Goal: Information Seeking & Learning: Learn about a topic

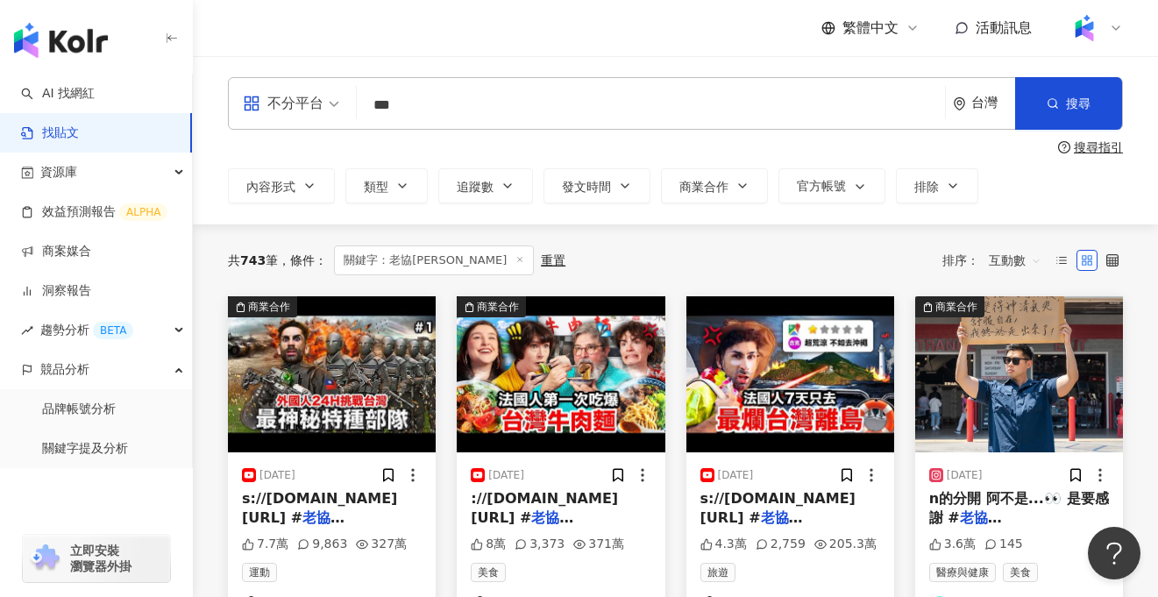
click at [411, 114] on input "***" at bounding box center [651, 105] width 574 height 38
type input "*"
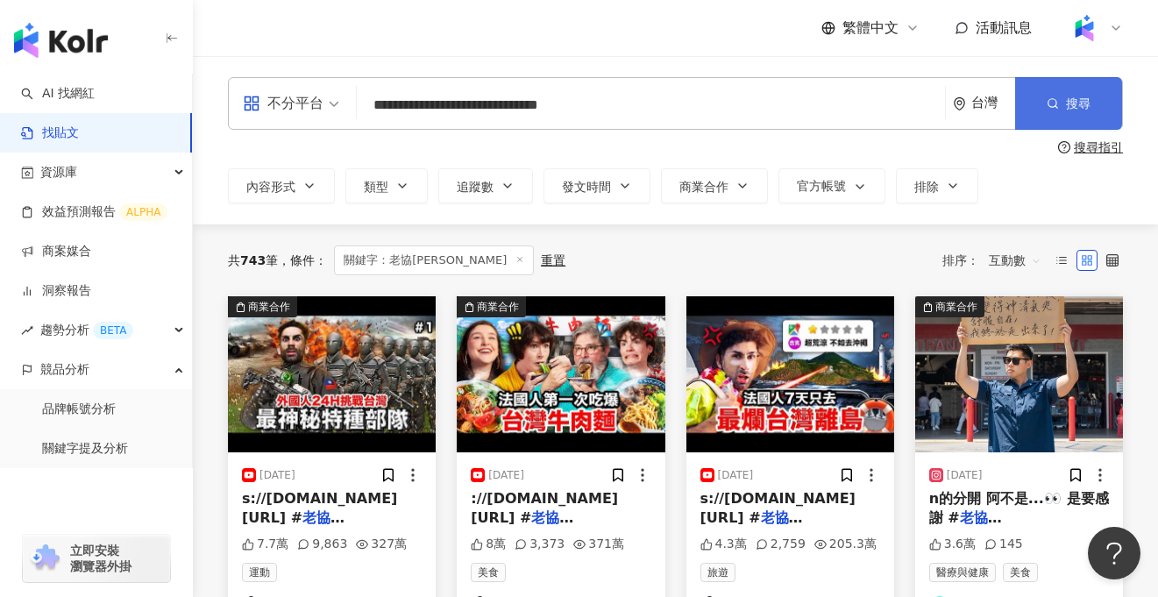
type input "**********"
click at [1106, 105] on button "搜尋" at bounding box center [1068, 103] width 107 height 53
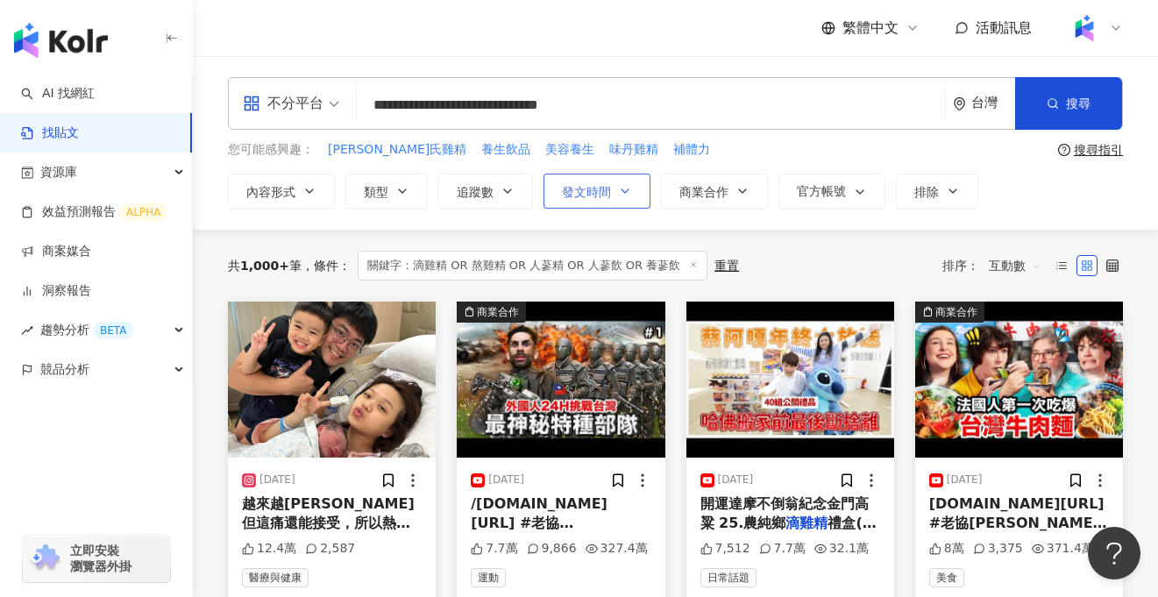
click at [595, 188] on span "發文時間" at bounding box center [586, 192] width 49 height 14
click at [781, 230] on div "共 1,000+ 筆 條件 ： 關鍵字：滴雞精 OR 熬雞精 OR 人蔘精 OR 人蔘飲 OR 養蔘飲 重置 排序： 互動數" at bounding box center [675, 266] width 895 height 72
click at [1017, 262] on span "互動數" at bounding box center [1015, 266] width 53 height 28
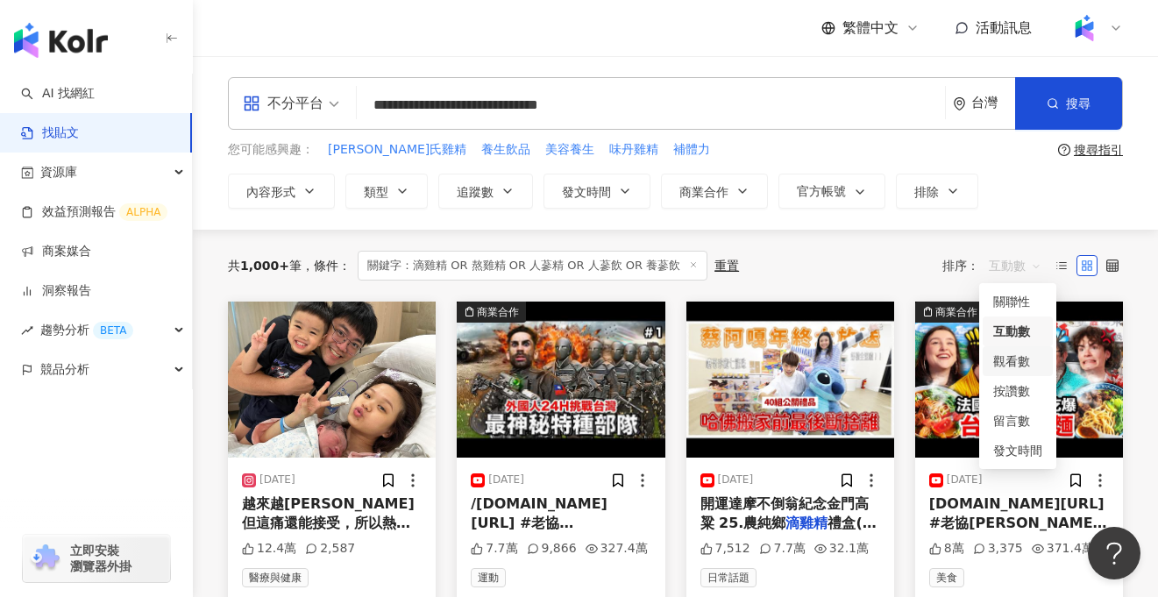
click at [1026, 362] on div "觀看數" at bounding box center [1017, 360] width 49 height 19
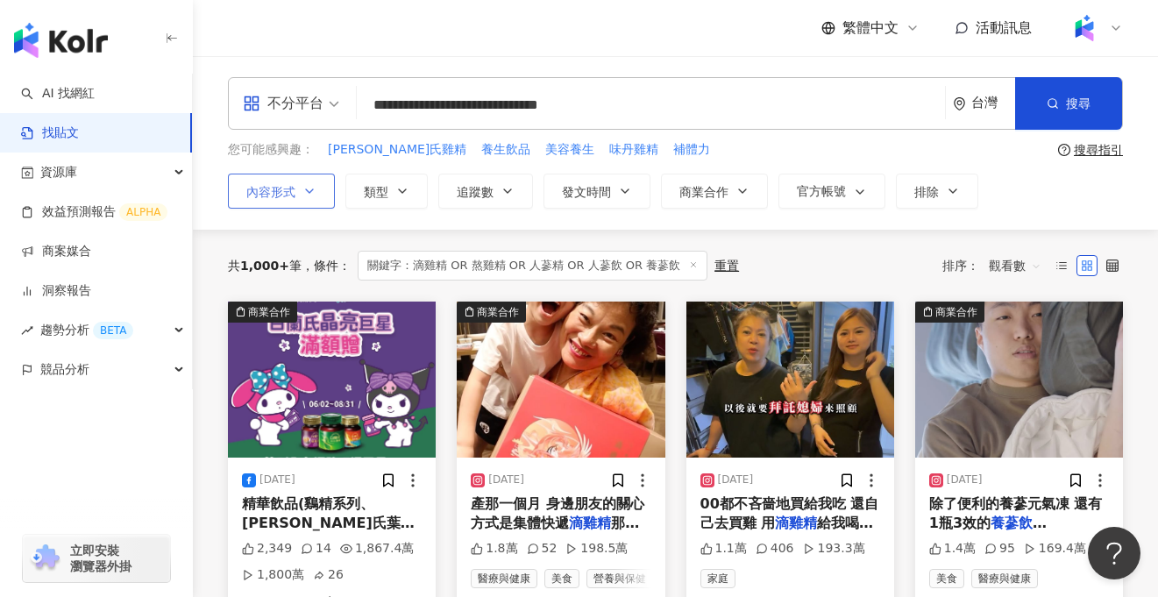
click at [288, 195] on span "內容形式" at bounding box center [270, 192] width 49 height 14
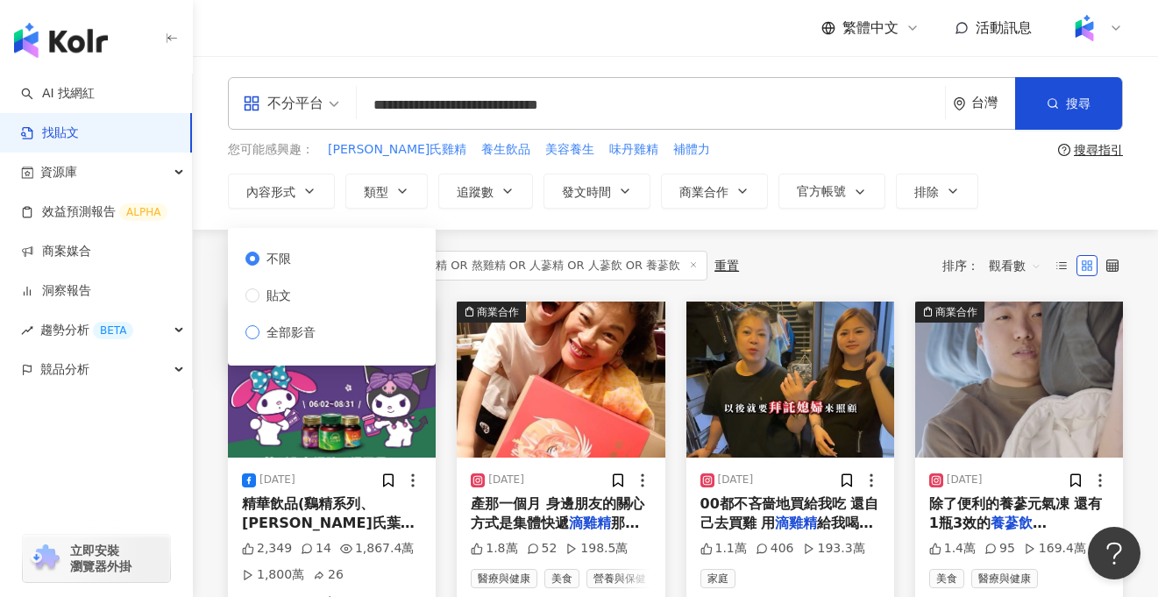
click at [309, 335] on span "全部影音" at bounding box center [290, 332] width 63 height 19
click at [829, 263] on div "共 1,000+ 筆 條件 ： 關鍵字：滴雞精 OR 熬雞精 OR 人蔘精 OR 人蔘飲 OR 養蔘飲 重置 排序： 觀看數" at bounding box center [675, 266] width 895 height 30
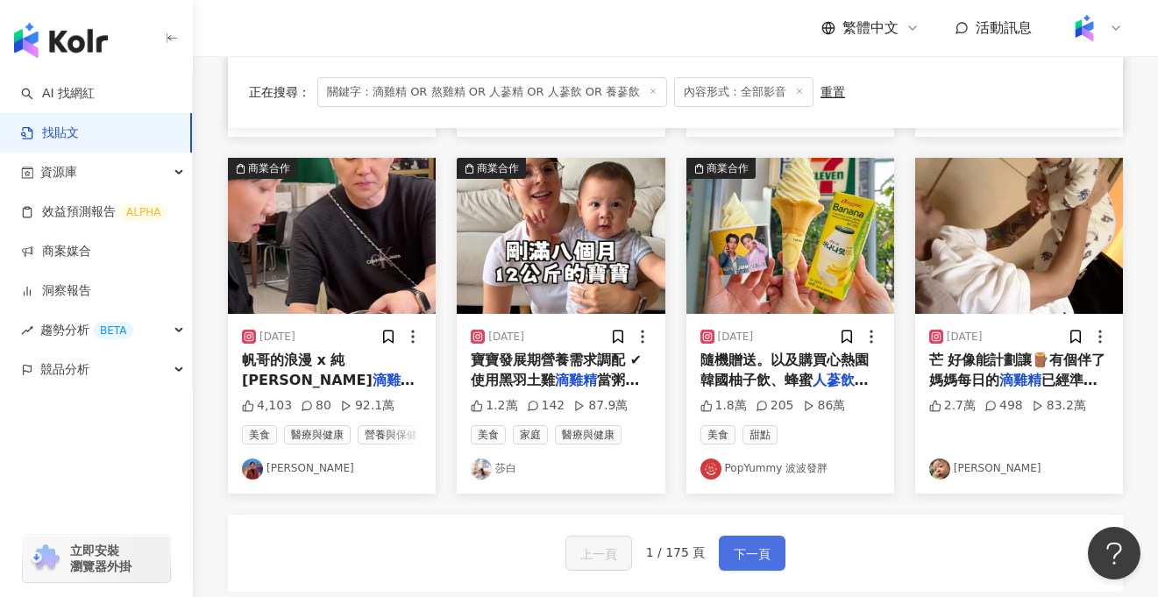
scroll to position [865, 0]
click at [762, 554] on span "下一頁" at bounding box center [752, 553] width 37 height 21
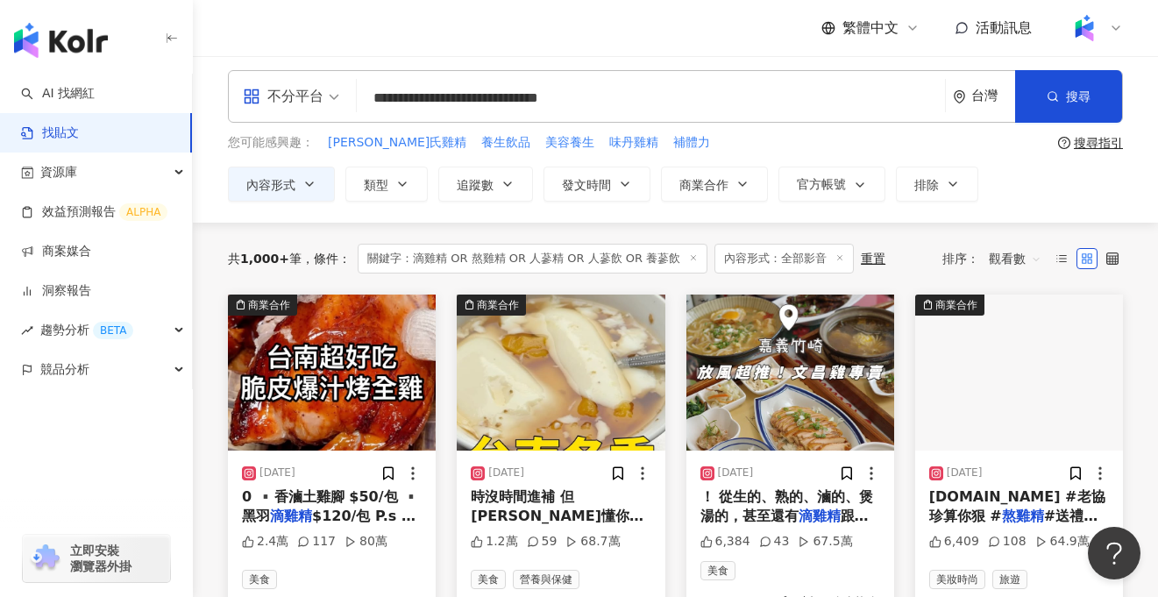
scroll to position [5, 0]
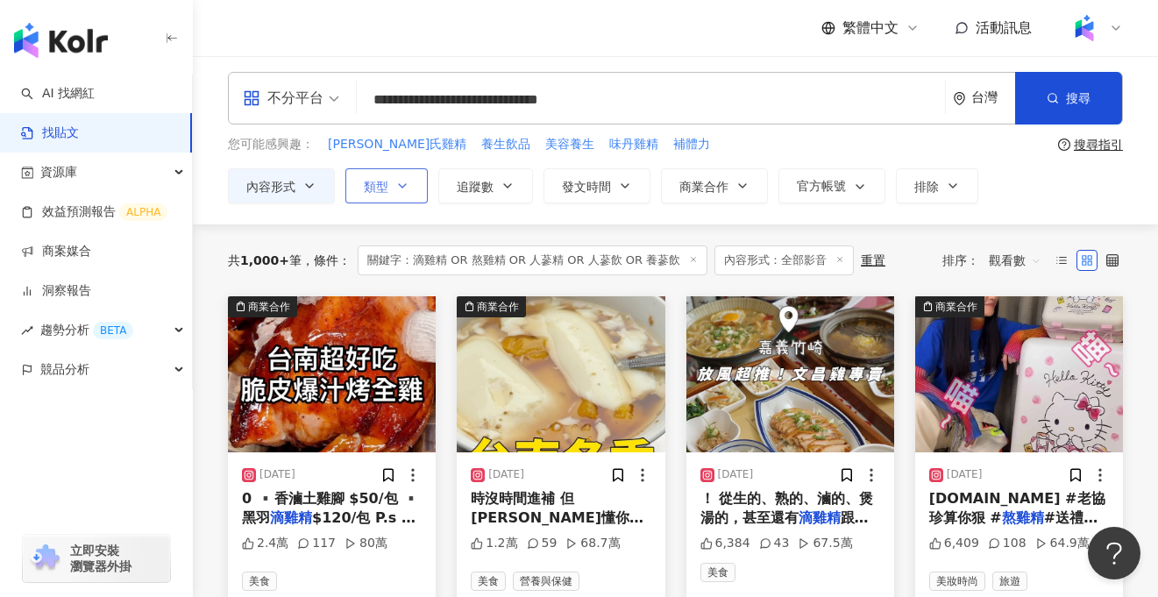
click at [407, 187] on icon "button" at bounding box center [402, 186] width 14 height 14
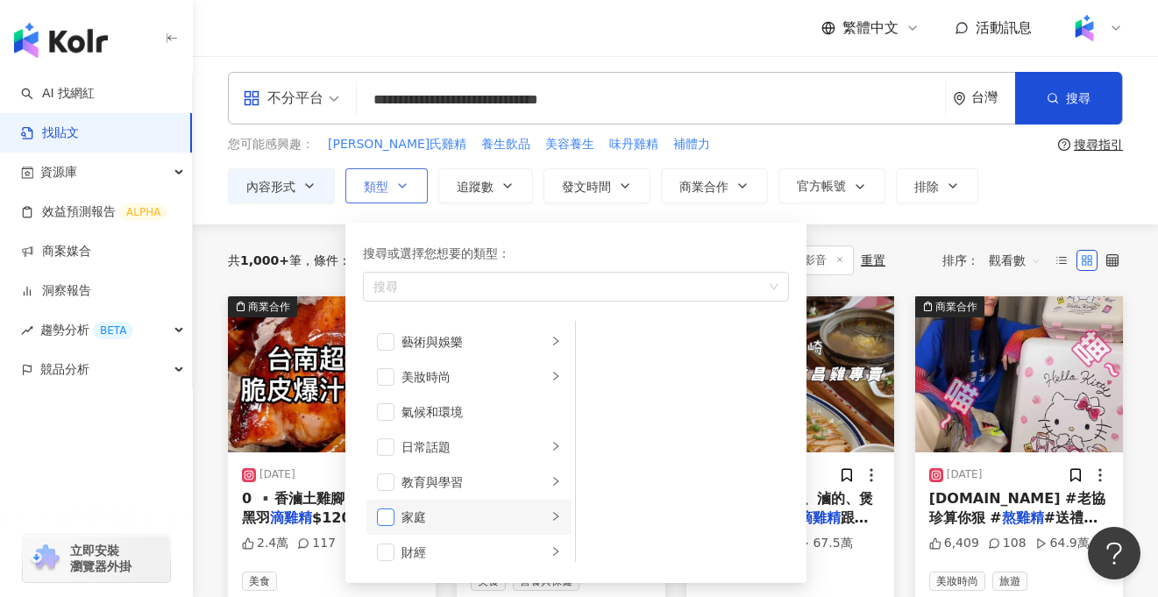
click at [384, 513] on span "button" at bounding box center [386, 517] width 18 height 18
click at [965, 140] on div "您可能感興趣： 白蘭氏雞精 養生飲品 美容養生 味丹雞精 補體力" at bounding box center [639, 144] width 823 height 19
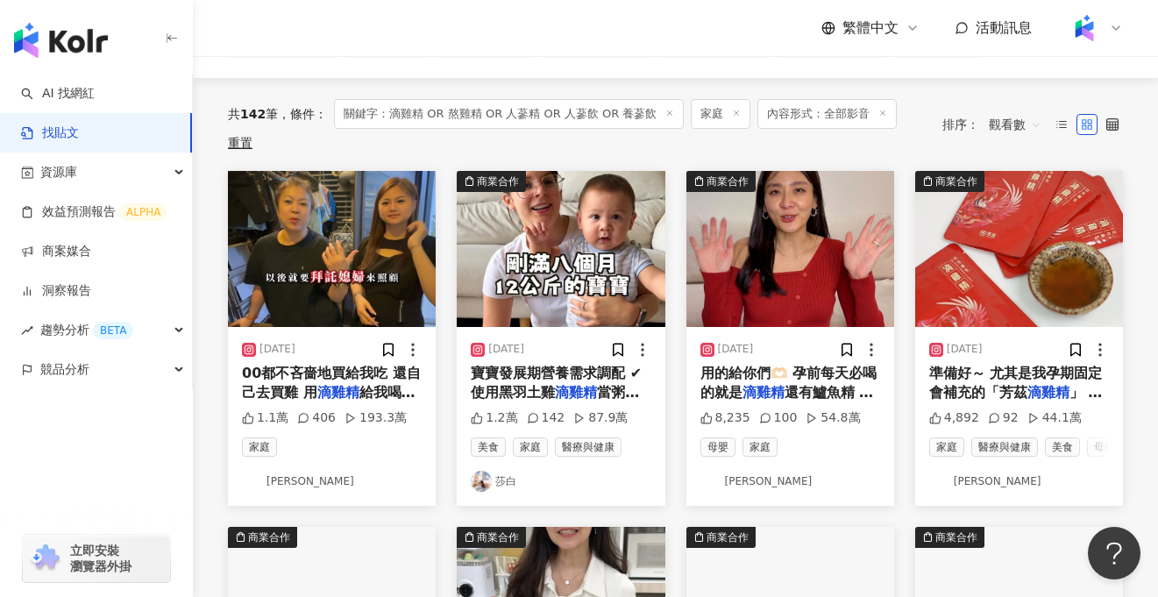
scroll to position [141, 0]
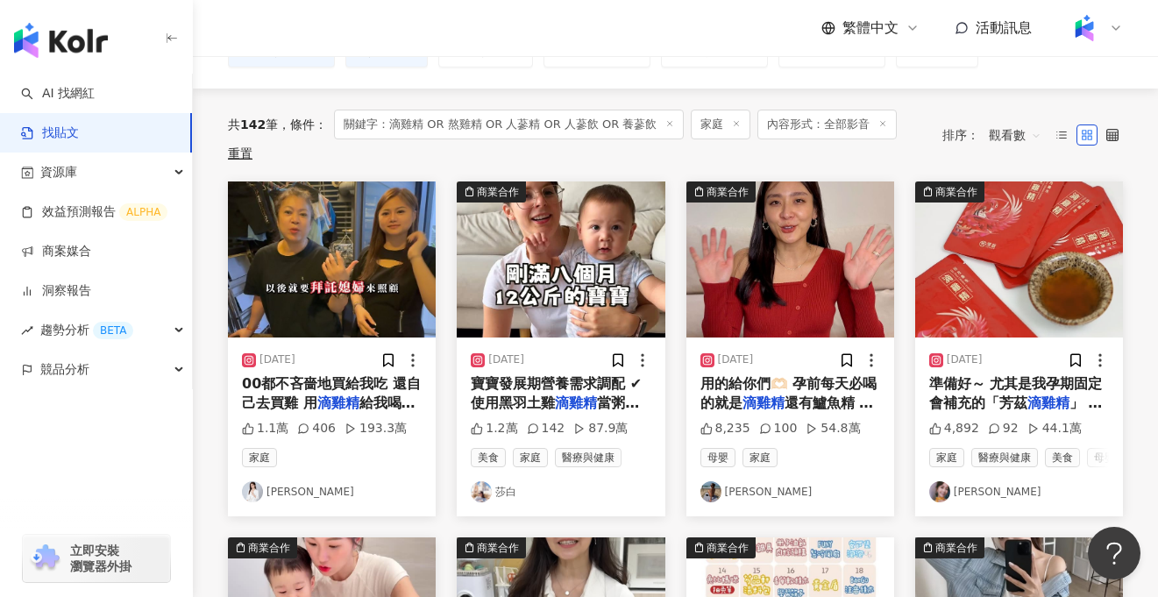
click at [375, 375] on span "00都不吝嗇地買給我吃 還自己去買雞 用" at bounding box center [331, 393] width 179 height 36
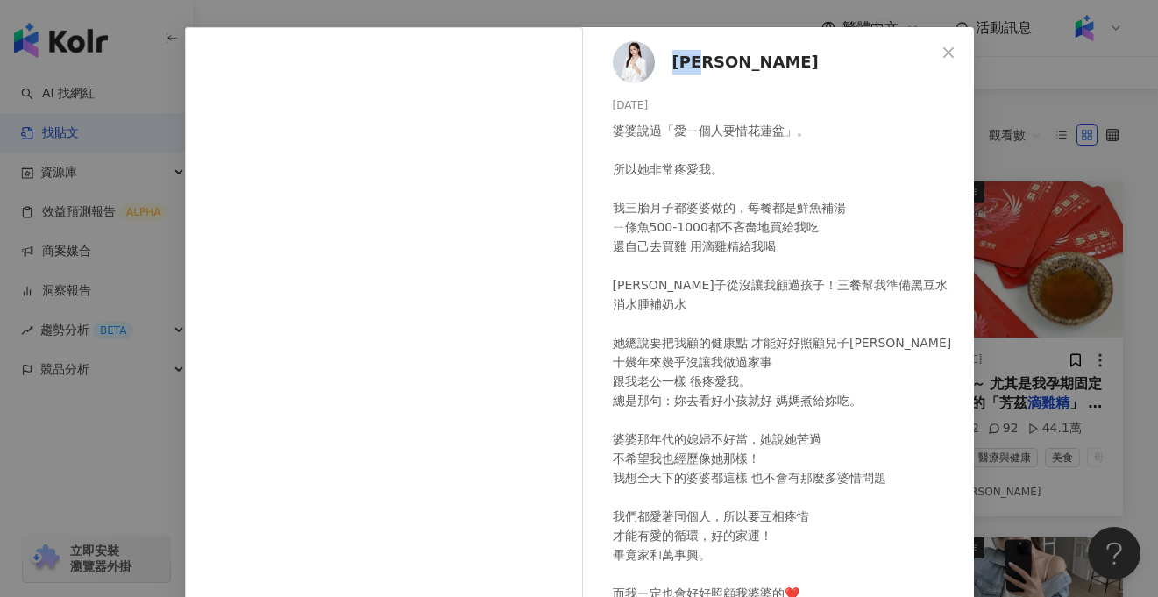
scroll to position [0, 0]
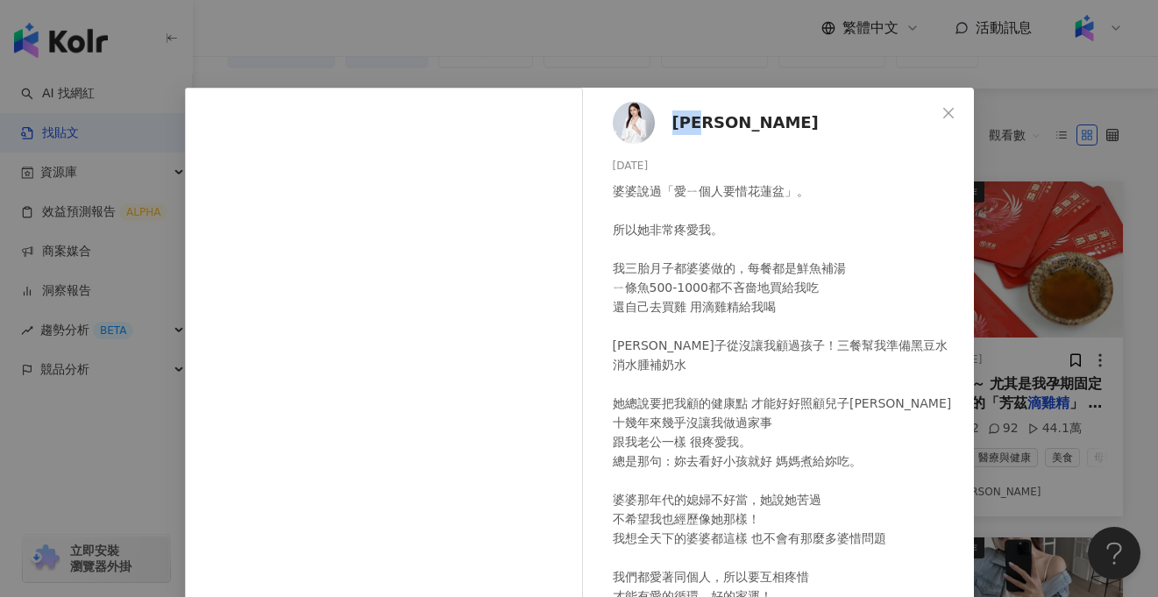
drag, startPoint x: 790, startPoint y: 61, endPoint x: 831, endPoint y: 69, distance: 41.9
click at [831, 69] on div "葉怡吟 2024/7/11 婆婆說過「愛ㄧ個人要惜花蓮盆」。 所以她非常疼愛我。 我三胎月子都婆婆做的，每餐都是鮮魚補湯 ㄧ條魚500-1000都不吝嗇地買給…" at bounding box center [579, 298] width 1158 height 597
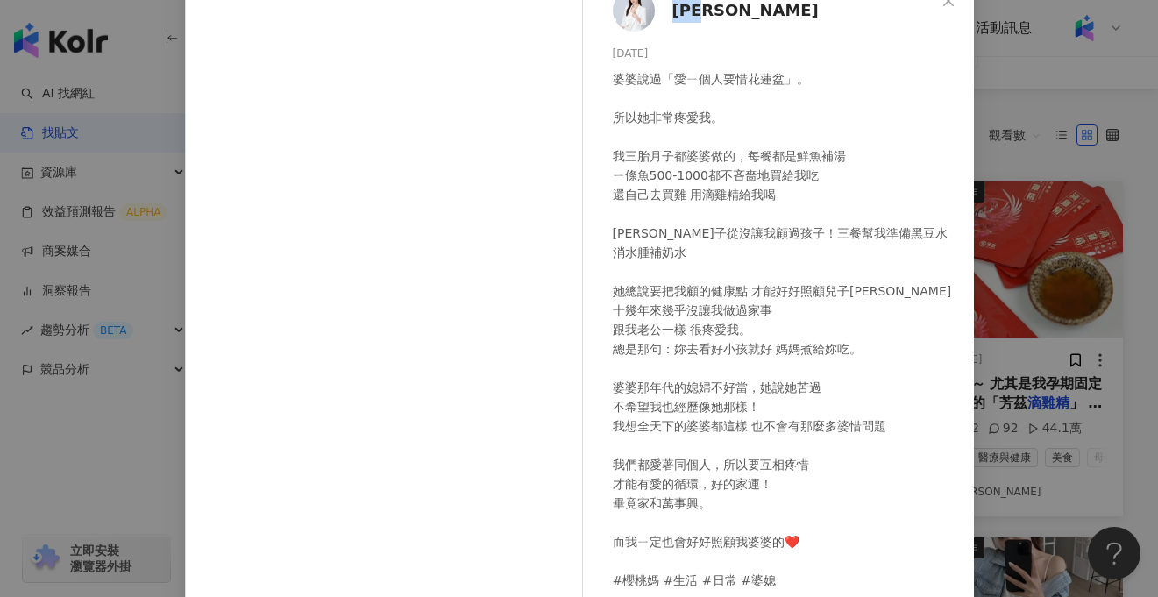
scroll to position [81, 0]
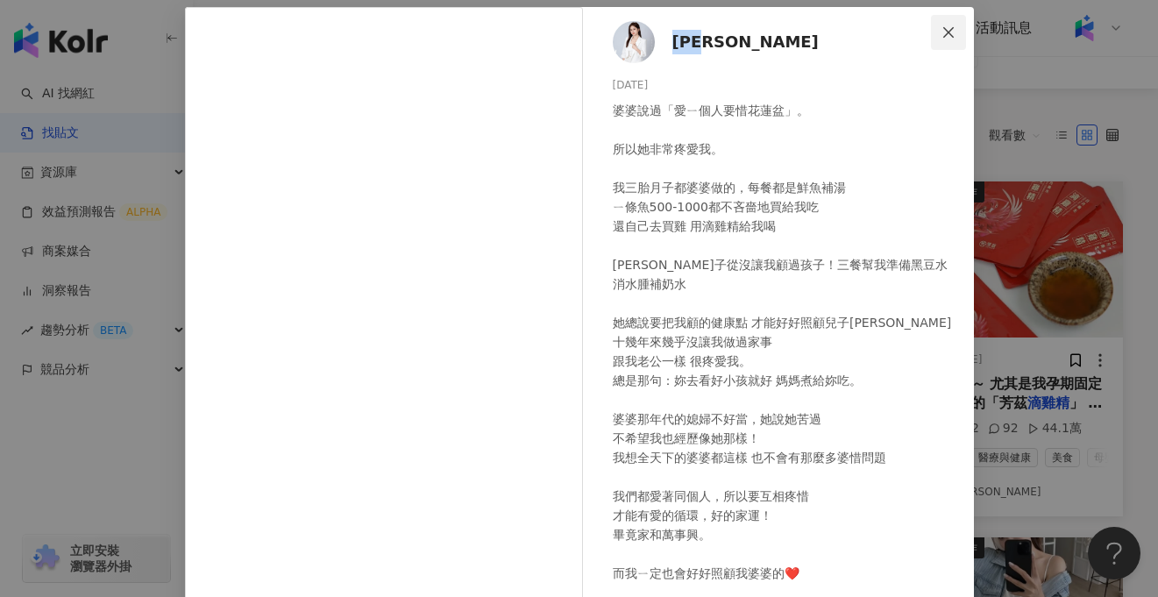
click at [948, 21] on button "Close" at bounding box center [948, 32] width 35 height 35
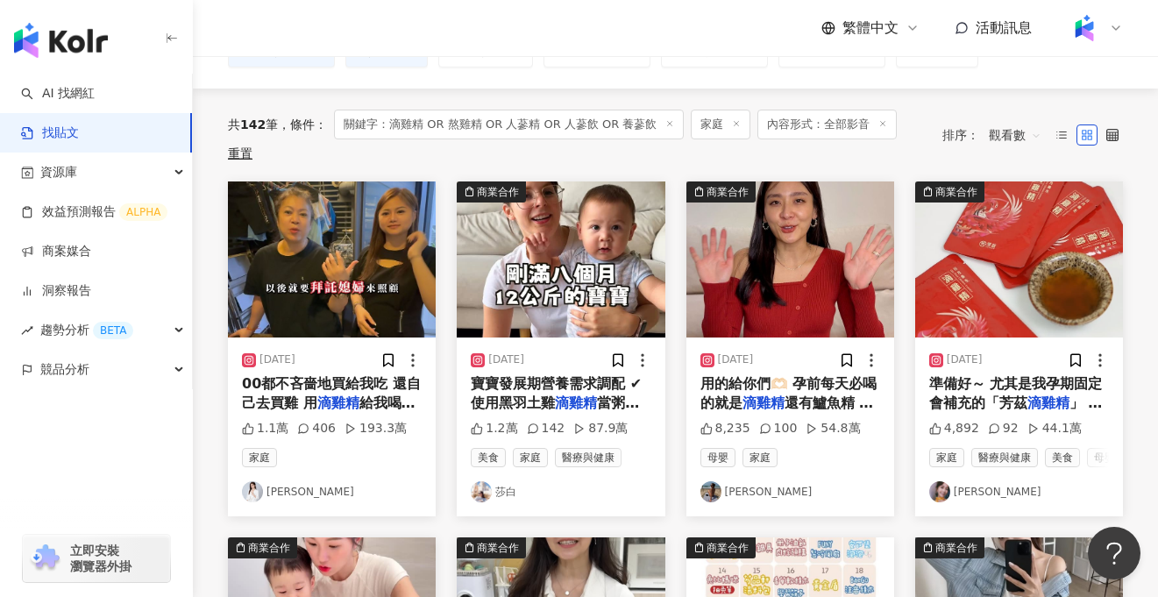
click at [269, 448] on span "家庭" at bounding box center [259, 457] width 35 height 19
click at [410, 351] on icon at bounding box center [413, 360] width 18 height 18
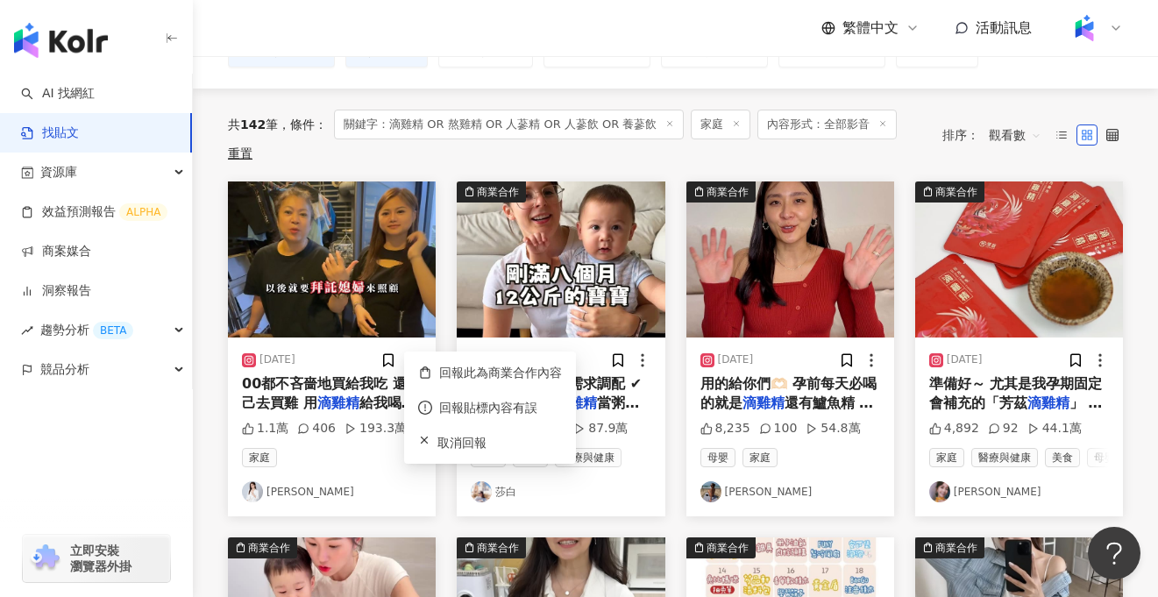
click at [292, 352] on div "2024/7/11" at bounding box center [277, 359] width 36 height 15
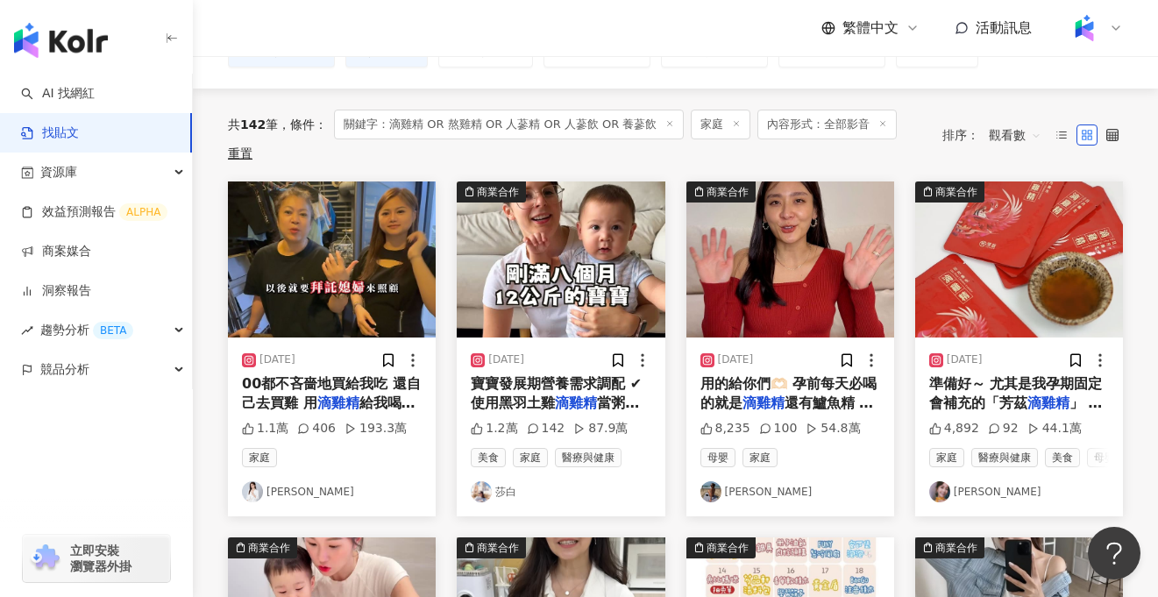
click at [308, 374] on div "00都不吝嗇地買給我吃 還自己去買雞 用 滴雞精 給我喝 月子從沒讓我顧過孩子！三" at bounding box center [332, 393] width 180 height 39
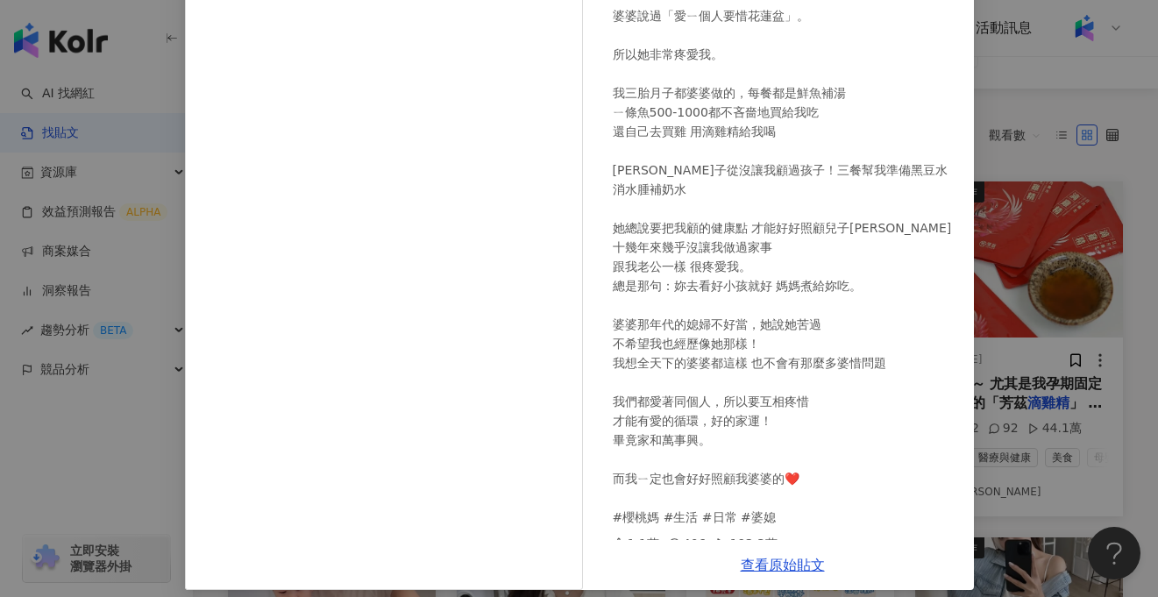
scroll to position [180, 0]
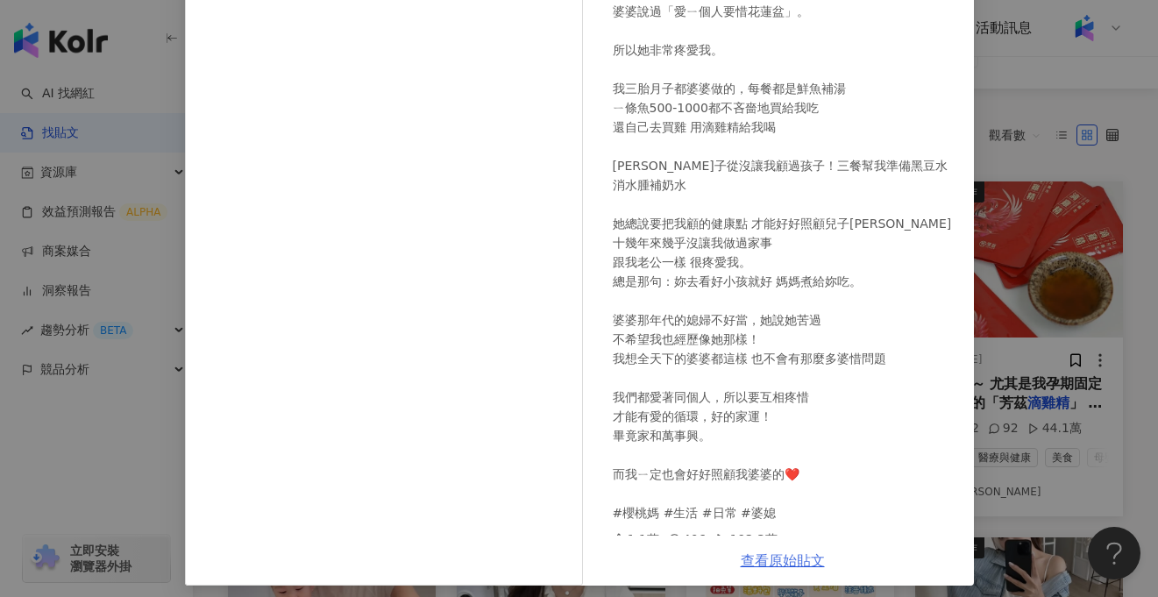
click at [785, 554] on link "查看原始貼文" at bounding box center [783, 560] width 84 height 17
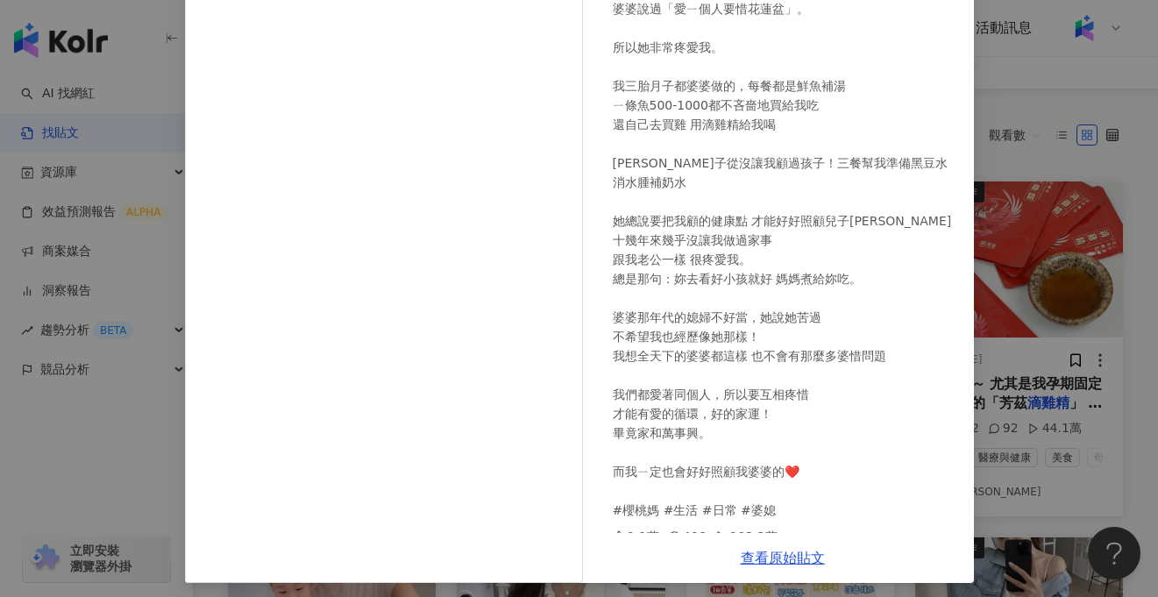
scroll to position [189, 0]
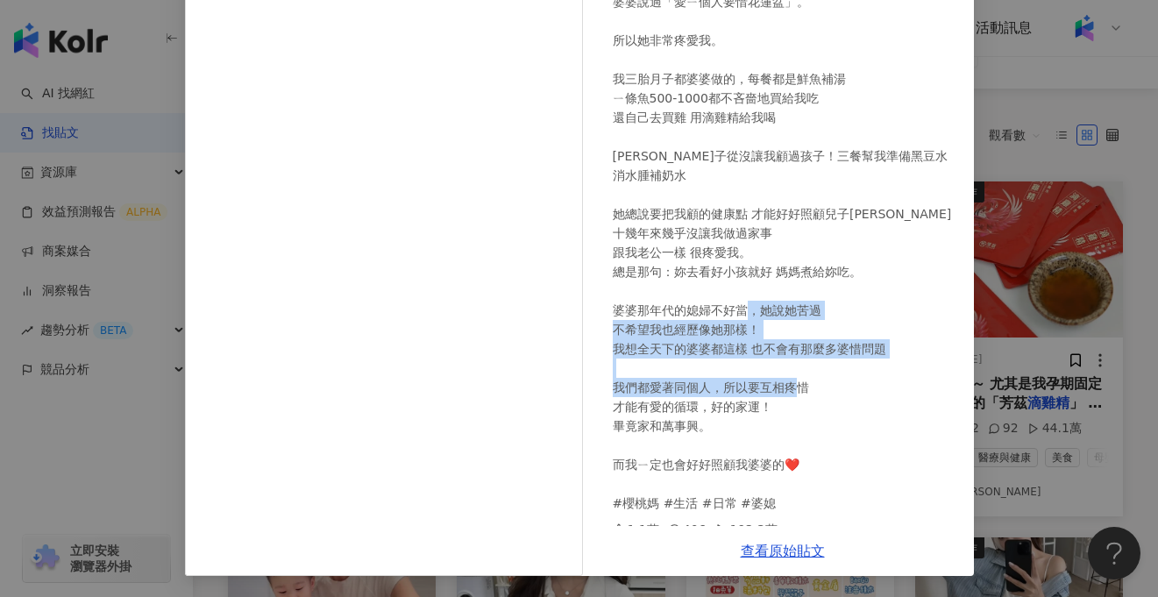
drag, startPoint x: 648, startPoint y: 329, endPoint x: 697, endPoint y: 407, distance: 92.2
click at [697, 407] on div "婆婆說過「愛ㄧ個人要惜花蓮盆」。 所以她非常疼愛我。 我三胎月子都婆婆做的，每餐都是鮮魚補湯 ㄧ條魚500-1000都不吝嗇地買給我吃 還自己去買雞 用滴雞精…" at bounding box center [786, 252] width 347 height 521
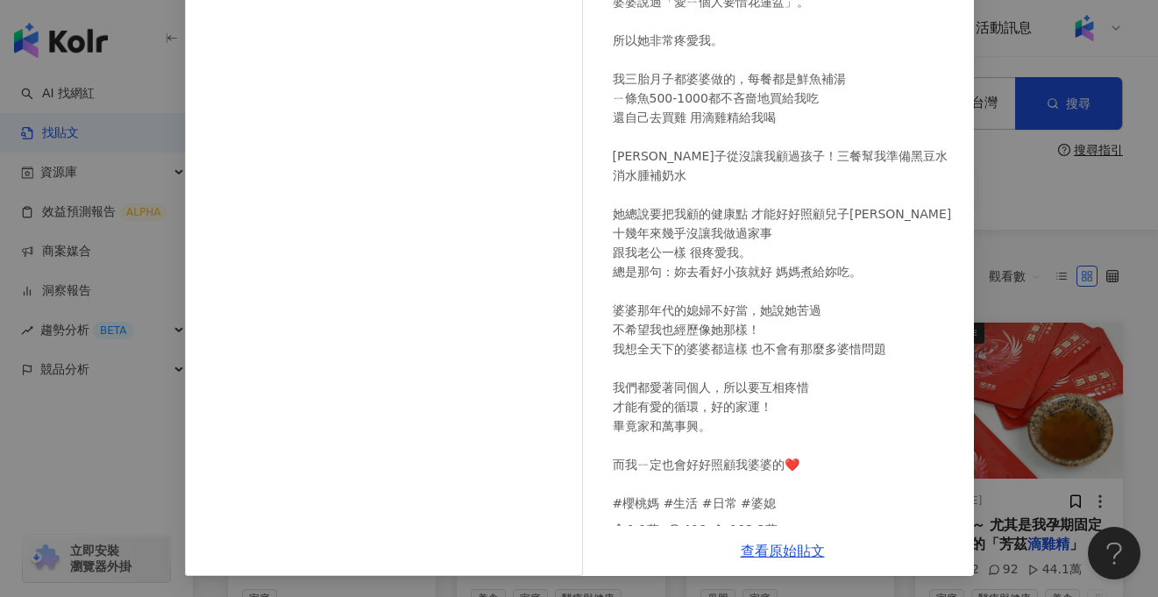
click at [1006, 180] on div "葉怡吟 2024/7/11 婆婆說過「愛ㄧ個人要惜花蓮盆」。 所以她非常疼愛我。 我三胎月子都婆婆做的，每餐都是鮮魚補湯 ㄧ條魚500-1000都不吝嗇地買給…" at bounding box center [579, 298] width 1158 height 597
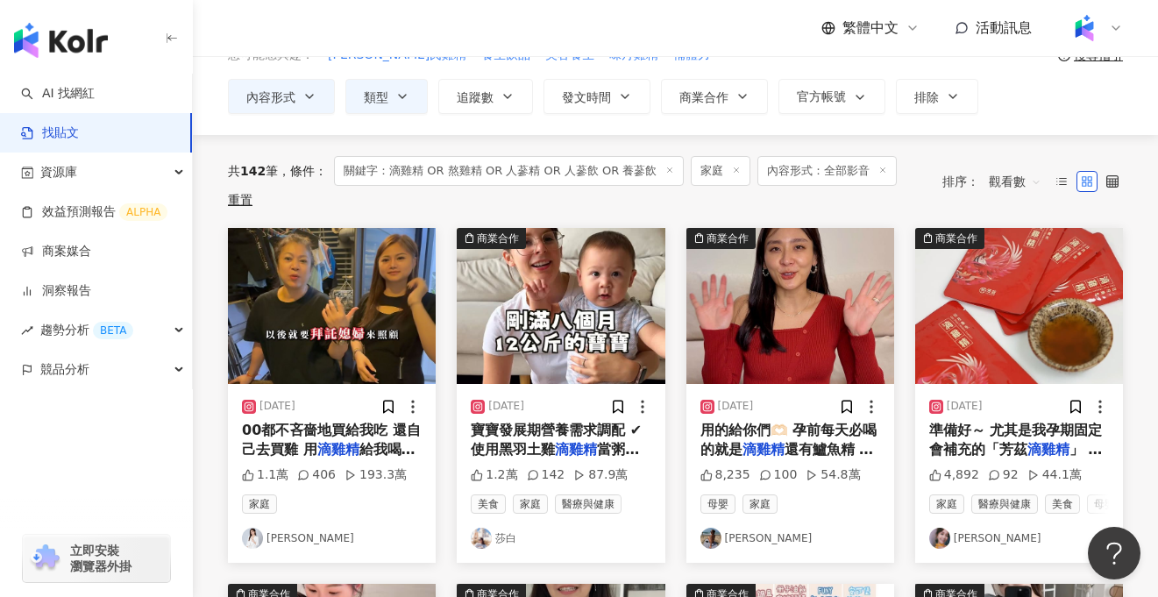
scroll to position [96, 0]
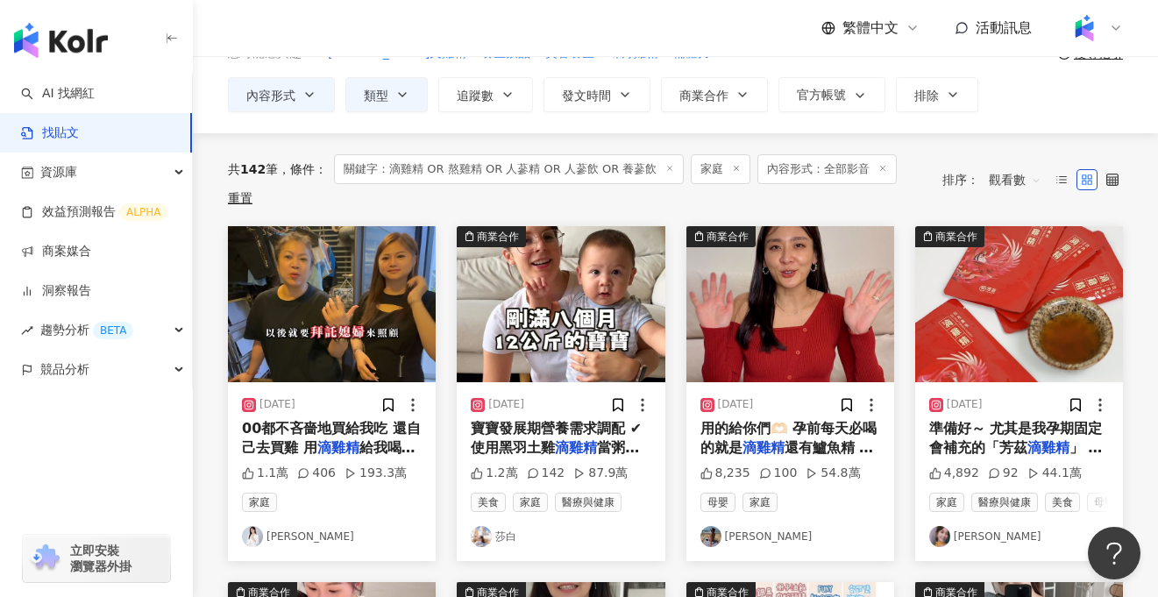
click at [794, 315] on img at bounding box center [790, 304] width 208 height 156
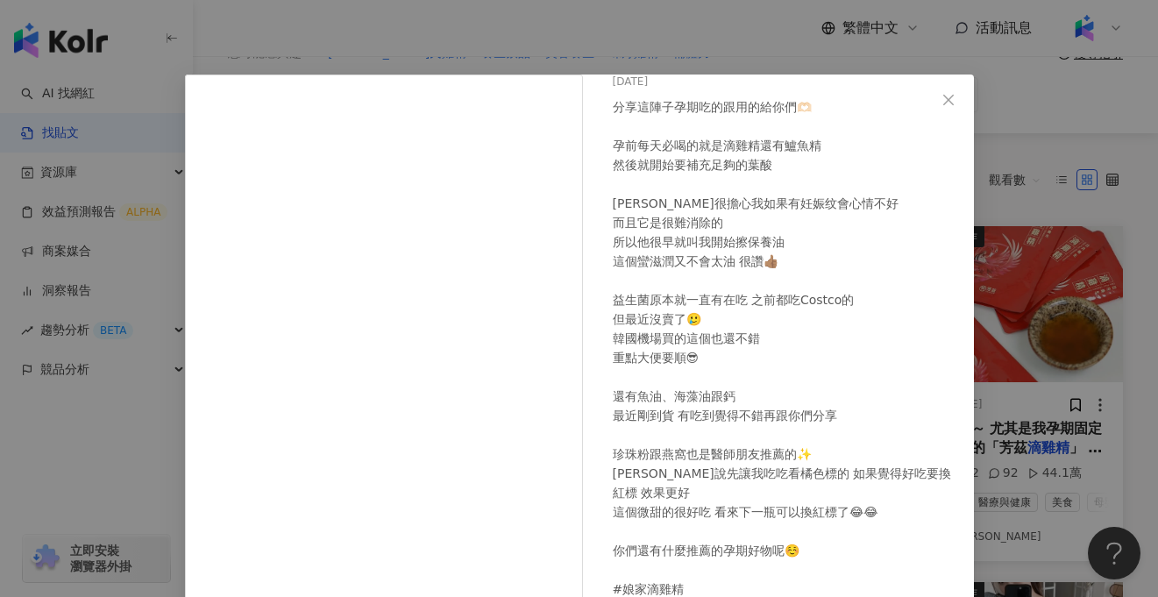
scroll to position [15, 0]
click at [953, 75] on div "2024/1/22" at bounding box center [786, 80] width 347 height 17
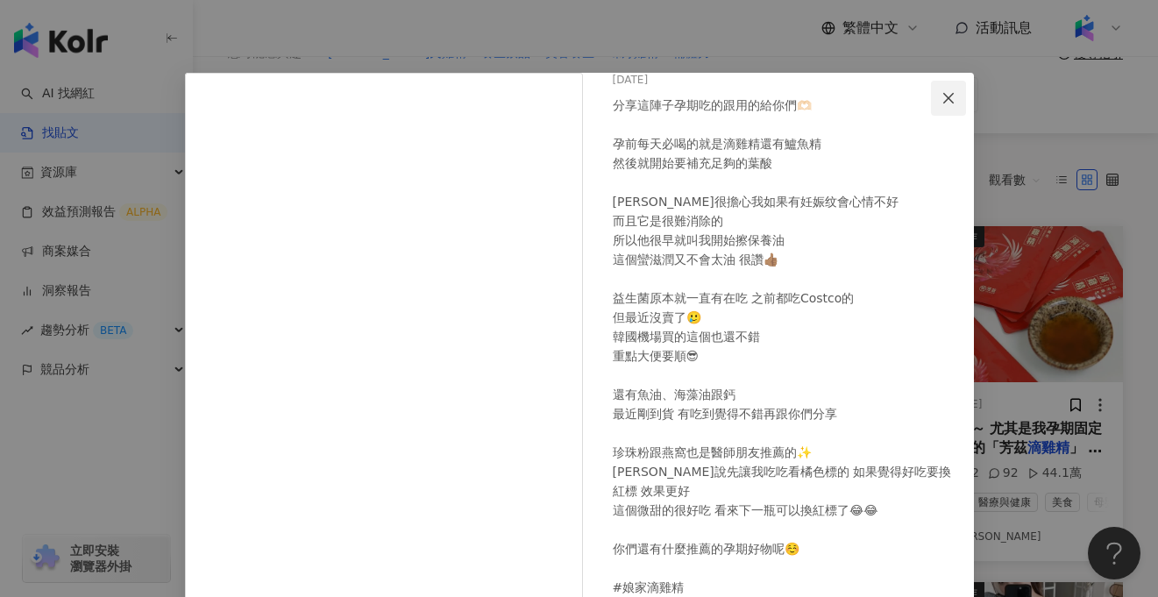
click at [950, 101] on icon "close" at bounding box center [948, 98] width 14 height 14
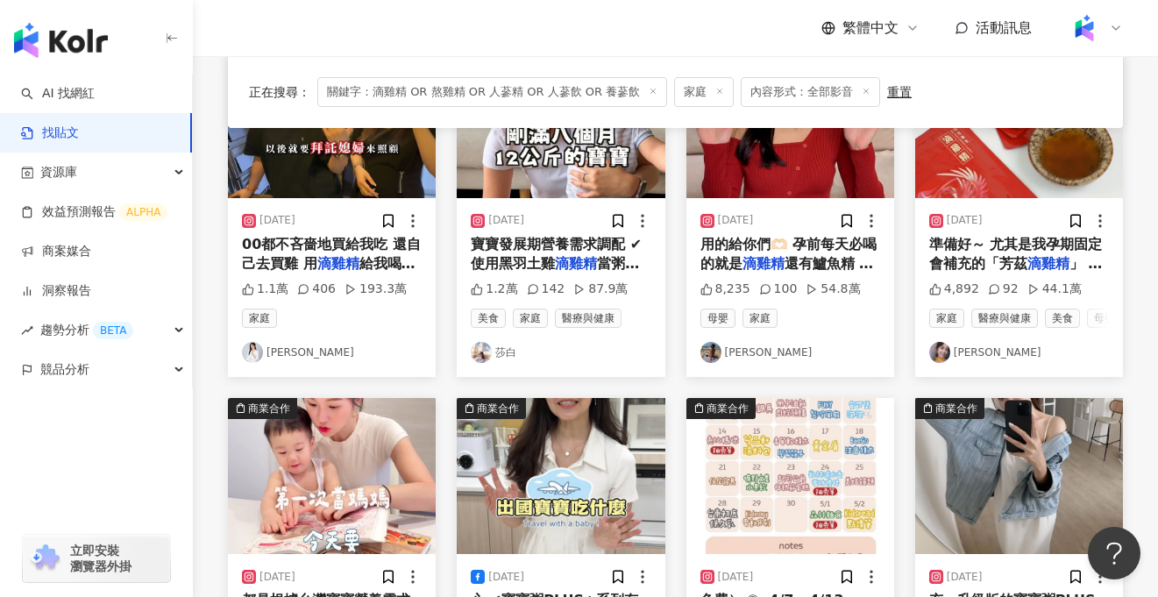
scroll to position [0, 0]
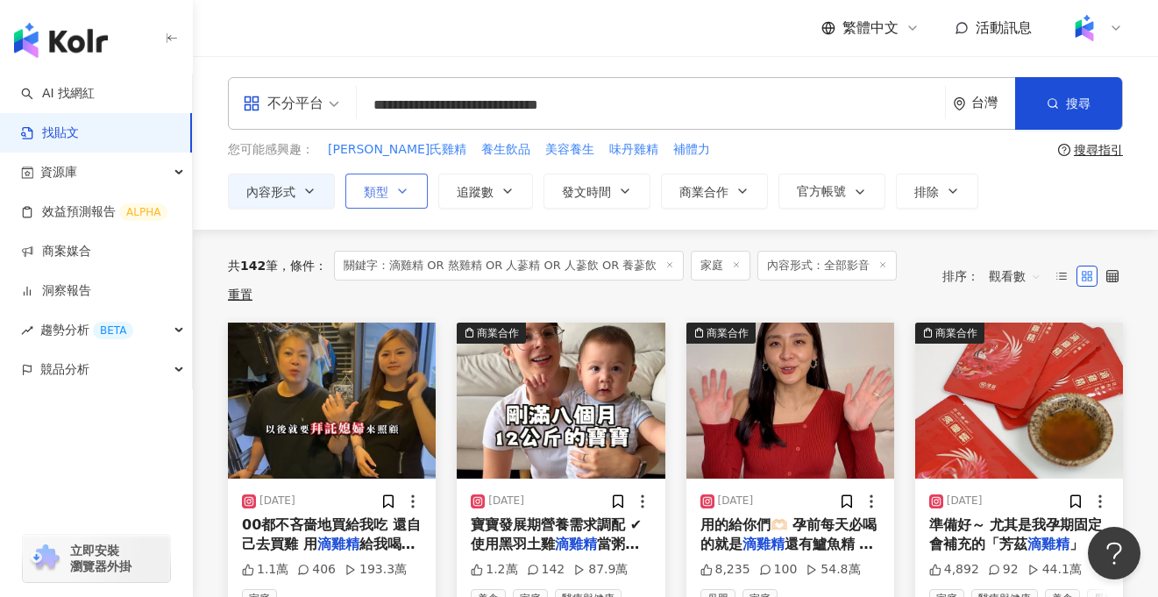
click at [401, 202] on button "類型" at bounding box center [386, 191] width 82 height 35
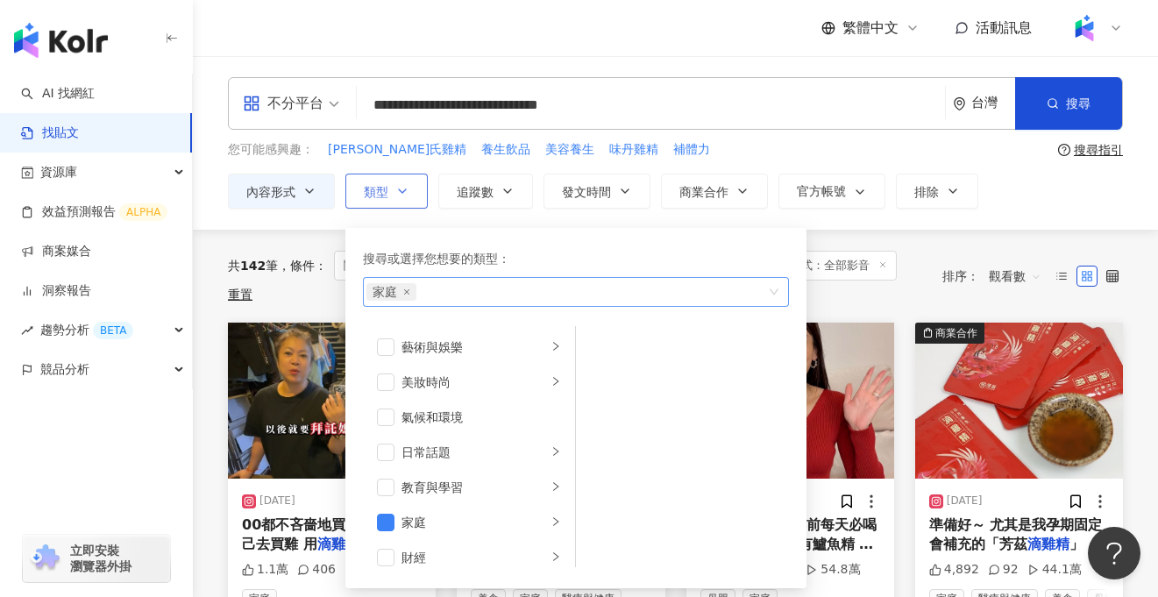
click at [408, 297] on span "家庭" at bounding box center [391, 292] width 50 height 18
click at [406, 292] on icon "close" at bounding box center [406, 291] width 5 height 5
click at [857, 167] on div "**********" at bounding box center [675, 142] width 965 height 131
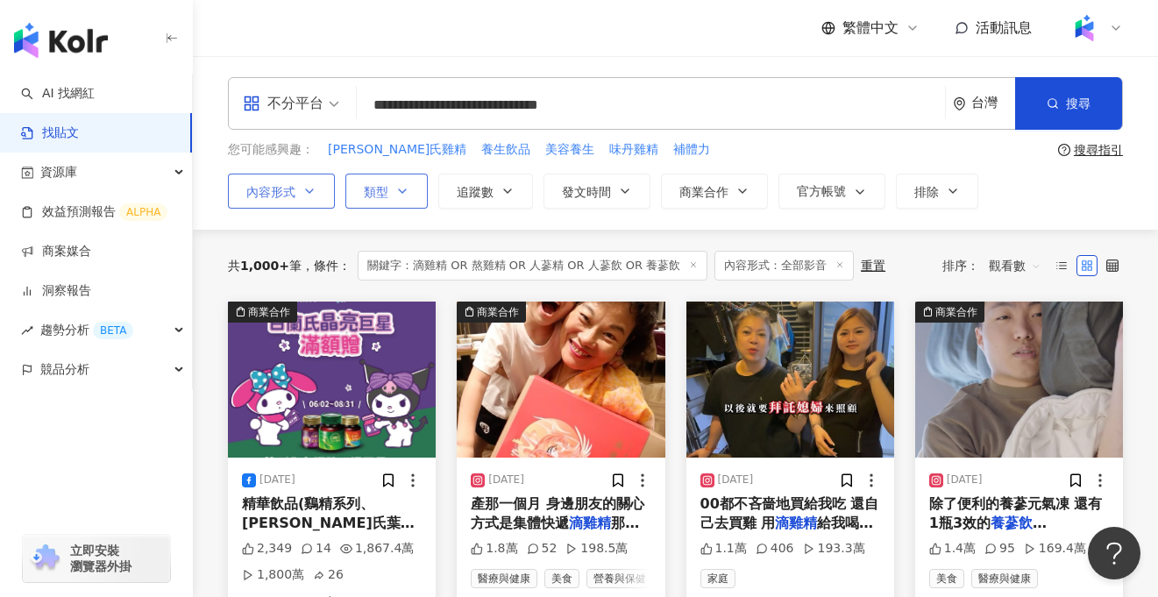
click at [305, 199] on button "內容形式" at bounding box center [281, 191] width 107 height 35
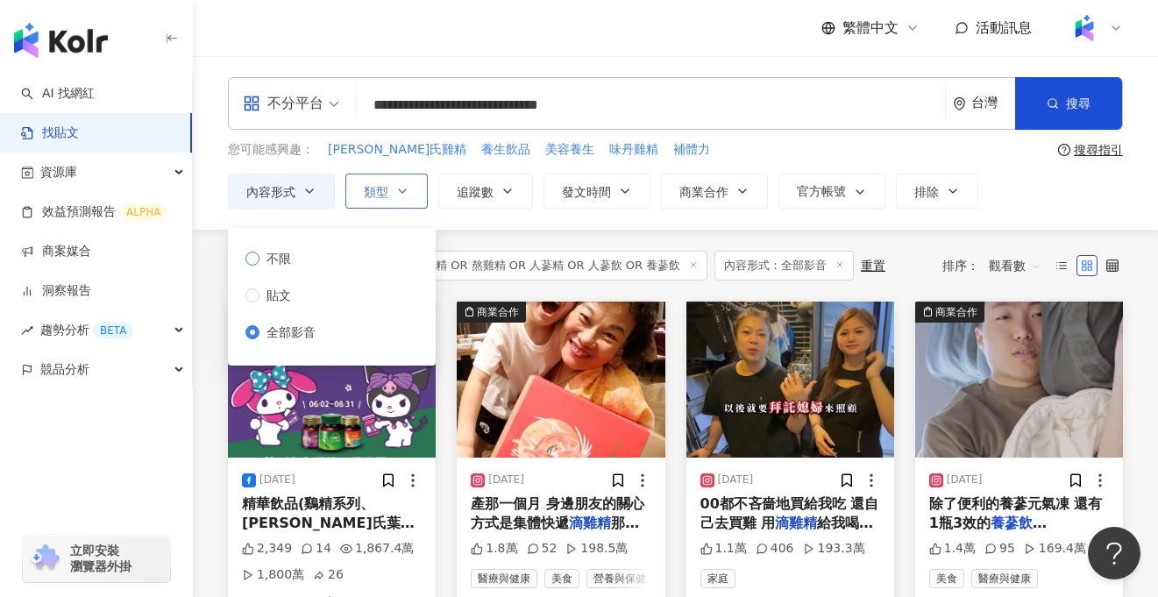
click at [293, 263] on span "不限" at bounding box center [278, 258] width 39 height 19
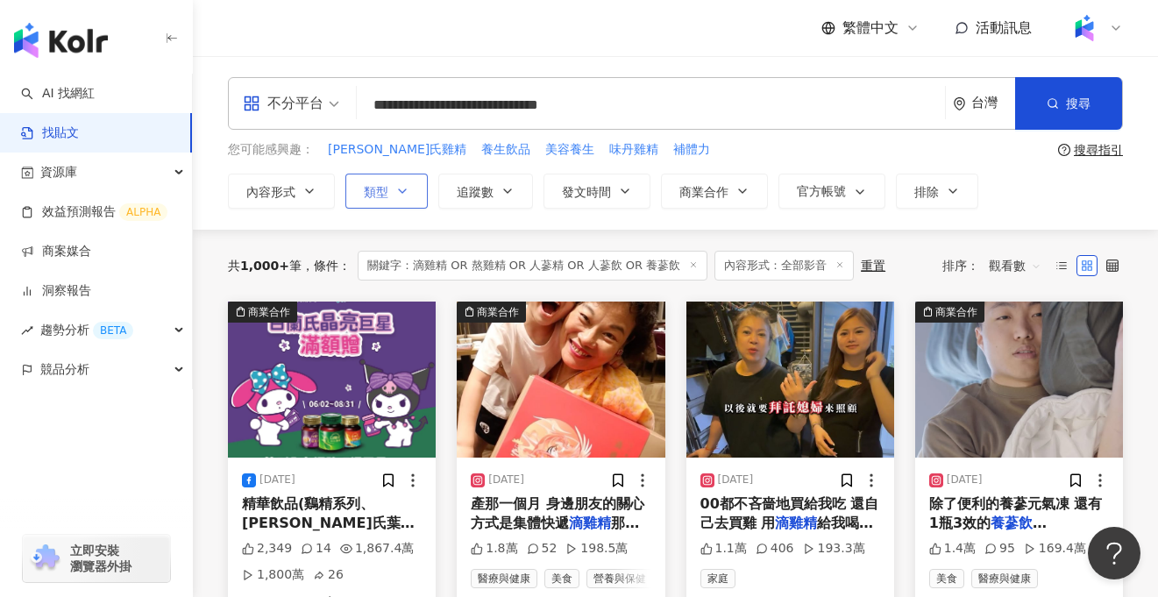
click at [471, 230] on div "共 1,000+ 筆 條件 ： 關鍵字：滴雞精 OR 熬雞精 OR 人蔘精 OR 人蔘飲 OR 養蔘飲 內容形式：全部影音 重置 排序： 觀看數" at bounding box center [675, 266] width 895 height 72
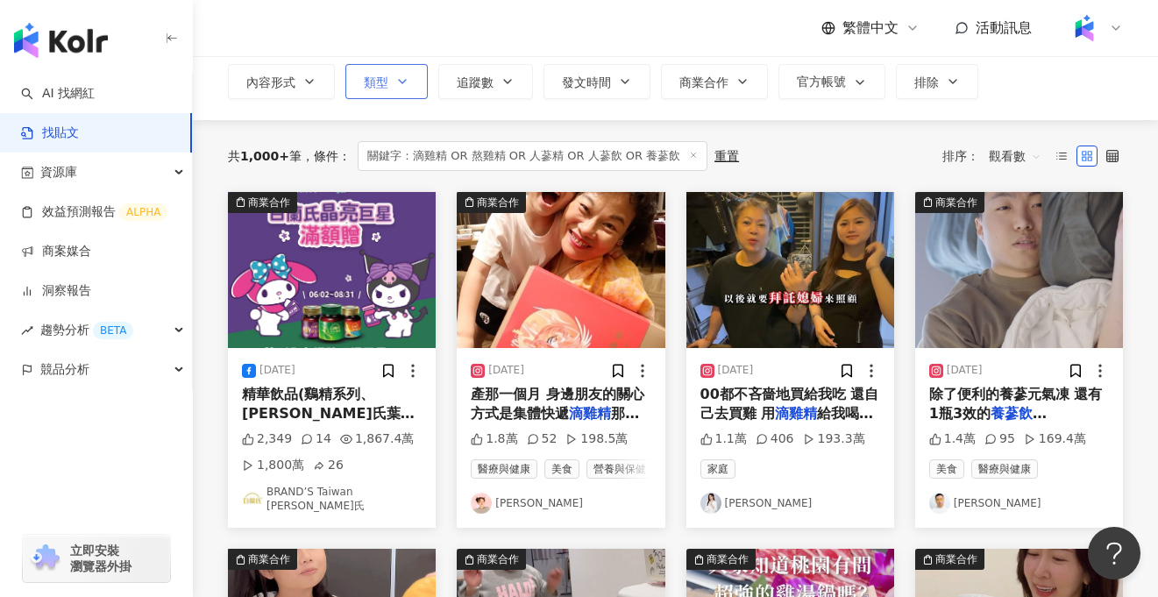
scroll to position [111, 0]
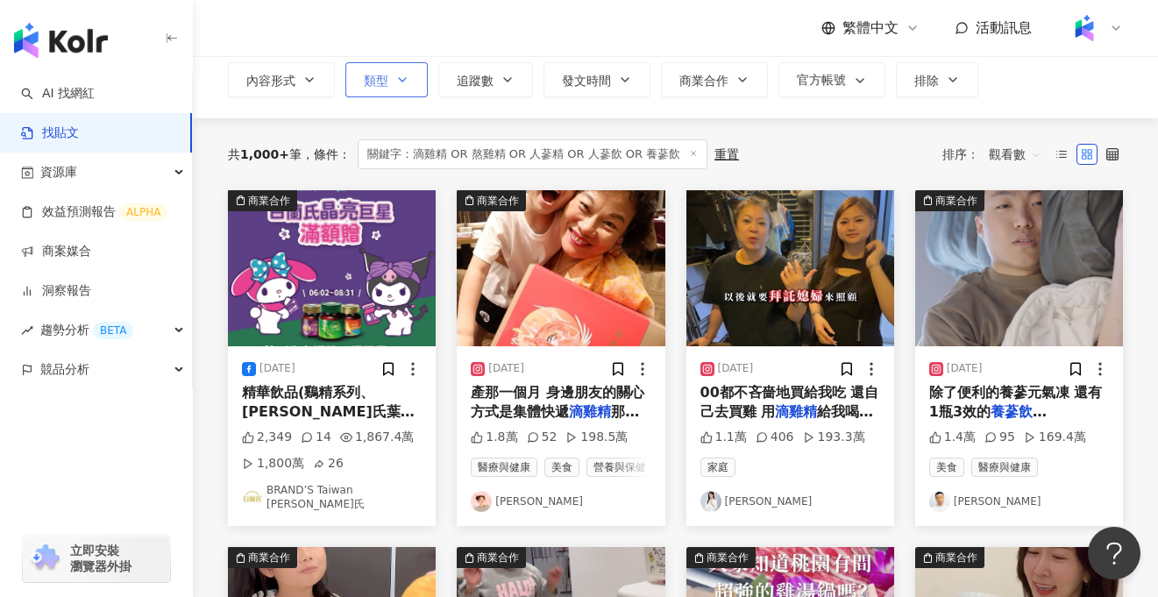
click at [546, 395] on span "產那一個月 身邊朋友的關心方式是集體快遞" at bounding box center [558, 402] width 174 height 36
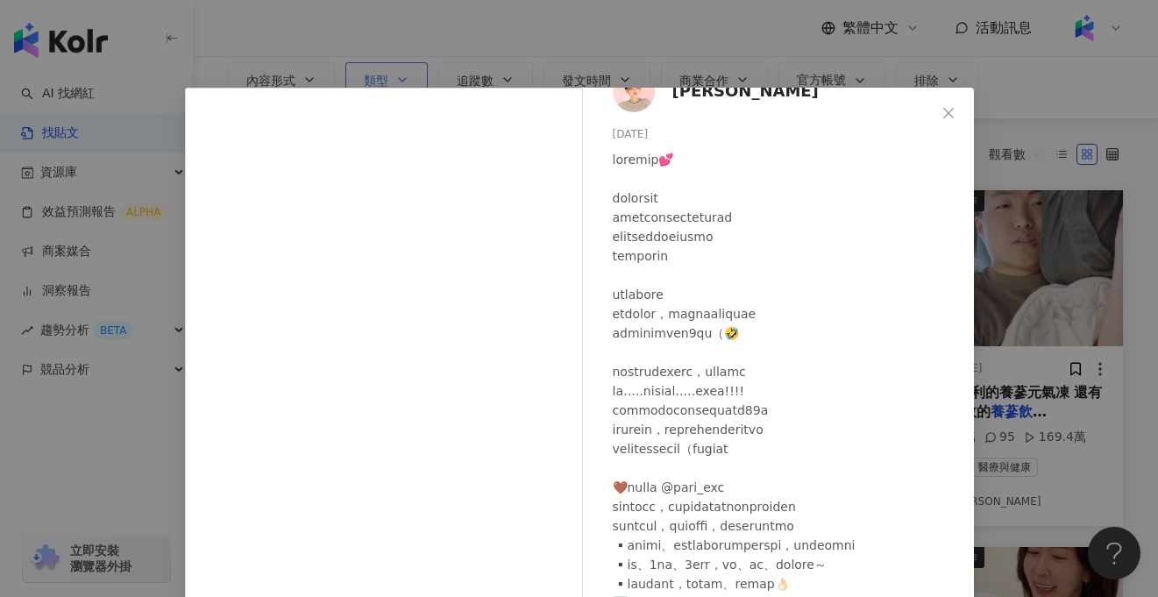
scroll to position [0, 0]
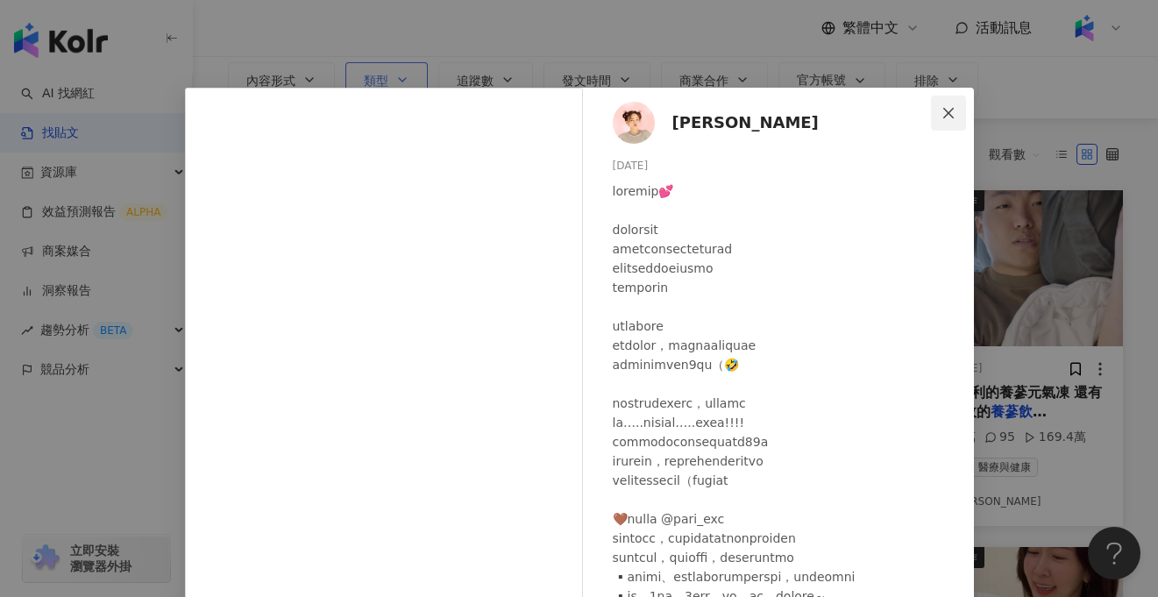
click at [946, 115] on icon "close" at bounding box center [948, 112] width 11 height 11
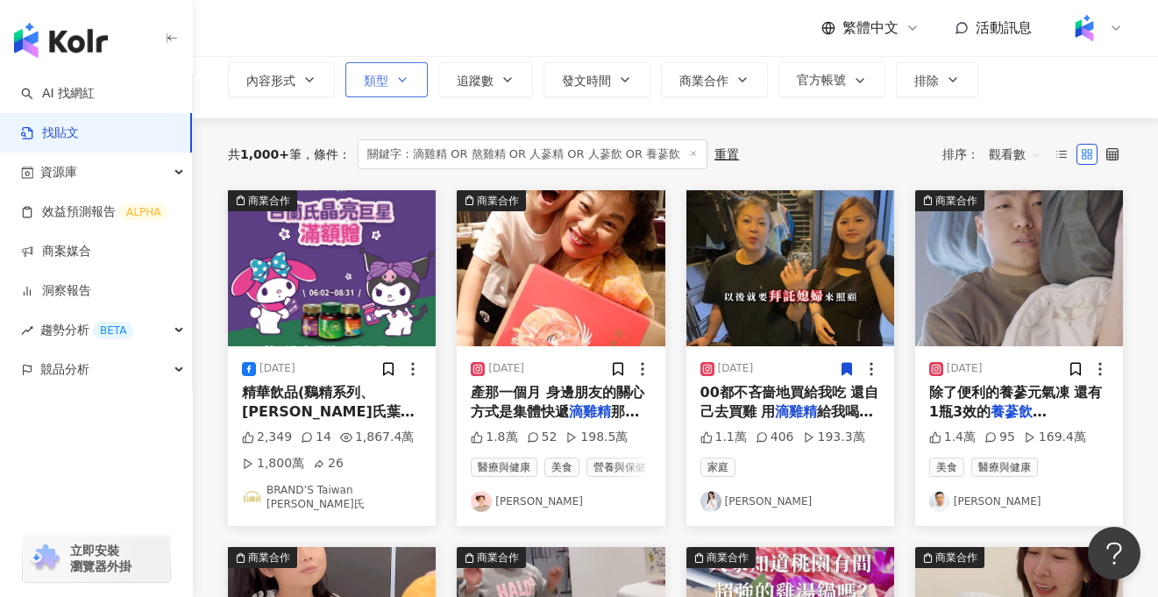
click at [765, 416] on span "00都不吝嗇地買給我吃 還自己去買雞 用" at bounding box center [789, 402] width 179 height 36
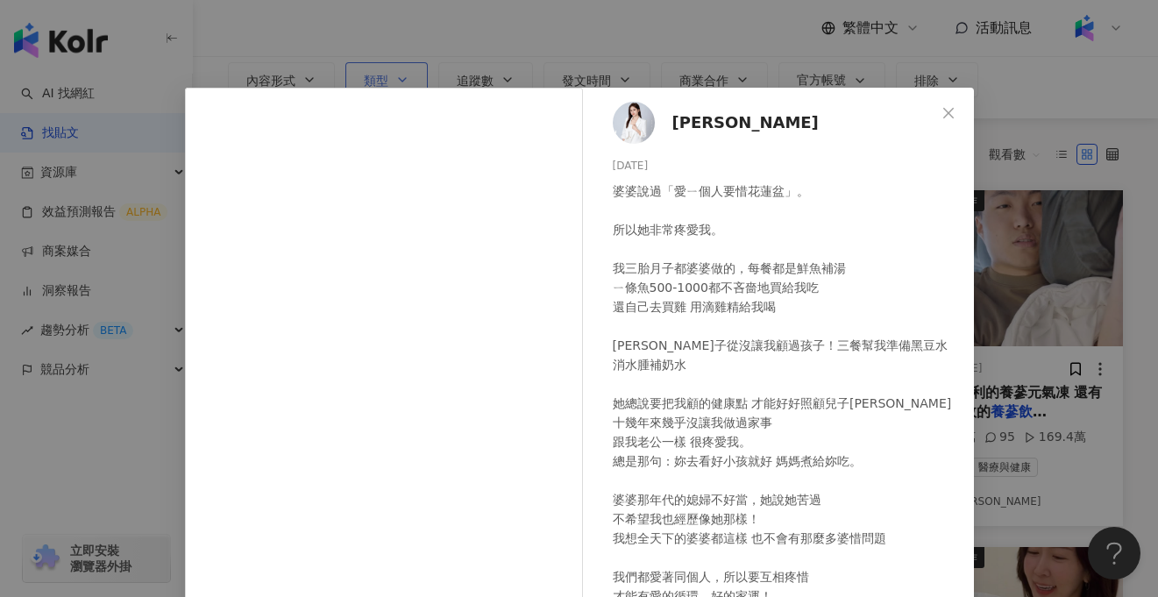
scroll to position [189, 0]
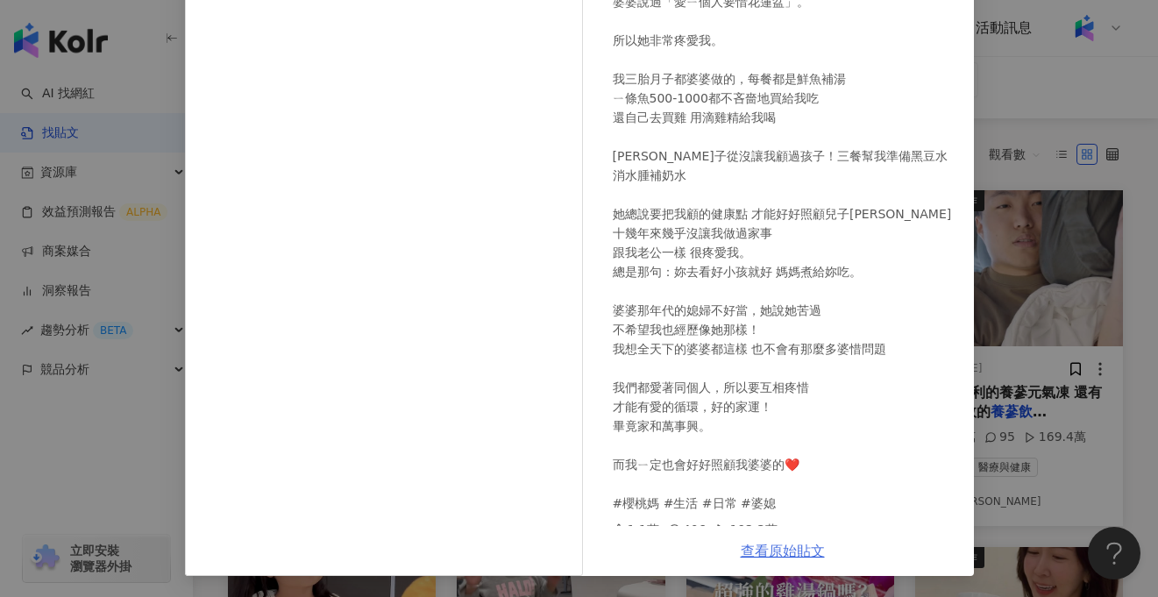
click at [773, 549] on link "查看原始貼文" at bounding box center [783, 550] width 84 height 17
click at [1101, 140] on div "葉怡吟 2024/7/11 婆婆說過「愛ㄧ個人要惜花蓮盆」。 所以她非常疼愛我。 我三胎月子都婆婆做的，每餐都是鮮魚補湯 ㄧ條魚500-1000都不吝嗇地買給…" at bounding box center [579, 298] width 1158 height 597
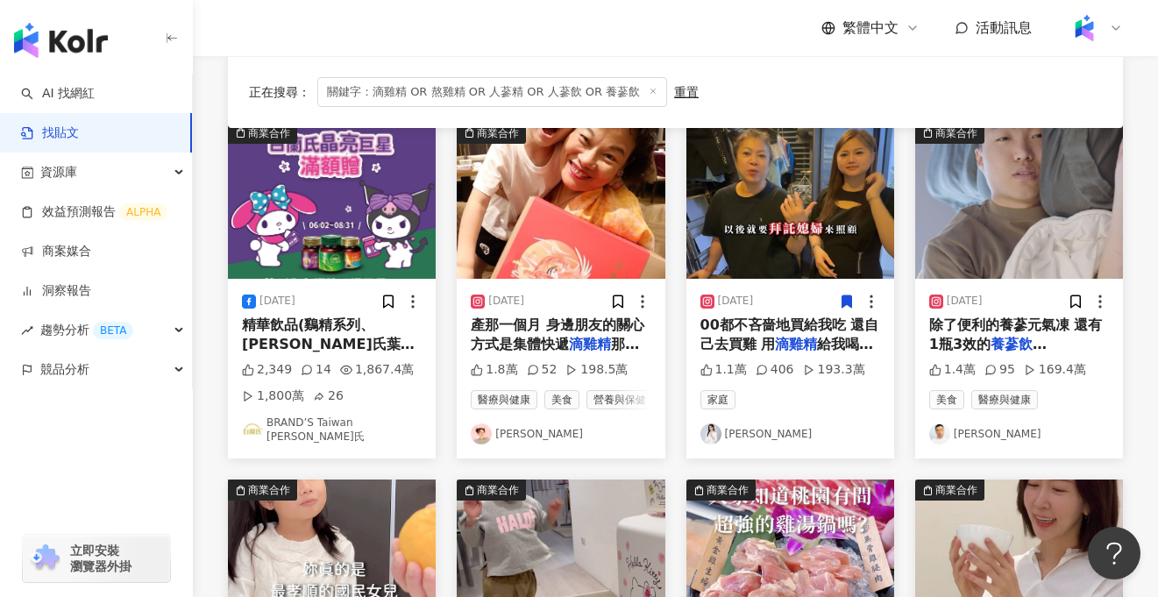
scroll to position [183, 0]
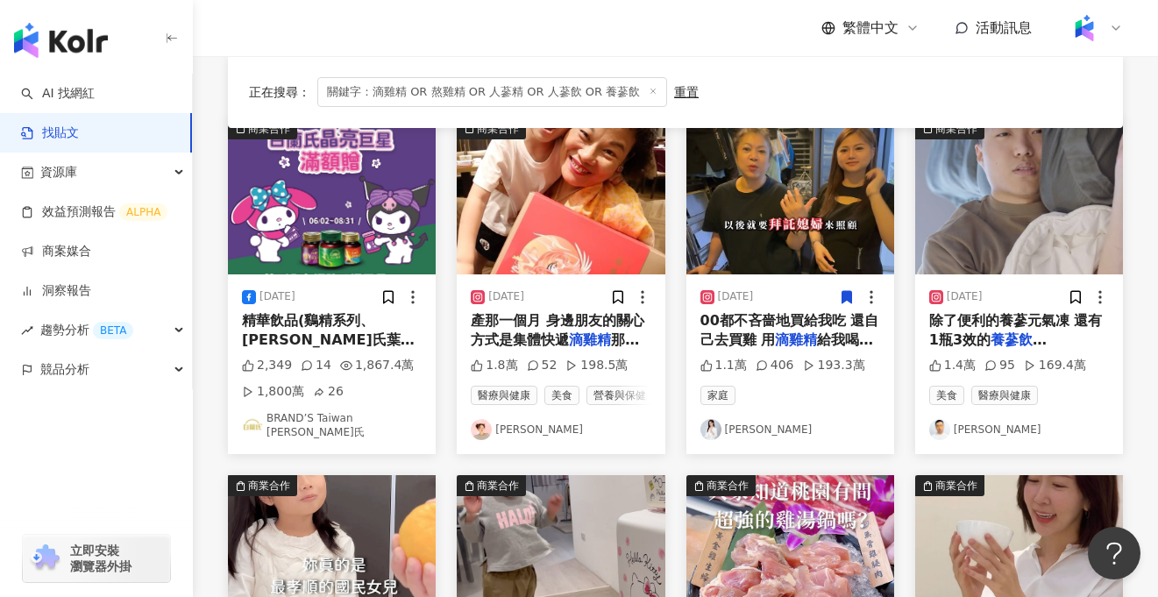
click at [1029, 351] on span "白蘭氏養蔘系列 現在於各大超商" at bounding box center [1015, 369] width 173 height 36
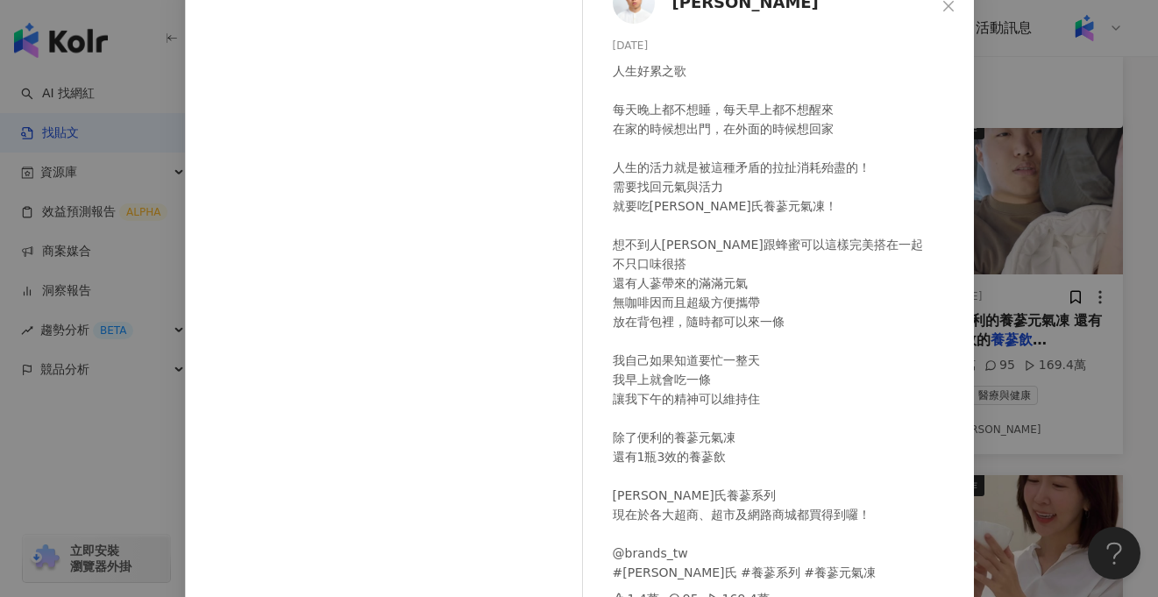
scroll to position [0, 0]
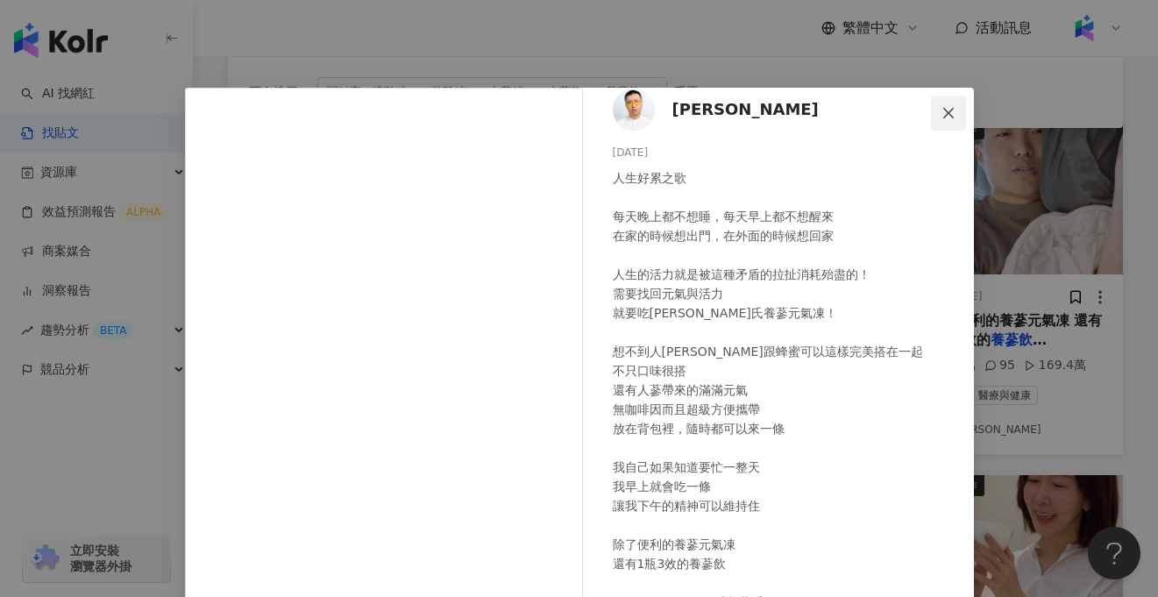
click at [946, 124] on button "Close" at bounding box center [948, 113] width 35 height 35
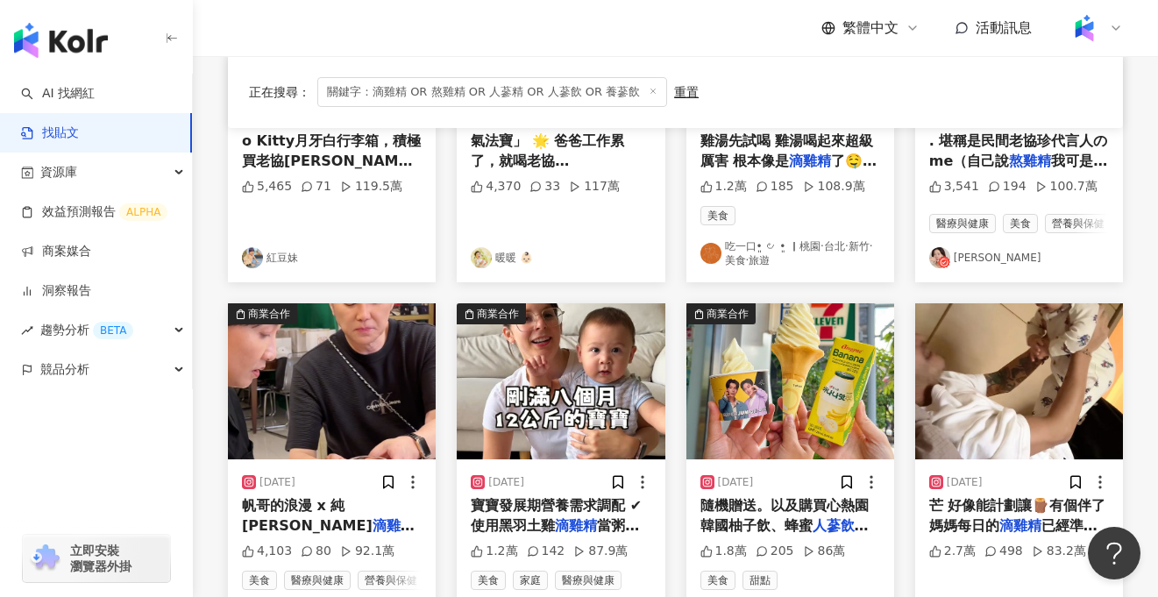
scroll to position [760, 0]
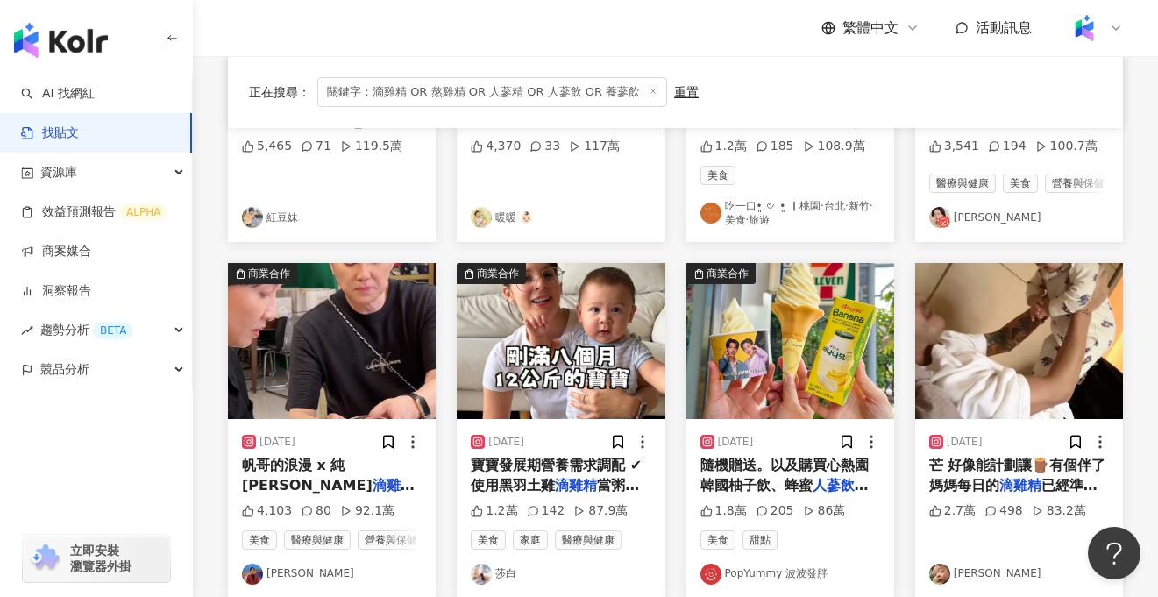
click at [365, 380] on img at bounding box center [332, 341] width 208 height 156
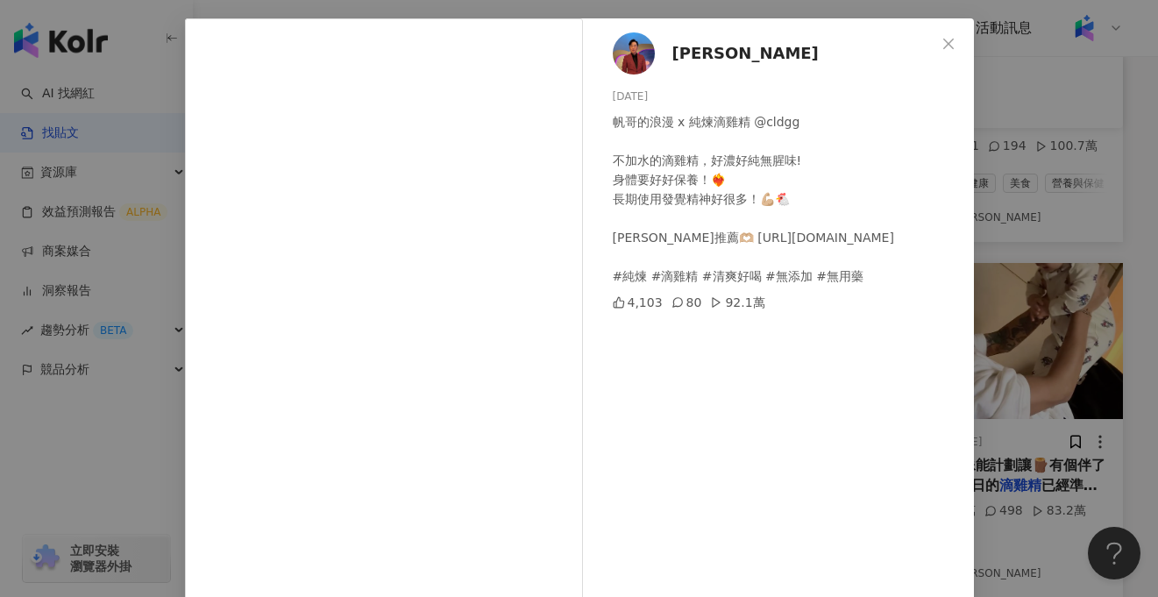
scroll to position [72, 0]
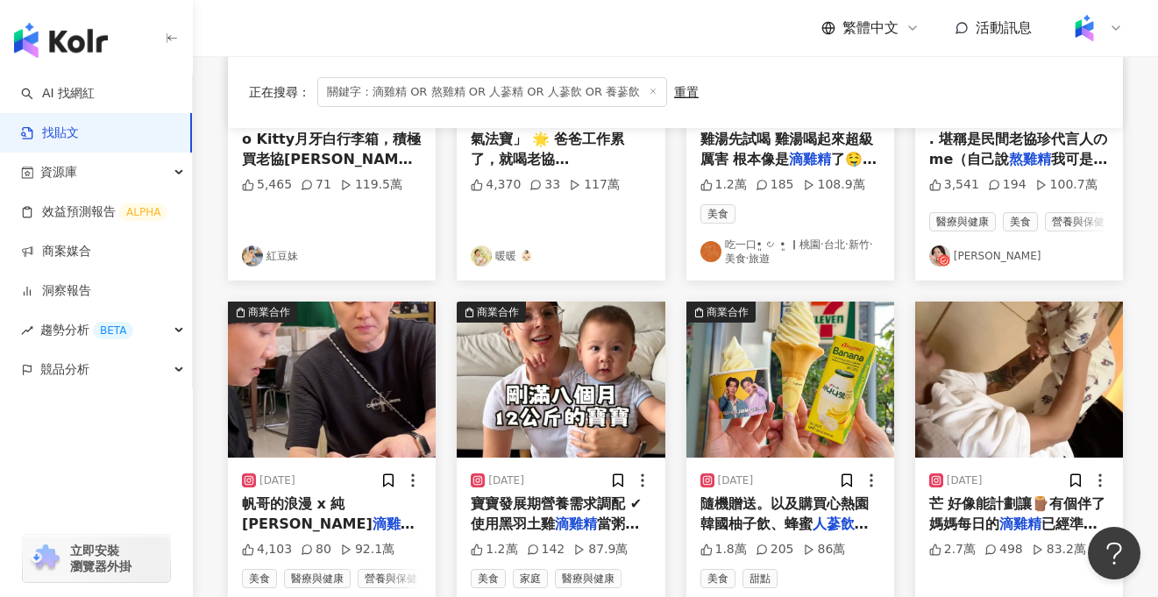
scroll to position [754, 0]
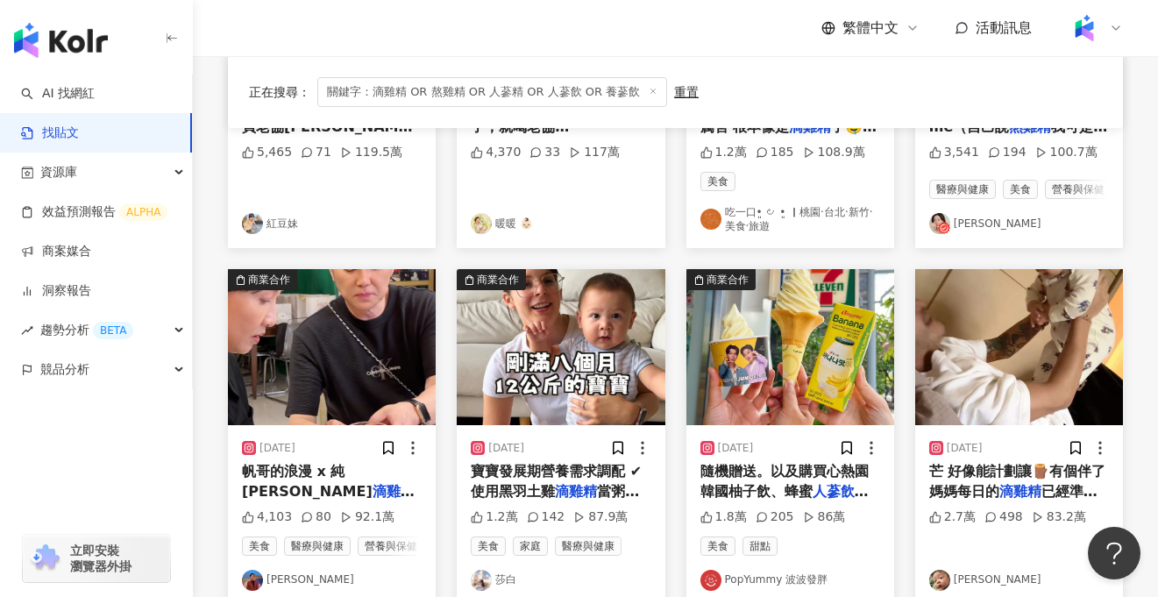
click at [371, 347] on img at bounding box center [332, 347] width 208 height 156
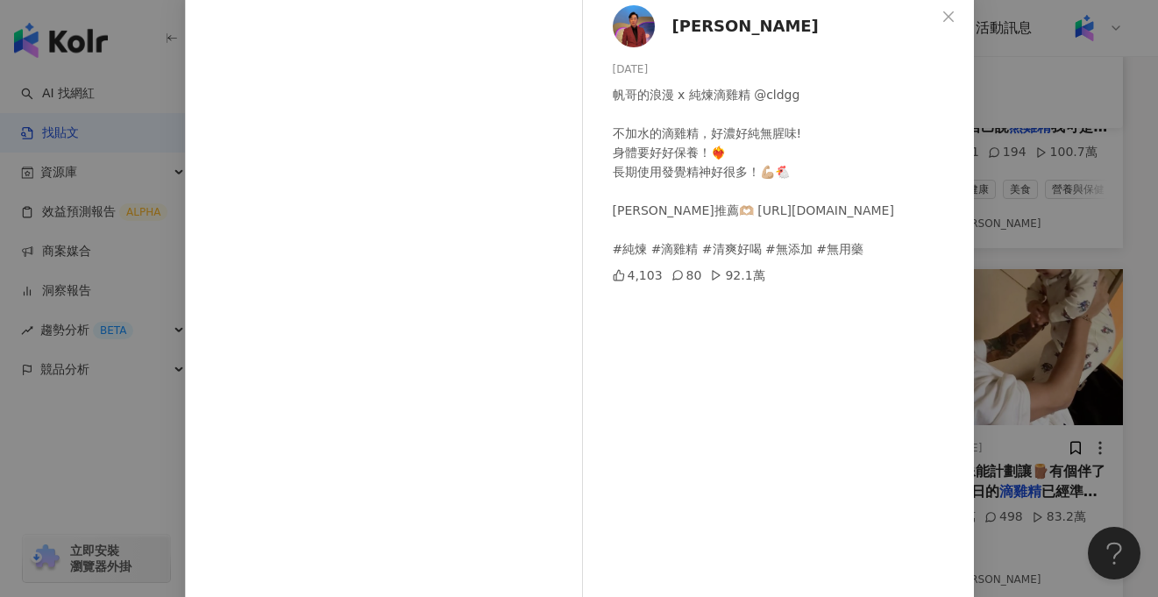
scroll to position [90, 0]
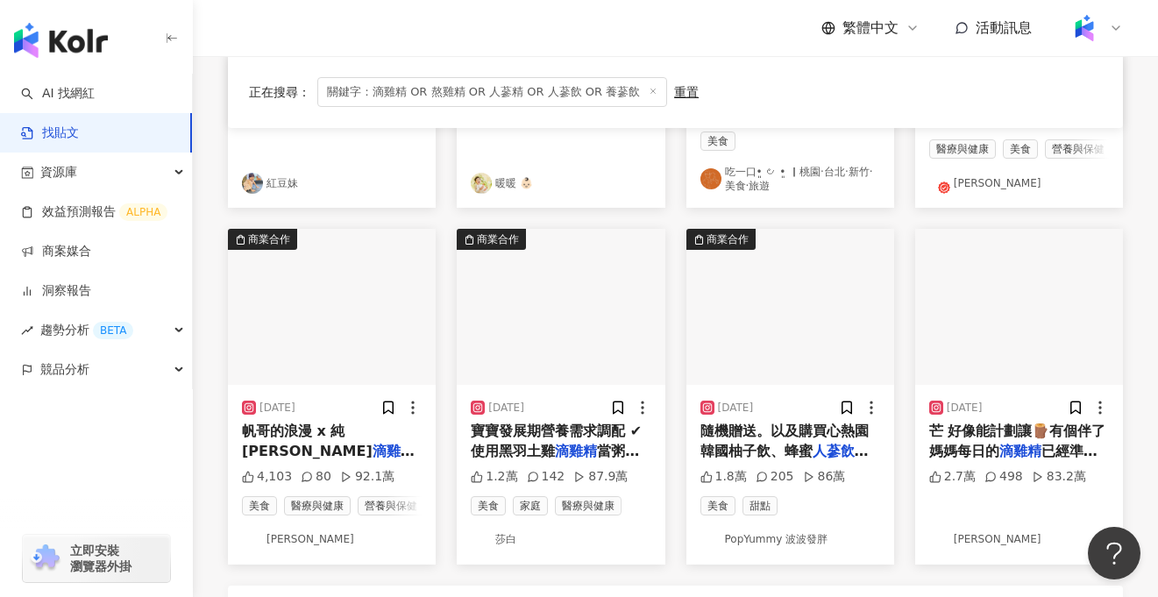
scroll to position [805, 0]
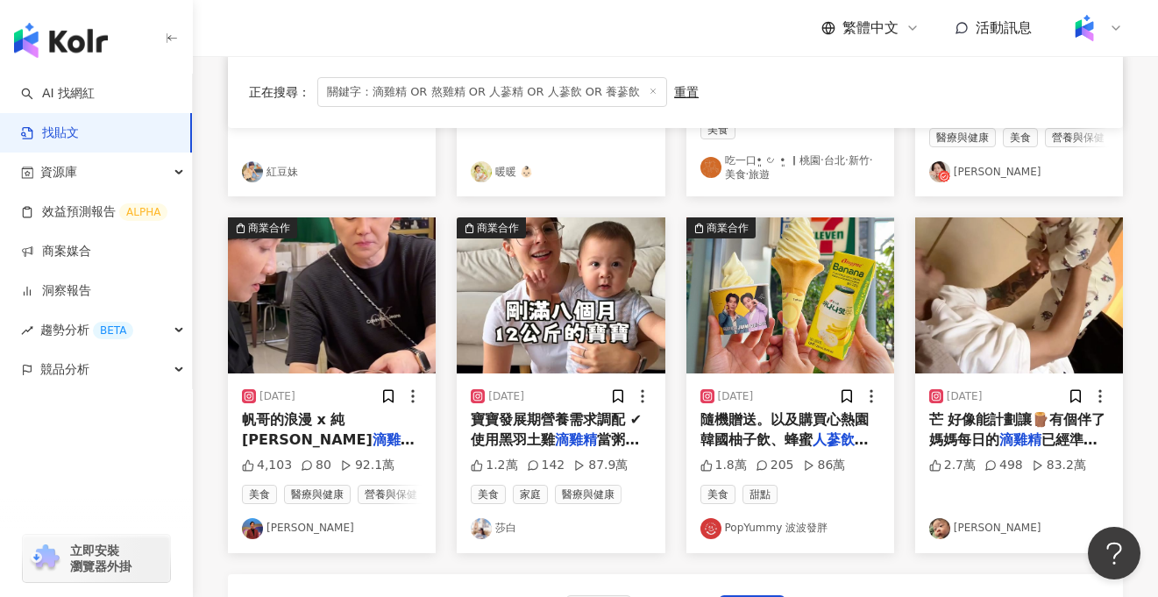
click at [334, 331] on img at bounding box center [332, 295] width 208 height 156
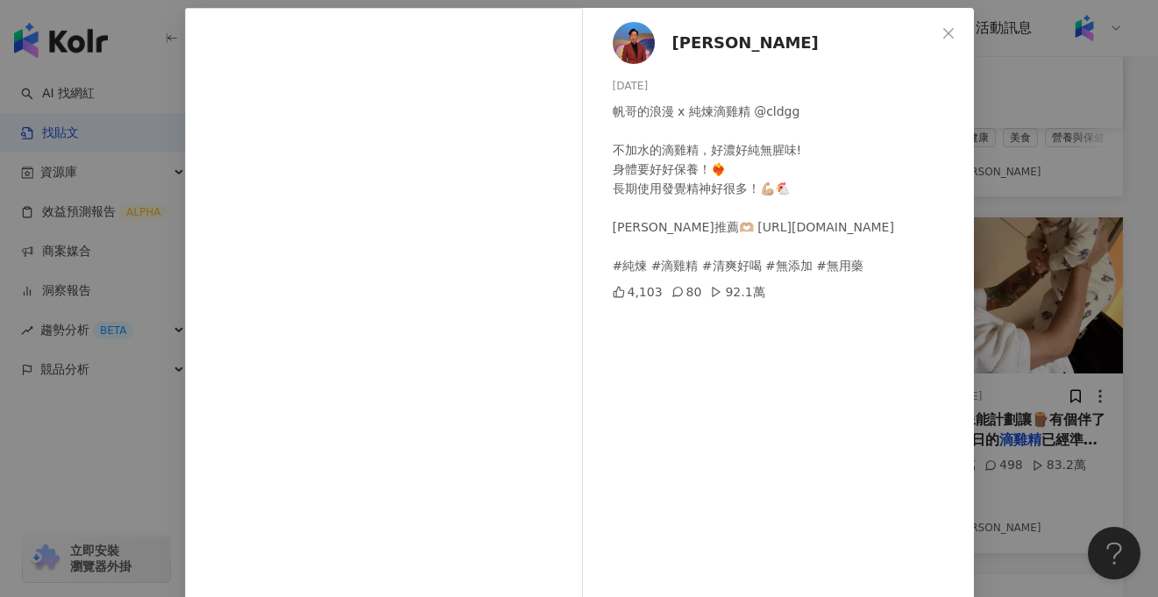
scroll to position [78, 0]
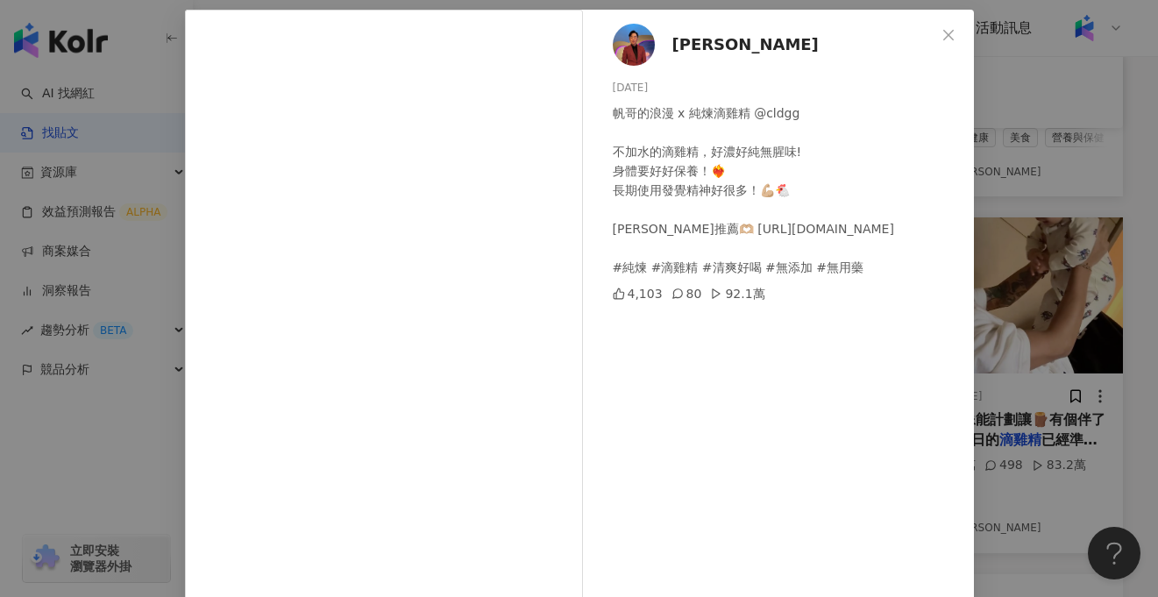
click at [1064, 179] on div "陽帆 2024/8/1 帆哥的浪漫 x 純煉滴雞精 @cldgg 不加水的滴雞精，好濃好純無腥味! 身體要好好保養！❤️‍🔥 長期使用發覺精神好很多！💪🏼🐔 …" at bounding box center [579, 298] width 1158 height 597
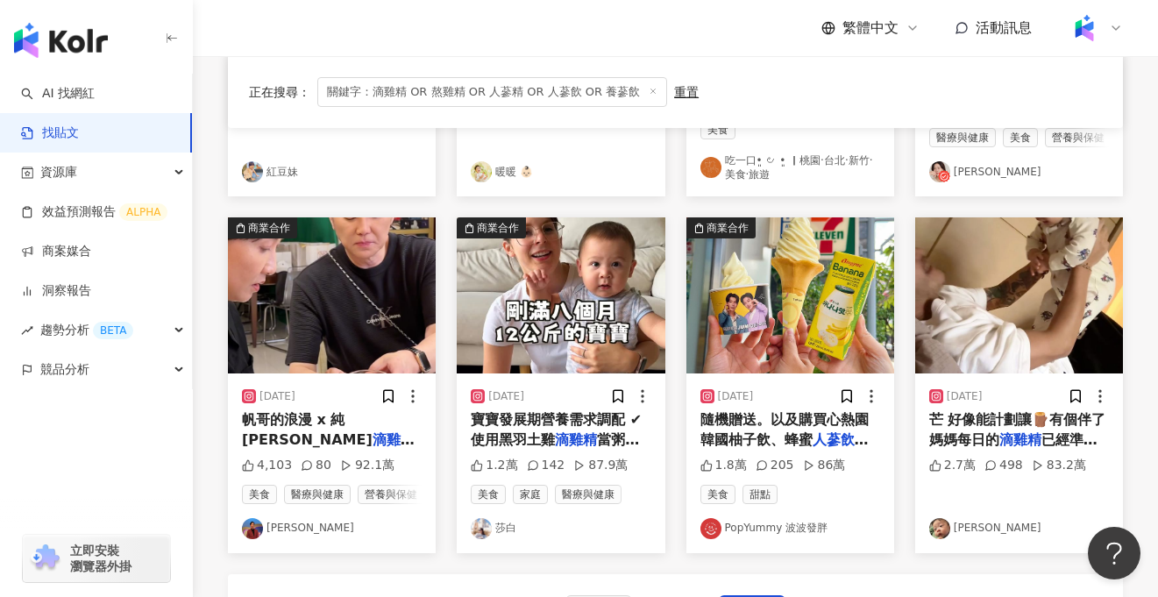
click at [380, 299] on img at bounding box center [332, 295] width 208 height 156
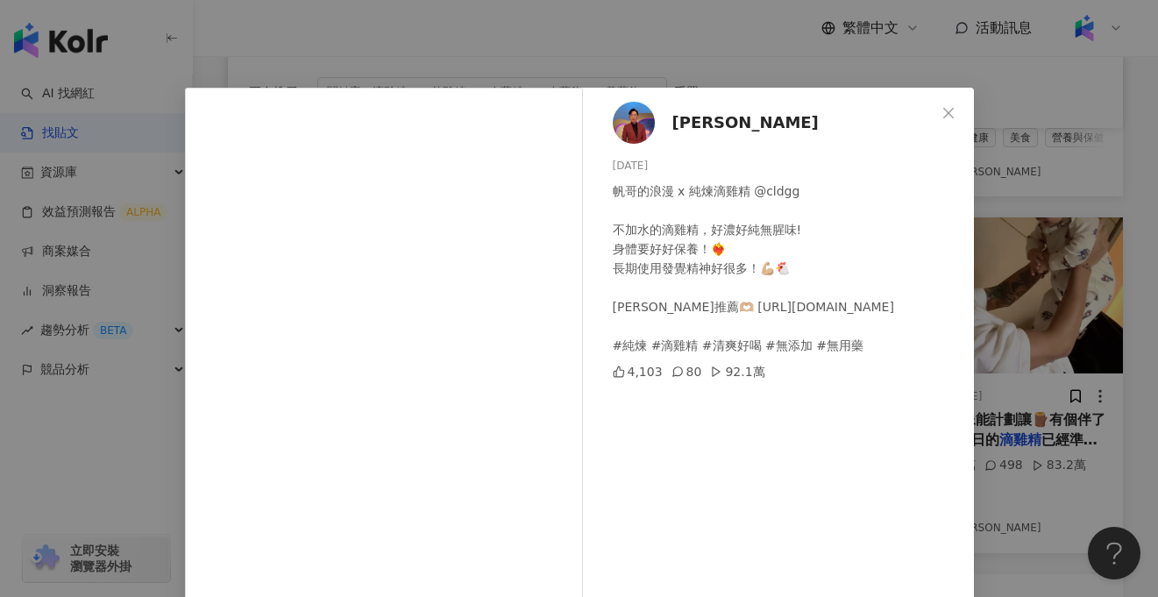
scroll to position [189, 0]
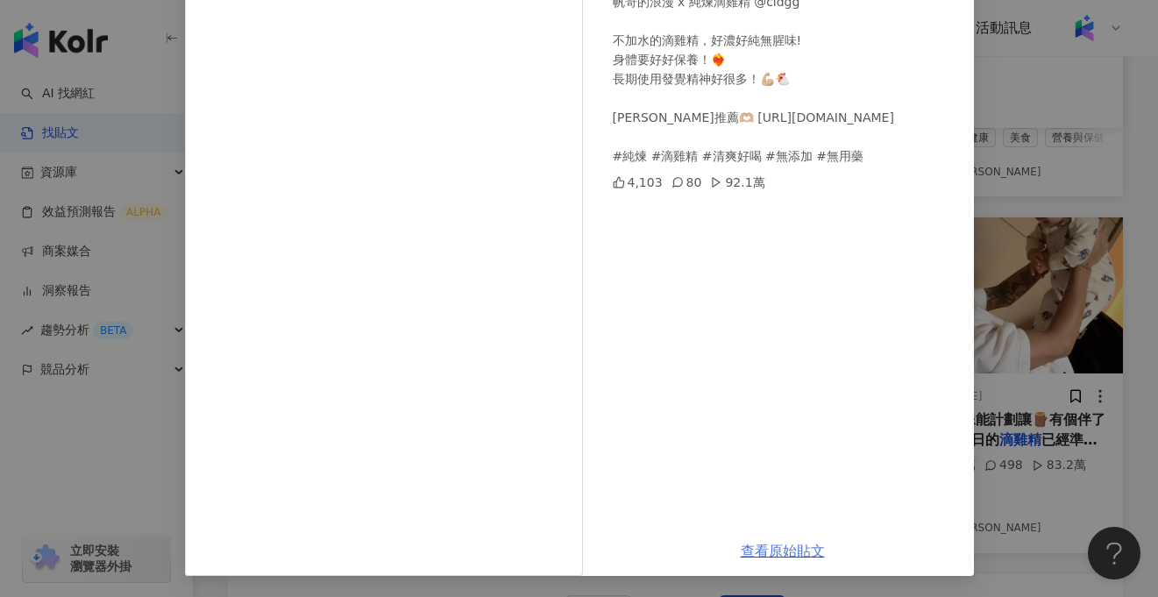
click at [780, 554] on link "查看原始貼文" at bounding box center [783, 550] width 84 height 17
click at [1095, 180] on div "陽帆 2024/8/1 帆哥的浪漫 x 純煉滴雞精 @cldgg 不加水的滴雞精，好濃好純無腥味! 身體要好好保養！❤️‍🔥 長期使用發覺精神好很多！💪🏼🐔 …" at bounding box center [579, 298] width 1158 height 597
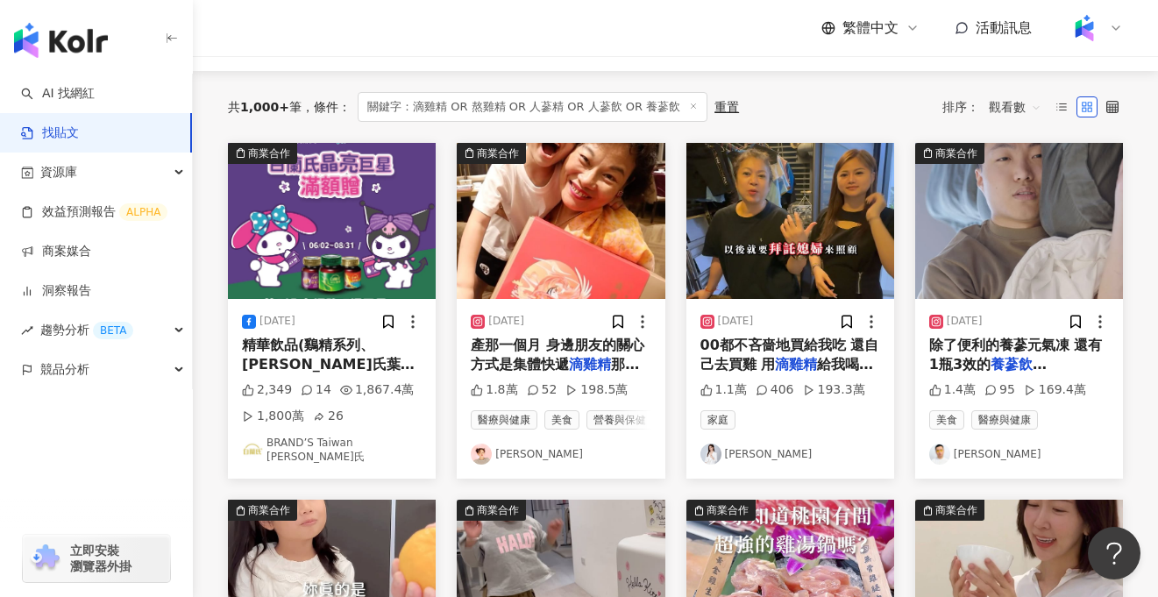
scroll to position [158, 0]
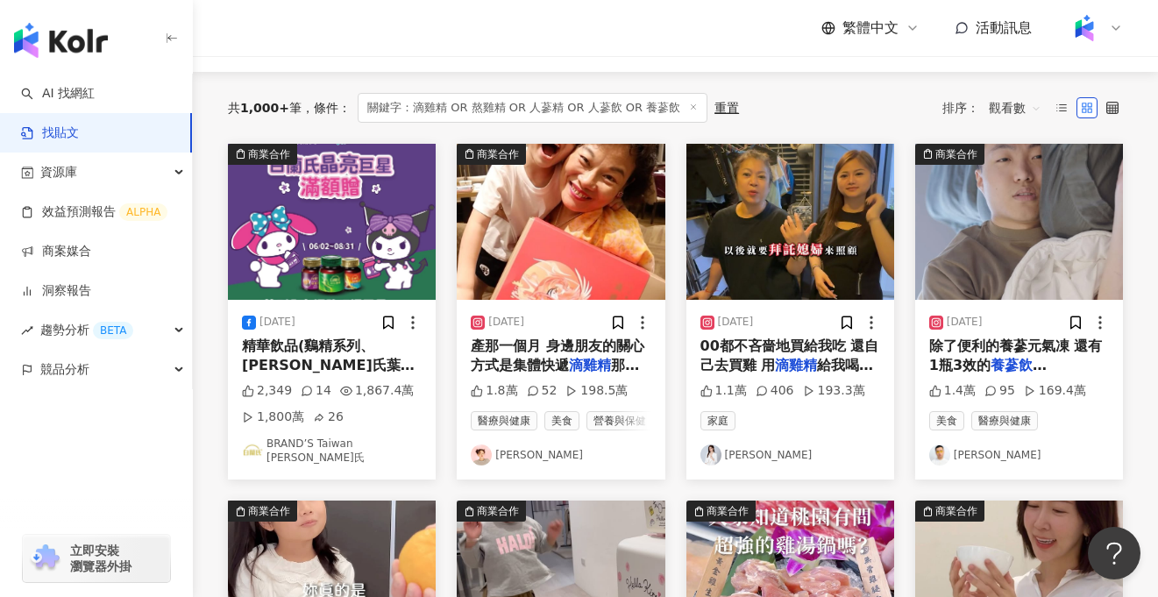
click at [583, 357] on div "產那一個月 身邊朋友的關心方式是集體快遞 滴雞精 那一個月我整個廚房滿滿的 滴雞精" at bounding box center [561, 356] width 180 height 39
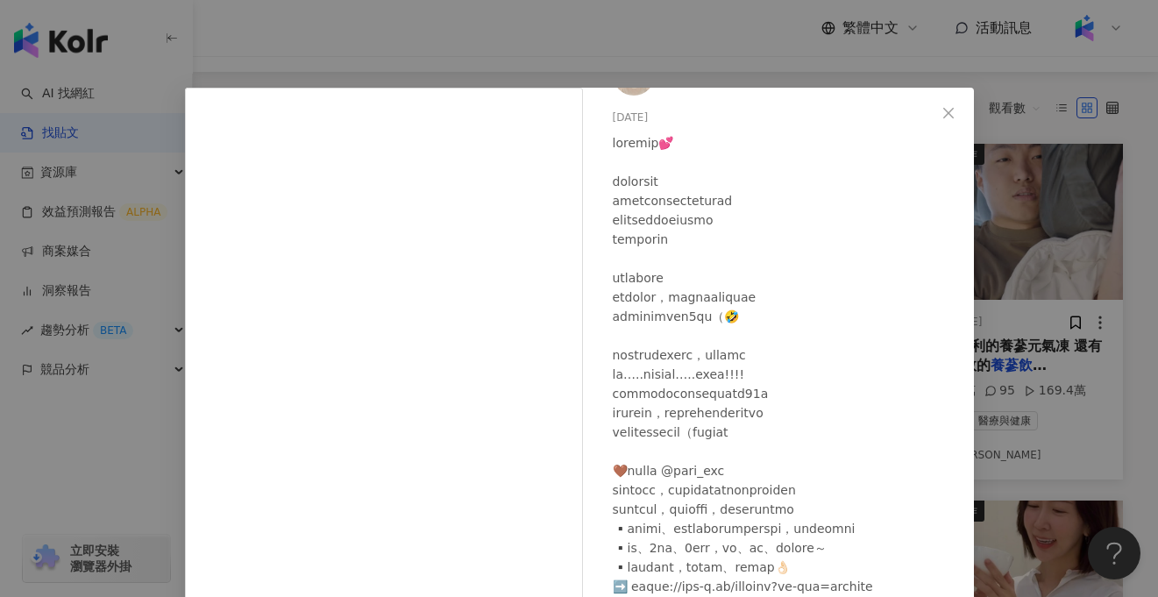
scroll to position [51, 0]
click at [939, 117] on span "Close" at bounding box center [948, 113] width 35 height 14
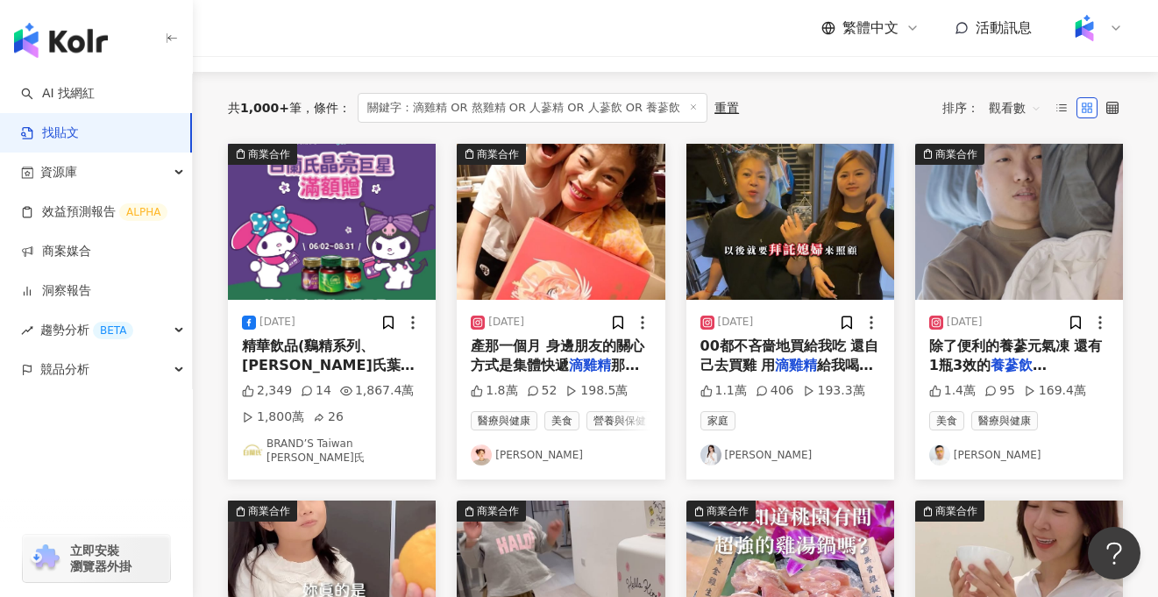
click at [811, 238] on img at bounding box center [790, 222] width 208 height 156
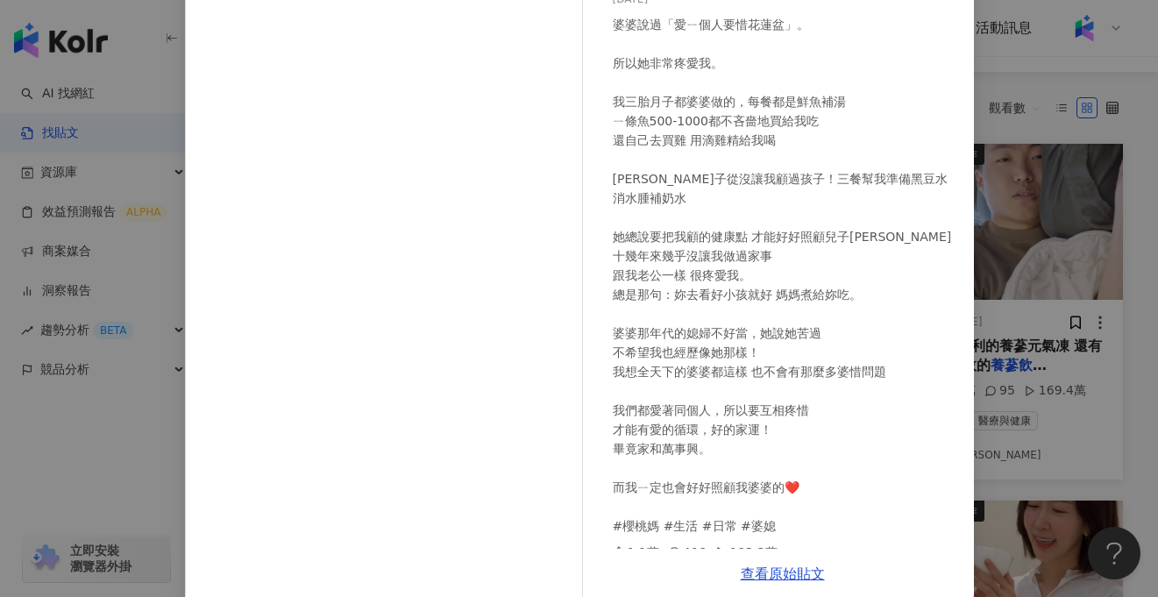
scroll to position [166, 0]
click at [1058, 232] on div "葉怡吟 2024/7/11 婆婆說過「愛ㄧ個人要惜花蓮盆」。 所以她非常疼愛我。 我三胎月子都婆婆做的，每餐都是鮮魚補湯 ㄧ條魚500-1000都不吝嗇地買給…" at bounding box center [579, 298] width 1158 height 597
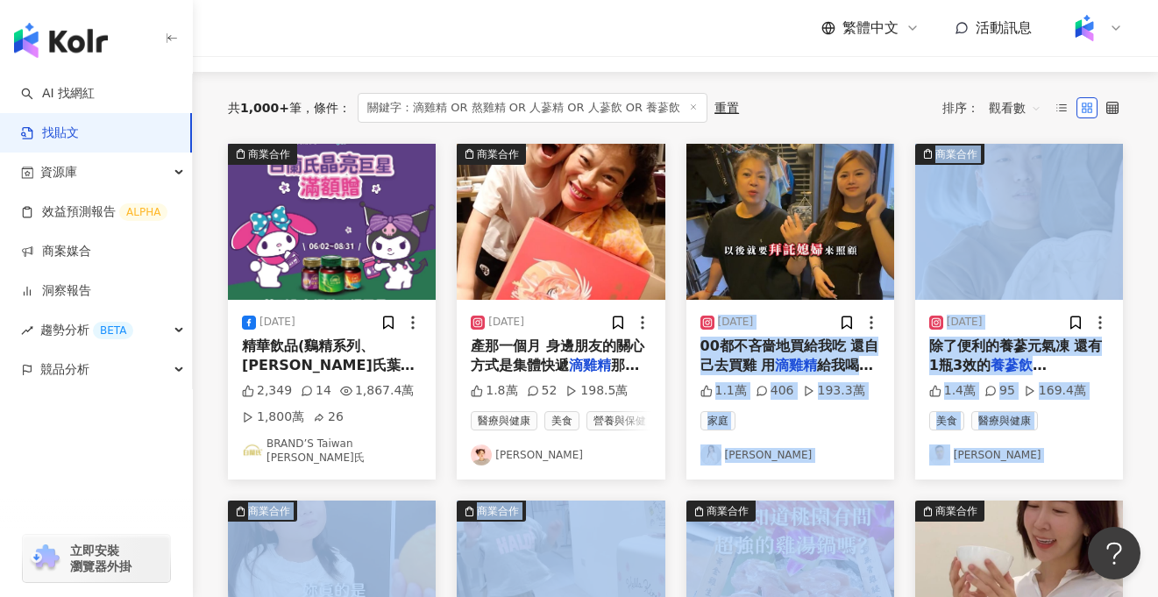
drag, startPoint x: 692, startPoint y: 328, endPoint x: 820, endPoint y: 501, distance: 215.6
click at [828, 438] on div "家庭 葉怡吟" at bounding box center [790, 438] width 180 height 54
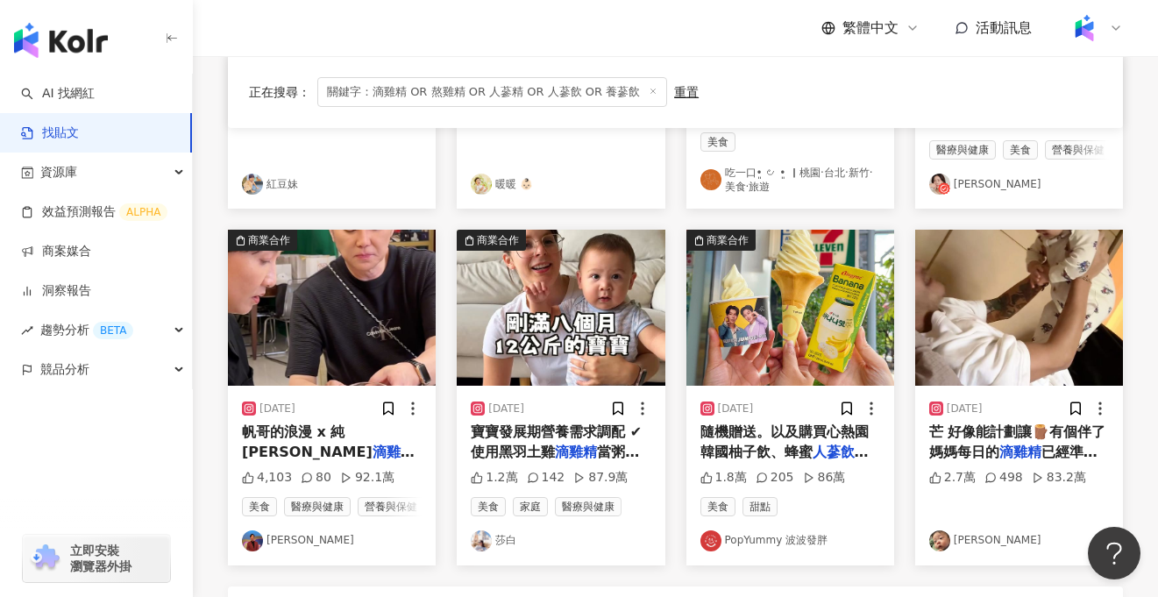
scroll to position [805, 0]
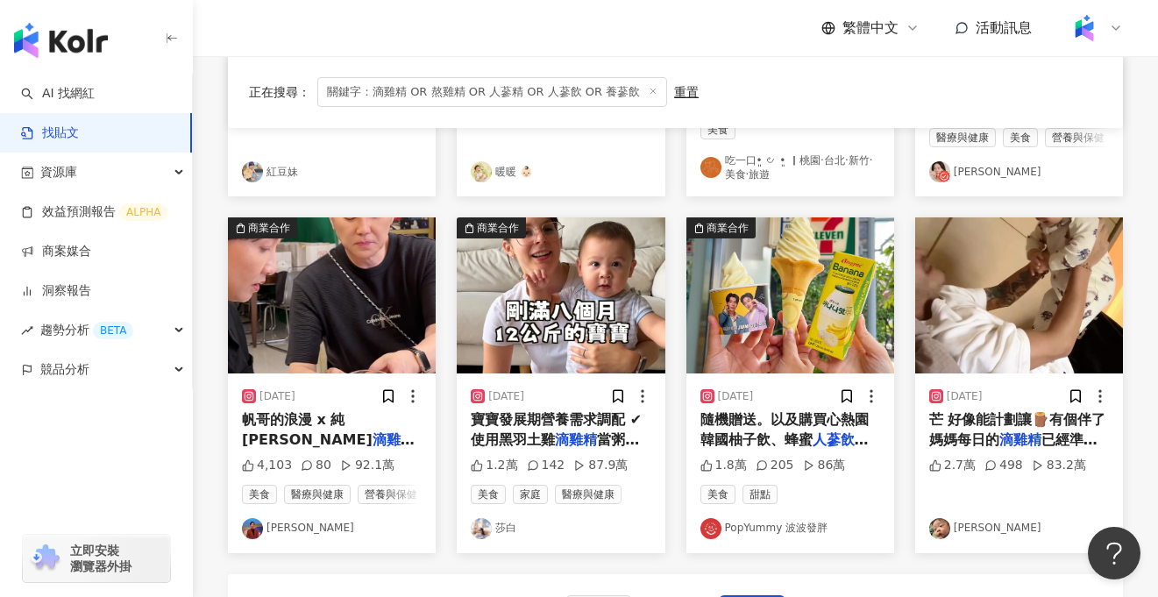
click at [1013, 428] on div "芒 好像能計劃讓🪵有個伴了 媽媽每日的 滴雞精 已經準備好哈哈哈哈 大家想看1隻雙" at bounding box center [1019, 429] width 180 height 39
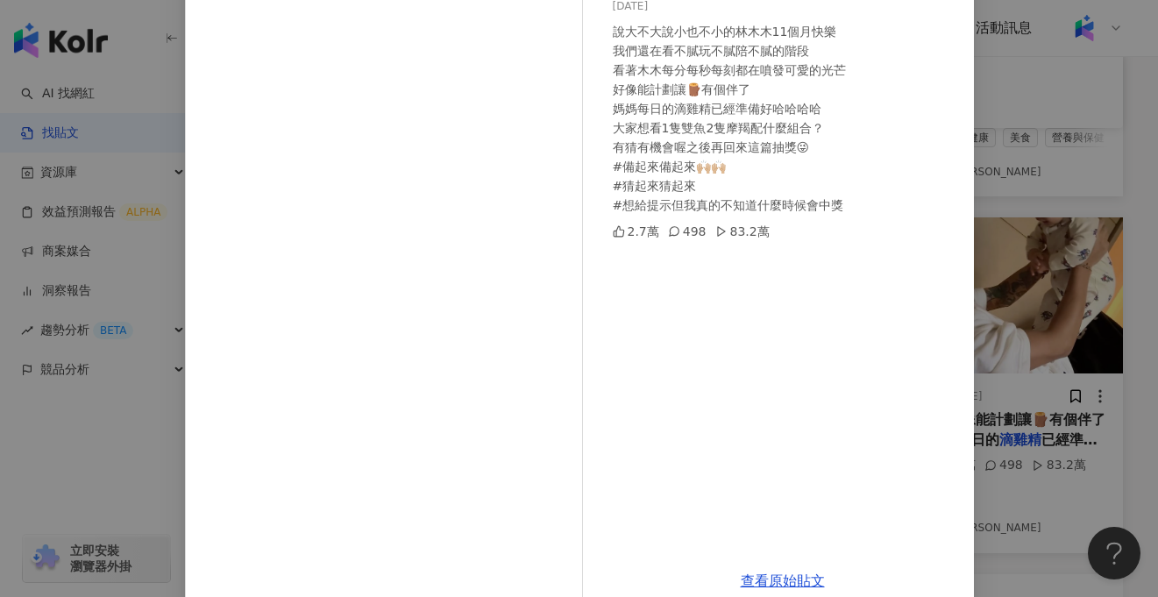
scroll to position [189, 0]
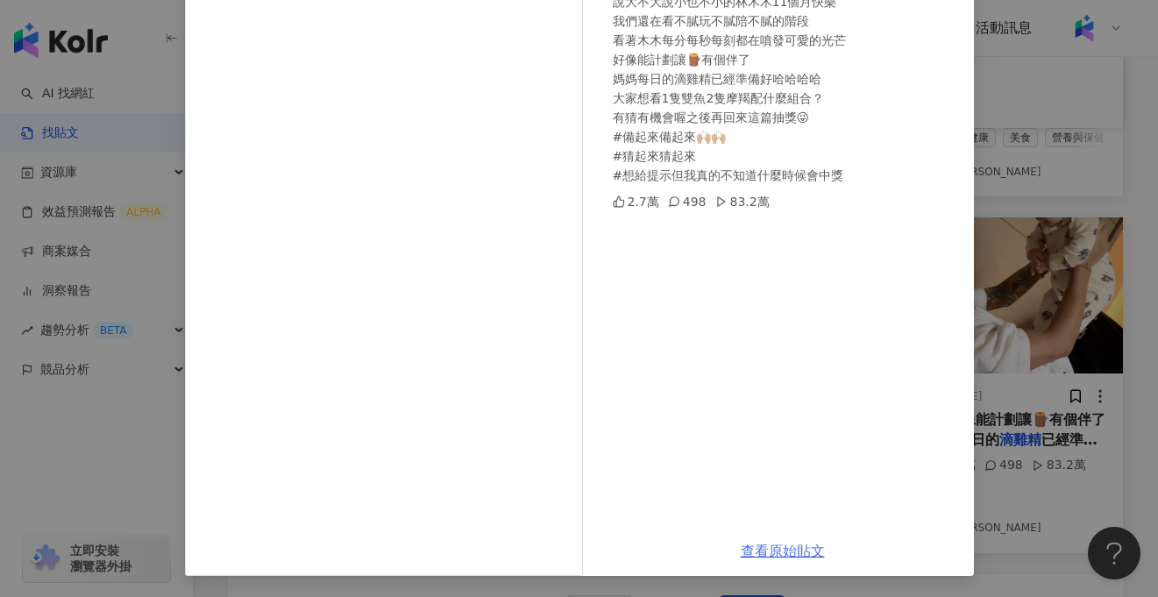
click at [772, 553] on link "查看原始貼文" at bounding box center [783, 550] width 84 height 17
click at [92, 462] on div "木木 2023/12/5 說大不大說小也不小的林木木11個月快樂 我們還在看不膩玩不膩陪不膩的階段 看著木木每分每秒每刻都在噴發可愛的光芒 好像能計劃讓🪵有個…" at bounding box center [579, 298] width 1158 height 597
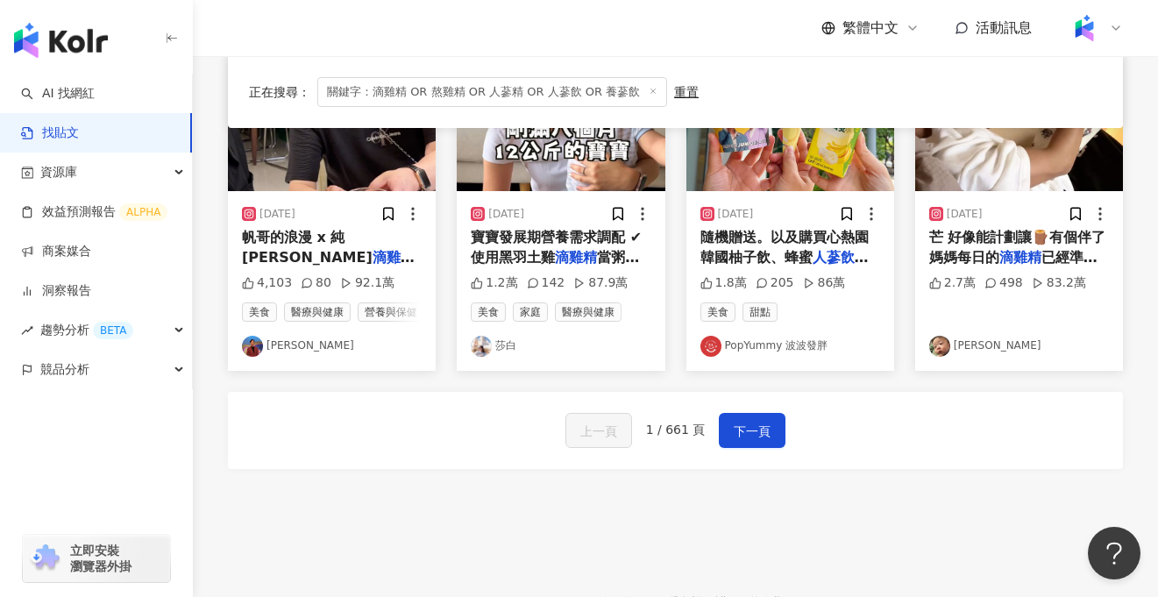
scroll to position [1016, 0]
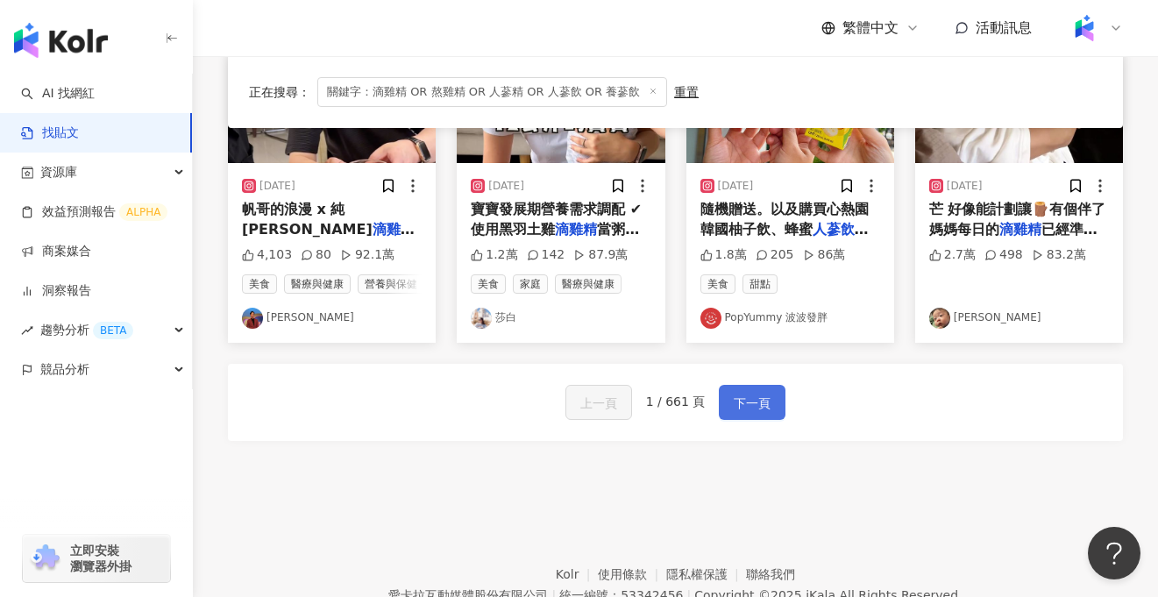
click at [752, 400] on span "下一頁" at bounding box center [752, 403] width 37 height 21
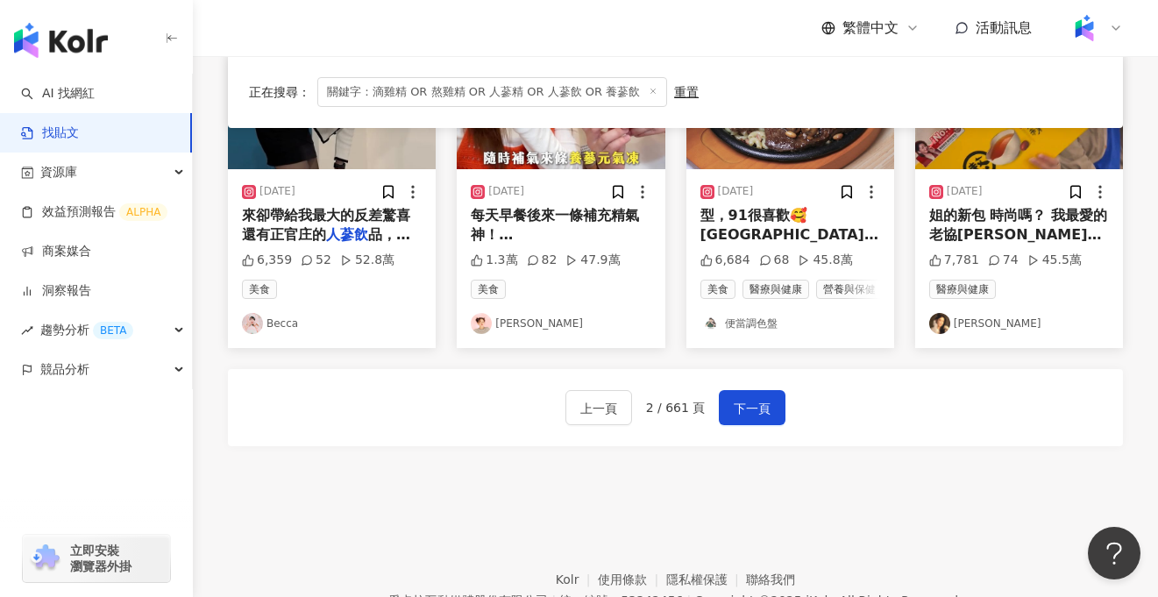
scroll to position [1053, 0]
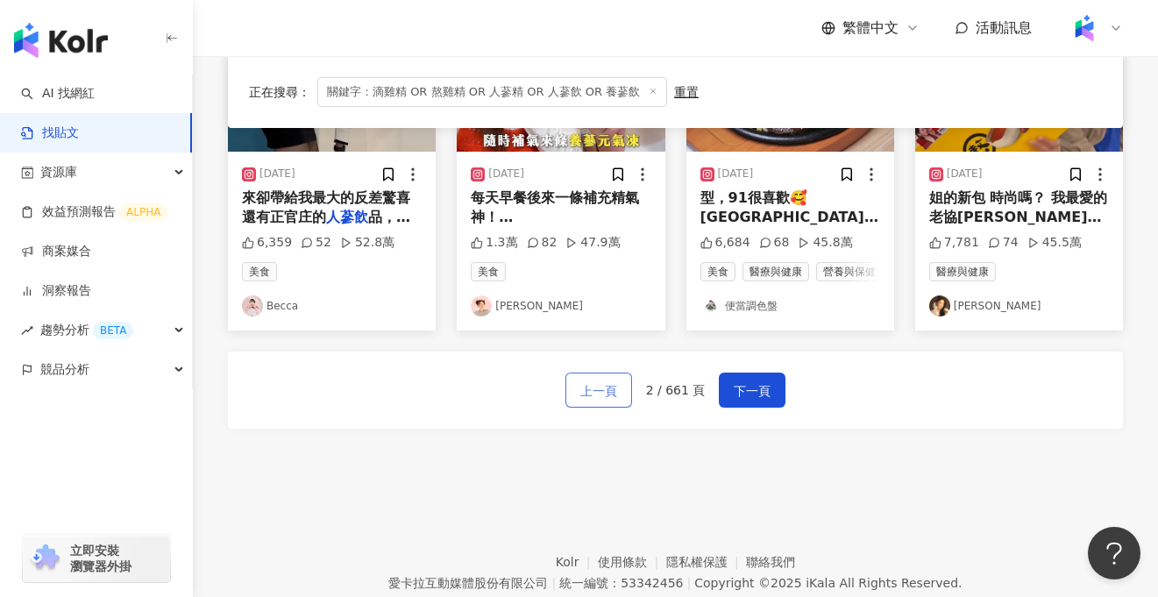
click at [609, 386] on span "上一頁" at bounding box center [598, 390] width 37 height 21
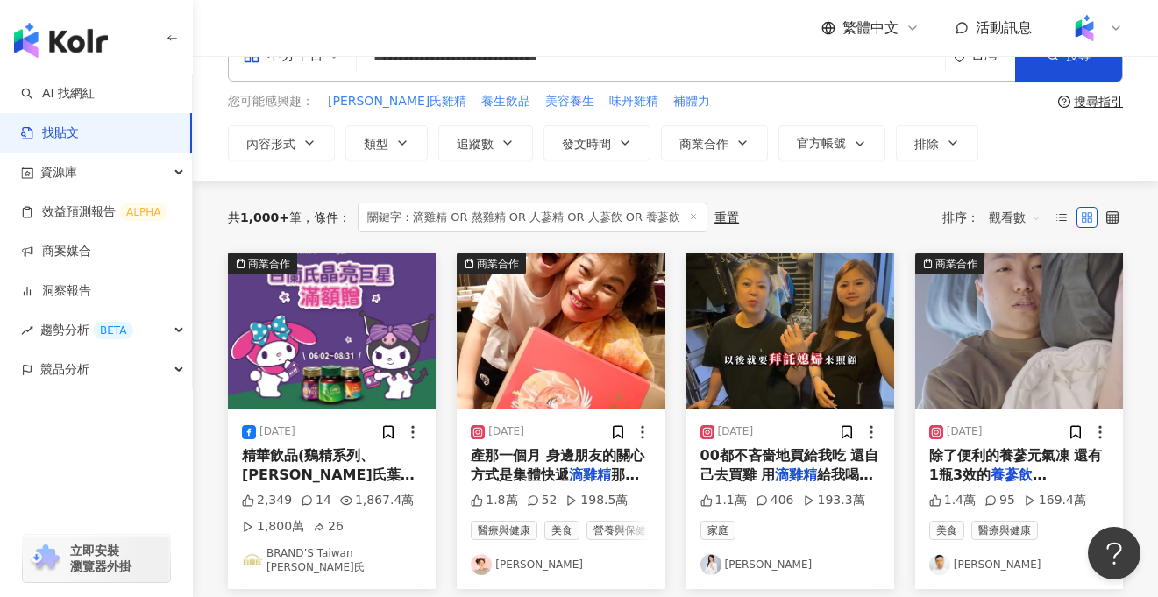
scroll to position [0, 0]
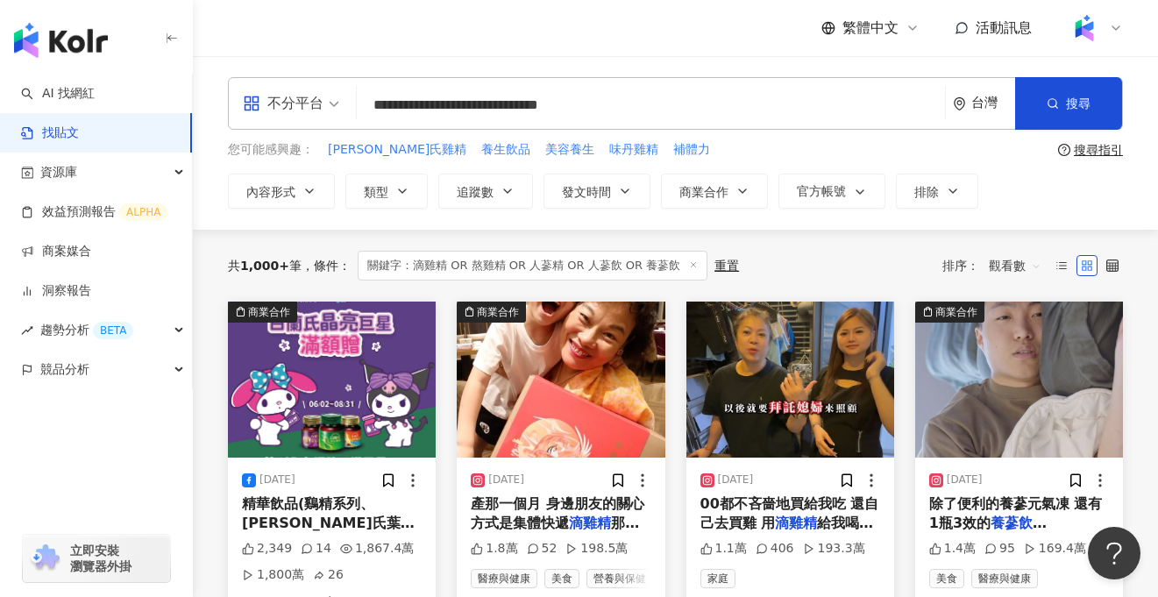
click at [700, 106] on input "**********" at bounding box center [651, 105] width 574 height 38
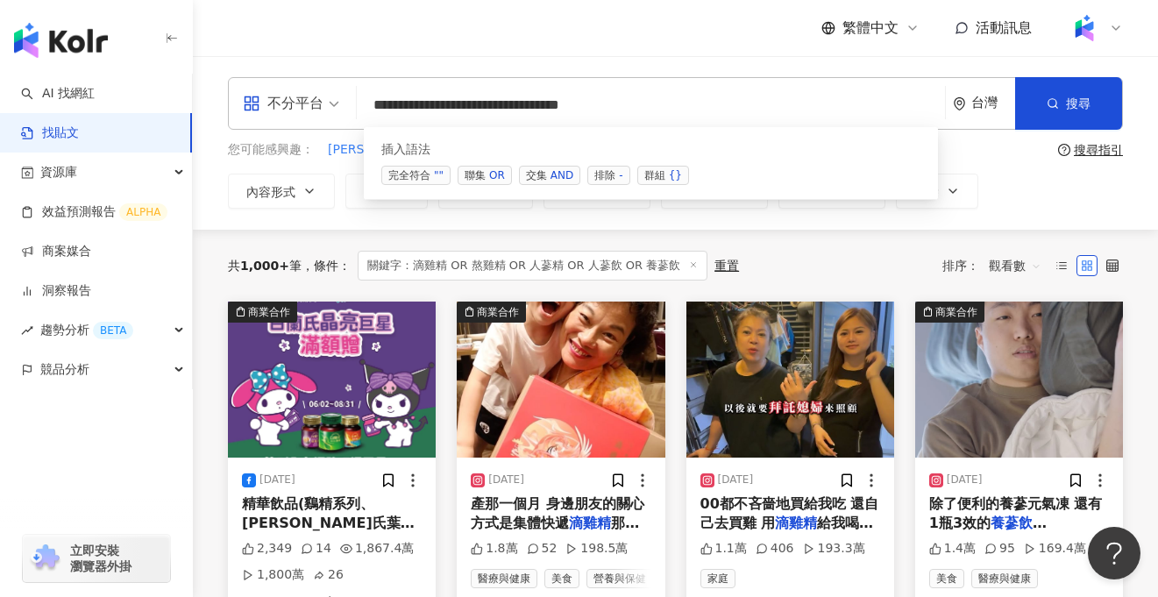
type input "**********"
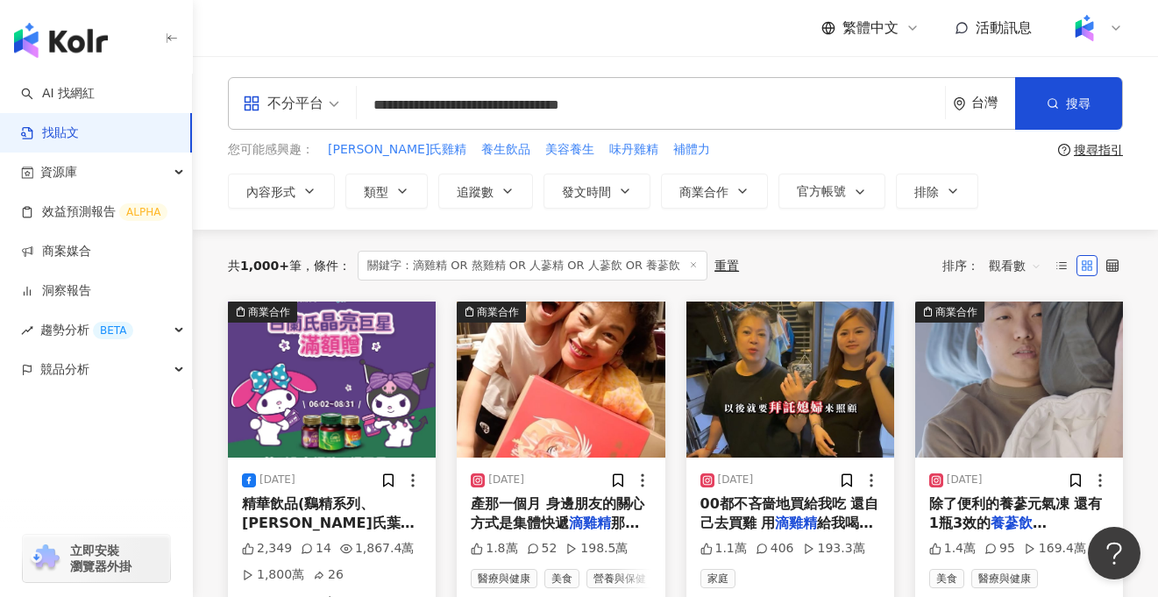
click at [810, 113] on input "**********" at bounding box center [651, 105] width 574 height 38
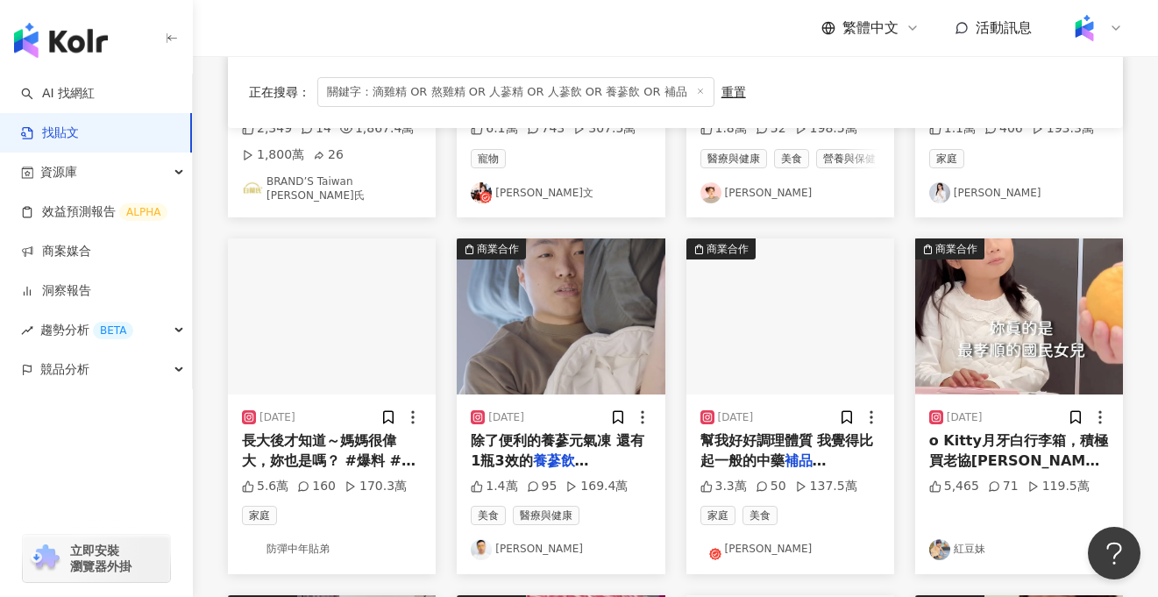
scroll to position [421, 0]
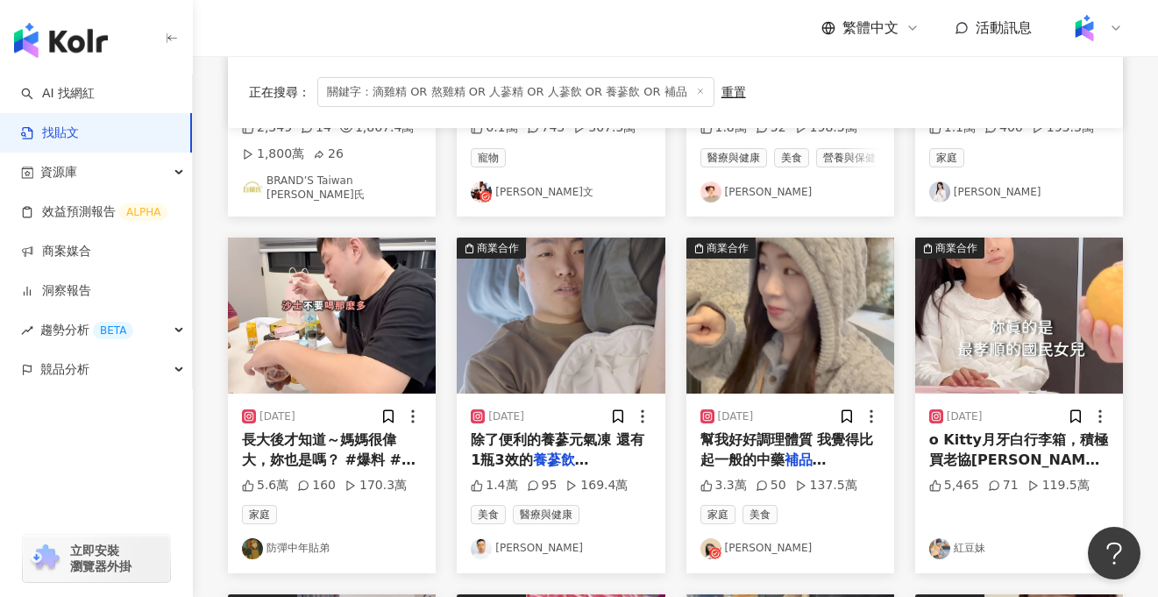
click at [376, 439] on span "長大後才知道～媽媽很偉大，妳也是嗎？ #爆料 #媽媽 #" at bounding box center [329, 459] width 174 height 56
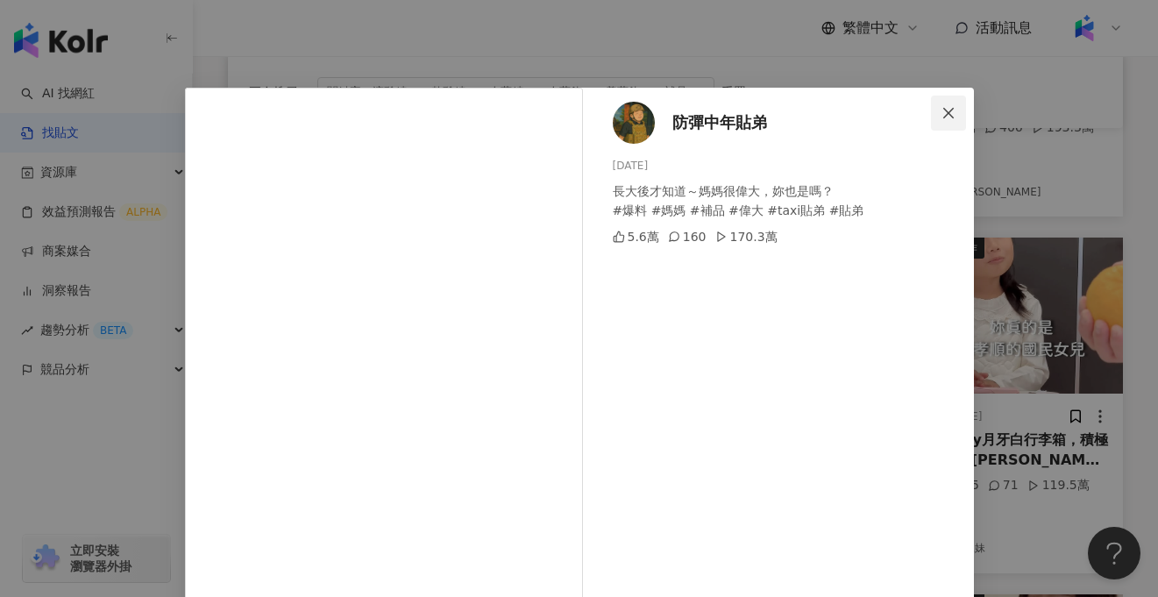
click at [942, 115] on icon "close" at bounding box center [948, 113] width 14 height 14
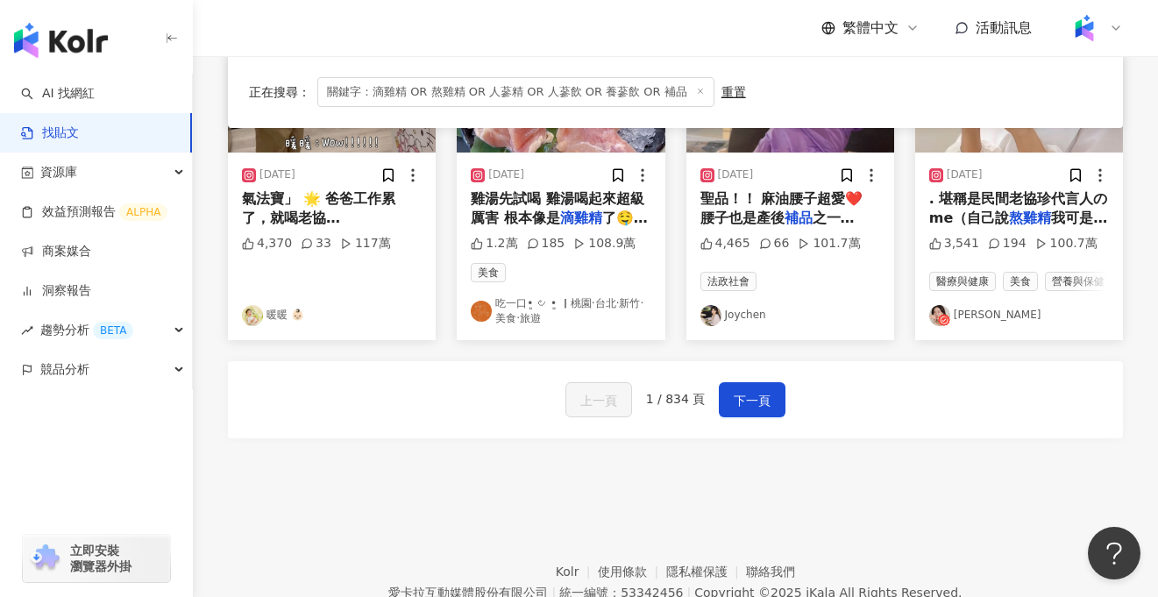
scroll to position [1027, 0]
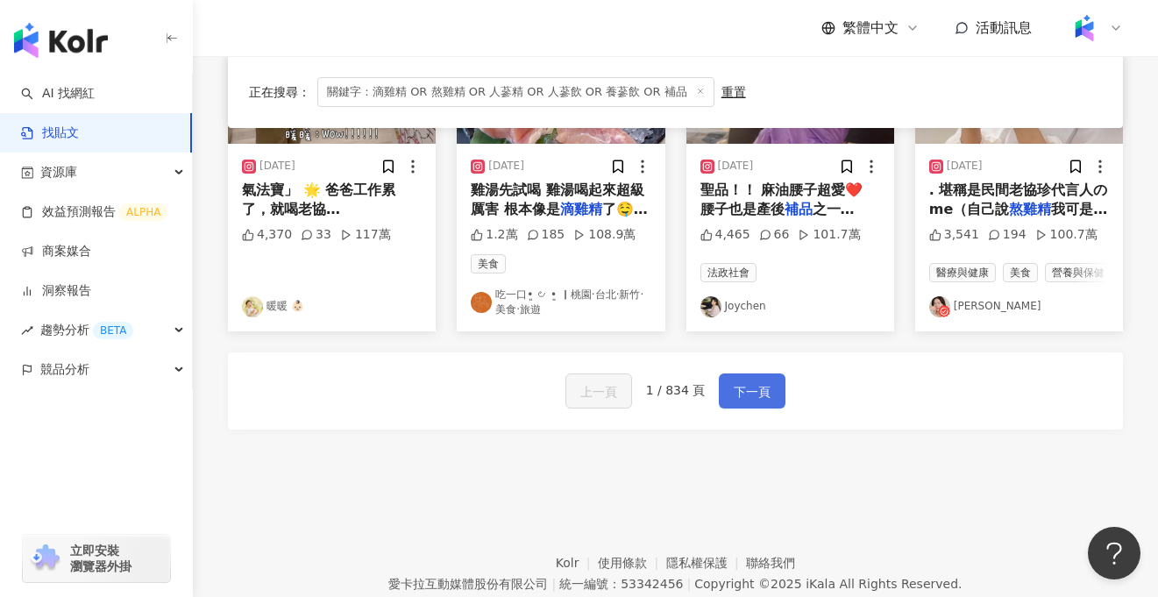
click at [748, 389] on span "下一頁" at bounding box center [752, 391] width 37 height 21
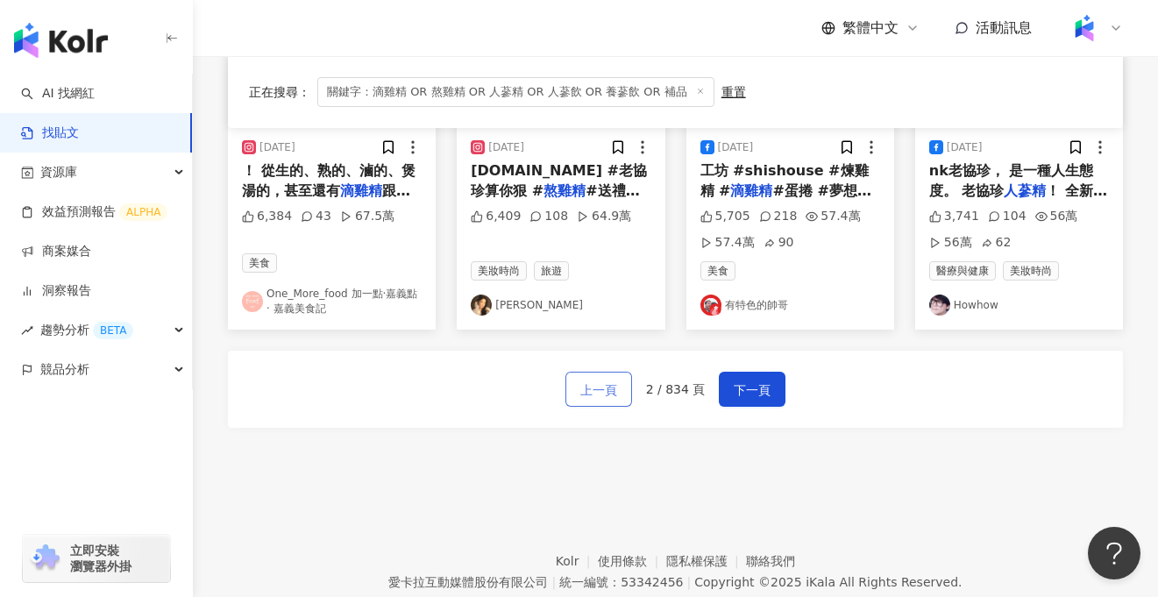
click at [600, 400] on span "上一頁" at bounding box center [598, 389] width 37 height 21
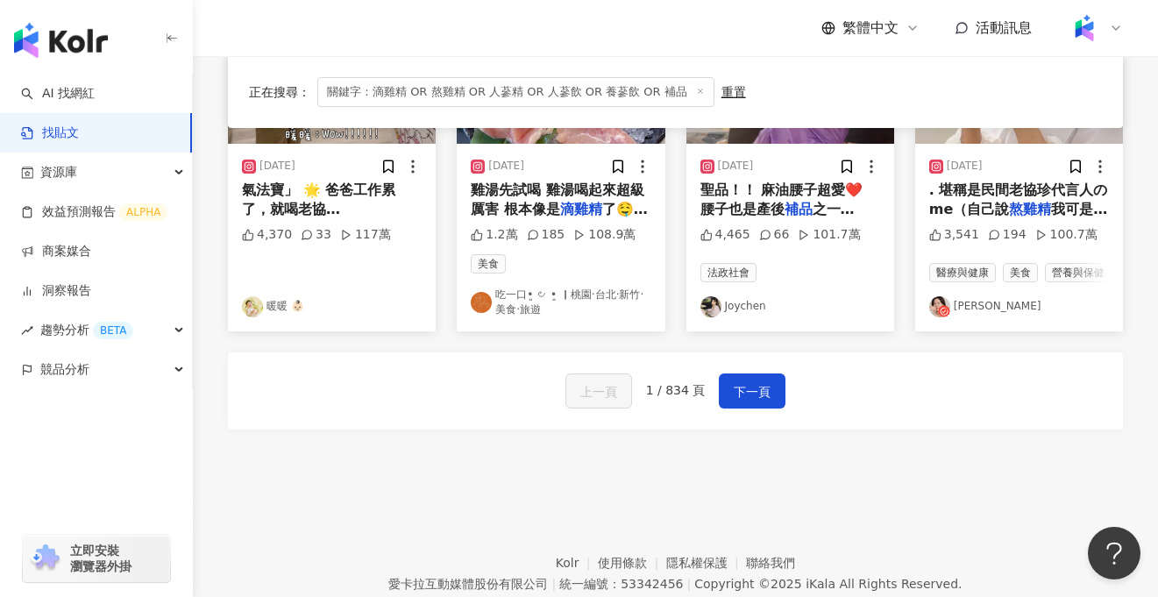
click at [341, 190] on span "氣法寶」 🌟 爸爸工作累了，就喝老協珍" at bounding box center [318, 209] width 153 height 56
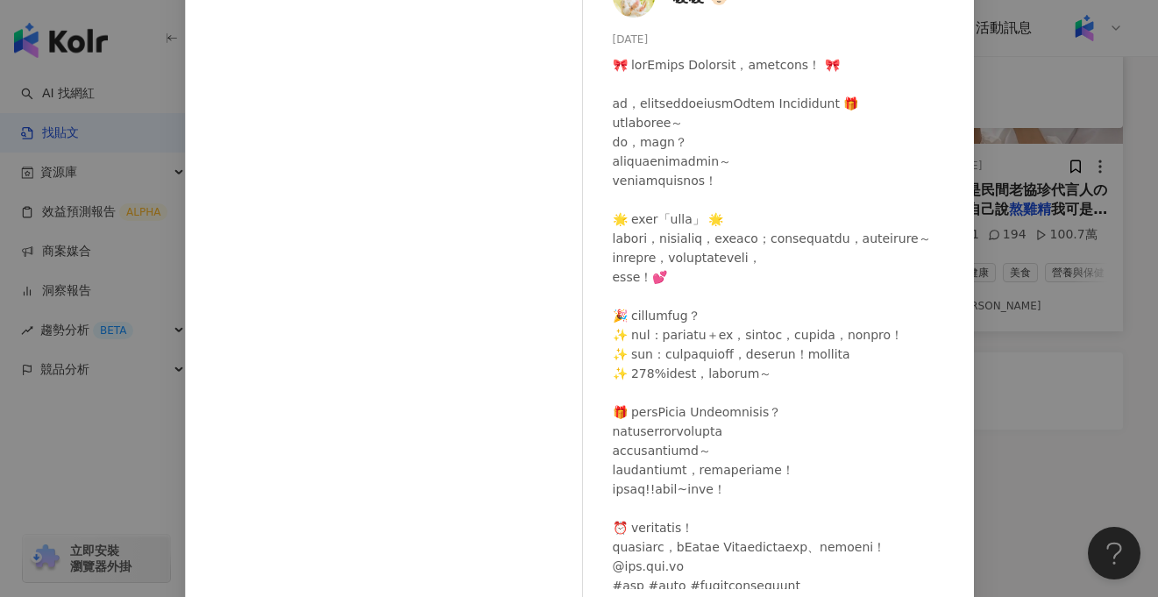
scroll to position [127, 0]
click at [1019, 408] on div "暖暖 👶🏻 2024/12/16 4,370 33 117萬 查看原始貼文" at bounding box center [579, 298] width 1158 height 597
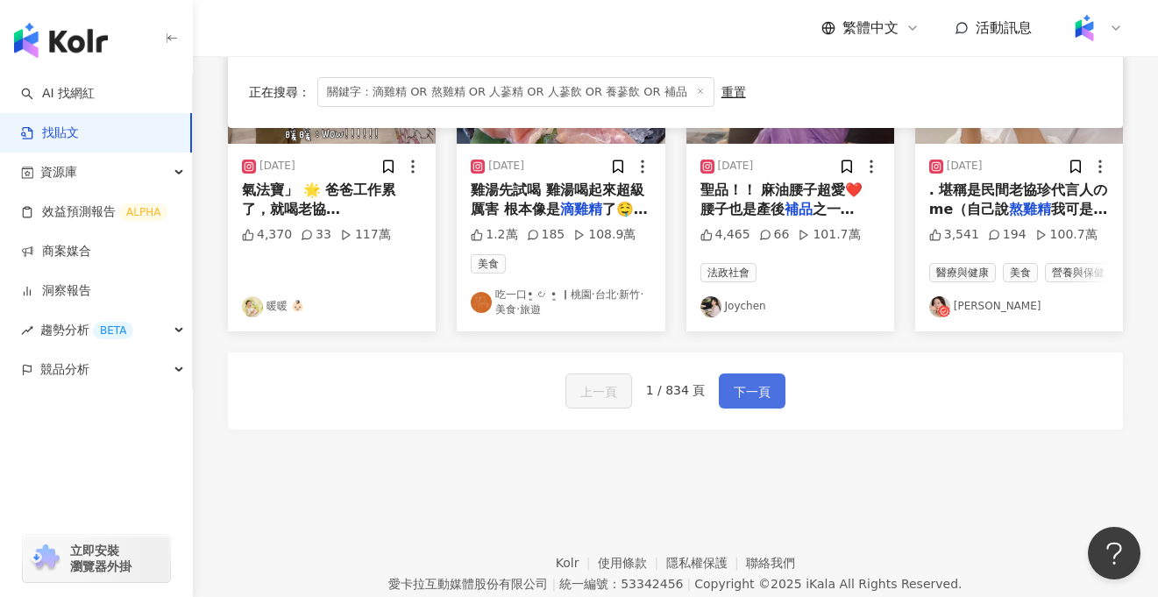
click at [770, 389] on button "下一頁" at bounding box center [752, 390] width 67 height 35
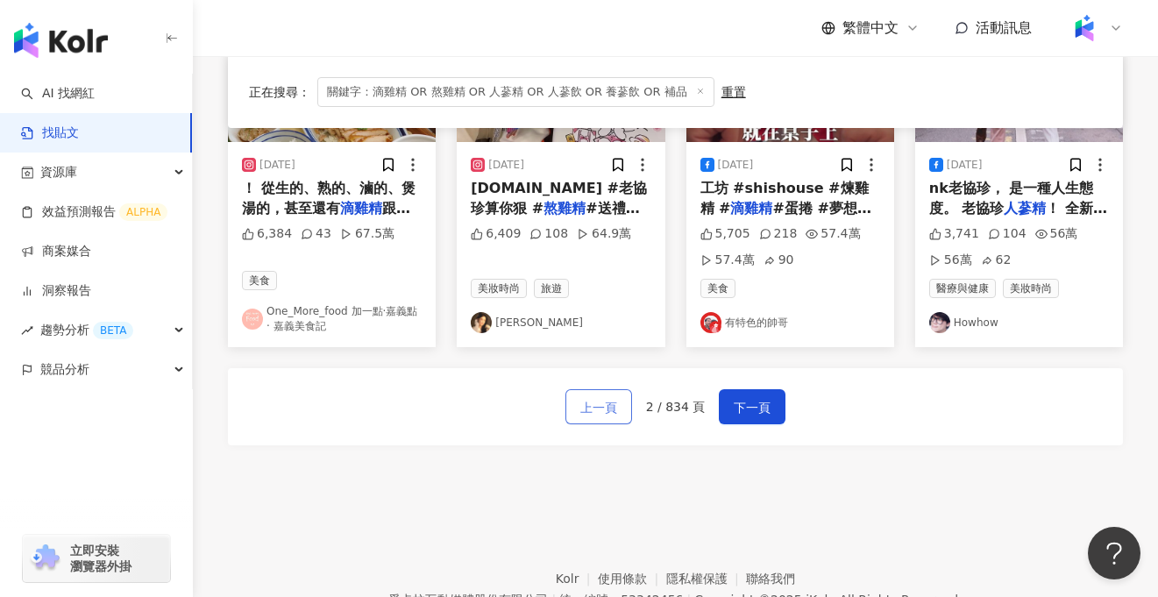
click at [583, 407] on span "上一頁" at bounding box center [598, 407] width 37 height 21
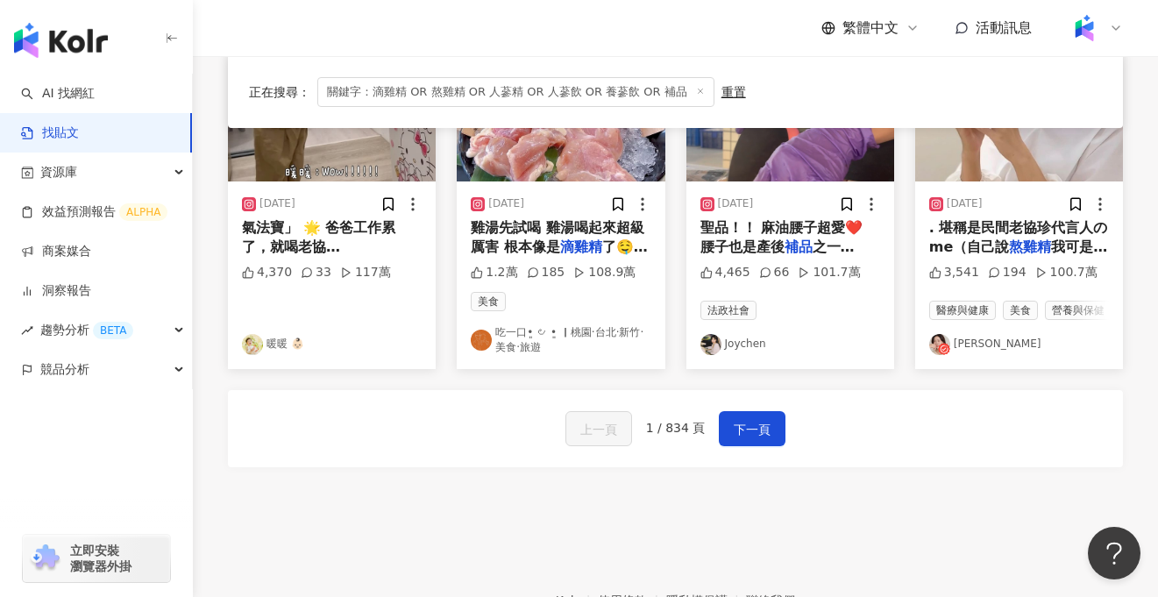
scroll to position [982, 0]
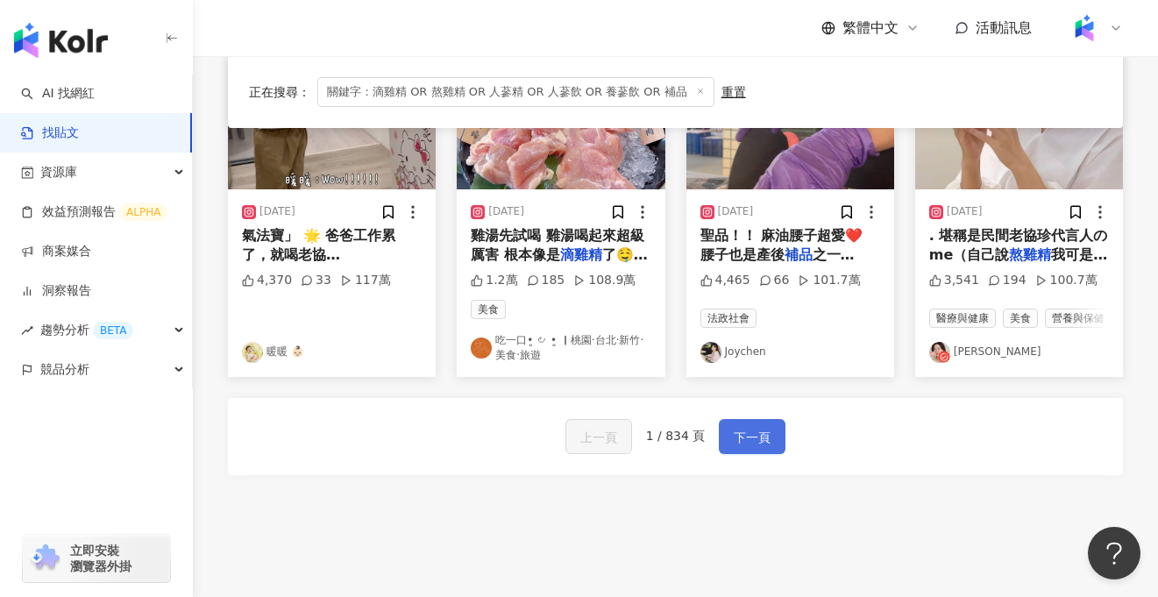
click at [757, 434] on span "下一頁" at bounding box center [752, 437] width 37 height 21
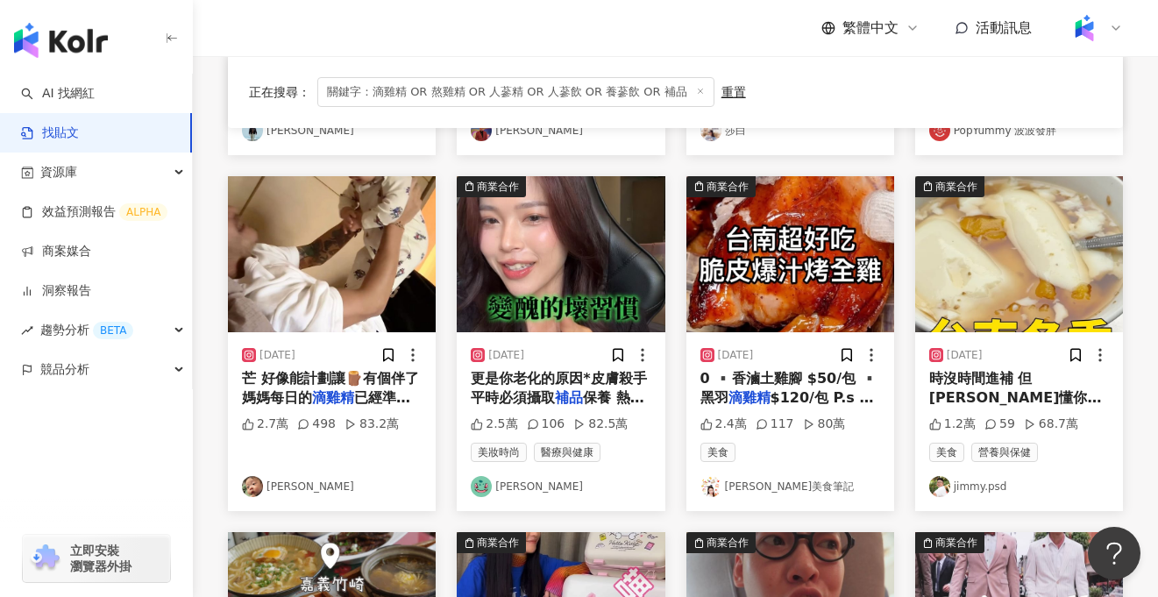
scroll to position [483, 0]
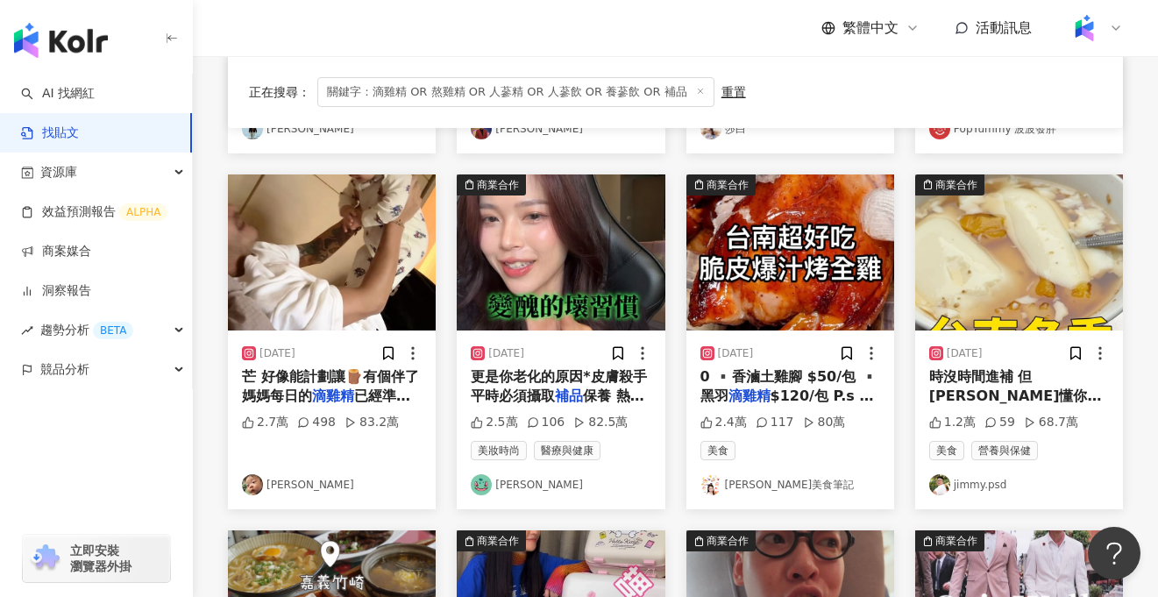
click at [1007, 371] on span "時沒時間進補 但芳茲懂你的苦 ▪️芳茲" at bounding box center [1015, 396] width 173 height 56
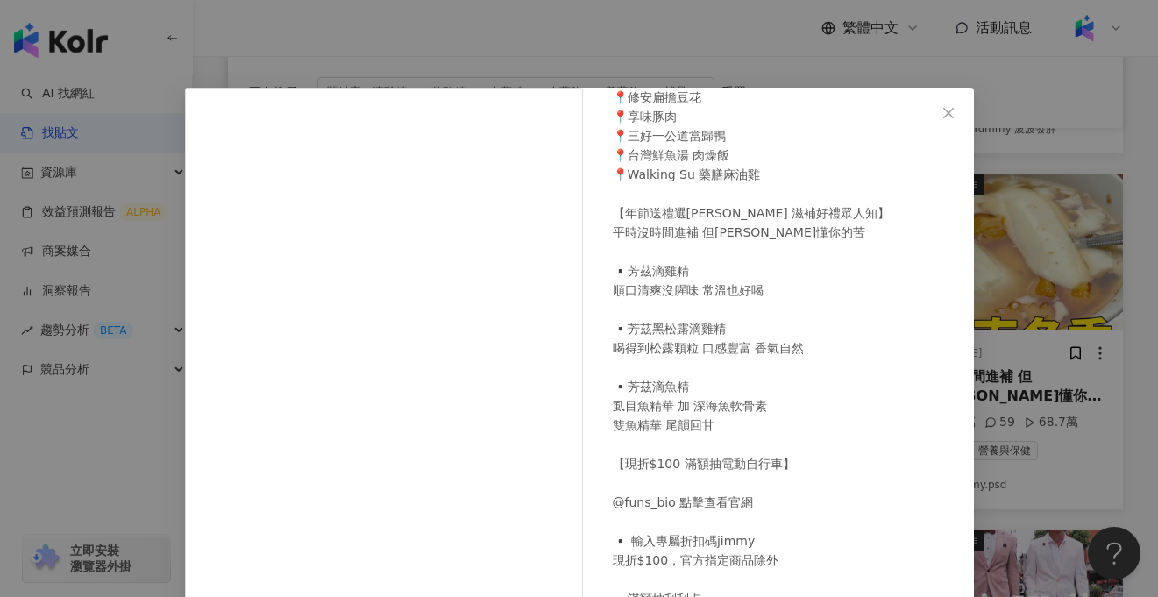
scroll to position [215, 0]
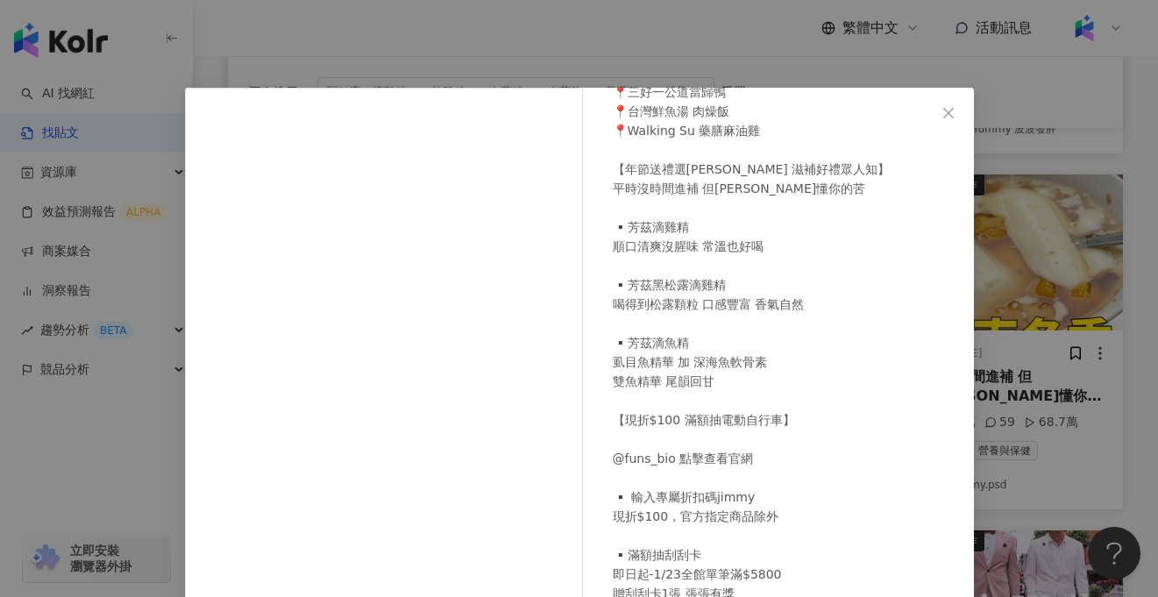
click at [1097, 326] on div "jimmy.psd 2025/1/3 在台南吃一天冬季美食要花多少錢？ — 本集清單： 📍老曾羊肉 📍修安扁擔豆花 📍享味豚肉 📍三好一公道當歸鴨 📍台灣鮮魚…" at bounding box center [579, 298] width 1158 height 597
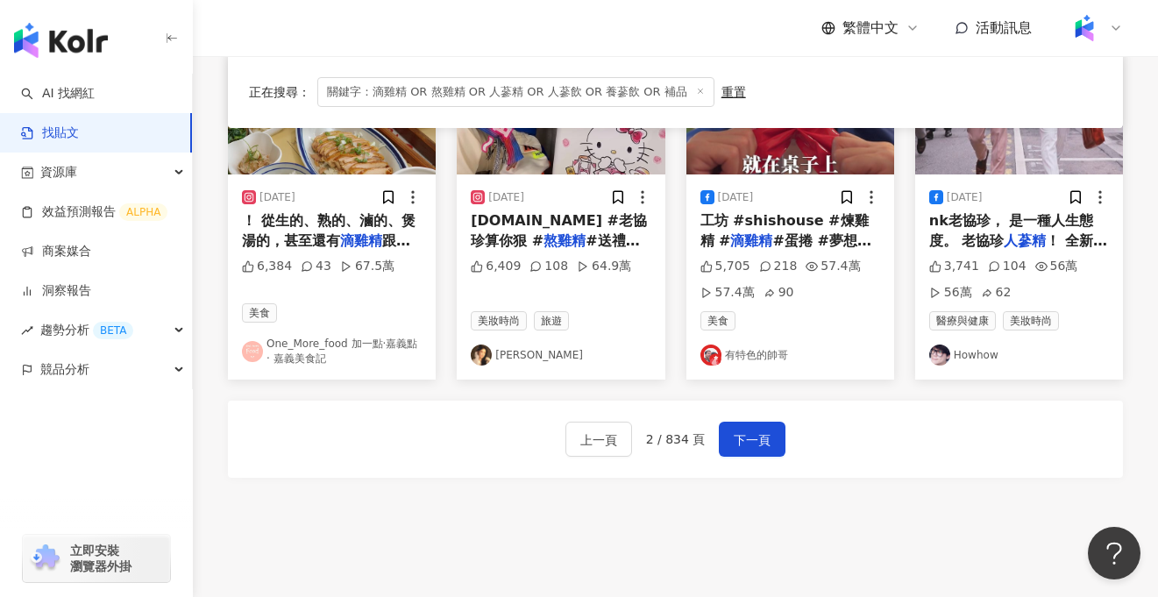
scroll to position [1021, 0]
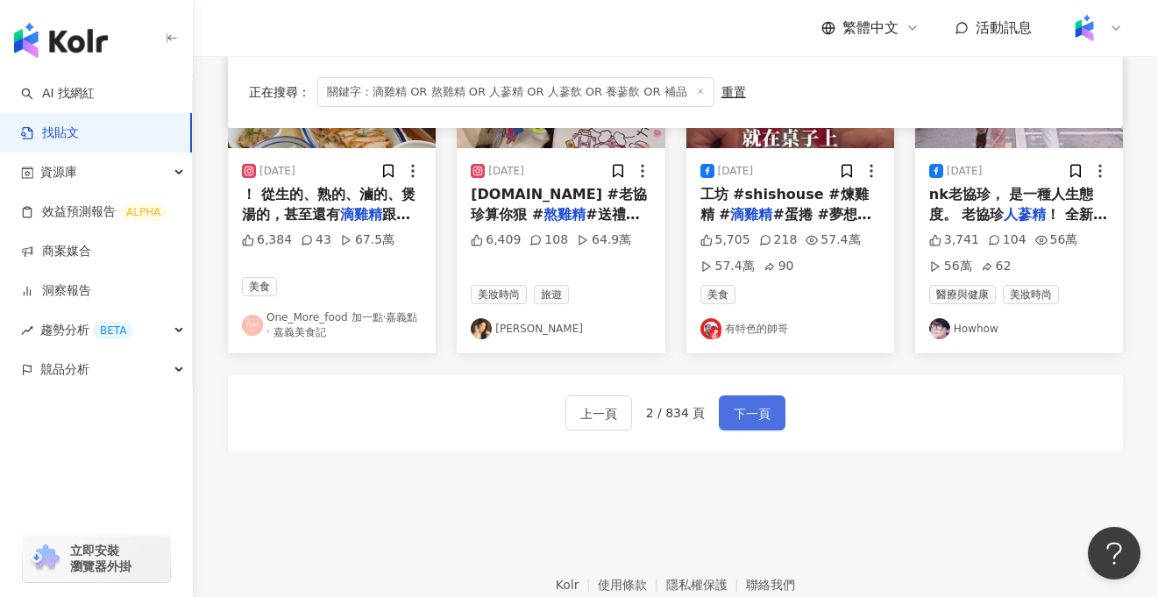
click at [763, 420] on span "下一頁" at bounding box center [752, 413] width 37 height 21
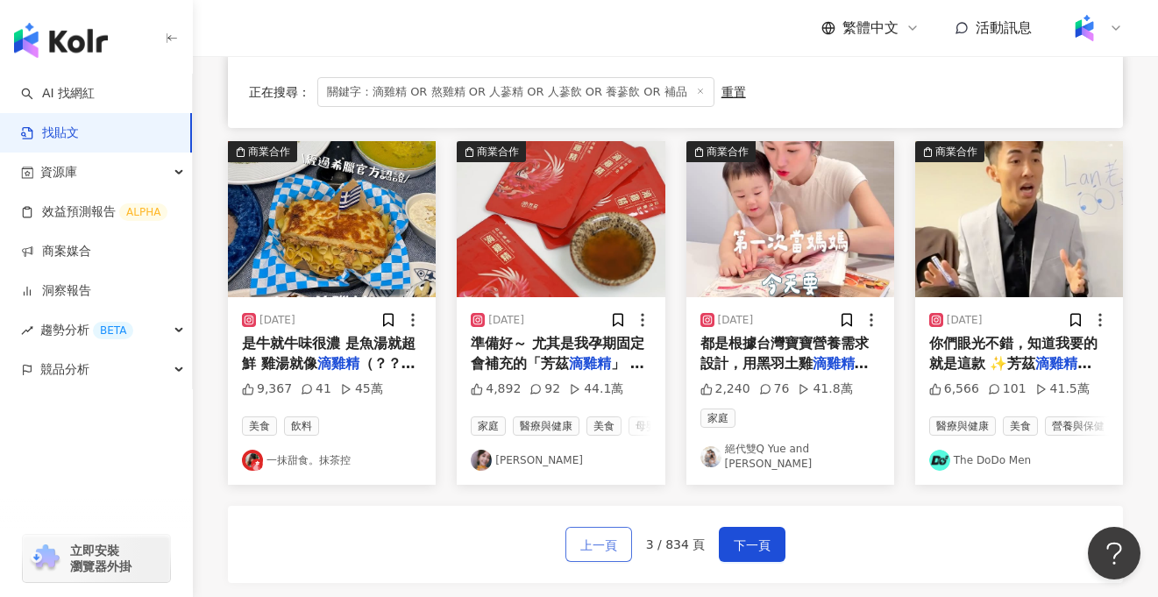
scroll to position [869, 0]
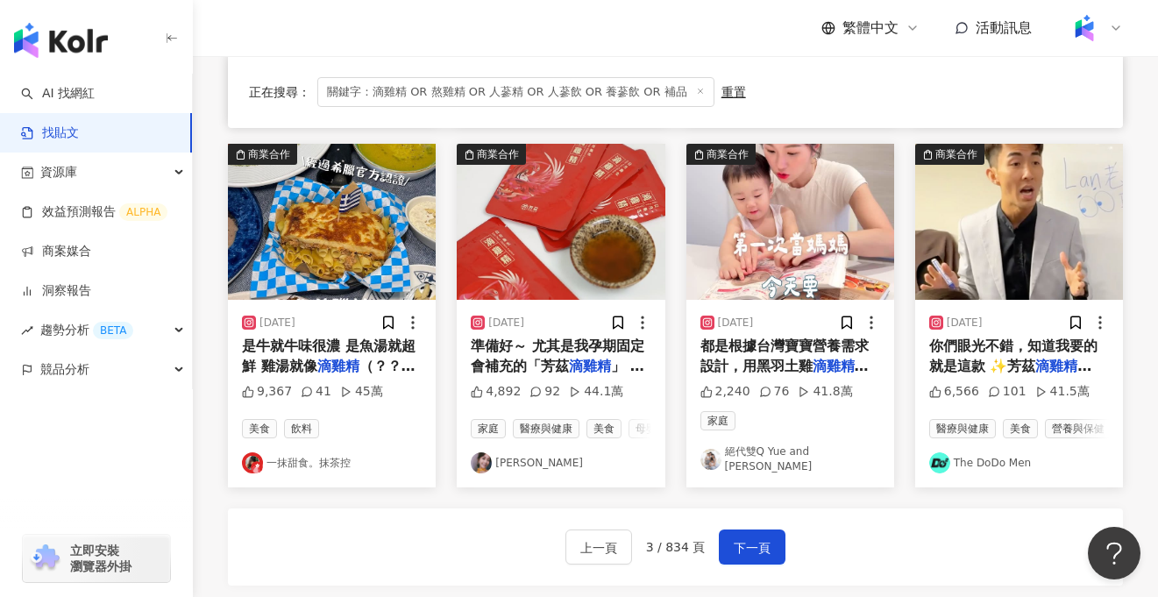
click at [351, 361] on mark "滴雞精" at bounding box center [338, 366] width 42 height 17
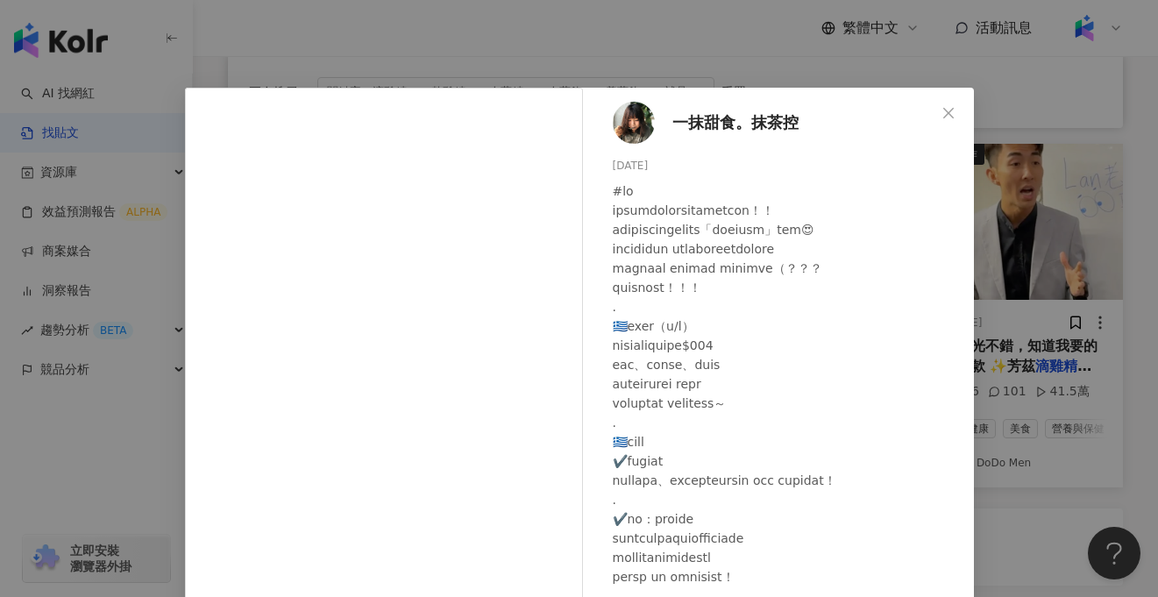
click at [1034, 279] on div "一抹甜食。抹茶控 2024/5/8 9,367 41 45萬 查看原始貼文" at bounding box center [579, 298] width 1158 height 597
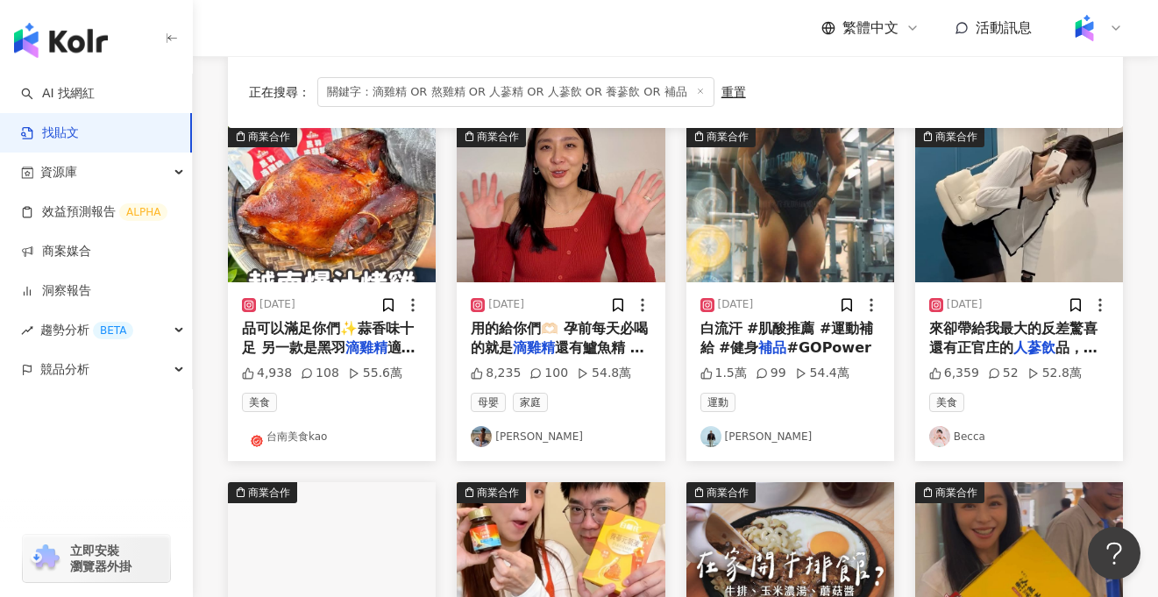
scroll to position [172, 0]
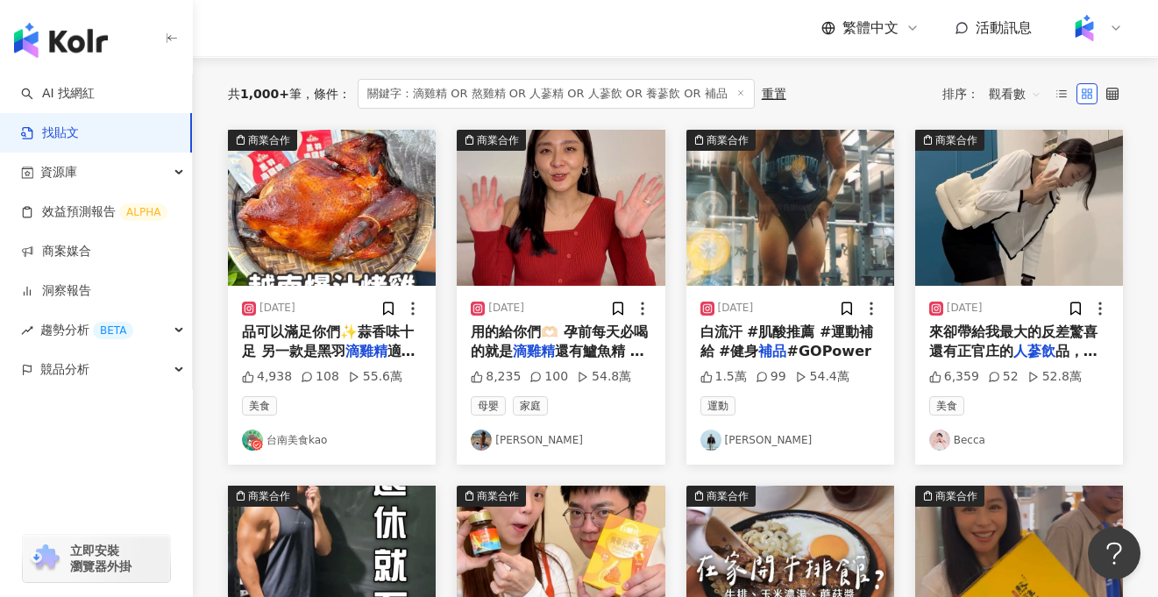
click at [989, 353] on span "來卻帶給我最大的反差驚喜 還有正官庄的" at bounding box center [1013, 341] width 168 height 36
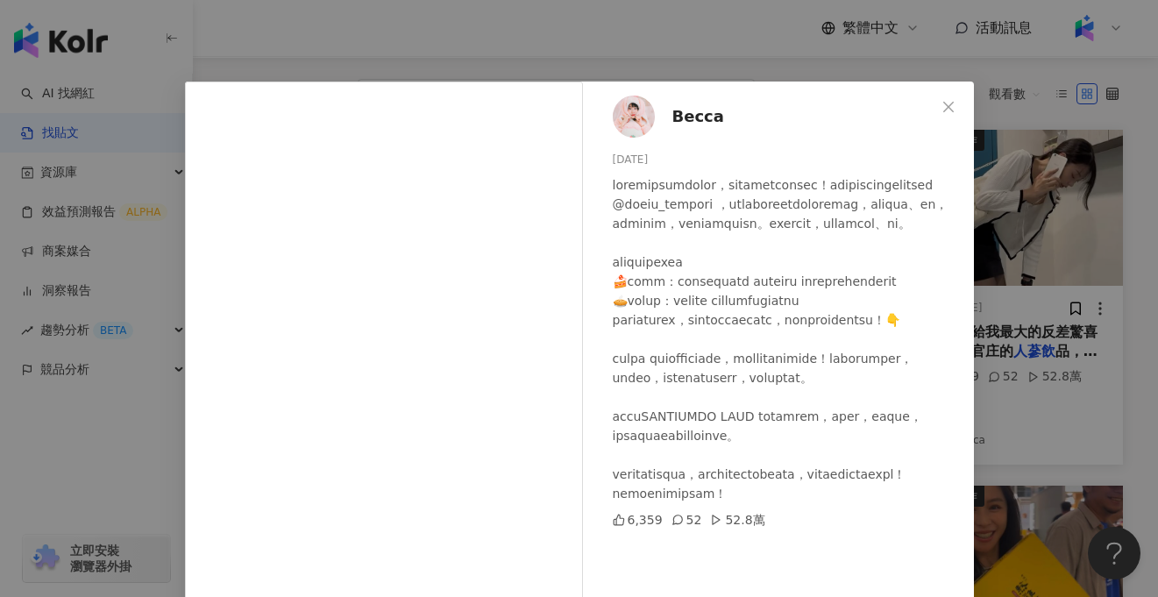
scroll to position [0, 0]
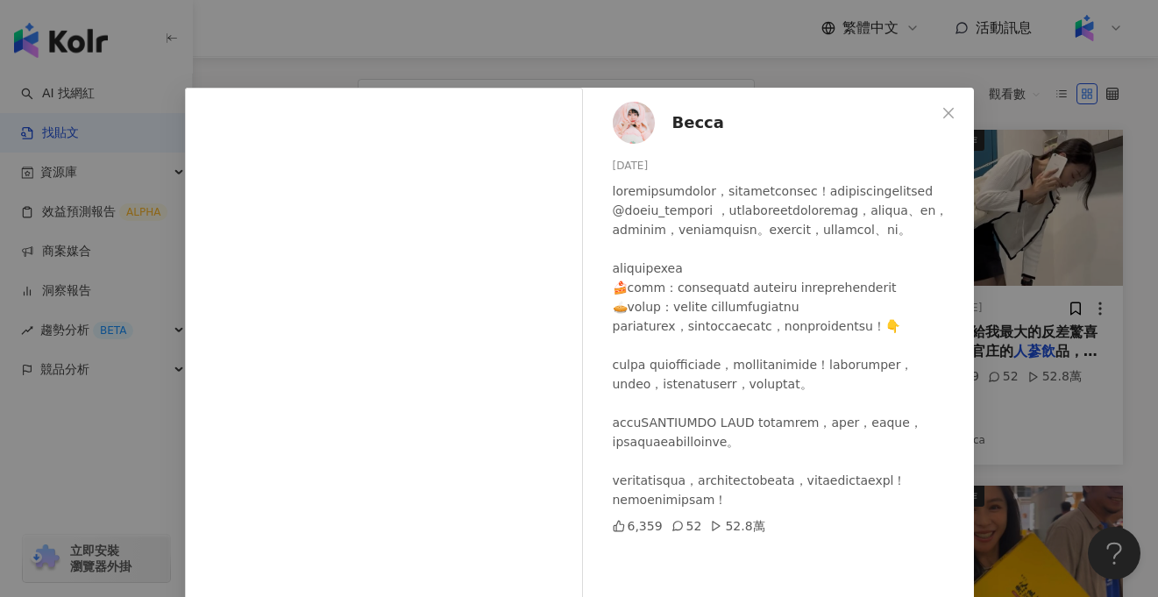
click at [1108, 283] on div "Becca 2024/8/20 6,359 52 52.8萬 查看原始貼文" at bounding box center [579, 298] width 1158 height 597
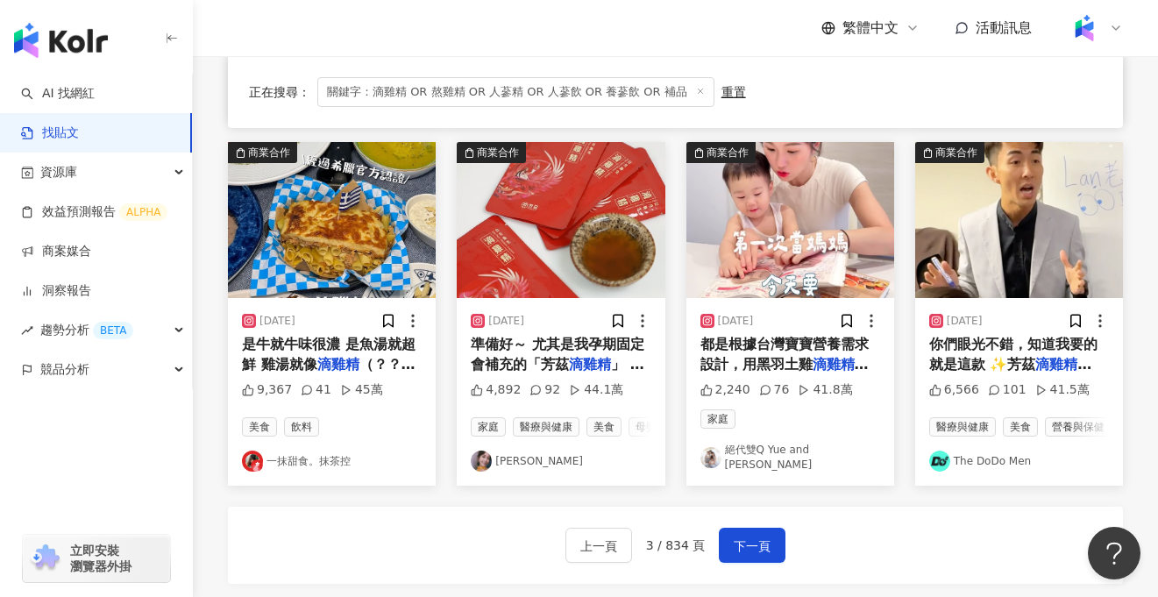
scroll to position [1088, 0]
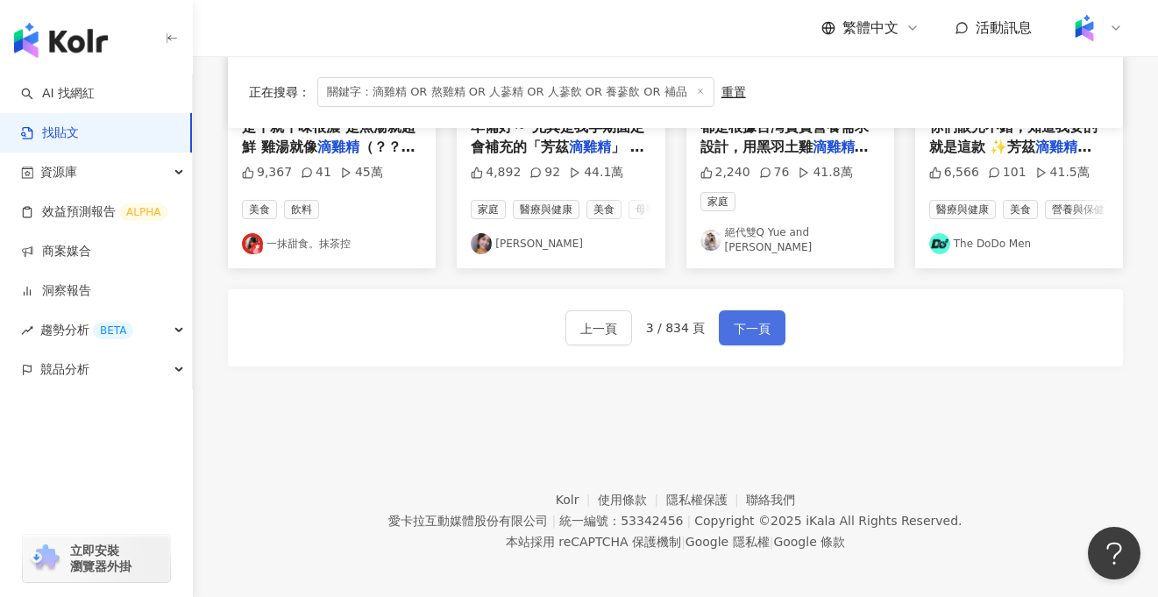
click at [757, 328] on span "下一頁" at bounding box center [752, 328] width 37 height 21
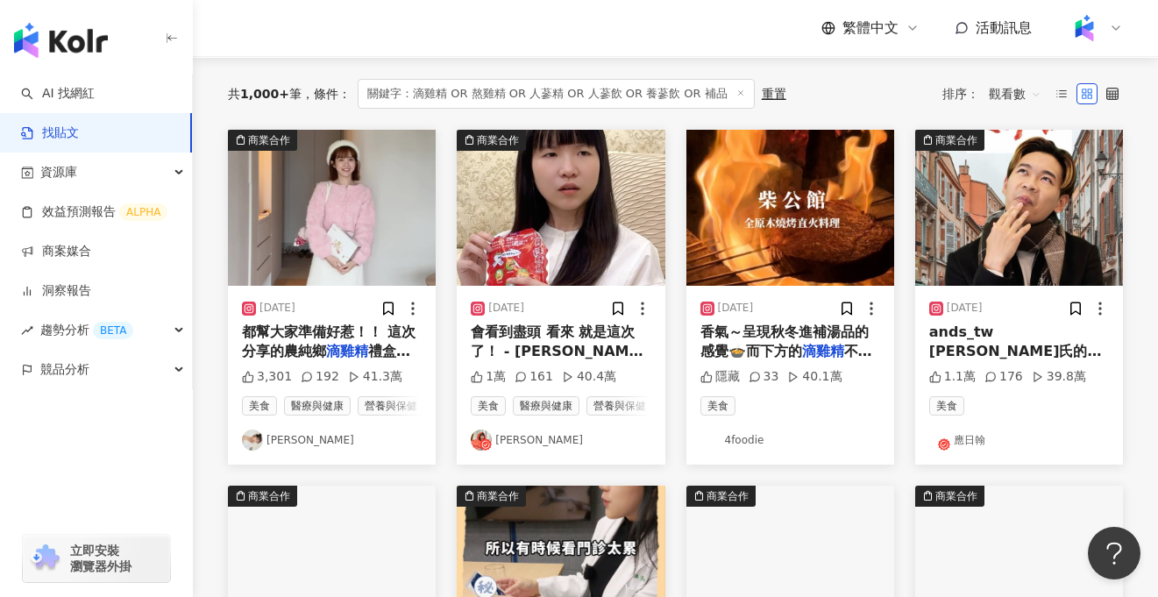
scroll to position [173, 0]
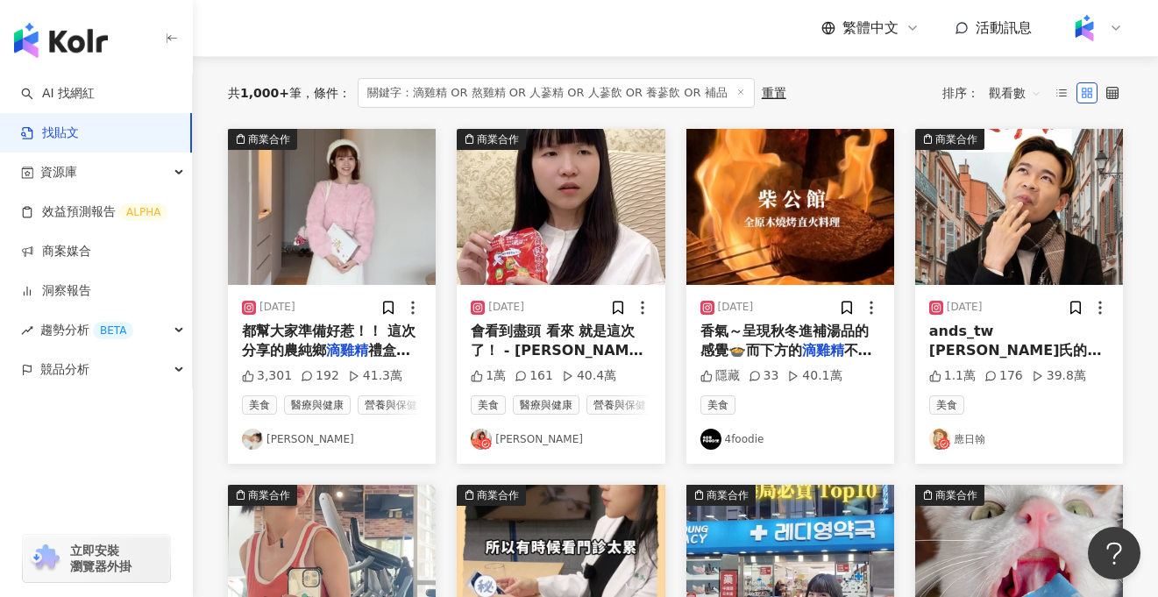
click at [327, 332] on span "都幫大家準備好惹！！ 這次分享的農純鄉" at bounding box center [329, 341] width 174 height 36
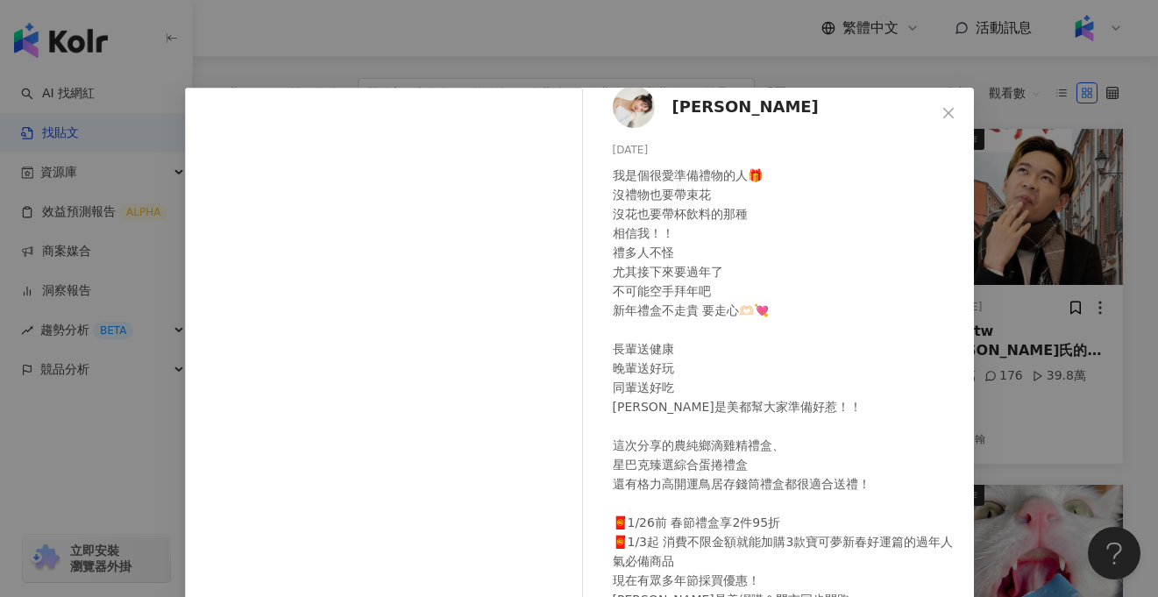
scroll to position [0, 0]
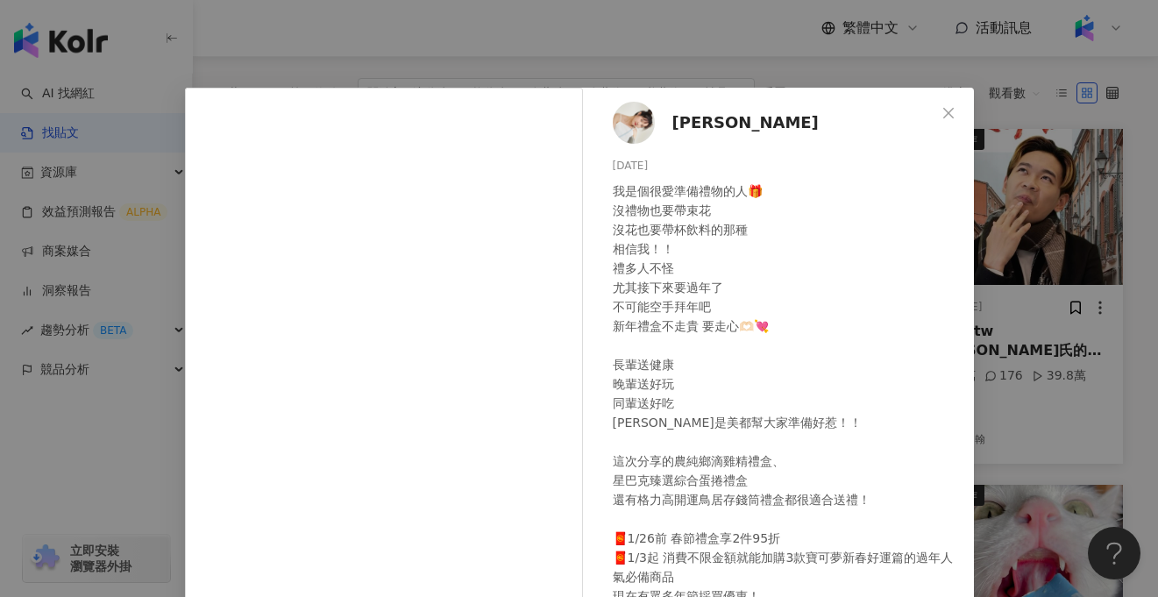
click at [1064, 429] on div "居妮 2025/1/14 我是個很愛準備禮物的人🎁 沒禮物也要帶束花 沒花也要帶杯飲料的那種 相信我！！ 禮多人不怪 尤其接下來要過年了 不可能空手拜年吧 新…" at bounding box center [579, 298] width 1158 height 597
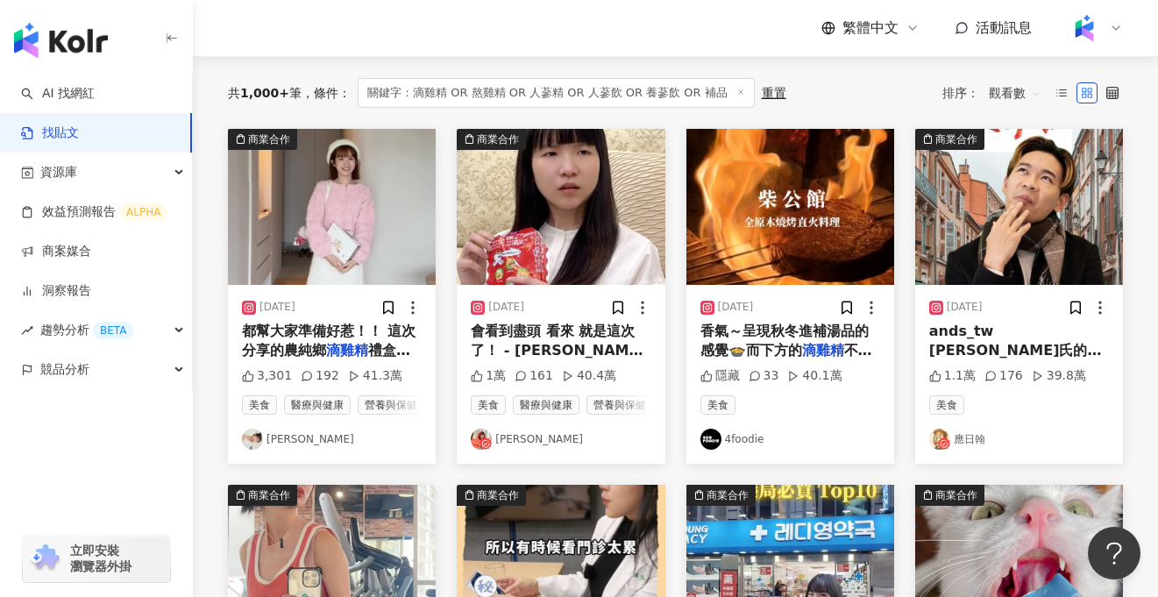
click at [605, 331] on span "會看到盡頭 看來 就是這次了！ - 芳茲" at bounding box center [558, 351] width 174 height 56
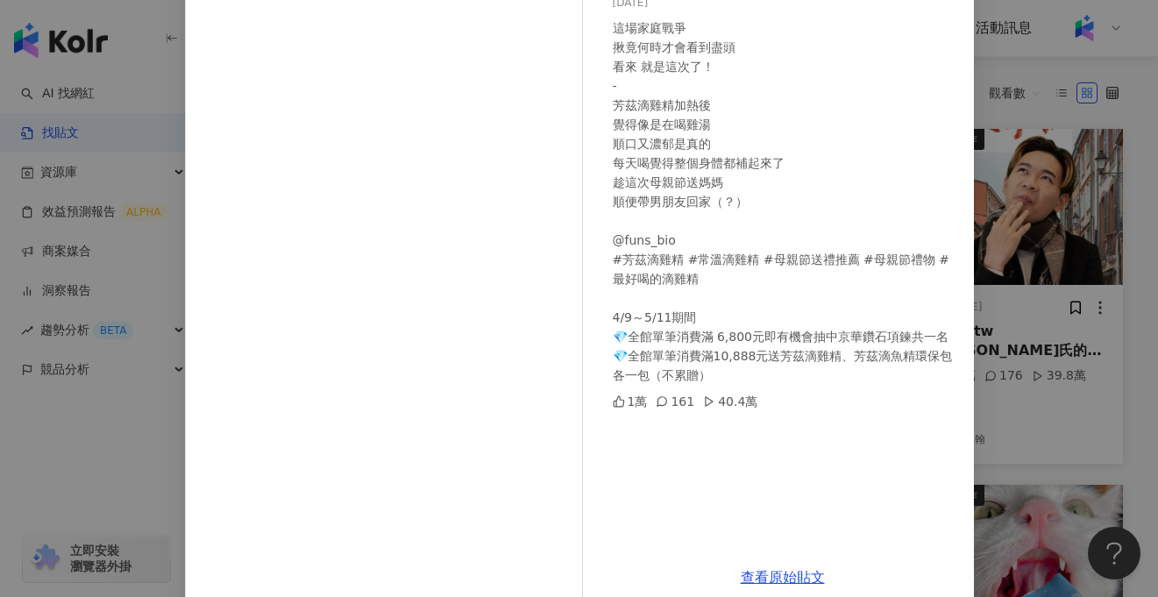
scroll to position [174, 0]
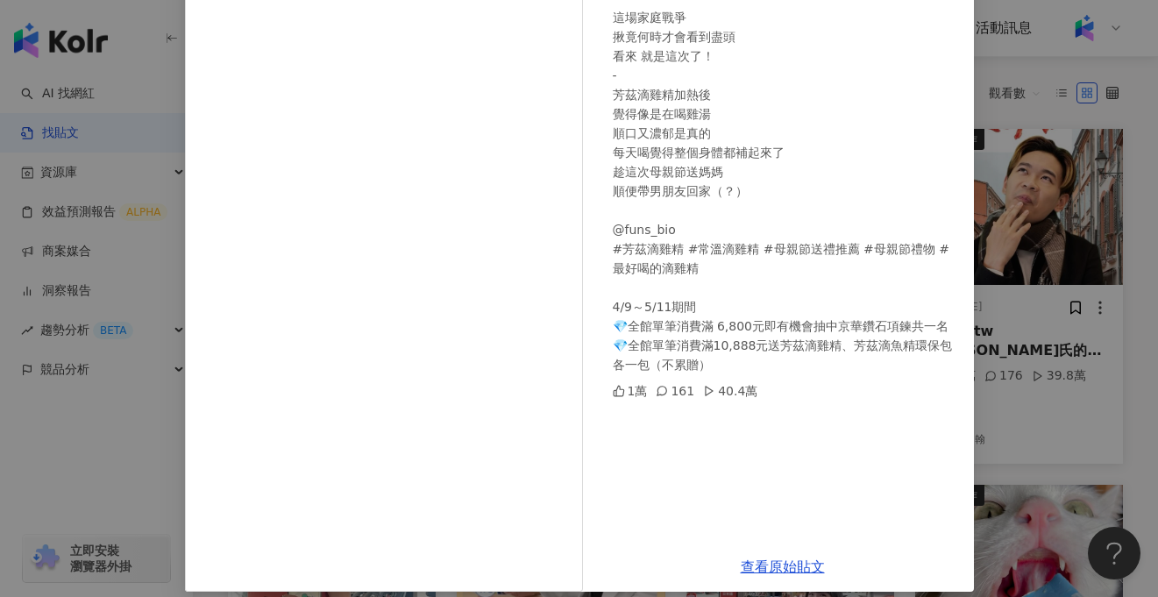
click at [1042, 450] on div "U娜 Yoona 2025/4/18 這場家庭戰爭 揪竟何時才會看到盡頭 看來 就是這次了！ - 芳茲滴雞精加熱後 覺得像是在喝雞湯 順口又濃郁是真的 每天喝…" at bounding box center [579, 298] width 1158 height 597
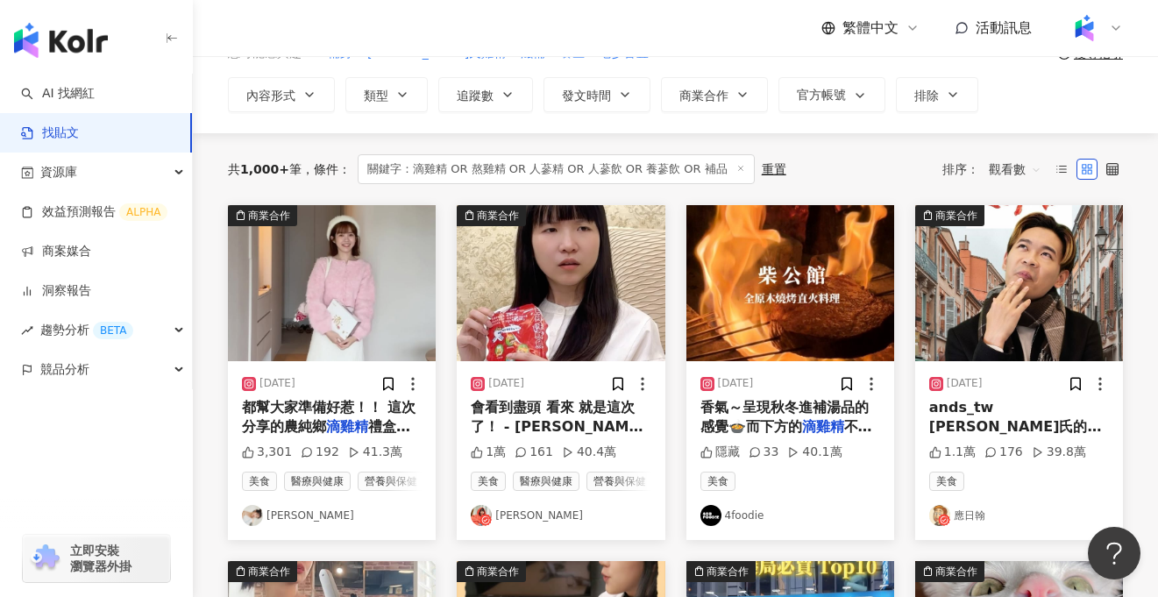
scroll to position [0, 0]
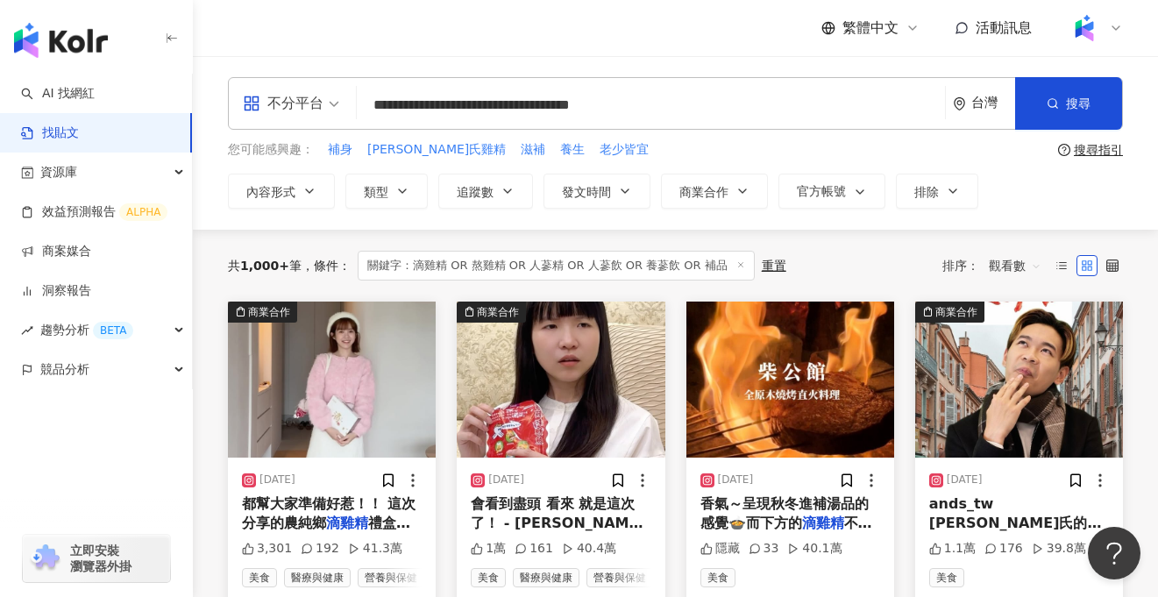
drag, startPoint x: 723, startPoint y: 104, endPoint x: 786, endPoint y: 106, distance: 63.1
click at [786, 106] on input "**********" at bounding box center [651, 105] width 574 height 38
click at [1055, 112] on button "搜尋" at bounding box center [1068, 103] width 107 height 53
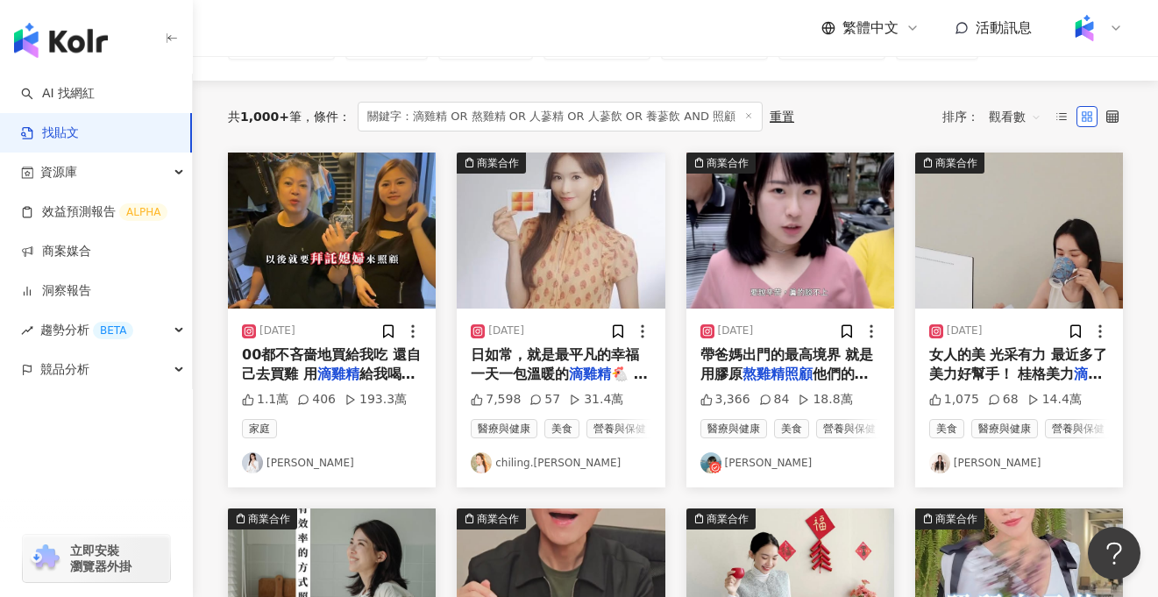
scroll to position [150, 0]
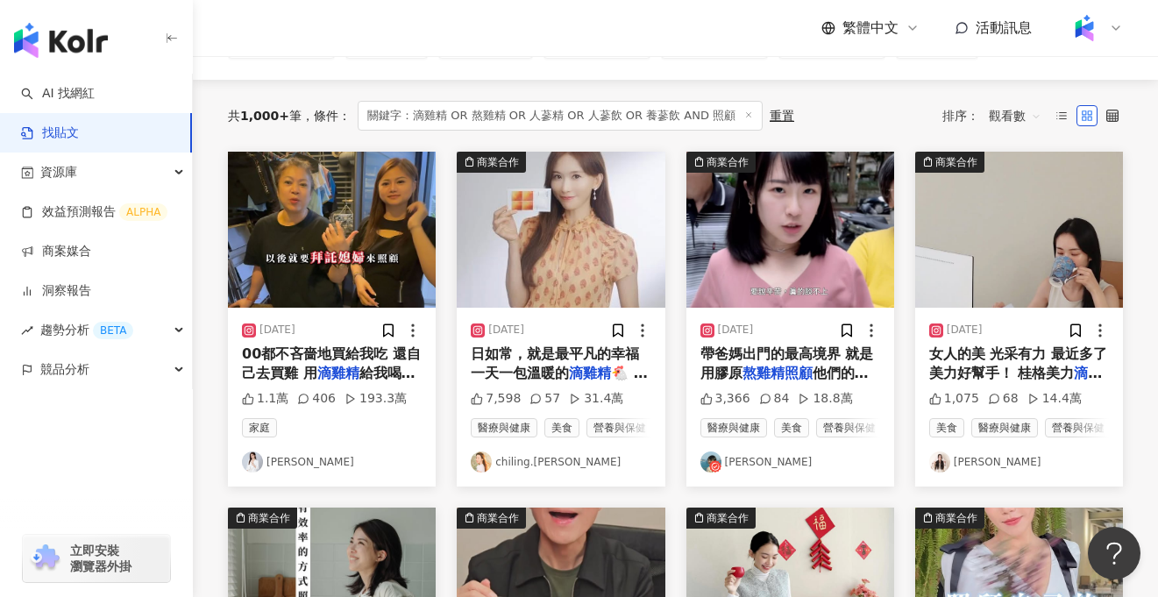
click at [585, 372] on mark "滴雞精" at bounding box center [590, 373] width 42 height 17
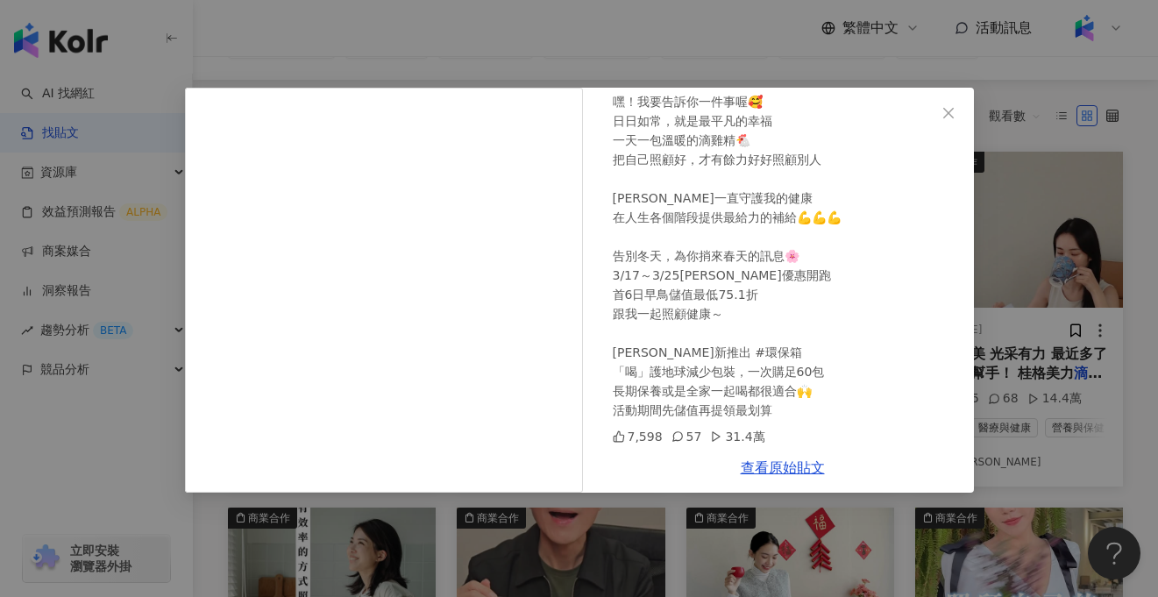
scroll to position [93, 0]
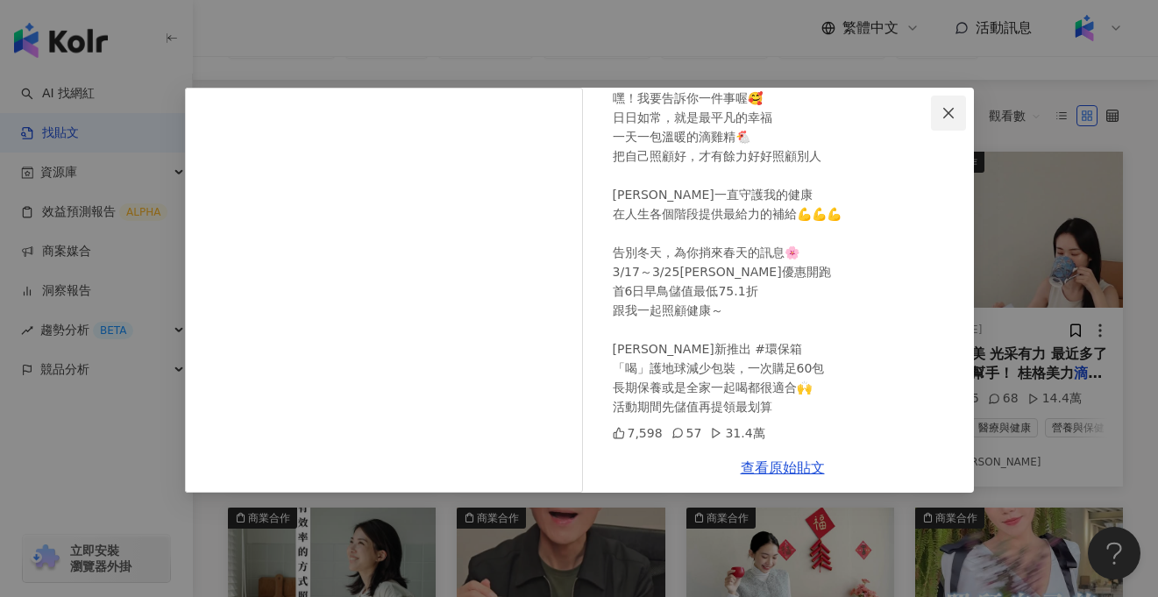
click at [946, 117] on icon "close" at bounding box center [948, 113] width 14 height 14
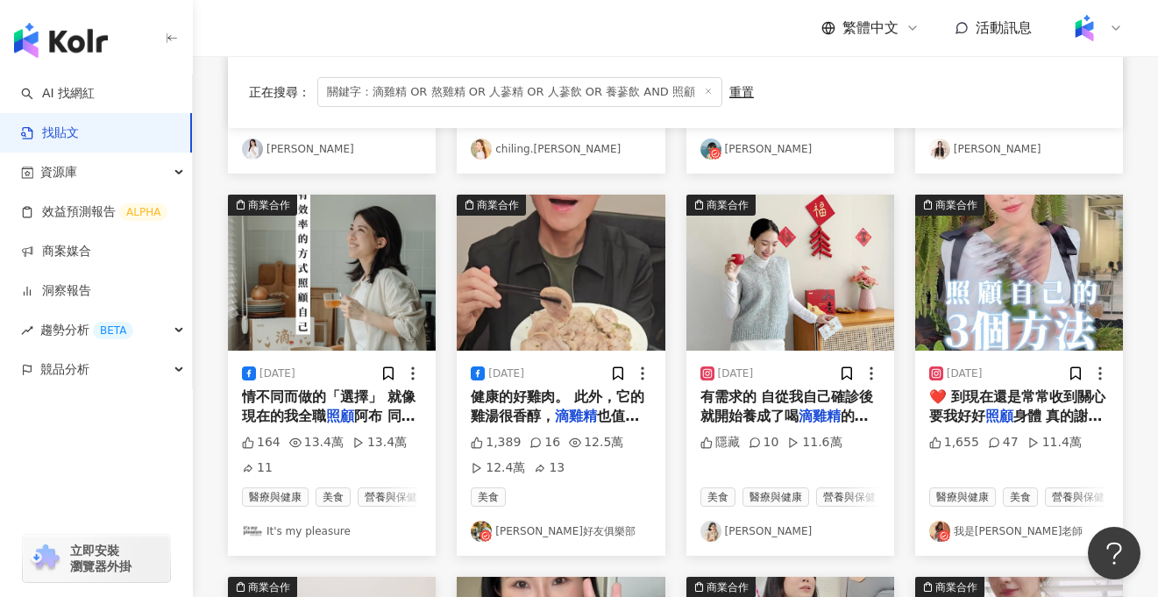
scroll to position [0, 0]
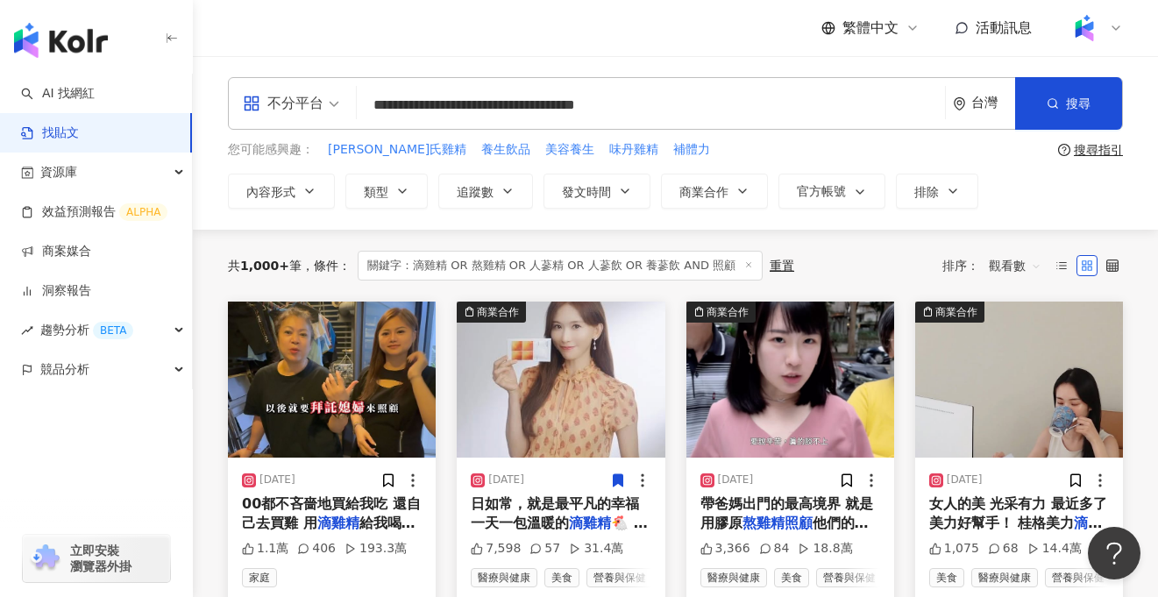
click at [818, 103] on input "**********" at bounding box center [651, 105] width 574 height 38
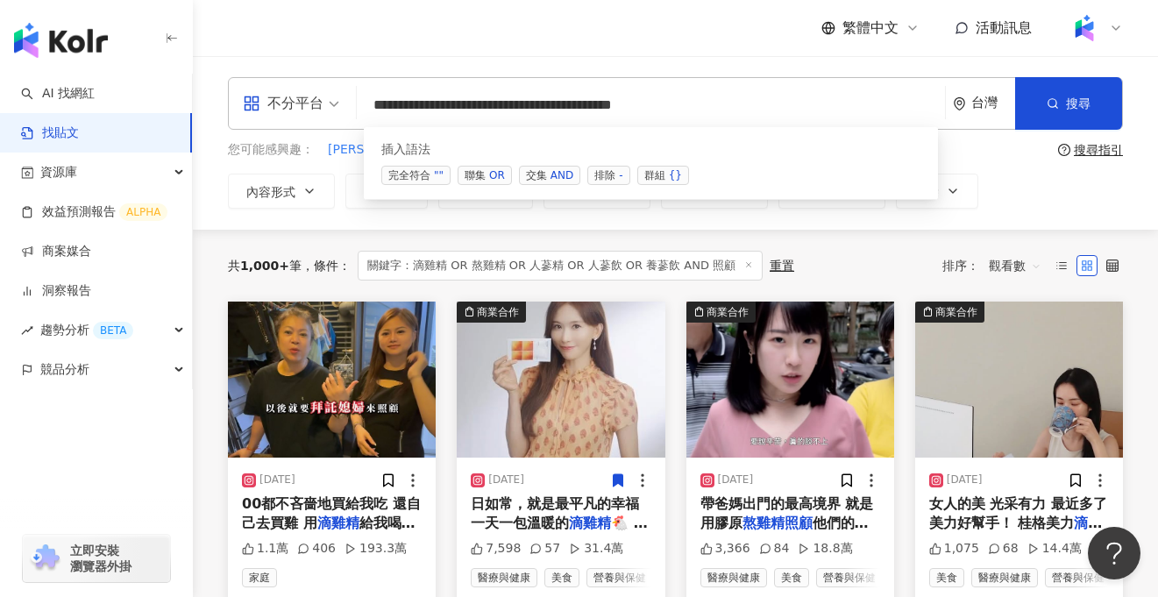
click at [737, 104] on input "**********" at bounding box center [651, 105] width 574 height 38
click at [701, 104] on input "**********" at bounding box center [651, 105] width 574 height 38
click at [742, 106] on input "**********" at bounding box center [651, 105] width 574 height 38
click at [739, 106] on input "**********" at bounding box center [651, 105] width 574 height 38
click at [833, 106] on input "**********" at bounding box center [651, 105] width 574 height 38
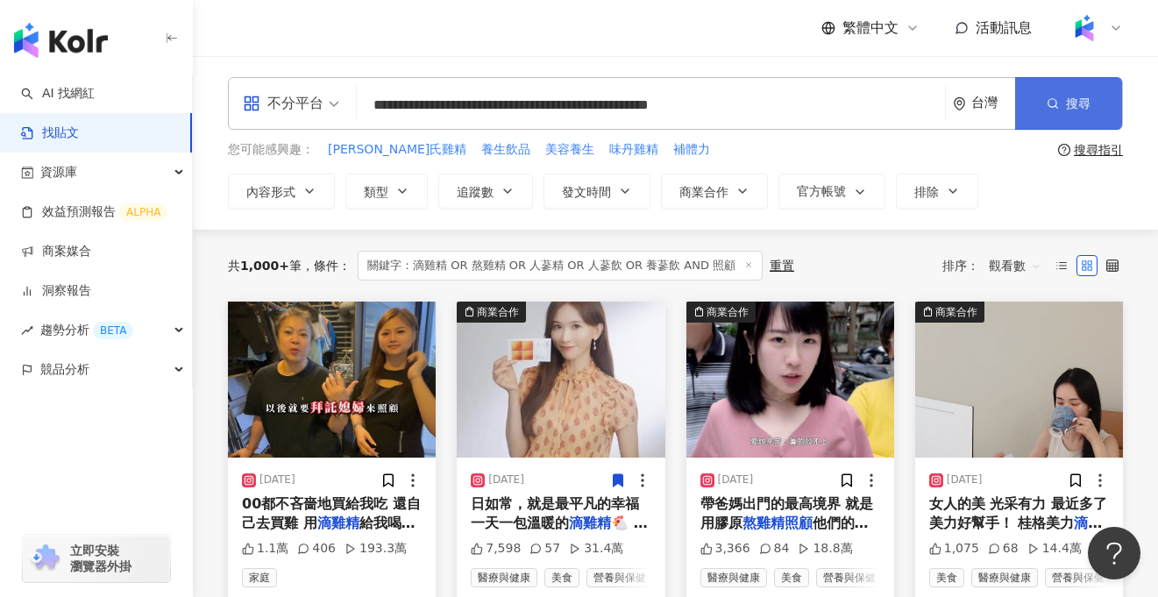
click at [1064, 102] on button "搜尋" at bounding box center [1068, 103] width 107 height 53
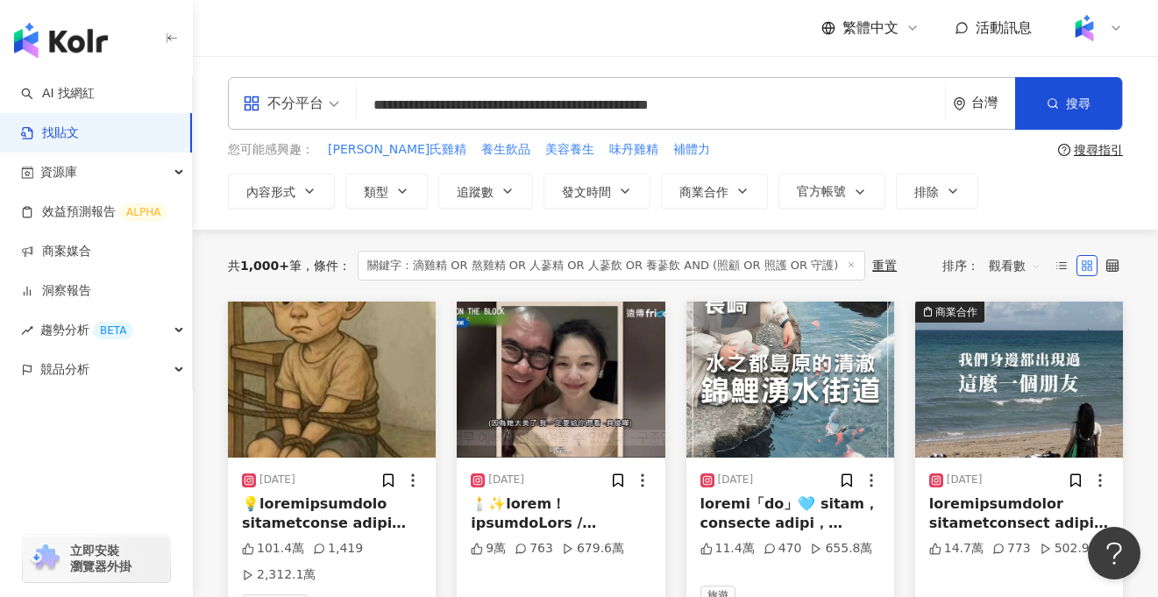
drag, startPoint x: 698, startPoint y: 106, endPoint x: 515, endPoint y: 106, distance: 183.2
click at [515, 106] on input "**********" at bounding box center [651, 105] width 574 height 38
drag, startPoint x: 422, startPoint y: 105, endPoint x: 696, endPoint y: 104, distance: 273.4
click at [696, 104] on input "**********" at bounding box center [651, 105] width 574 height 38
drag, startPoint x: 487, startPoint y: 104, endPoint x: 670, endPoint y: 116, distance: 183.5
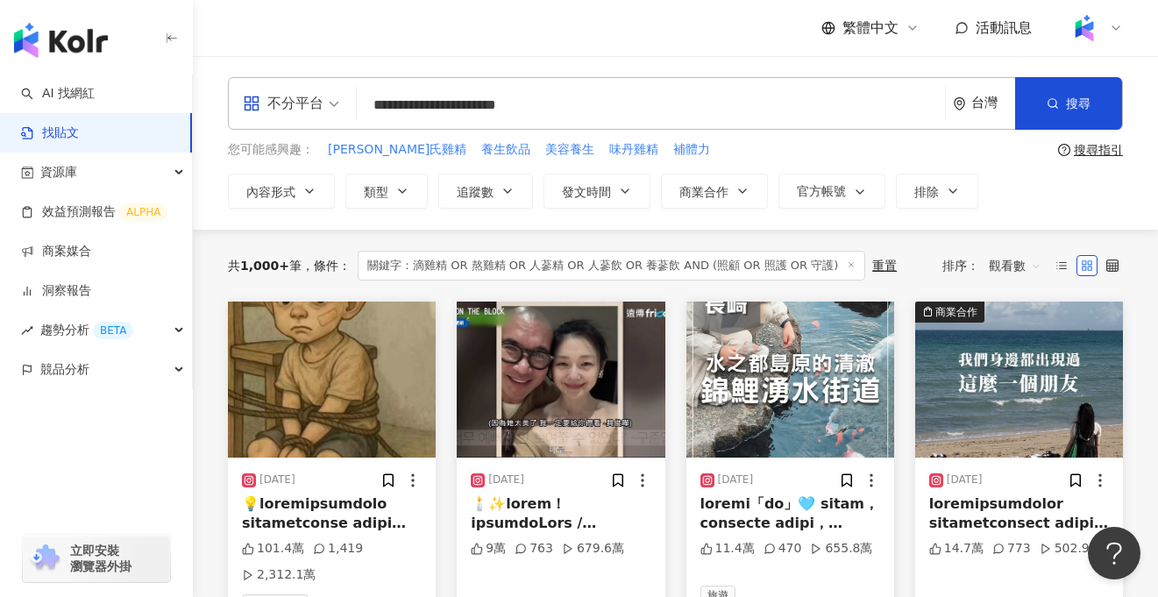
click at [670, 116] on input "**********" at bounding box center [651, 105] width 574 height 38
click at [1041, 119] on button "搜尋" at bounding box center [1068, 103] width 107 height 53
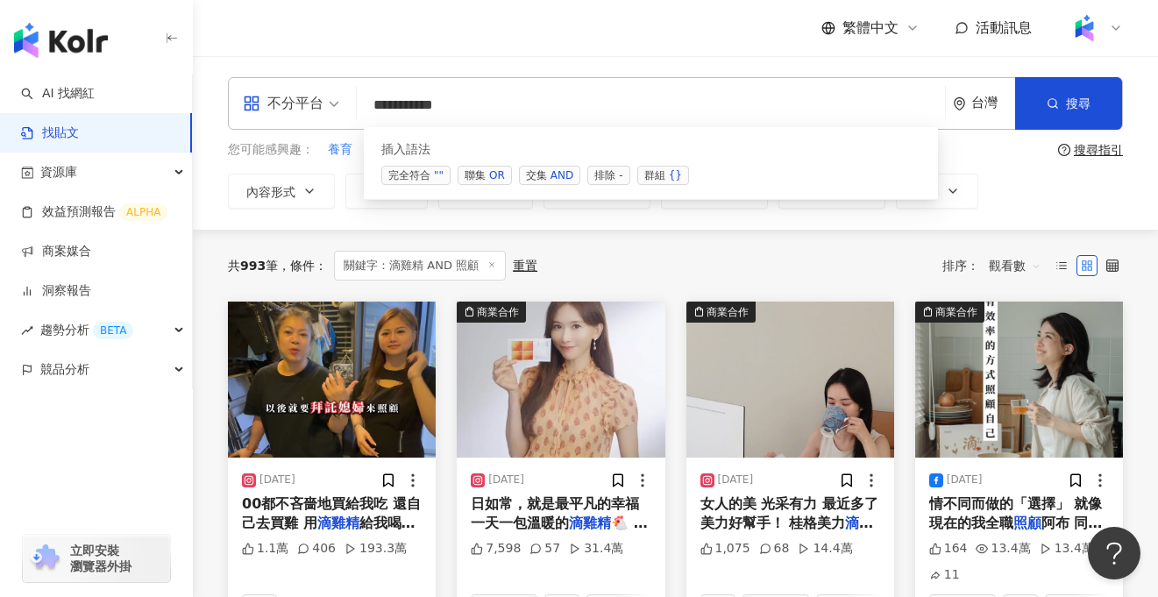
click at [492, 105] on input "**********" at bounding box center [651, 105] width 574 height 38
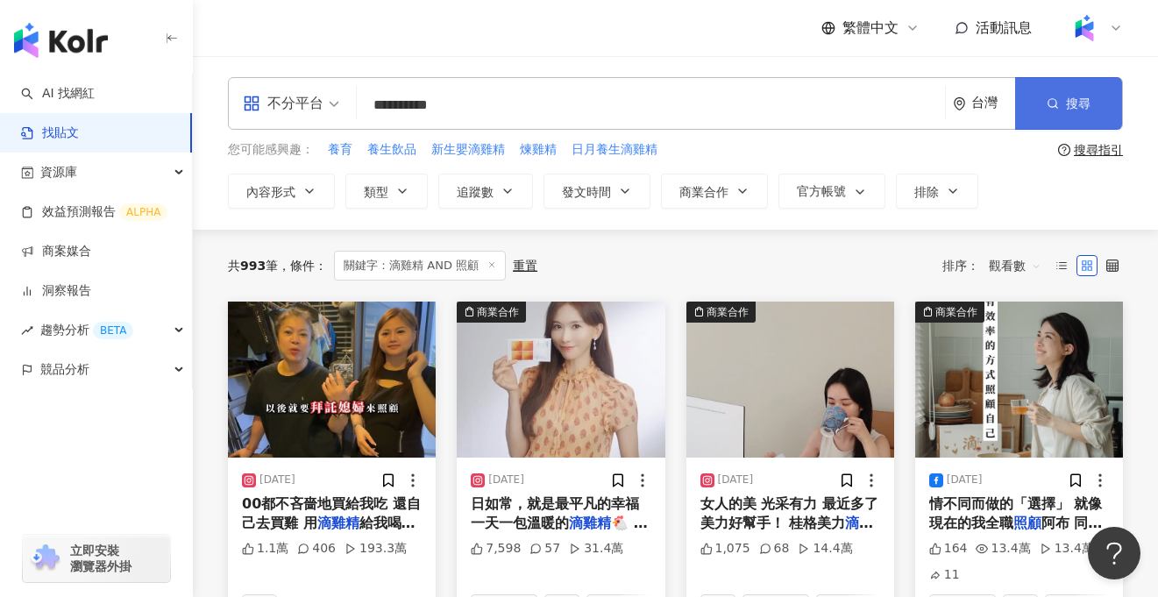
click at [1067, 115] on button "搜尋" at bounding box center [1068, 103] width 107 height 53
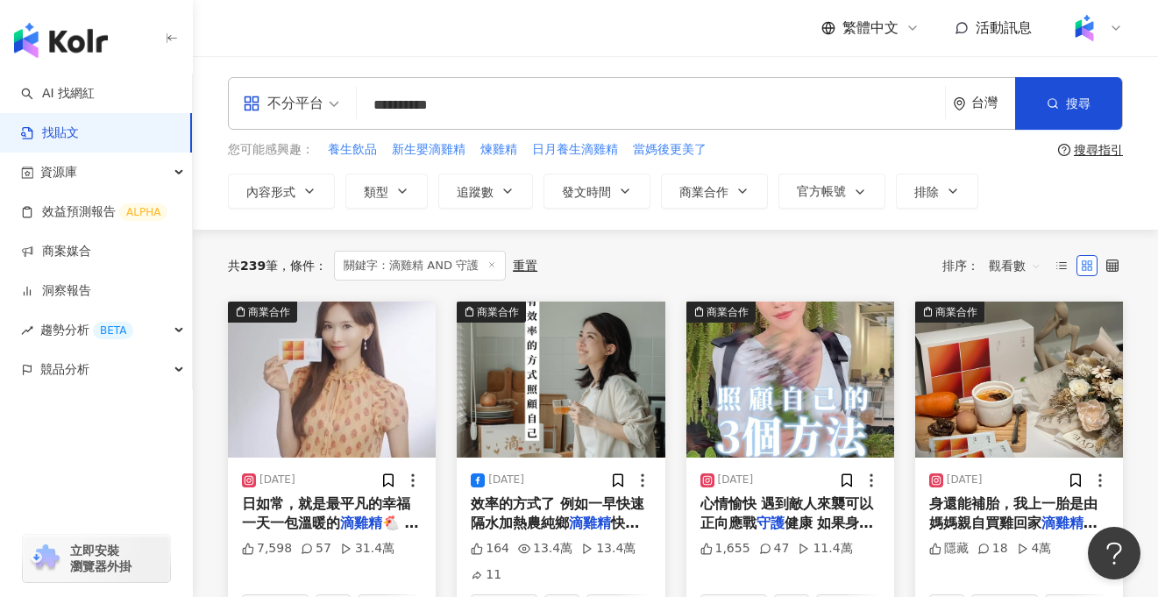
click at [556, 101] on input "**********" at bounding box center [651, 105] width 574 height 38
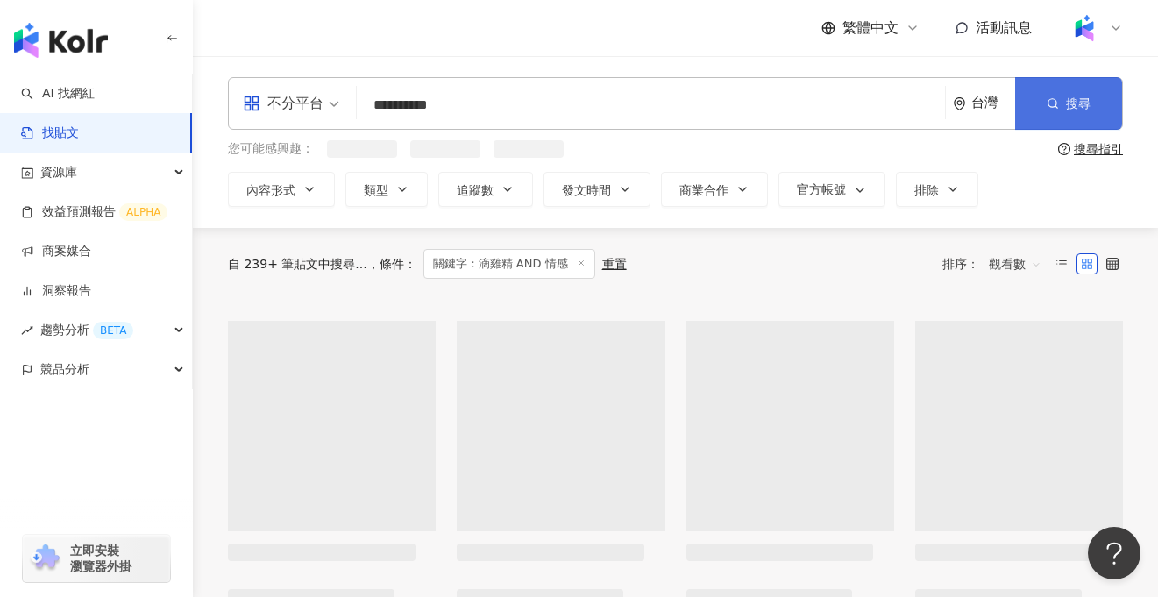
click at [1066, 106] on span "搜尋" at bounding box center [1078, 103] width 25 height 14
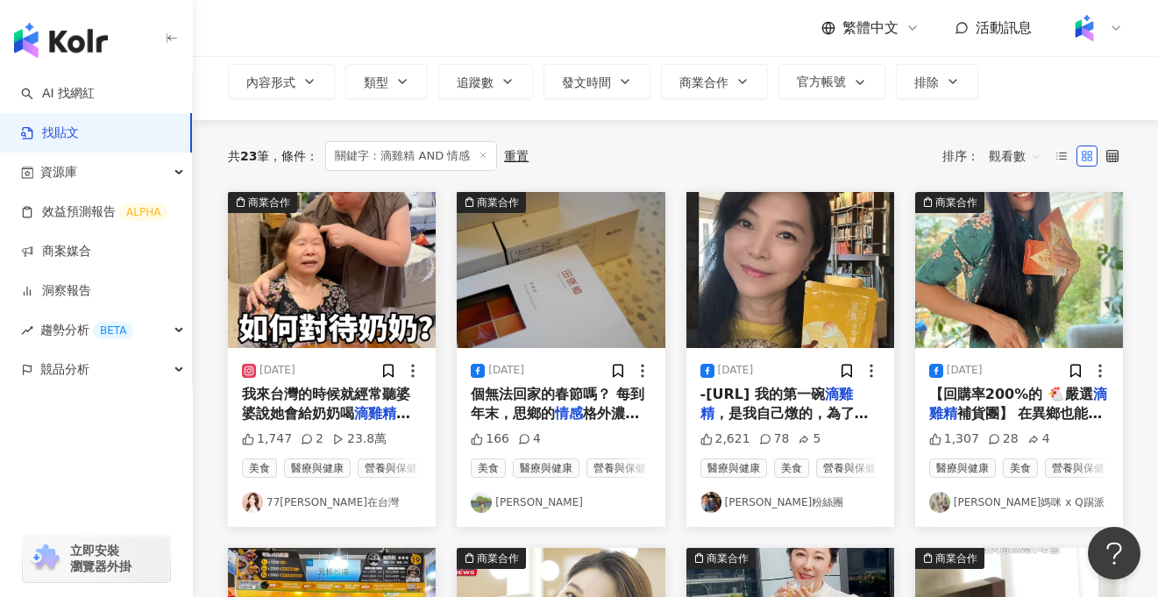
scroll to position [111, 0]
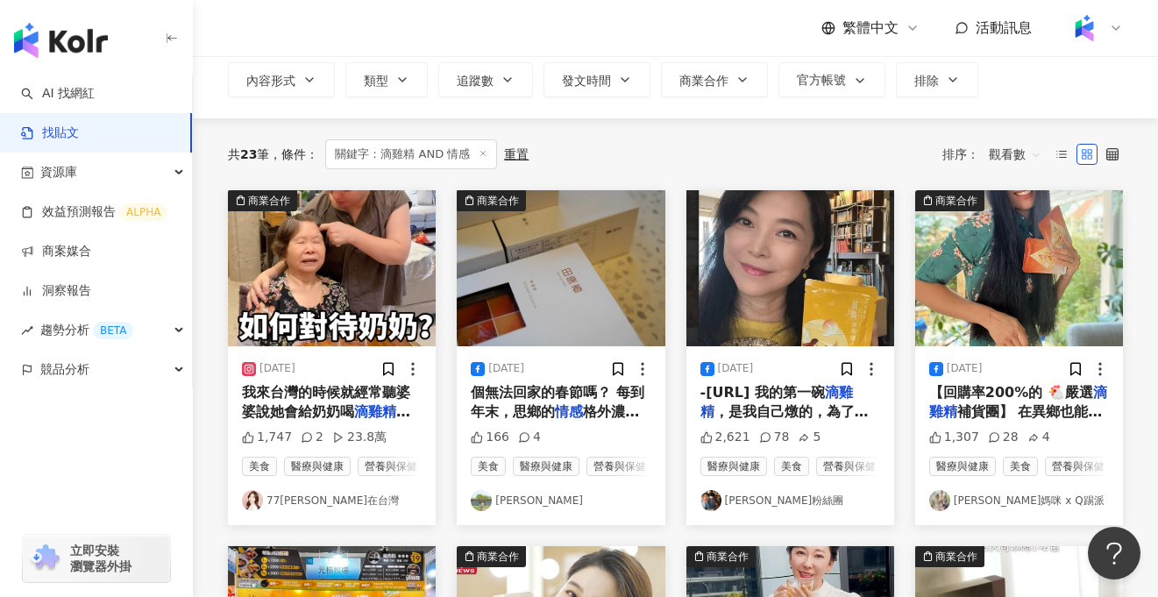
click at [375, 304] on img at bounding box center [332, 268] width 208 height 156
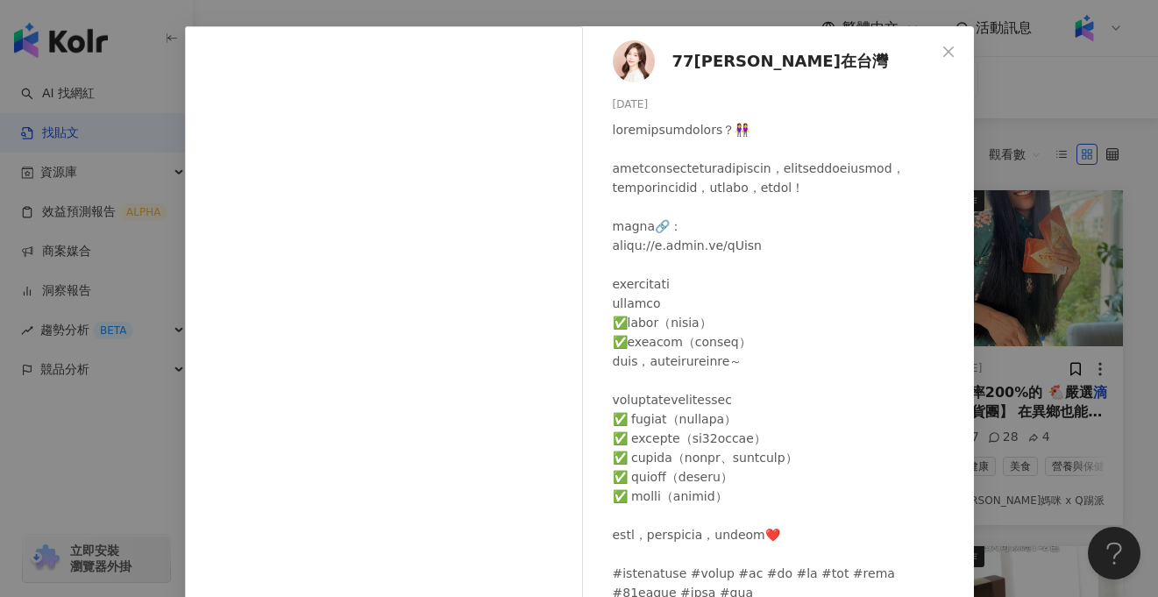
scroll to position [63, 0]
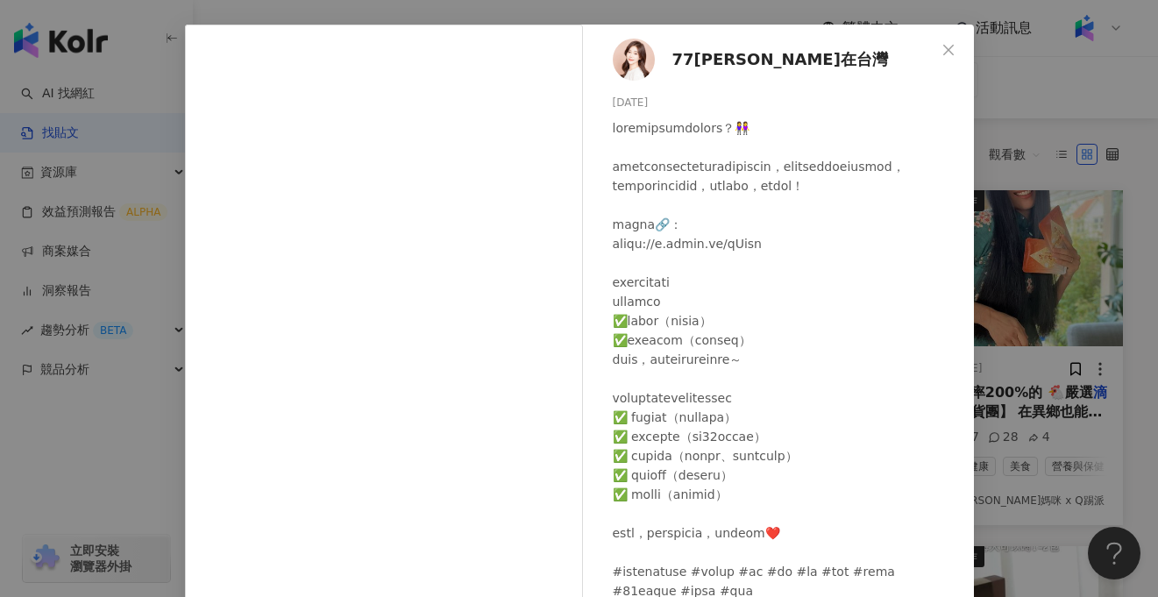
click at [1141, 432] on div "77歐尼在台灣 2024/10/22 1,747 2 23.8萬 查看原始貼文" at bounding box center [579, 298] width 1158 height 597
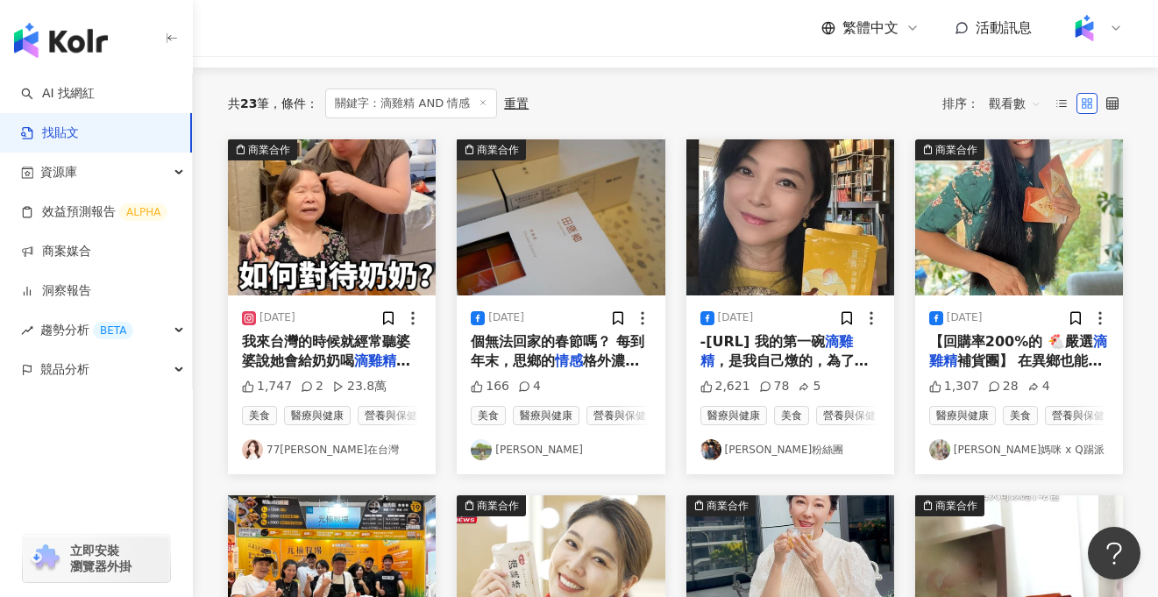
scroll to position [165, 0]
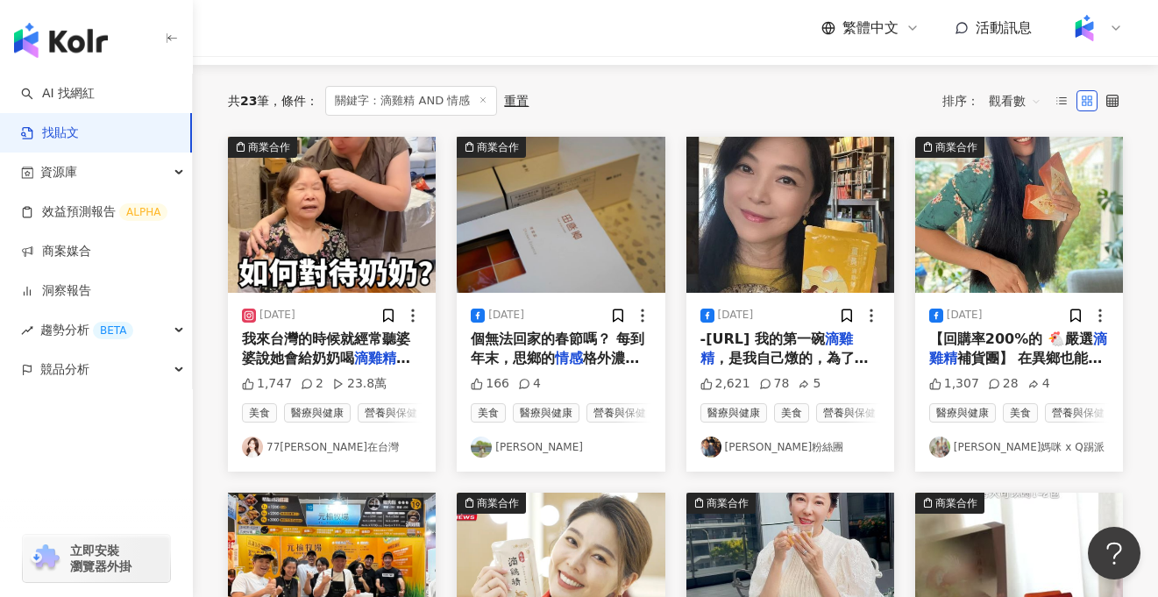
click at [334, 362] on span "我來台灣的時候就經常聽婆婆說她會給奶奶喝" at bounding box center [326, 348] width 168 height 36
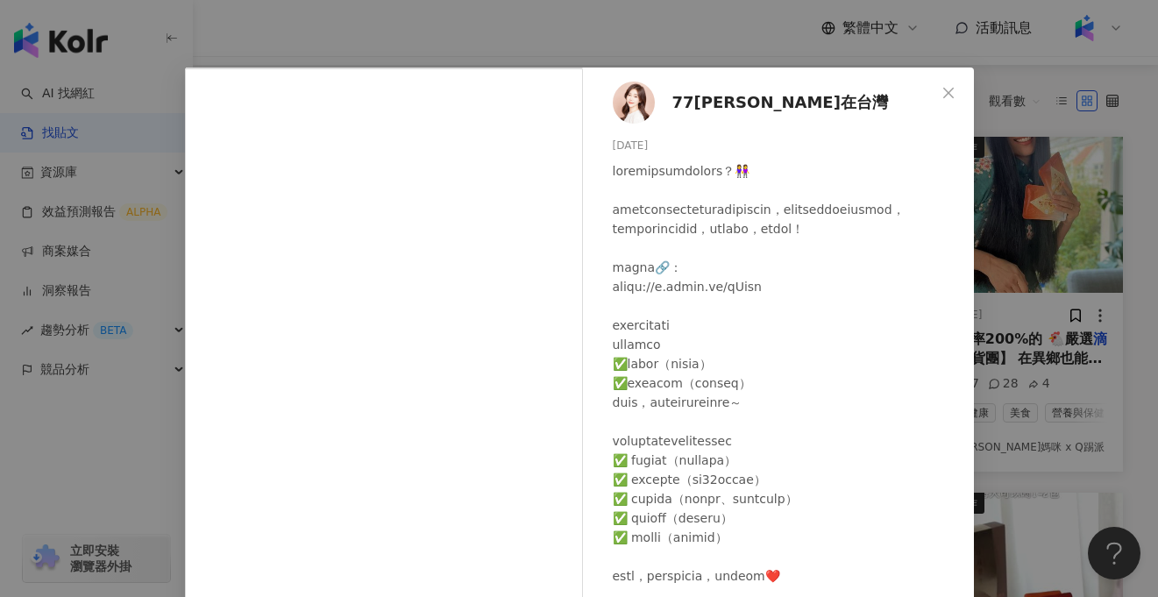
scroll to position [0, 0]
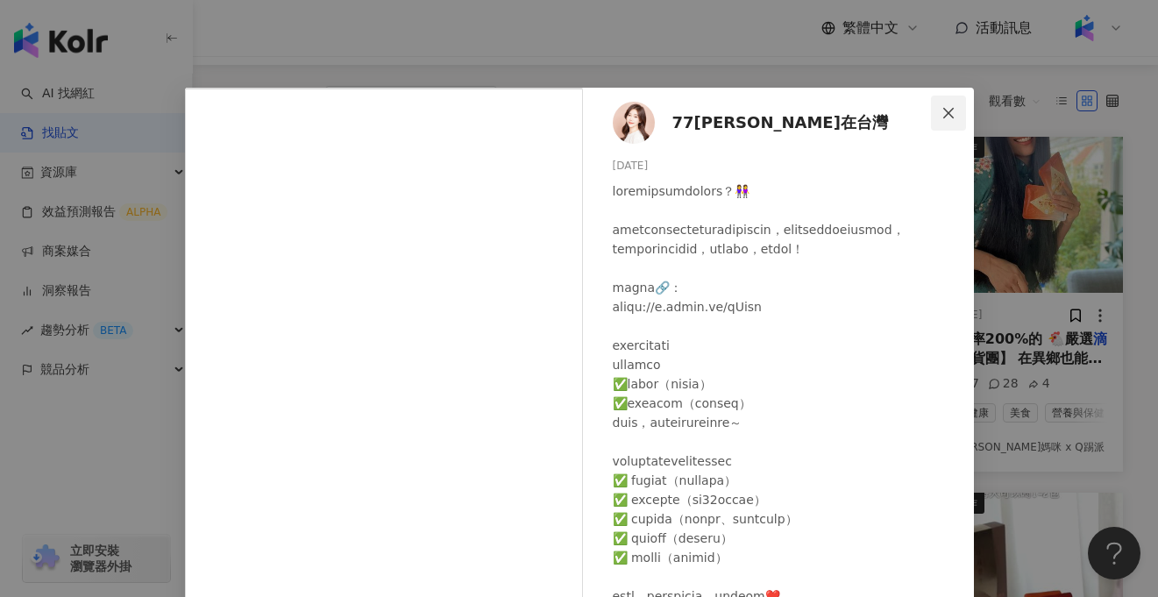
click at [953, 108] on icon "close" at bounding box center [948, 113] width 14 height 14
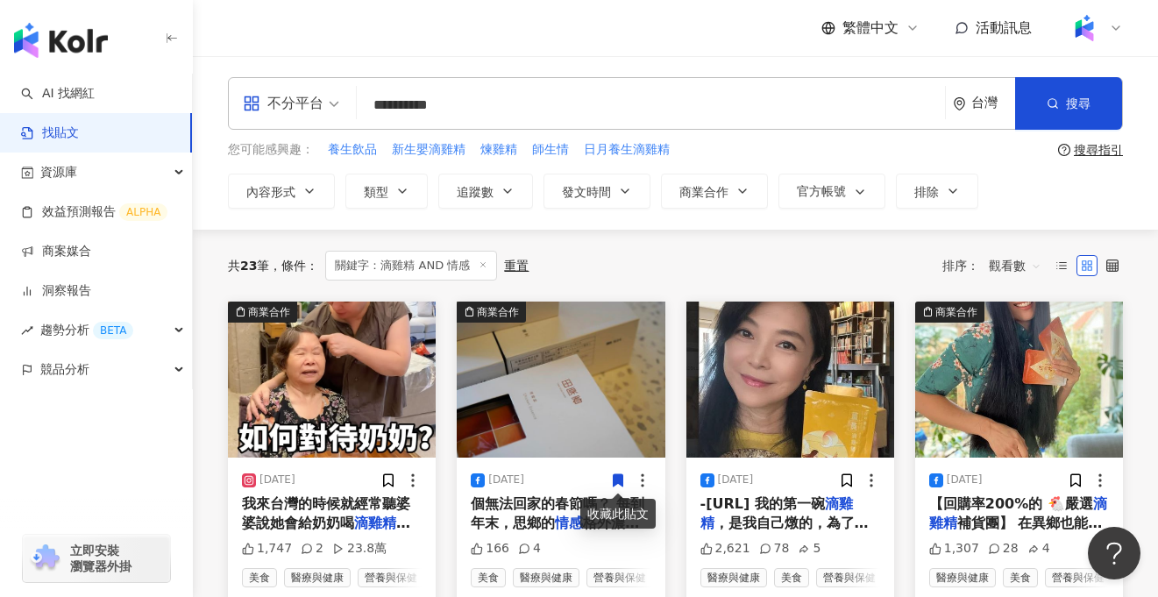
click at [520, 109] on input "**********" at bounding box center [651, 105] width 574 height 38
type input "**********"
click at [1076, 110] on span "搜尋" at bounding box center [1078, 103] width 25 height 14
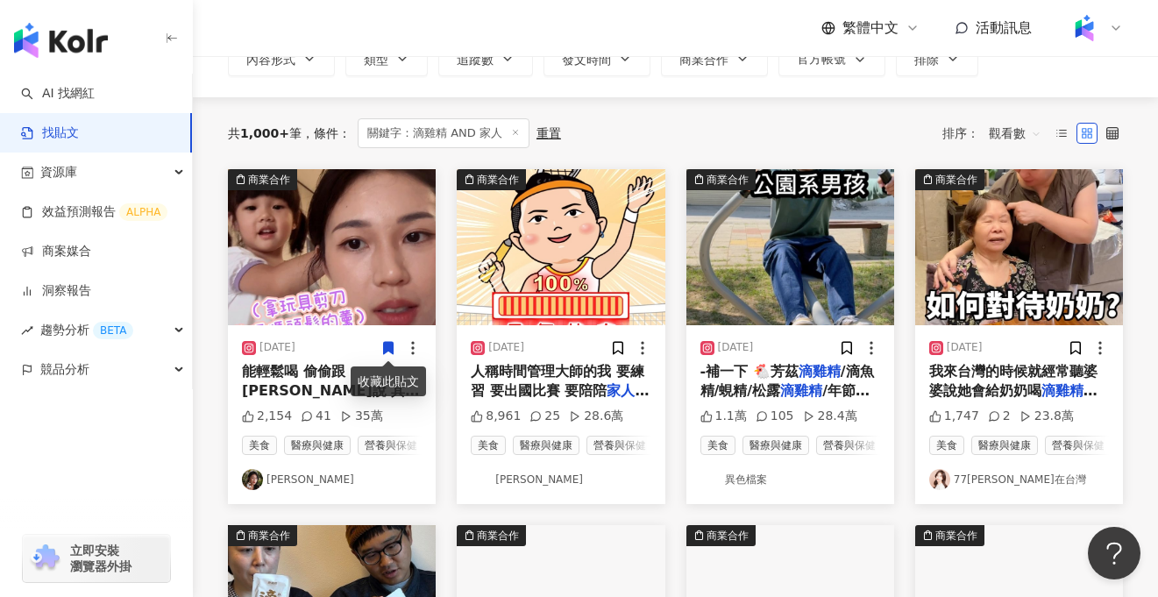
scroll to position [133, 0]
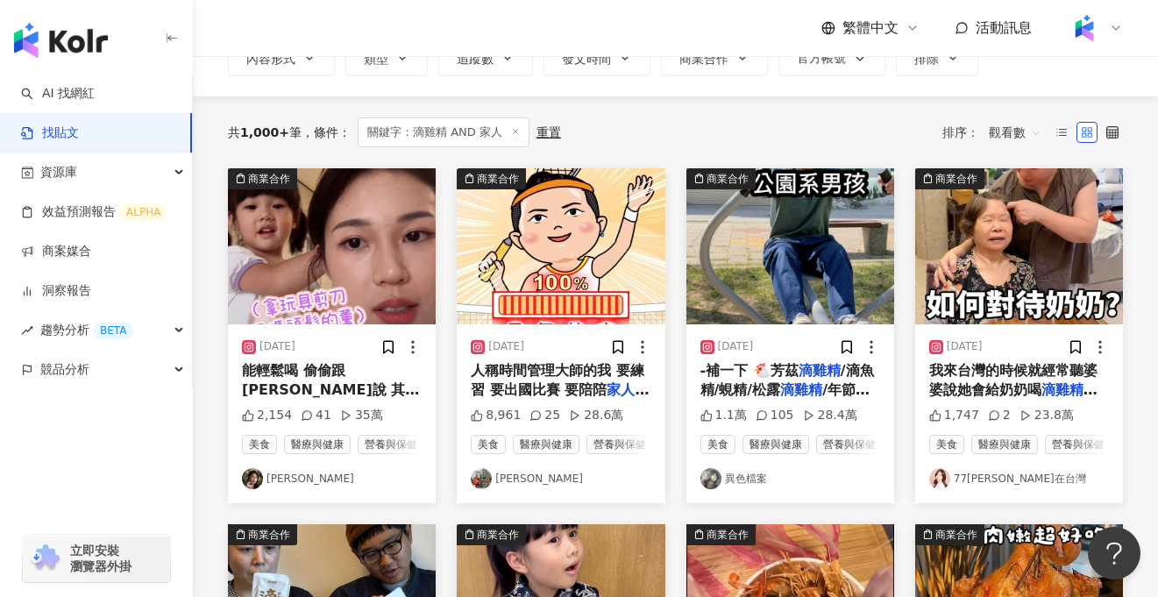
click at [332, 379] on div "能輕鬆喝 偷偷跟大家說 其實我還蠻怕喝 滴雞精 的！ 因為有些 滴雞精 的的腥味好重！" at bounding box center [332, 380] width 180 height 39
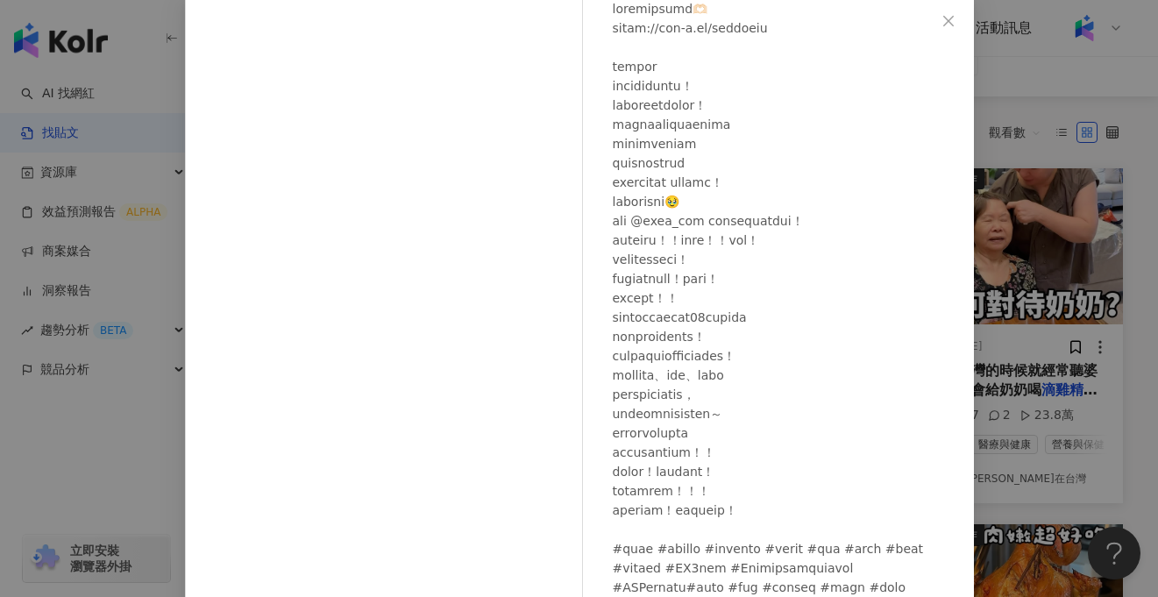
scroll to position [102, 0]
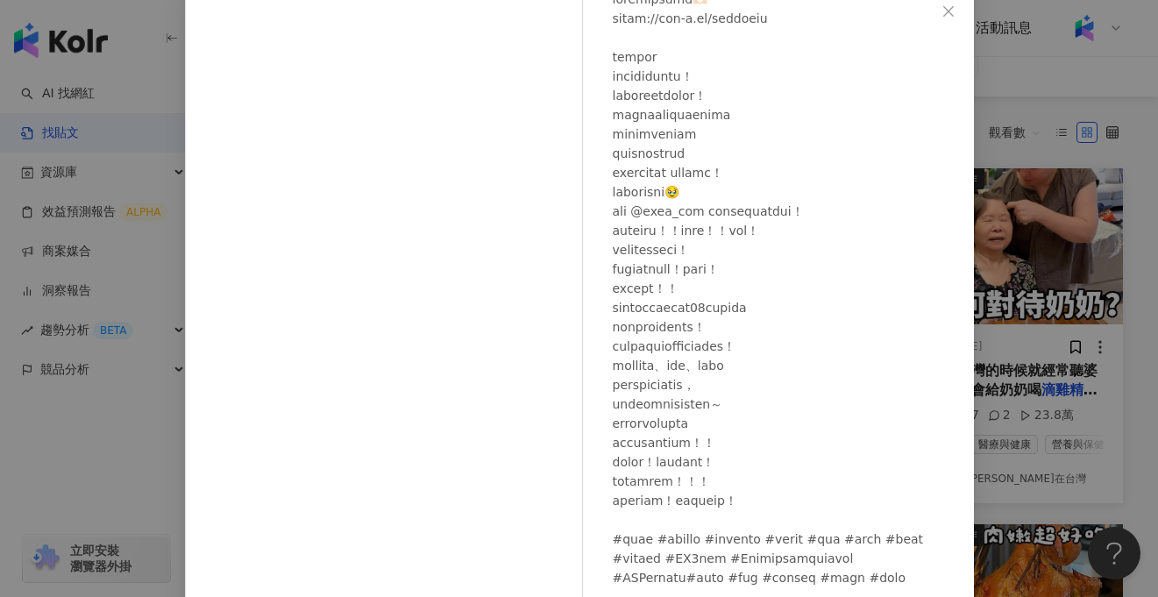
click at [109, 476] on div "Althea昕 2024/9/19 2,154 41 35萬 查看原始貼文" at bounding box center [579, 298] width 1158 height 597
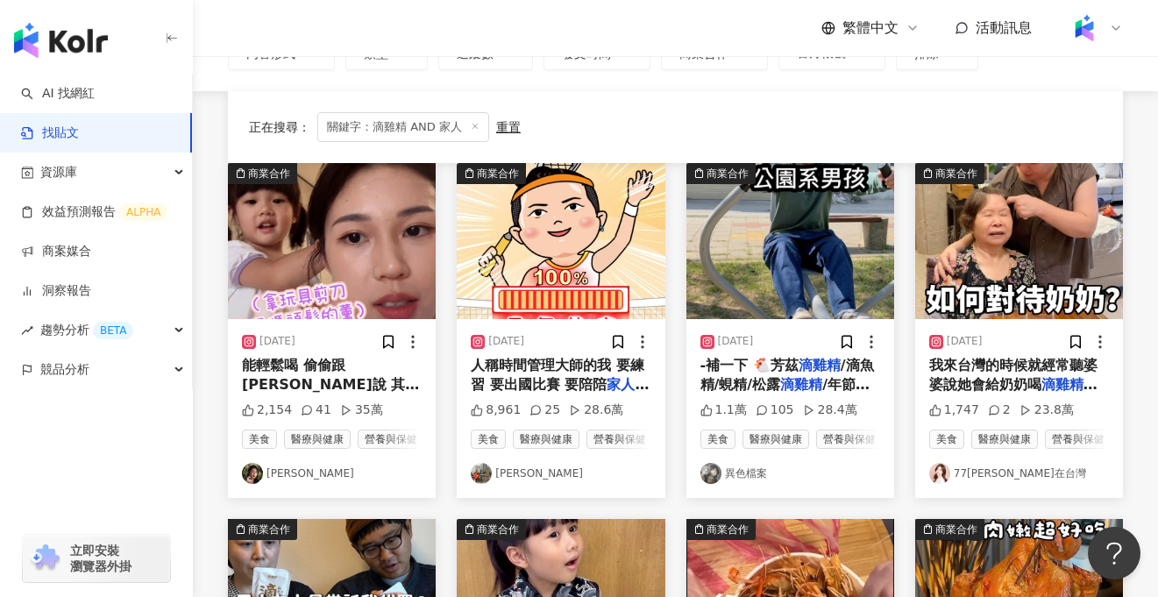
scroll to position [0, 0]
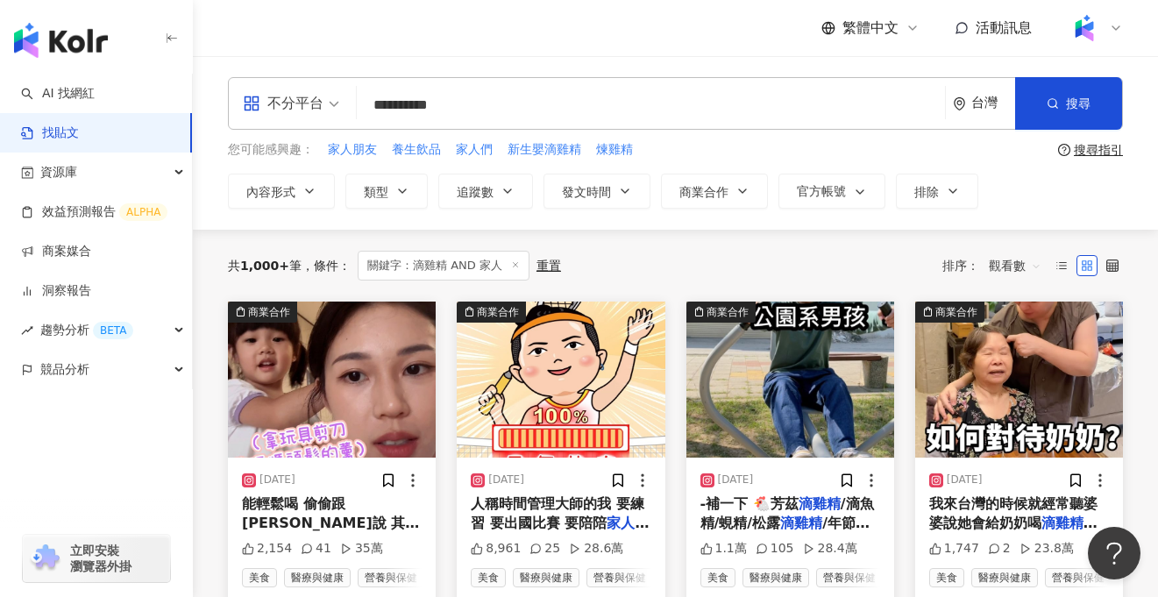
click at [420, 108] on input "**********" at bounding box center [651, 105] width 574 height 38
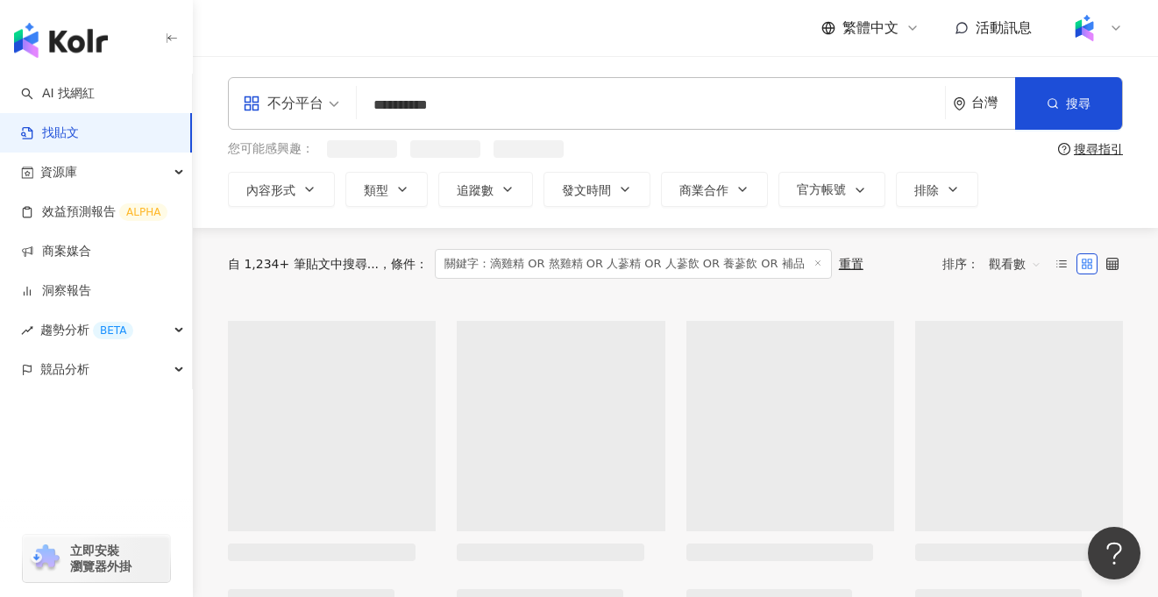
scroll to position [5, 0]
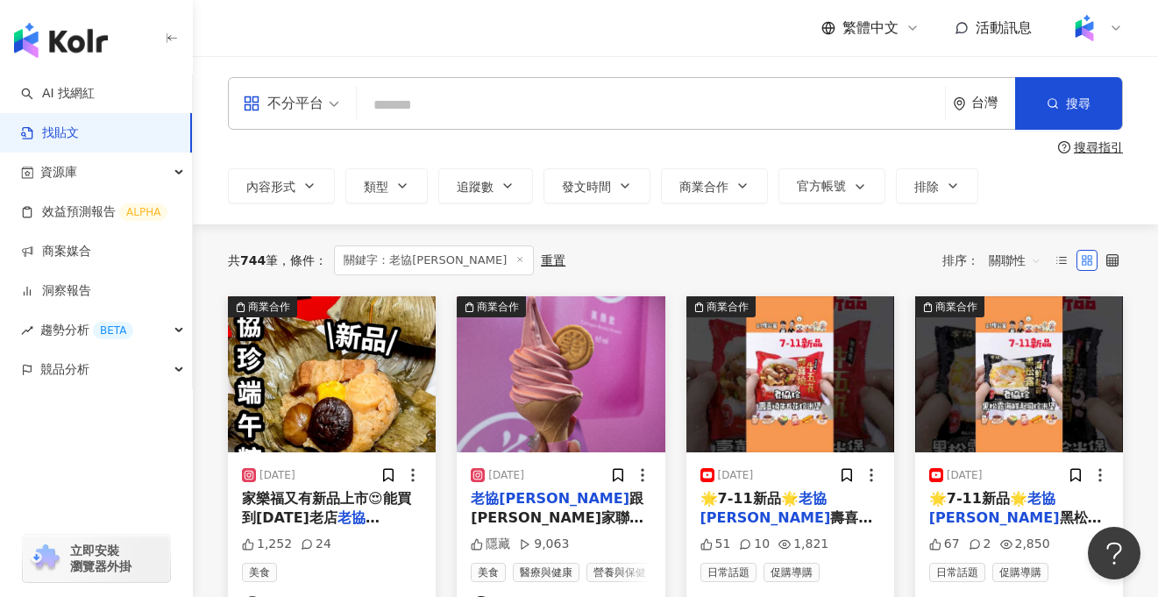
click at [460, 121] on input "search" at bounding box center [651, 105] width 574 height 38
click at [1064, 110] on button "搜尋" at bounding box center [1068, 103] width 107 height 53
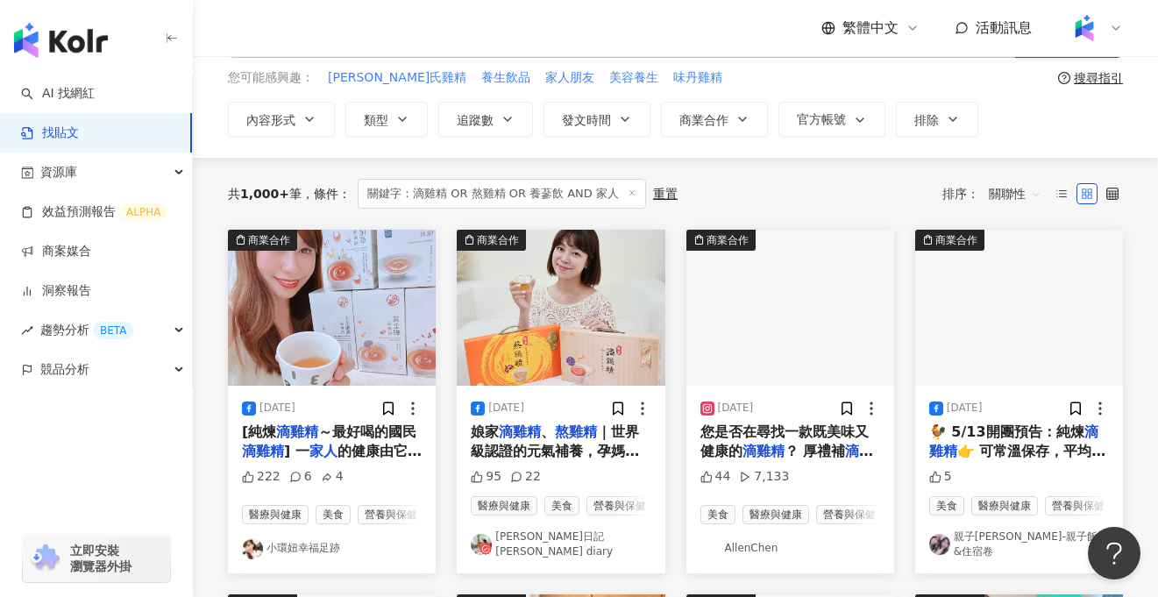
scroll to position [63, 0]
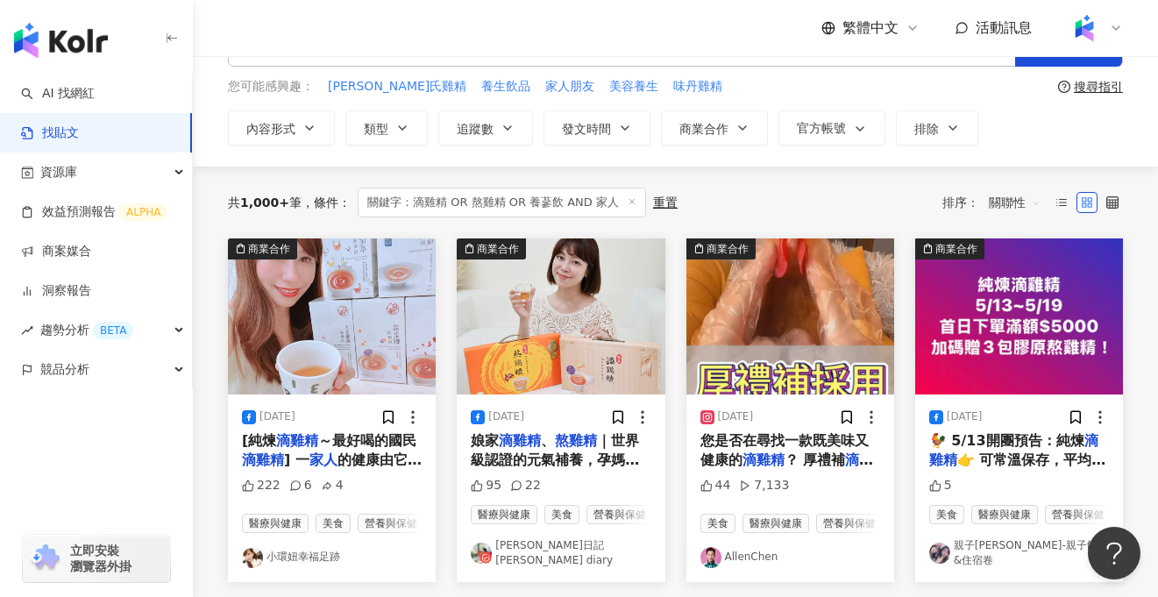
click at [1022, 205] on span "關聯性" at bounding box center [1015, 202] width 53 height 28
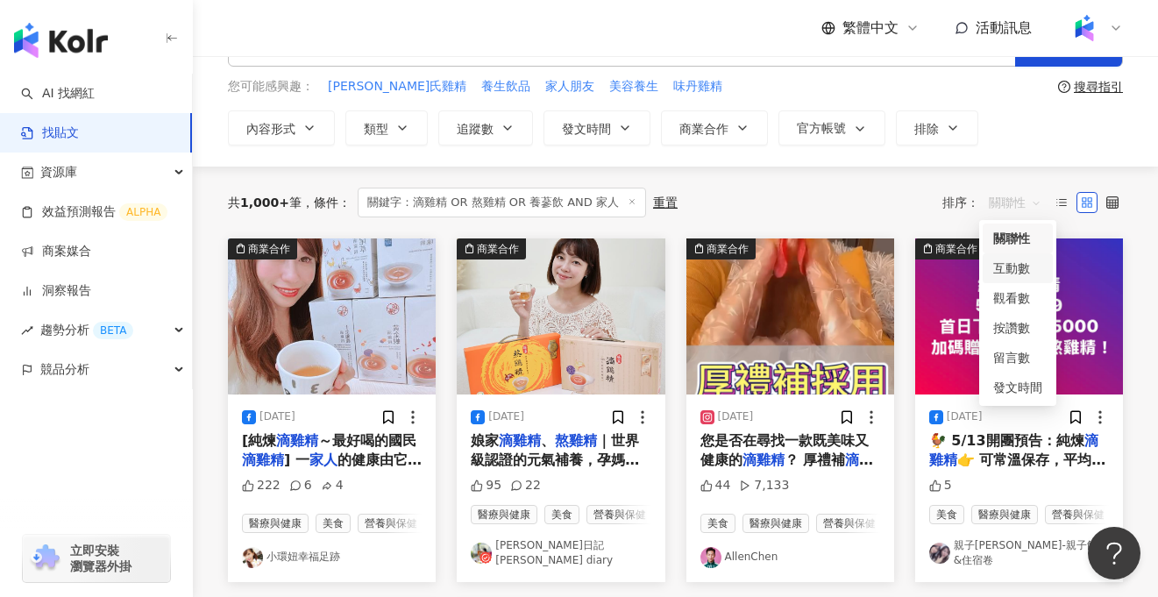
click at [1032, 269] on div "互動數" at bounding box center [1017, 268] width 49 height 19
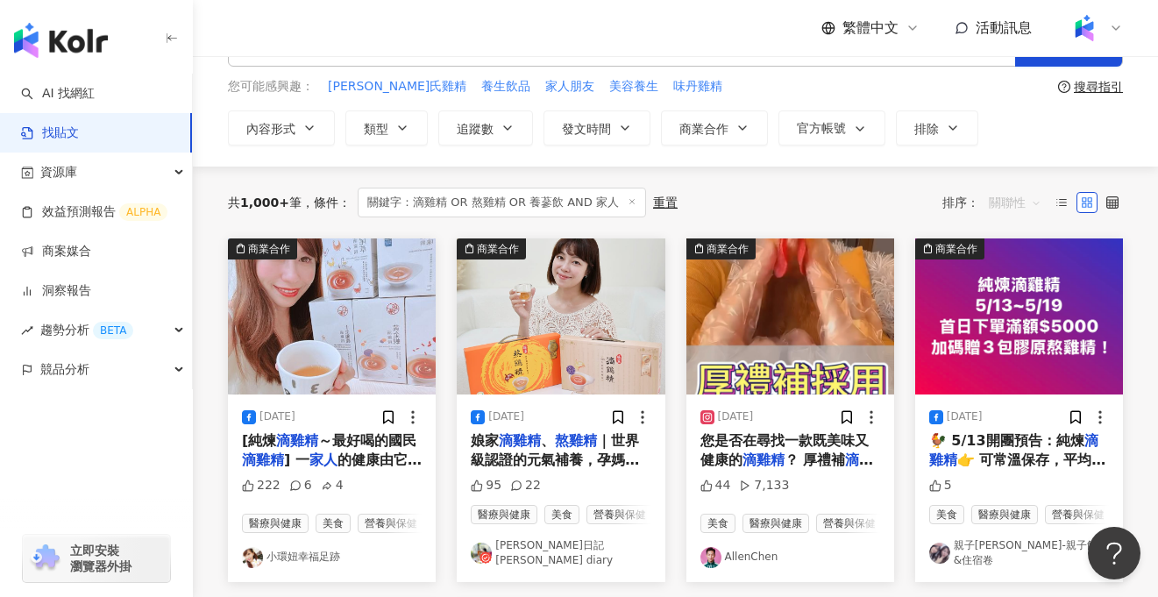
click at [1012, 210] on span "關聯性" at bounding box center [1015, 202] width 53 height 28
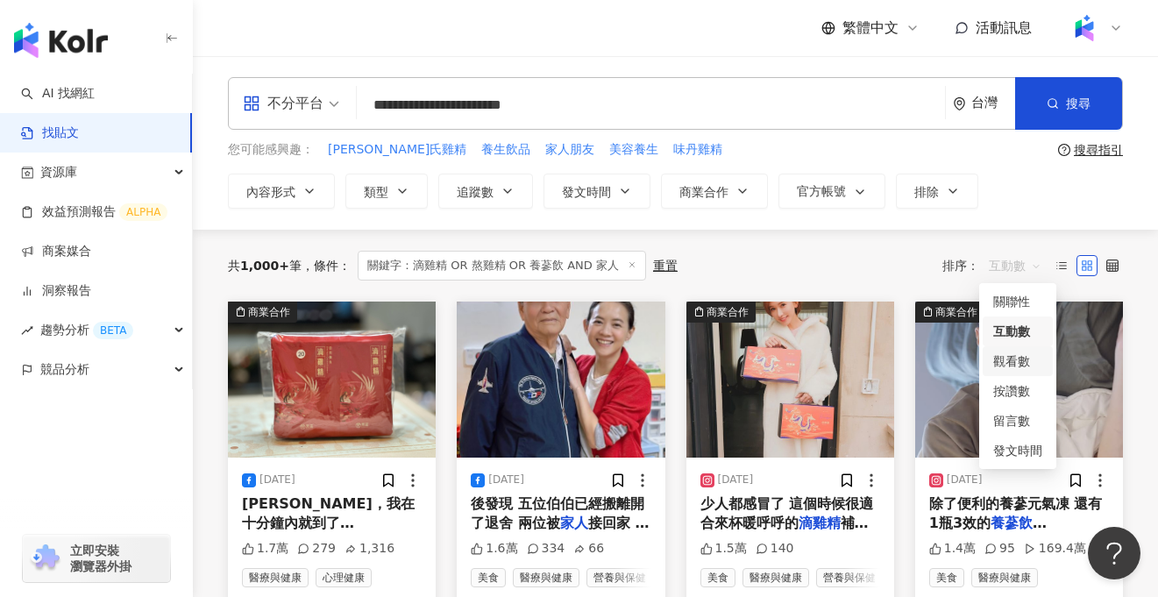
click at [1023, 365] on div "觀看數" at bounding box center [1017, 360] width 49 height 19
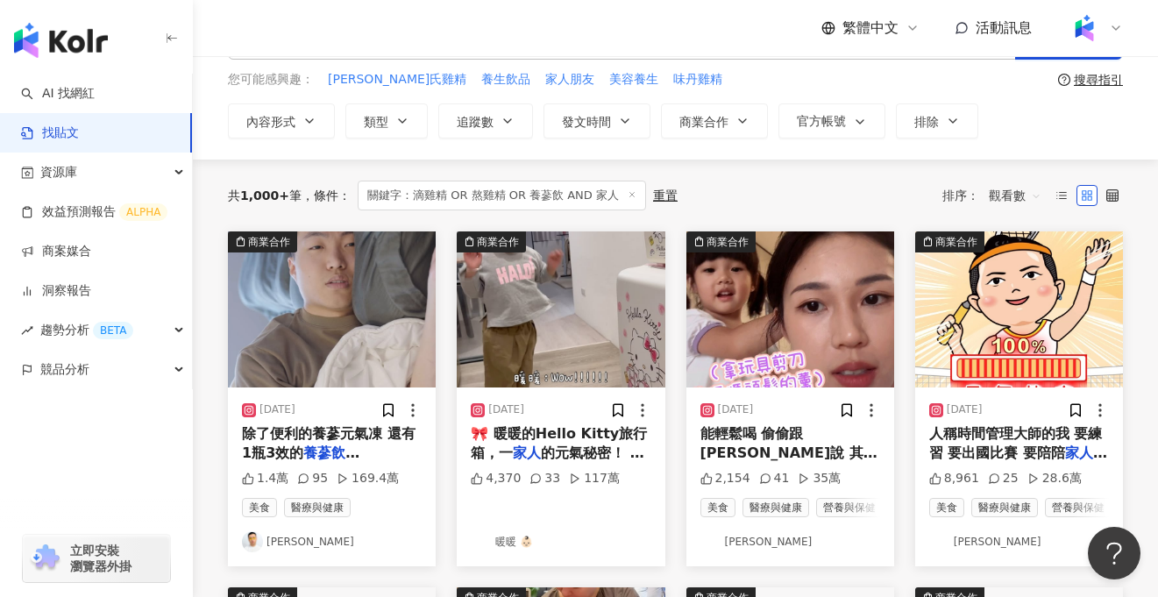
scroll to position [72, 0]
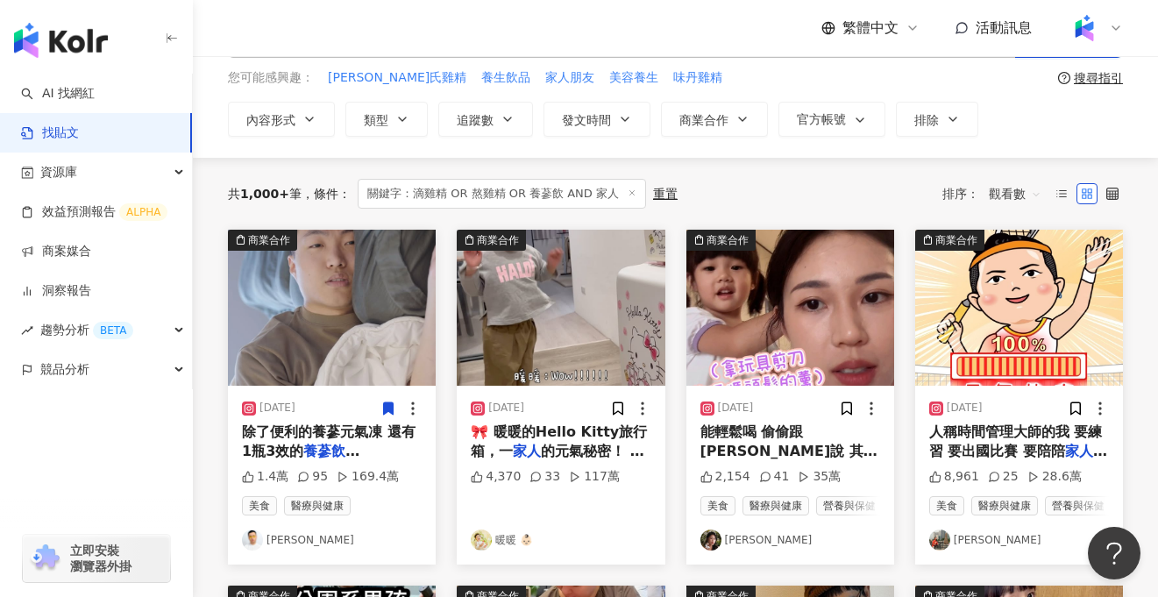
click at [318, 435] on span "除了便利的養蔘元氣凍 還有1瓶3效的" at bounding box center [329, 441] width 174 height 36
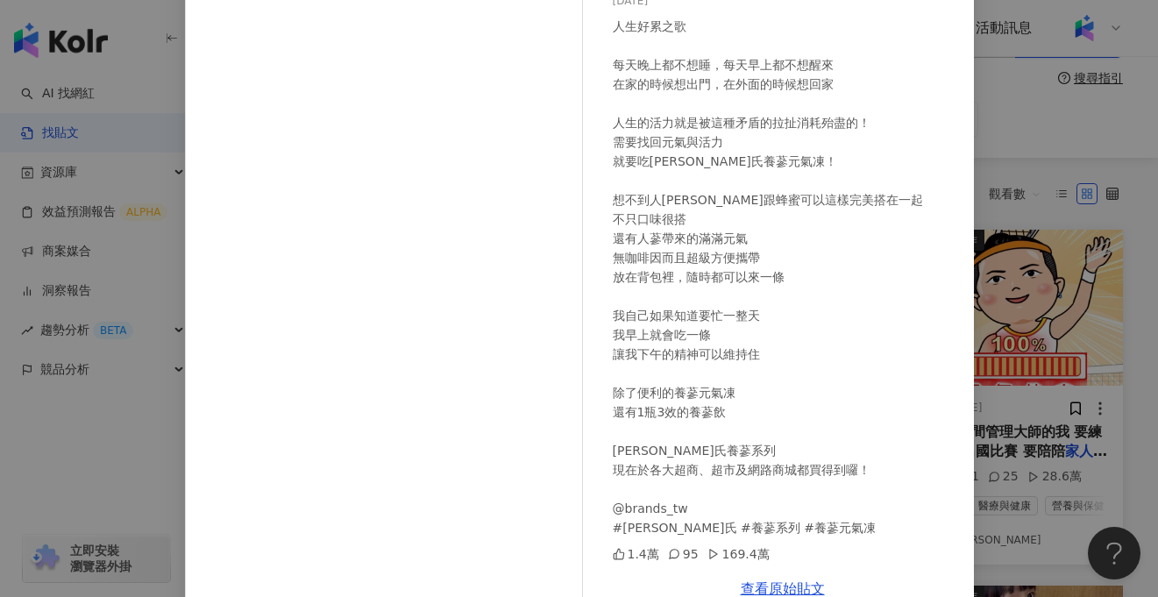
scroll to position [0, 0]
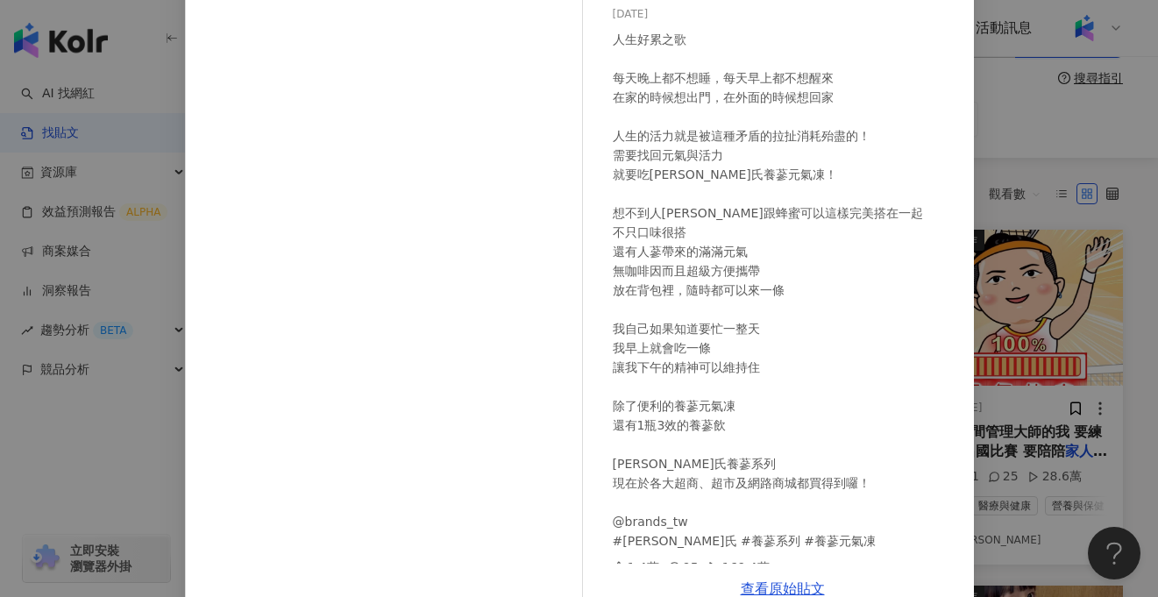
click at [149, 436] on div "黃大謙 2025/4/11 人生好累之歌 每天晚上都不想睡，每天早上都不想醒來 在家的時候想出門，在外面的時候想回家 人生的活力就是被這種矛盾的拉扯消耗殆盡的…" at bounding box center [579, 298] width 1158 height 597
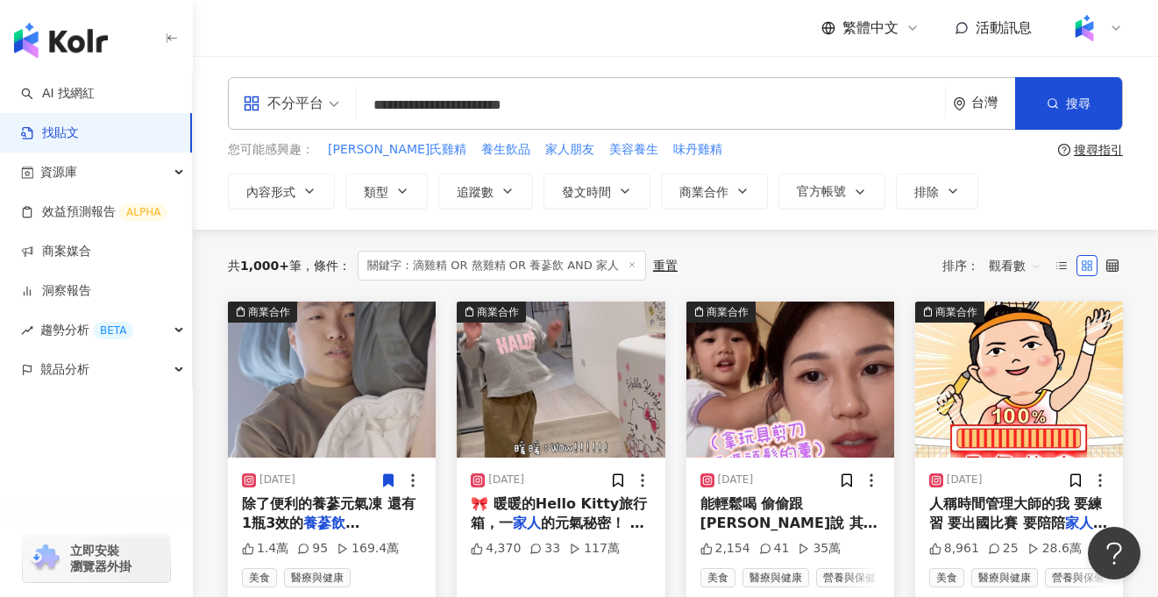
click at [664, 111] on input "**********" at bounding box center [651, 105] width 574 height 38
click at [1048, 101] on circle "button" at bounding box center [1052, 103] width 8 height 8
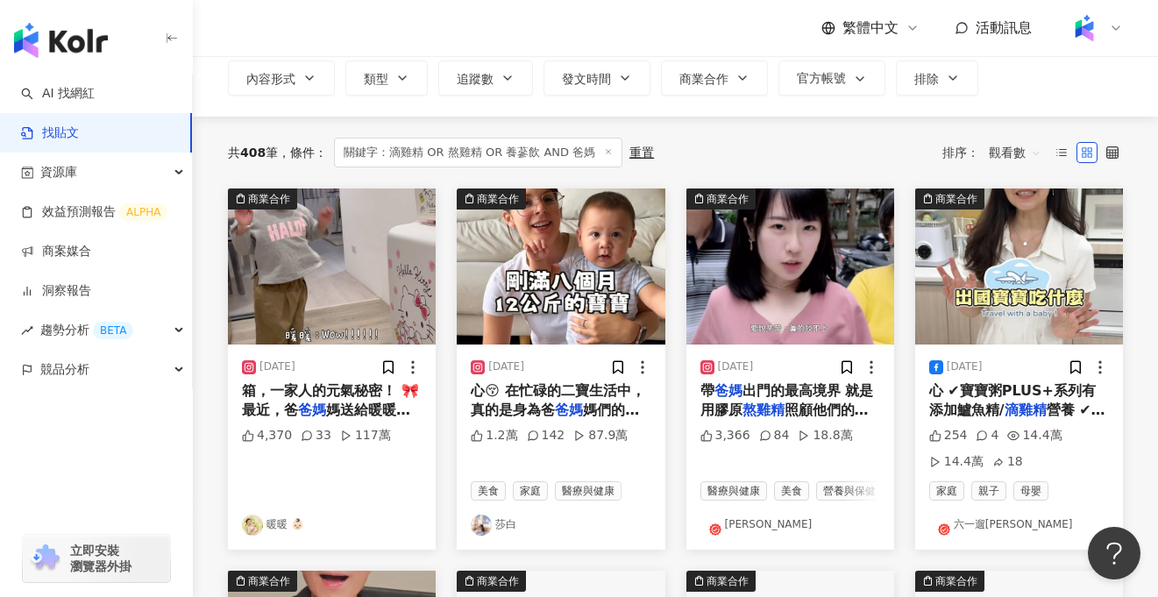
scroll to position [130, 0]
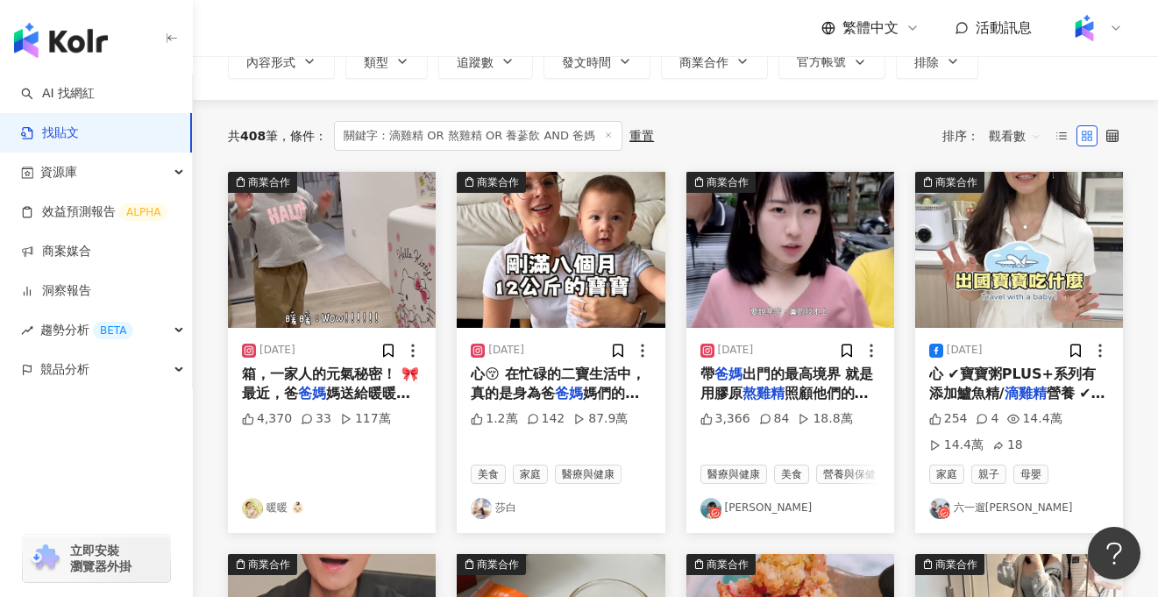
click at [315, 379] on span "箱，一家人的元氣秘密！ 🎀 最近，爸" at bounding box center [330, 383] width 177 height 36
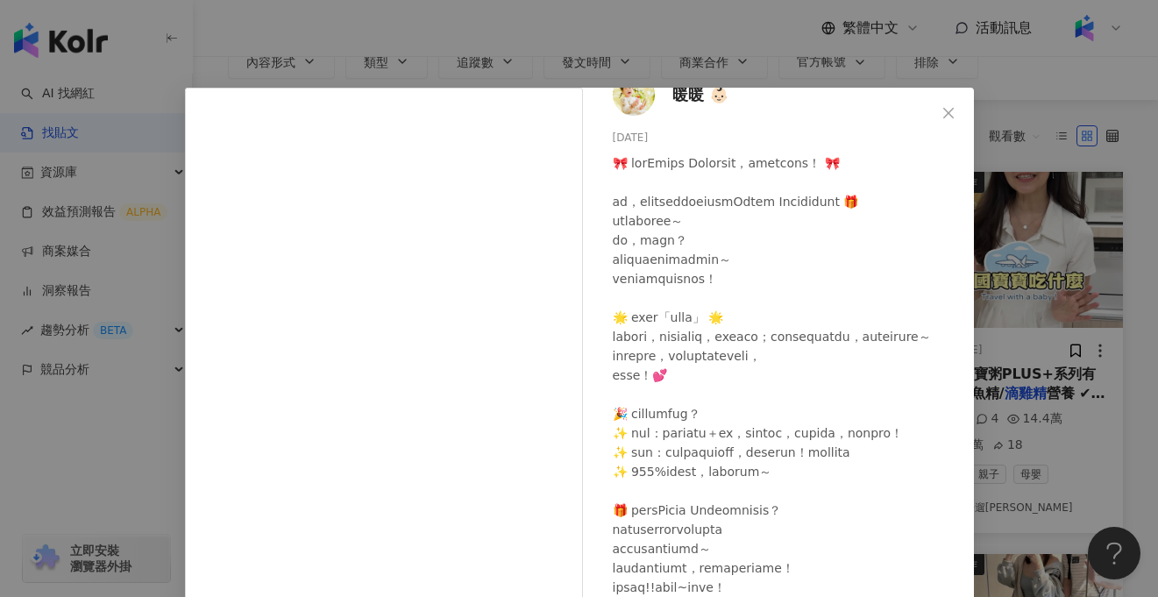
scroll to position [33, 0]
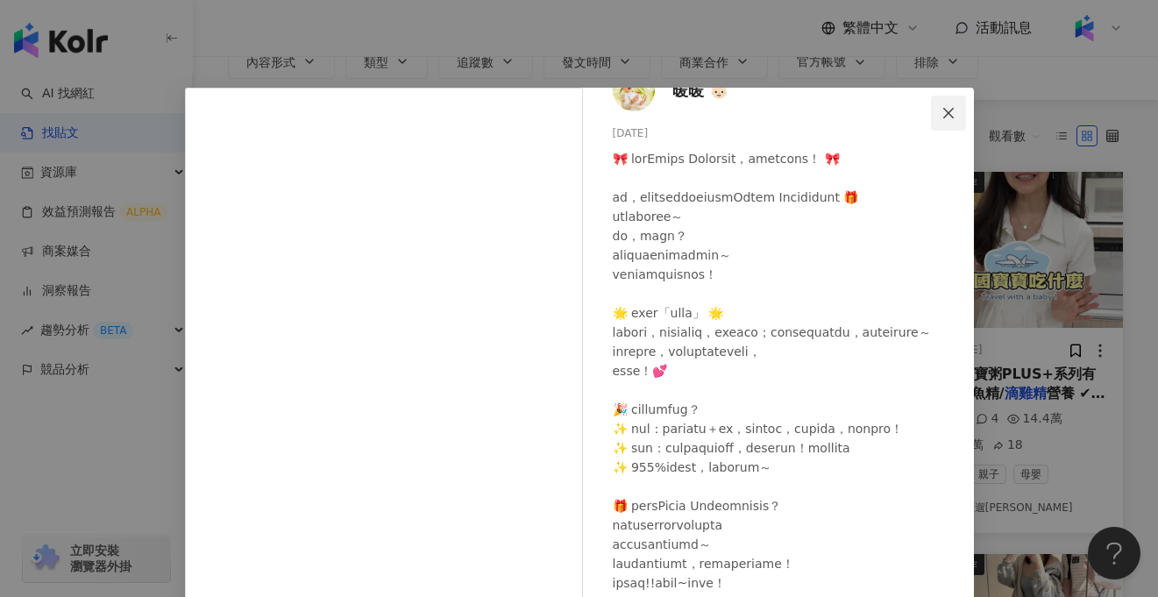
click at [949, 117] on icon "close" at bounding box center [948, 113] width 14 height 14
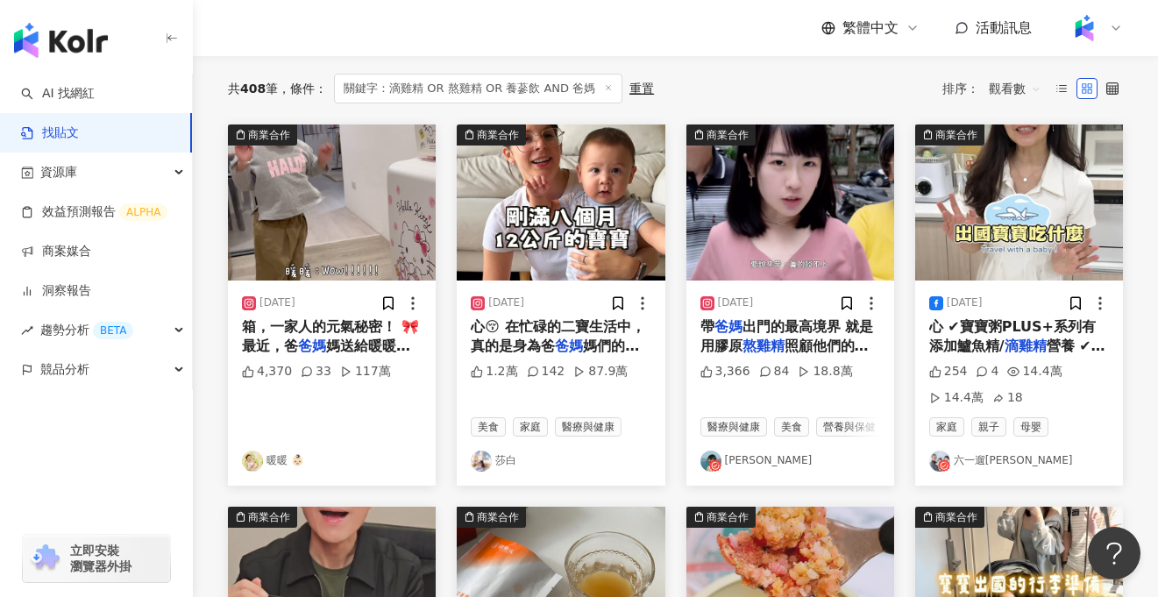
scroll to position [181, 0]
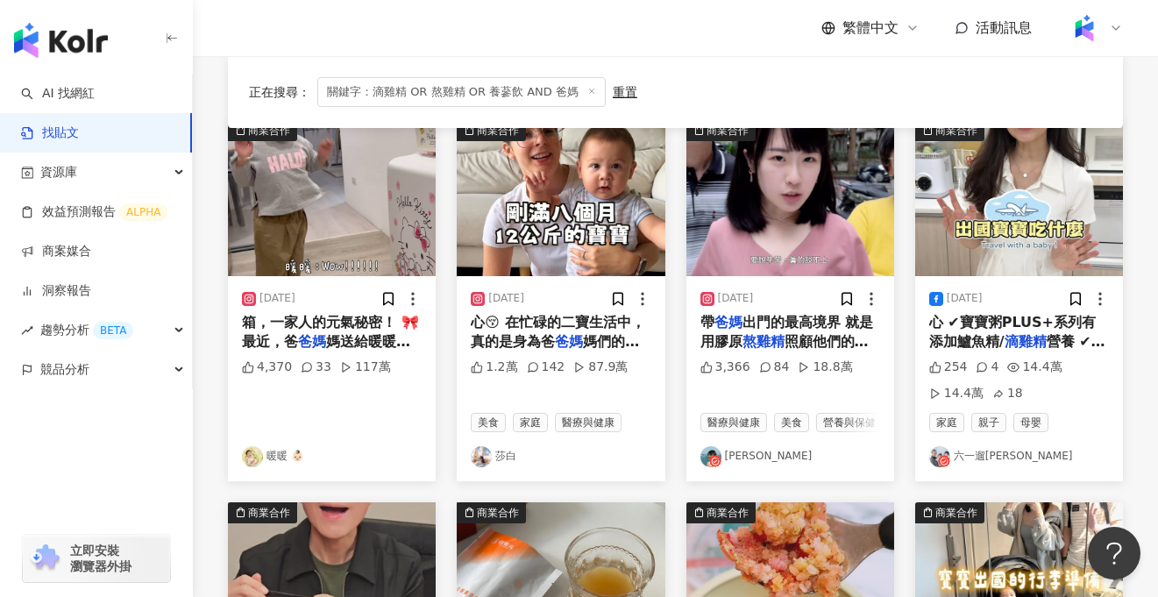
click at [355, 202] on img at bounding box center [332, 198] width 208 height 156
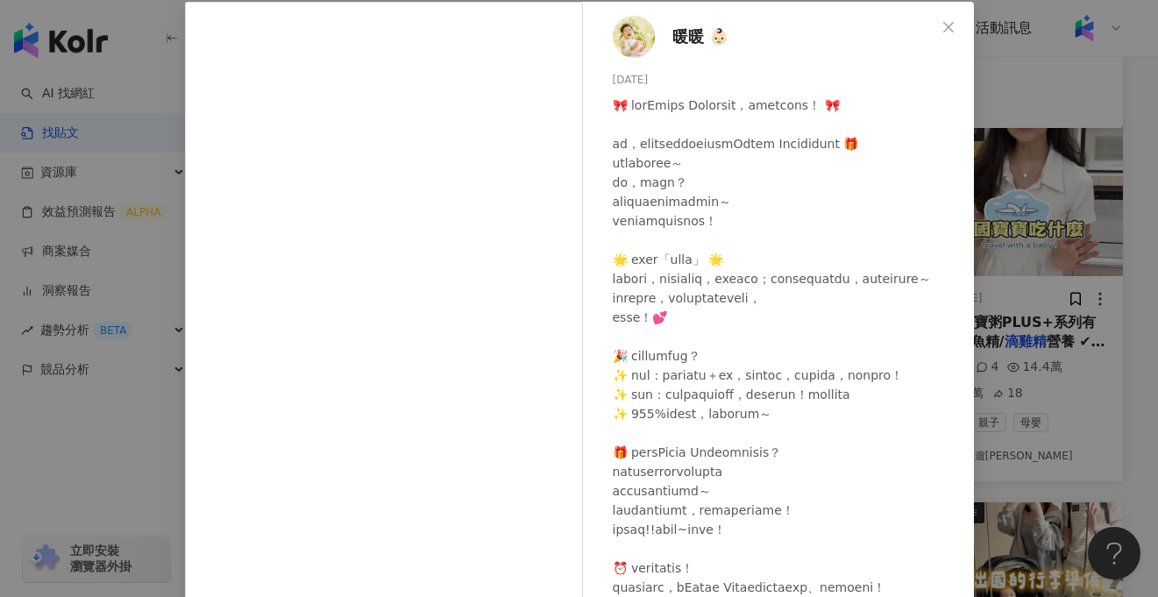
scroll to position [90, 0]
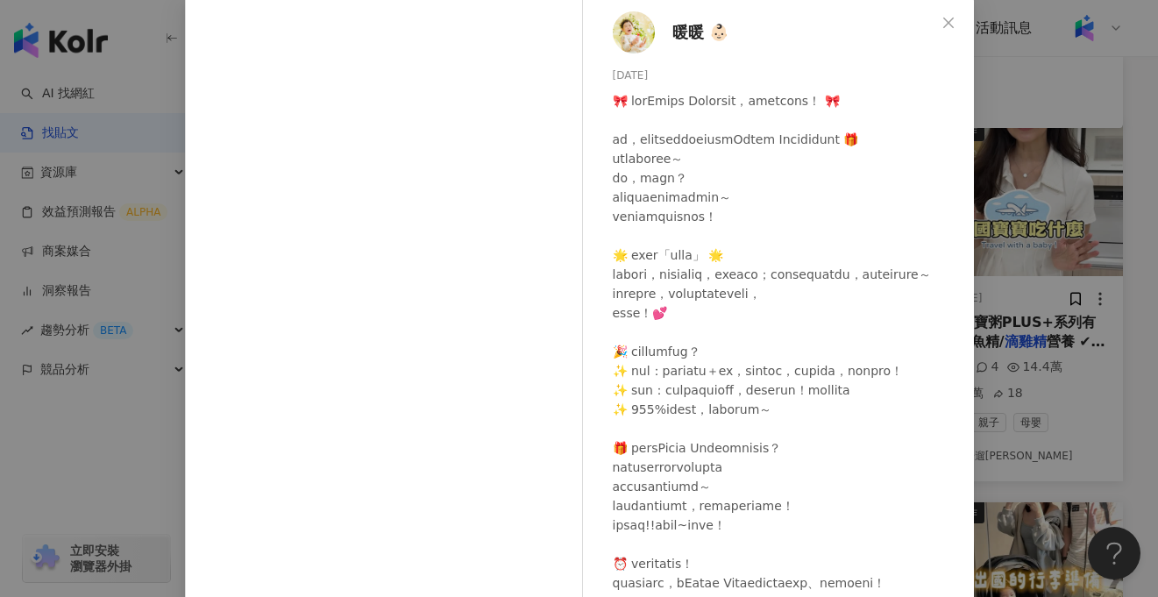
click at [91, 474] on div "暖暖 👶🏻 2024/12/16 4,370 33 117萬 查看原始貼文" at bounding box center [579, 298] width 1158 height 597
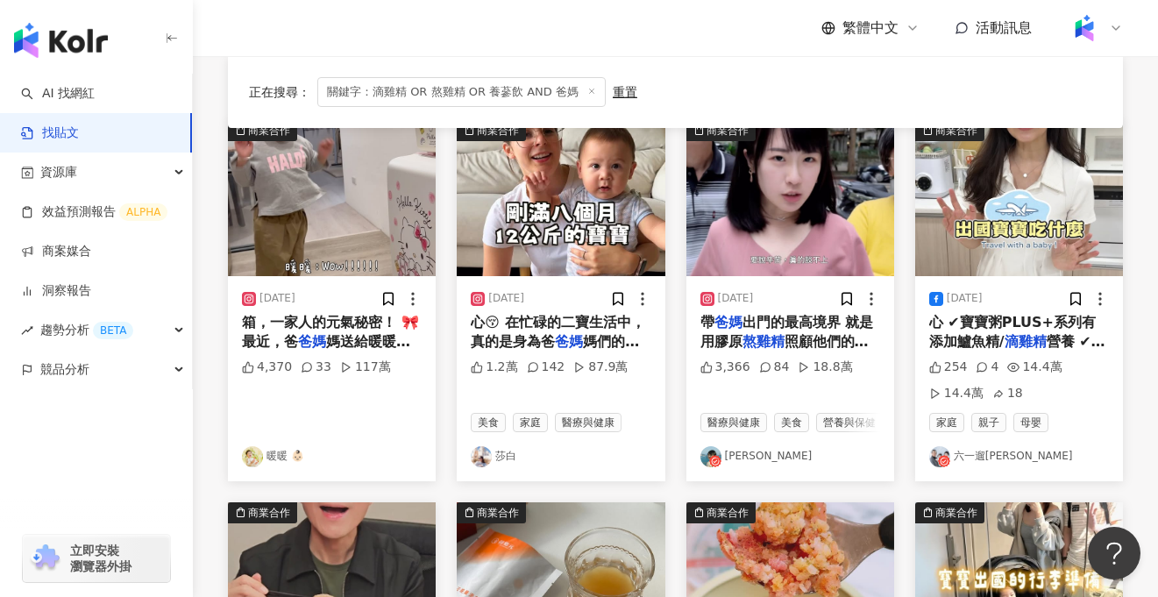
click at [534, 245] on img at bounding box center [561, 198] width 208 height 156
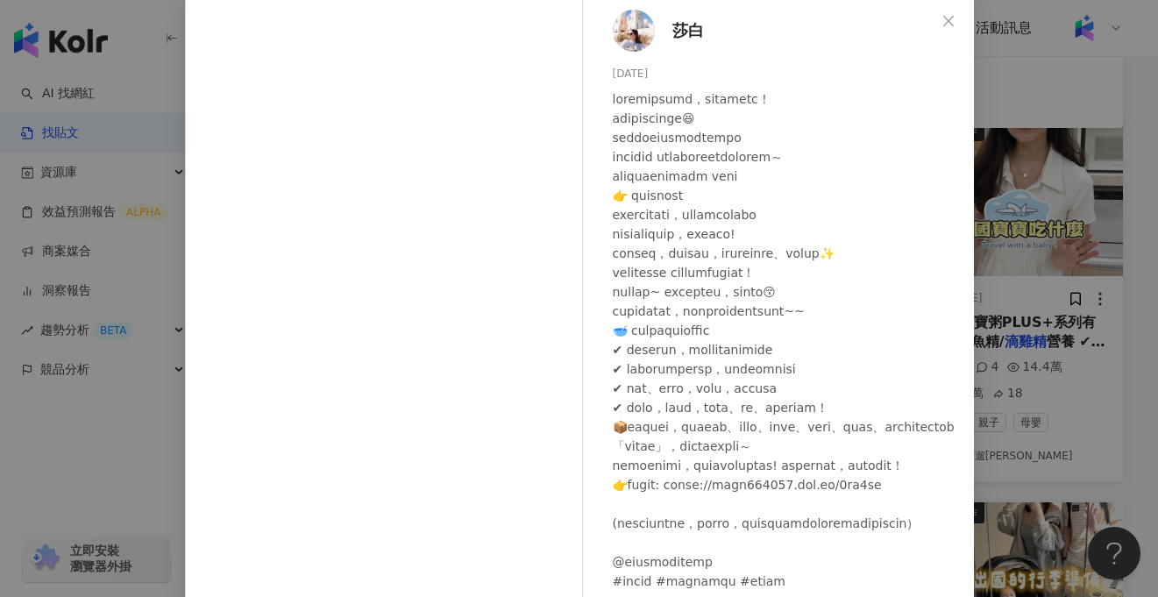
scroll to position [95, 0]
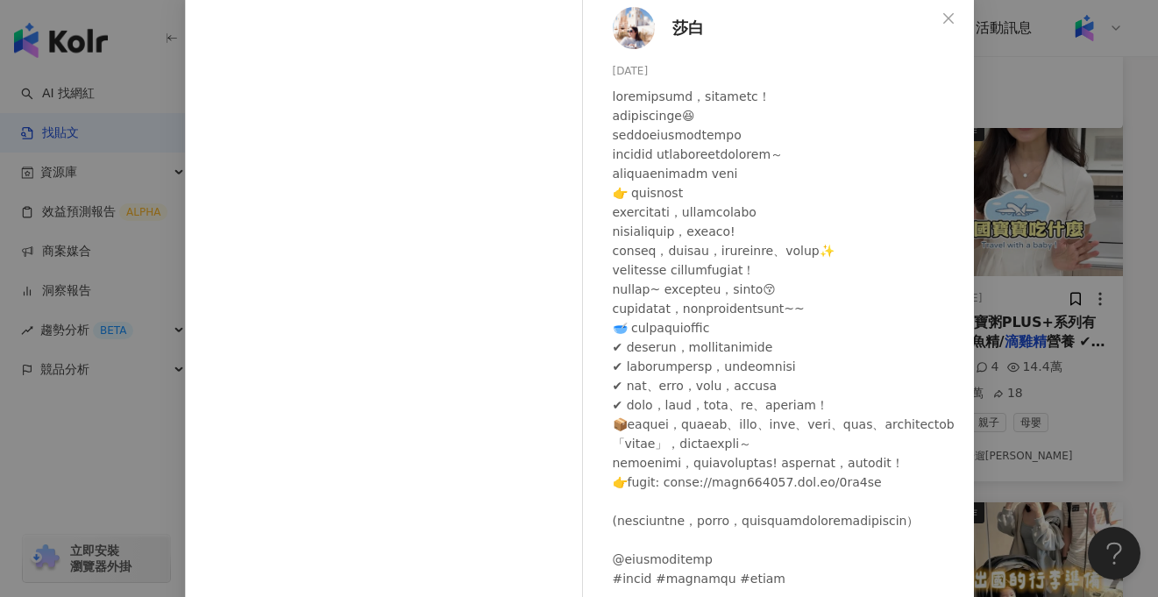
click at [672, 31] on span "莎白" at bounding box center [688, 28] width 32 height 25
click at [157, 458] on div "莎白 2025/7/15 1.2萬 142 87.9萬 查看原始貼文" at bounding box center [579, 298] width 1158 height 597
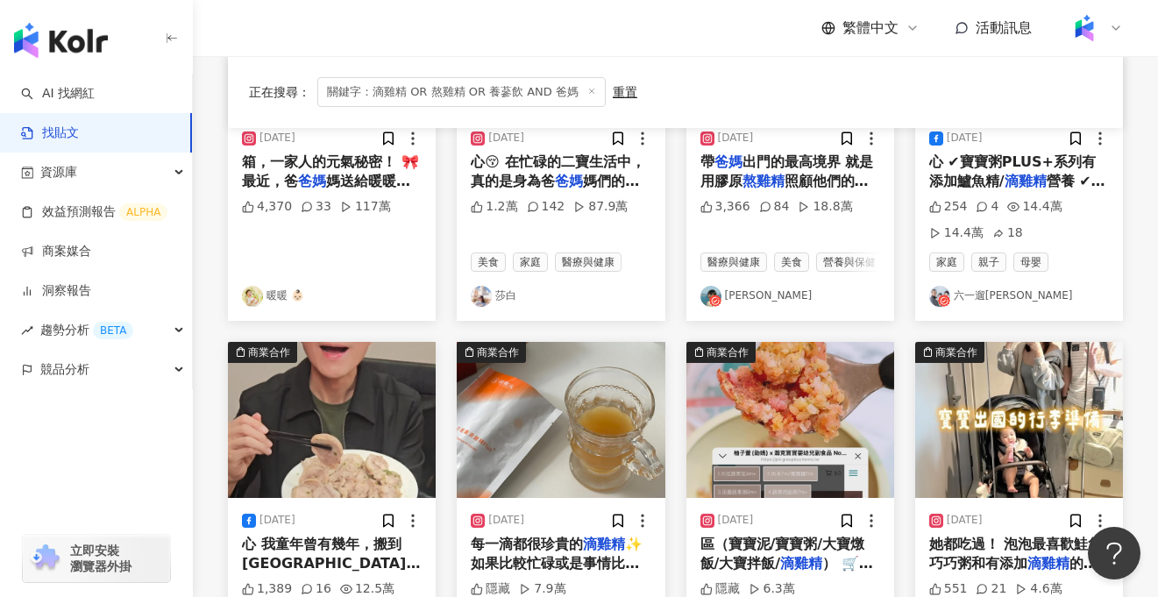
scroll to position [345, 0]
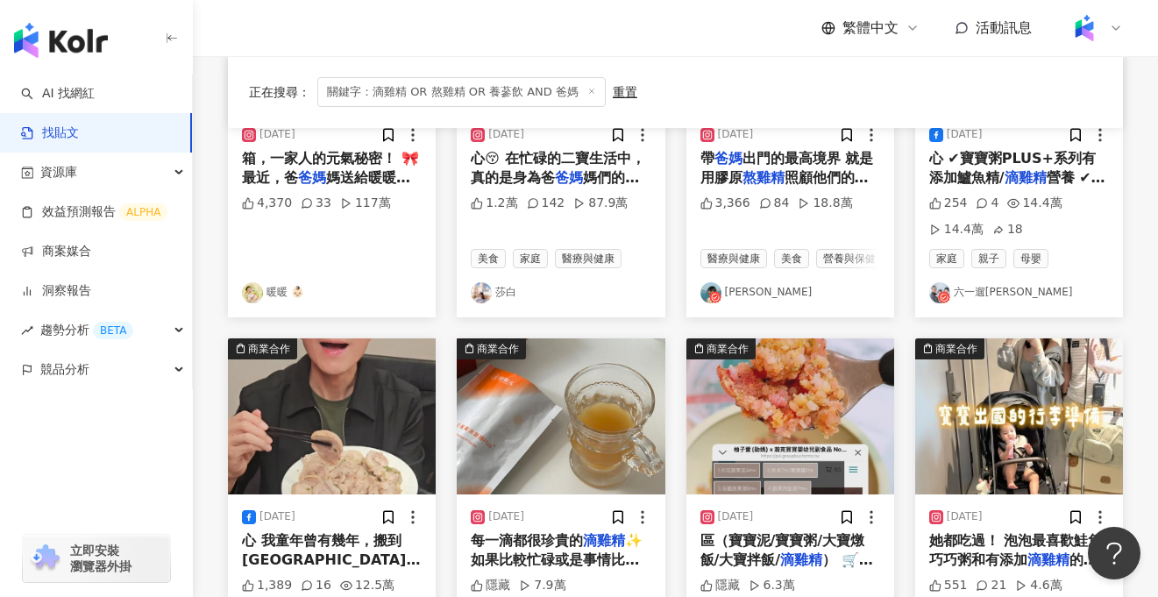
click at [984, 172] on span "心 ✔寶寶粥PLUS+系列有添加鱸魚精/" at bounding box center [1012, 168] width 167 height 36
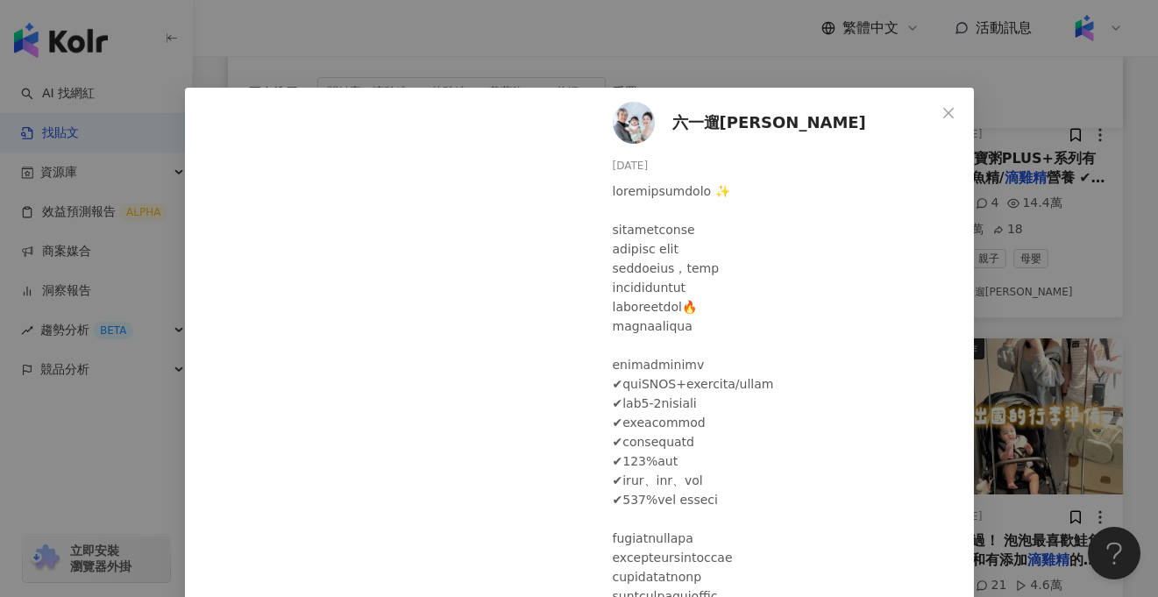
scroll to position [2, 0]
click at [1062, 246] on div "六一遛阿寬 2025/3/31 254 4 14.4萬 14.4萬 18 查看原始貼文" at bounding box center [579, 298] width 1158 height 597
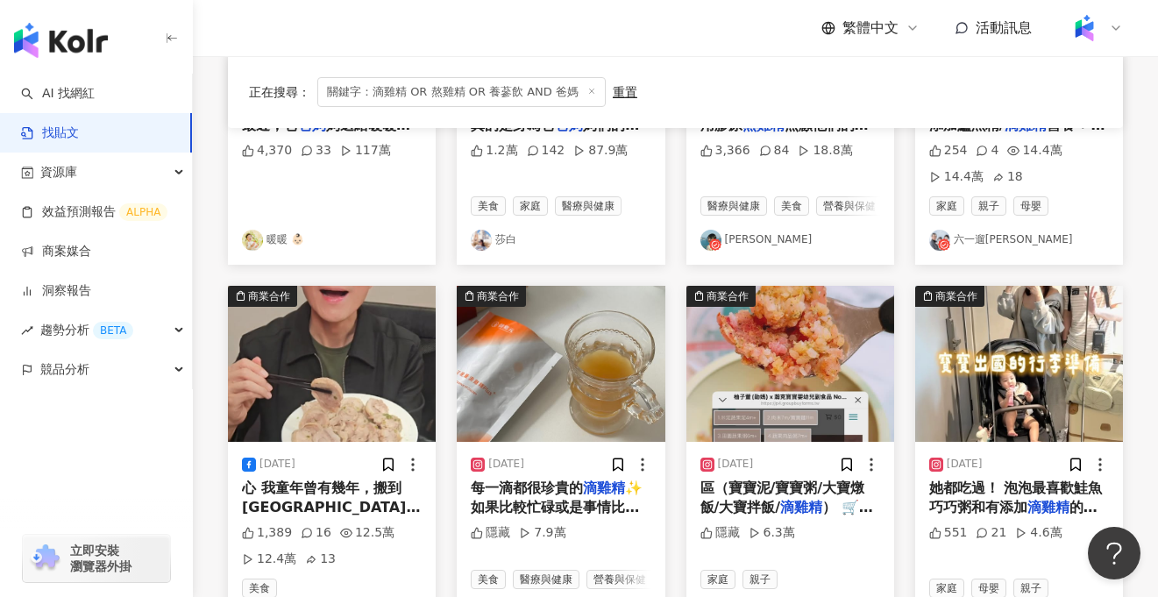
scroll to position [0, 0]
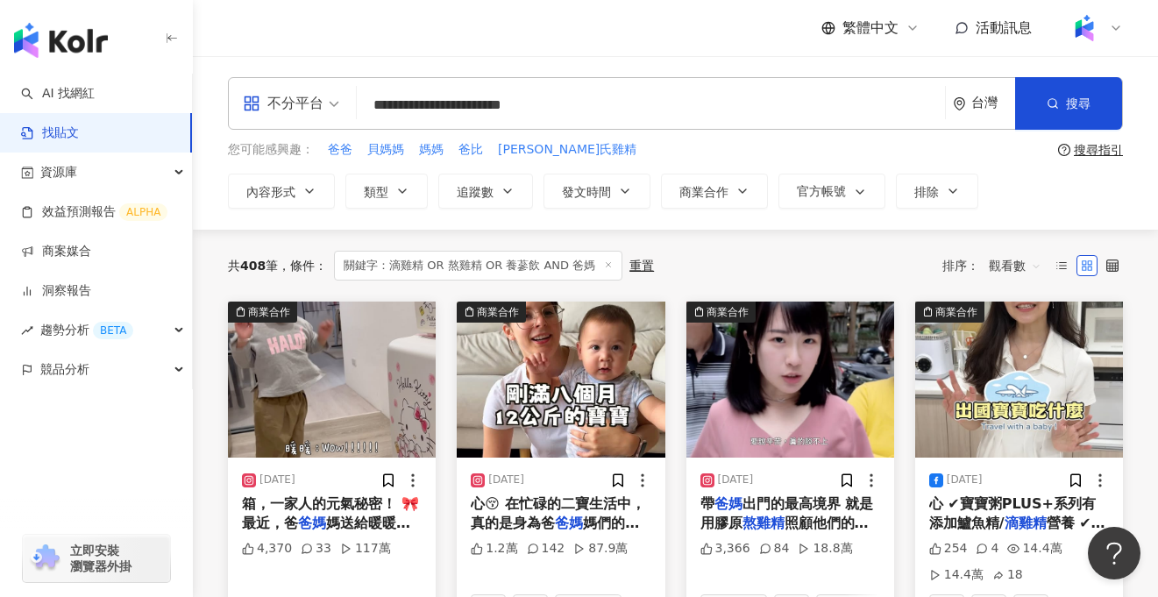
click at [690, 107] on input "**********" at bounding box center [651, 105] width 574 height 38
click at [1082, 114] on button "搜尋" at bounding box center [1068, 103] width 107 height 53
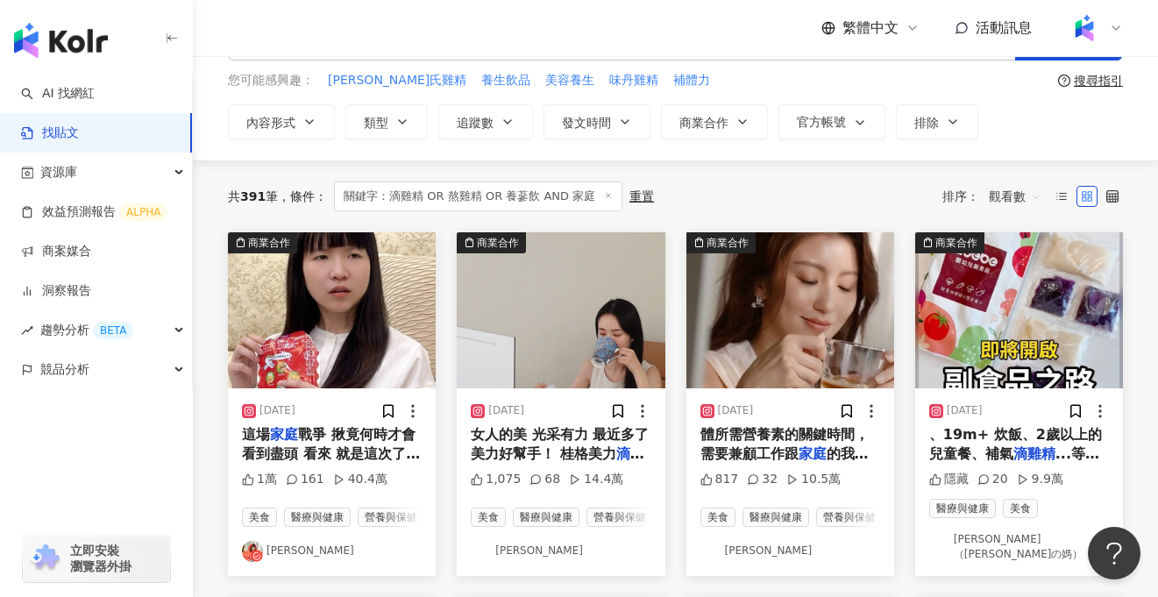
scroll to position [73, 0]
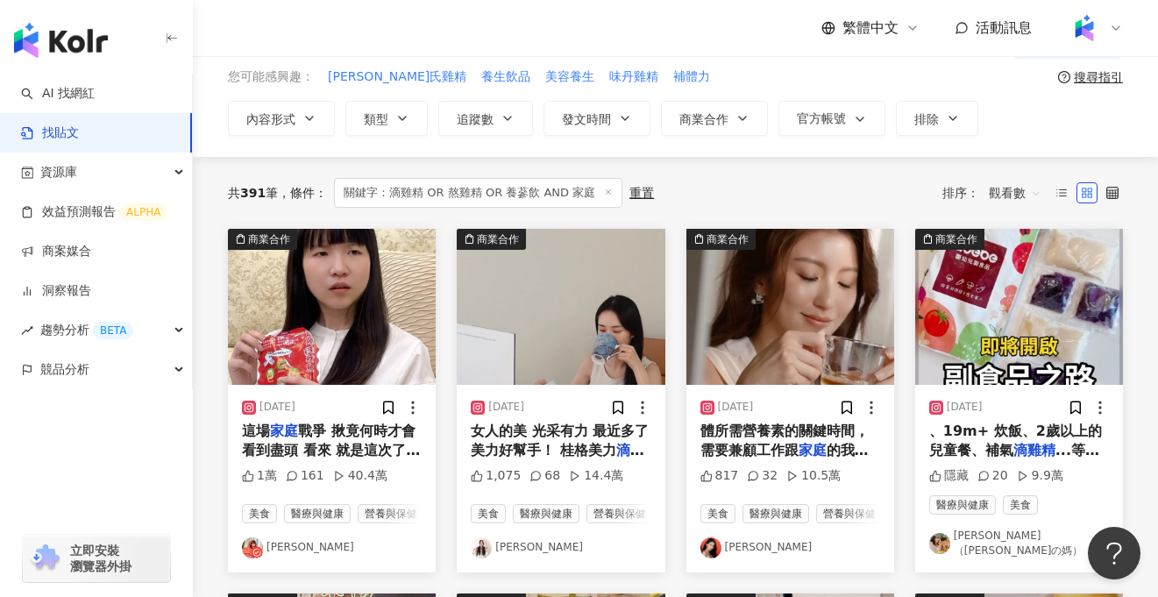
click at [338, 440] on div "這場 家庭 戰爭 揪竟何時才會看到盡頭 看來 就是這次了！ - 芳茲 滴雞精 加熱後 覺得像是在喝雞湯 順口又濃郁是真的 每天喝覺得整個身體都補起來了 趁這次…" at bounding box center [332, 441] width 180 height 39
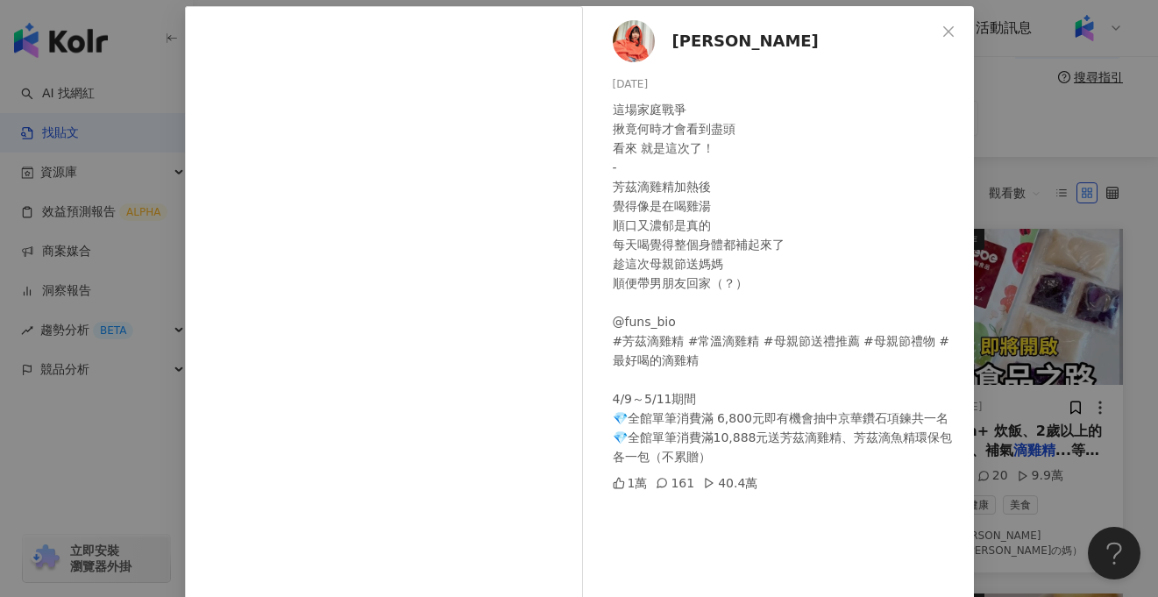
scroll to position [74, 0]
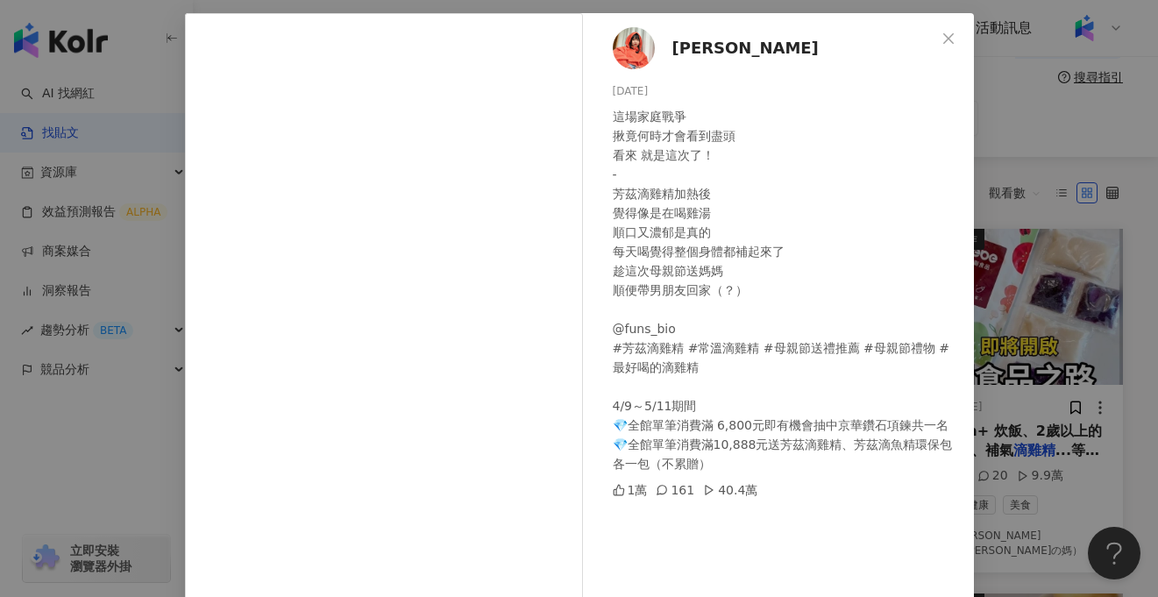
click at [174, 460] on div "U娜 Yoona 2025/4/18 這場家庭戰爭 揪竟何時才會看到盡頭 看來 就是這次了！ - 芳茲滴雞精加熱後 覺得像是在喝雞湯 順口又濃郁是真的 每天喝…" at bounding box center [579, 298] width 1158 height 597
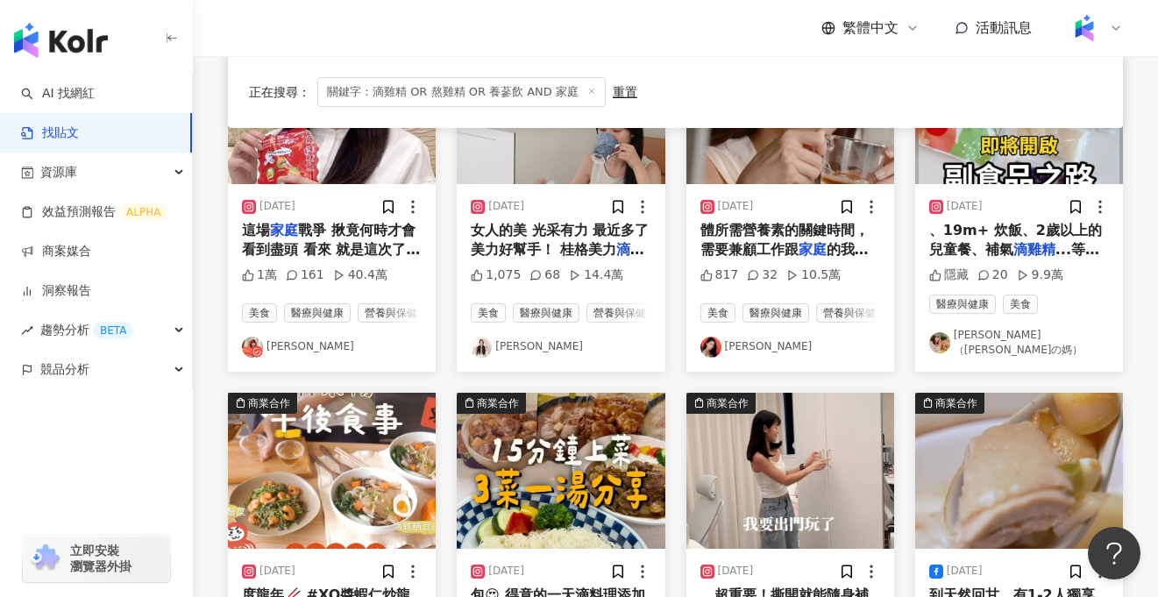
scroll to position [0, 0]
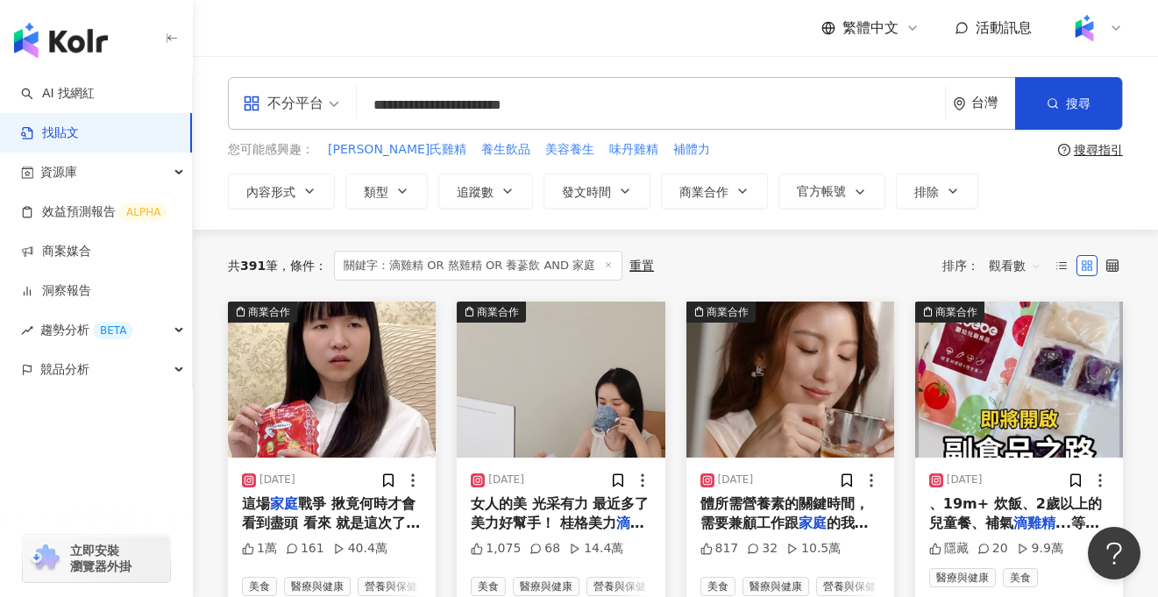
click at [654, 103] on input "**********" at bounding box center [651, 105] width 574 height 38
click at [1074, 108] on span "搜尋" at bounding box center [1078, 103] width 25 height 14
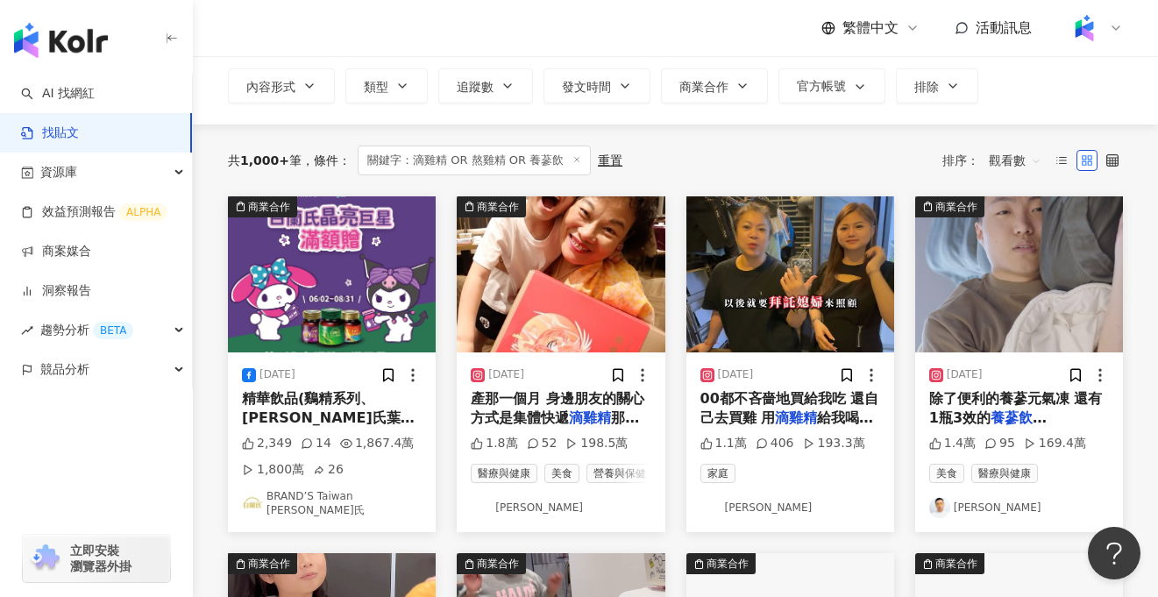
scroll to position [107, 0]
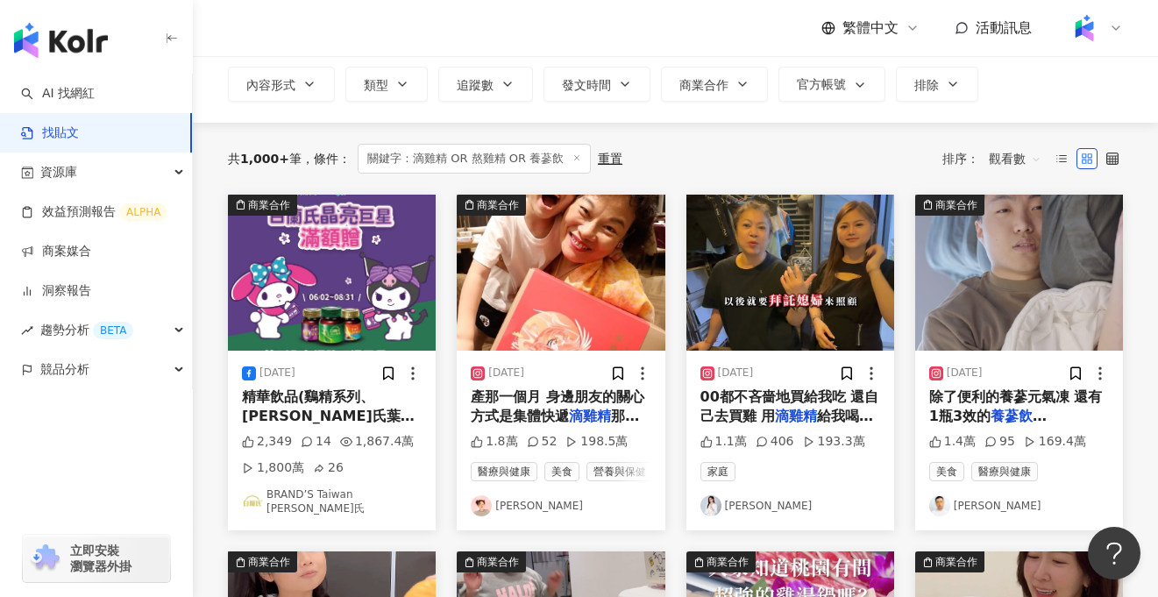
click at [595, 400] on span "產那一個月 身邊朋友的關心方式是集體快遞" at bounding box center [558, 406] width 174 height 36
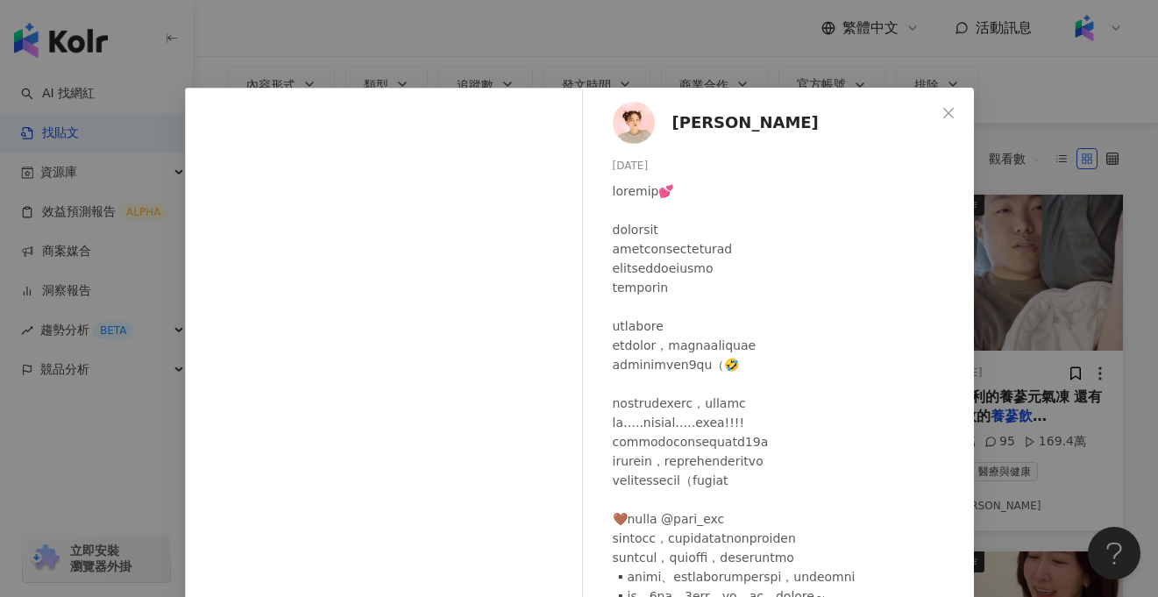
scroll to position [71, 0]
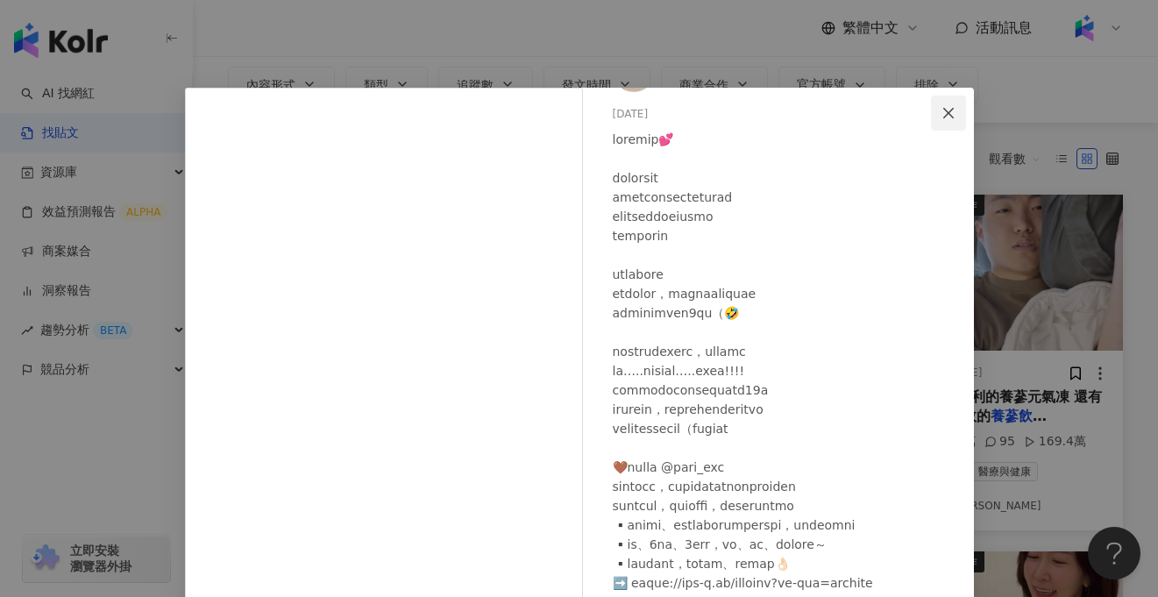
click at [943, 118] on icon "close" at bounding box center [948, 113] width 14 height 14
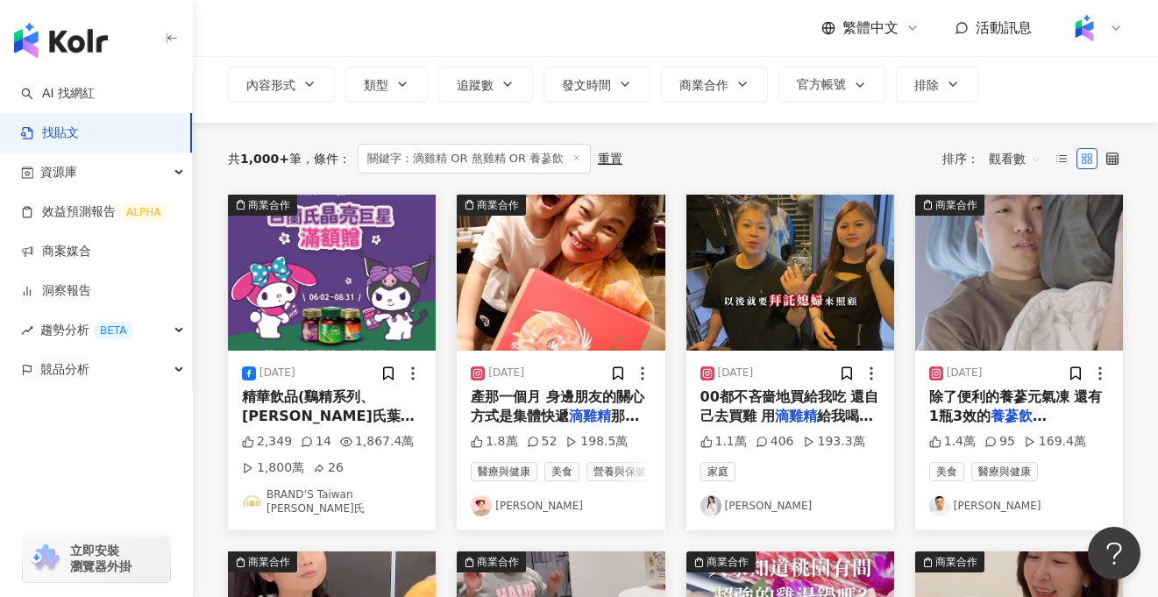
click at [570, 319] on img at bounding box center [561, 273] width 208 height 156
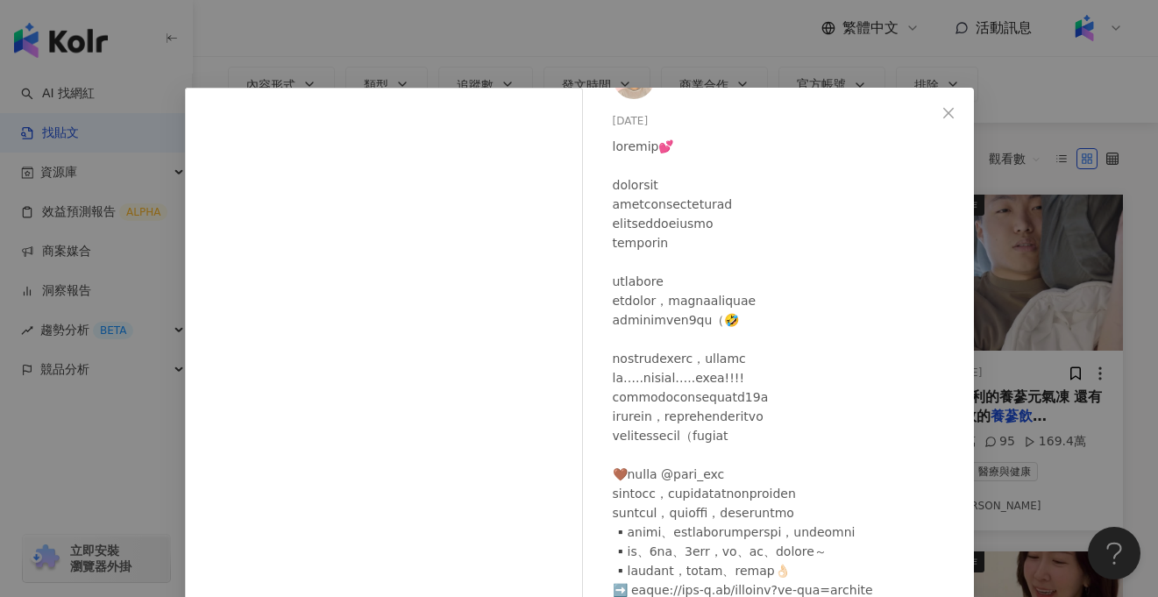
scroll to position [43, 0]
click at [57, 457] on div "陳彥婷 tiffany 2024/8/15 1.8萬 52 198.5萬 查看原始貼文" at bounding box center [579, 298] width 1158 height 597
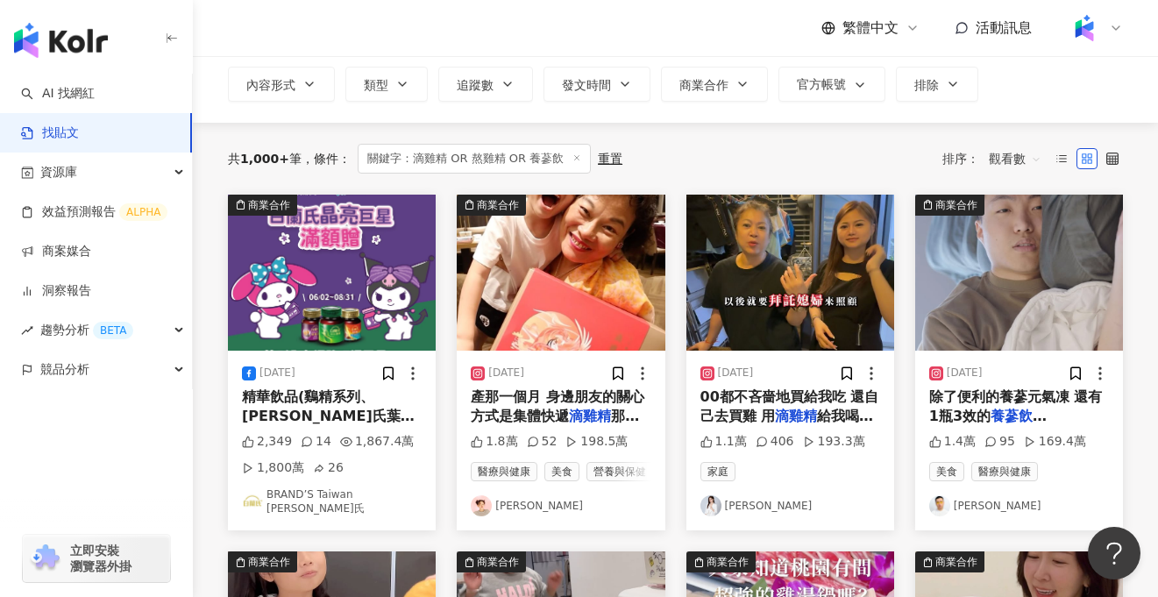
click at [618, 295] on img at bounding box center [561, 273] width 208 height 156
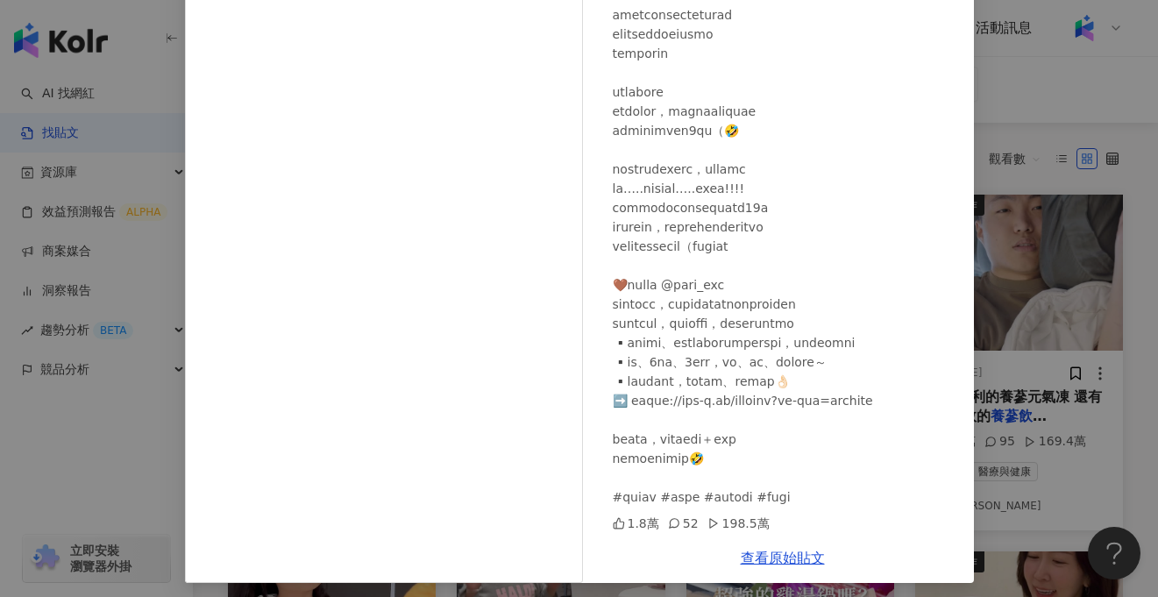
scroll to position [189, 0]
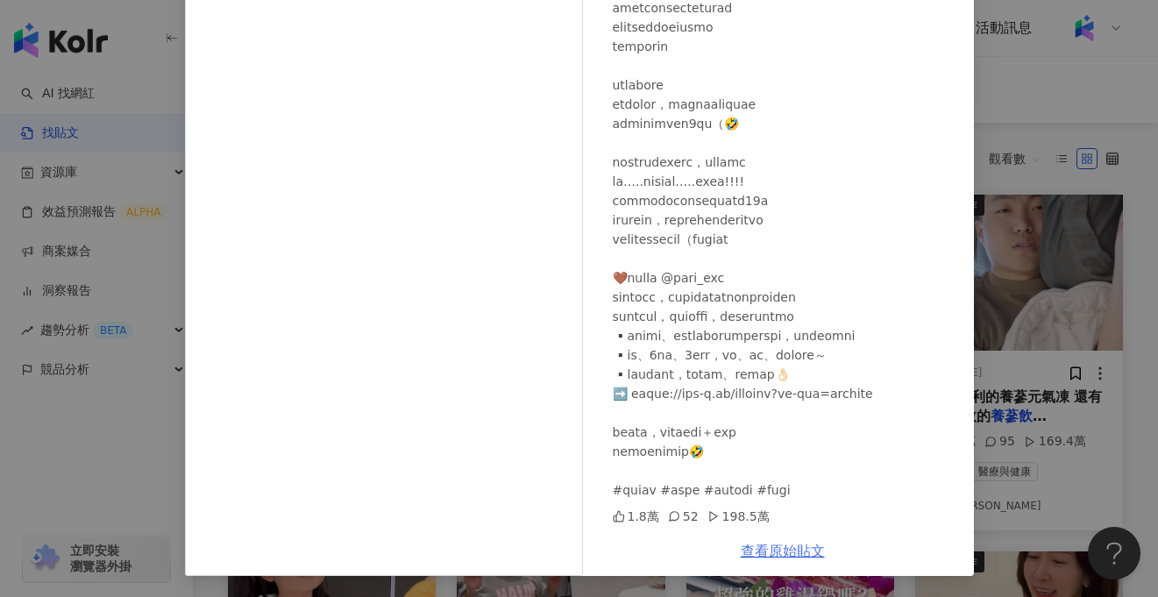
click at [799, 550] on link "查看原始貼文" at bounding box center [783, 550] width 84 height 17
click at [987, 112] on div "陳彥婷 tiffany 2024/8/15 1.8萬 52 198.5萬 查看原始貼文" at bounding box center [579, 298] width 1158 height 597
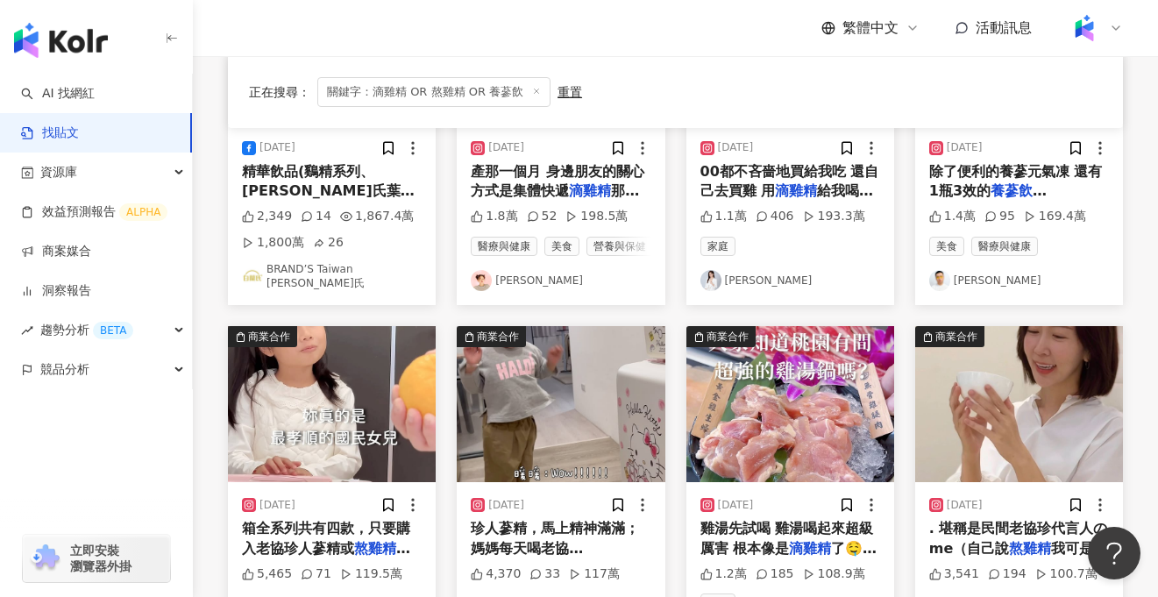
scroll to position [337, 0]
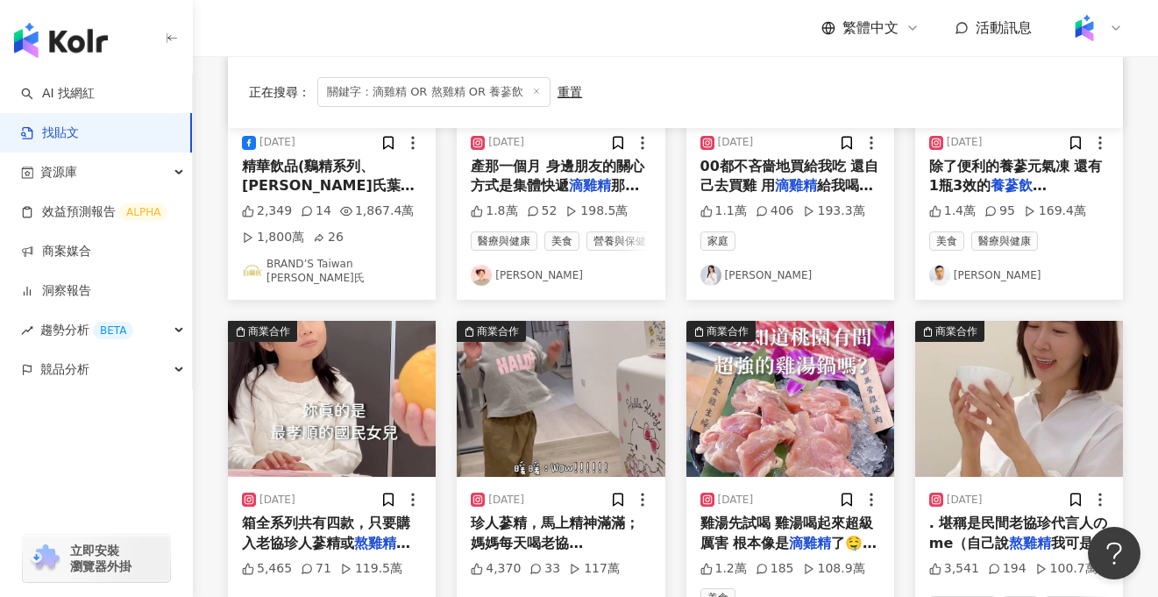
click at [348, 418] on img at bounding box center [332, 399] width 208 height 156
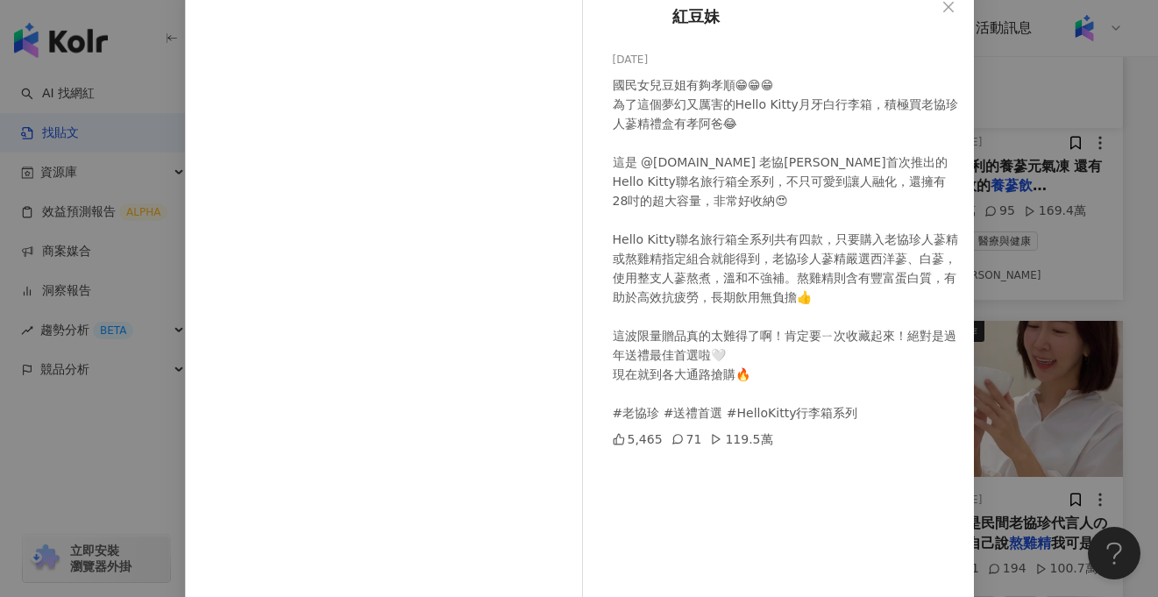
scroll to position [111, 0]
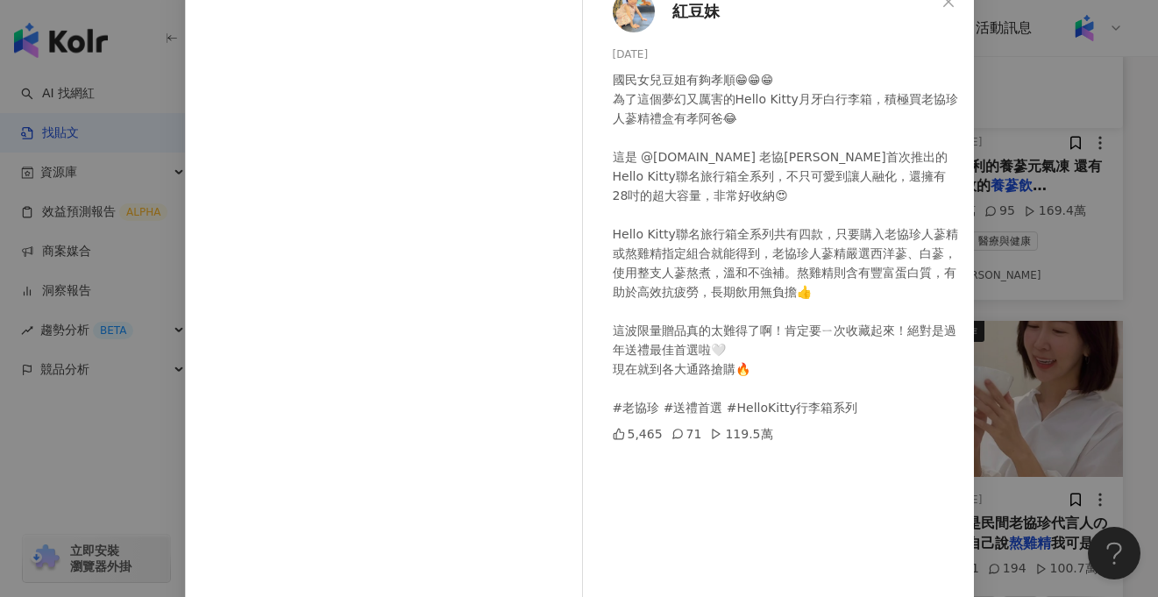
click at [119, 487] on div "紅豆妹 2024/12/17 國民女兒豆姐有夠孝順😁😁😁 為了這個夢幻又厲害的Hello Kitty月牙白行李箱，積極買老協珍人蔘精禮盒有孝阿爸😂 這是 @l…" at bounding box center [579, 298] width 1158 height 597
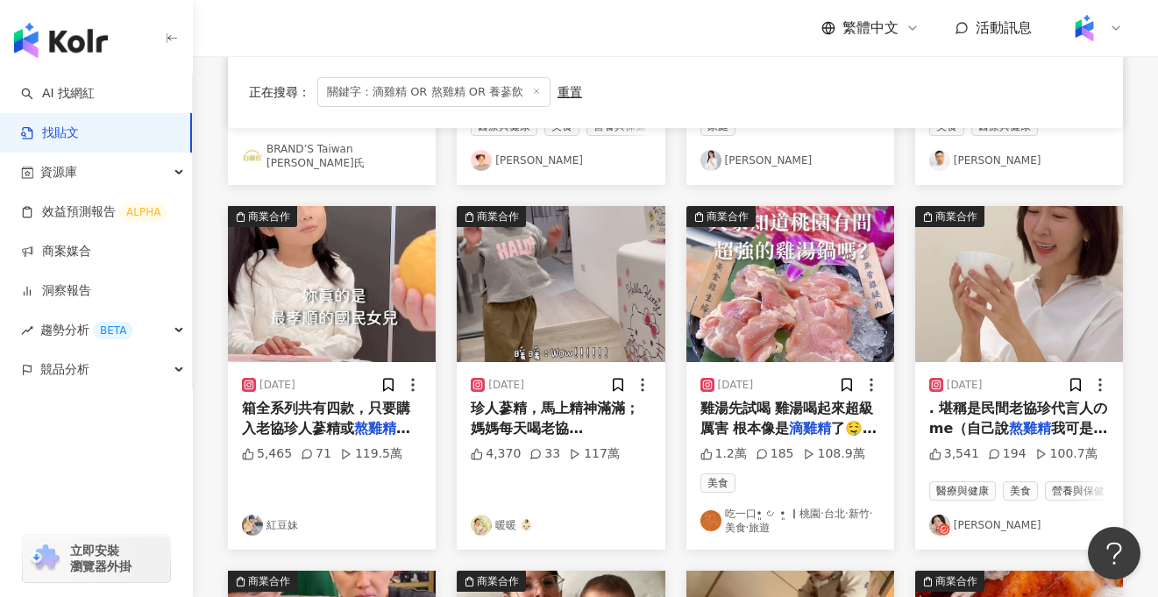
scroll to position [475, 0]
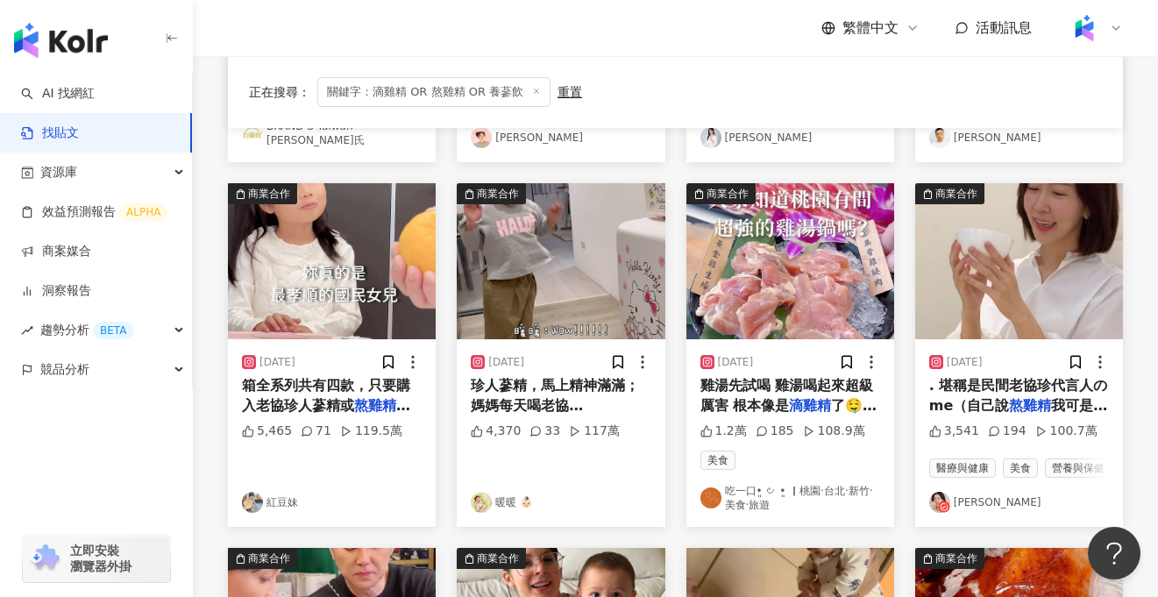
click at [999, 253] on img at bounding box center [1019, 261] width 208 height 156
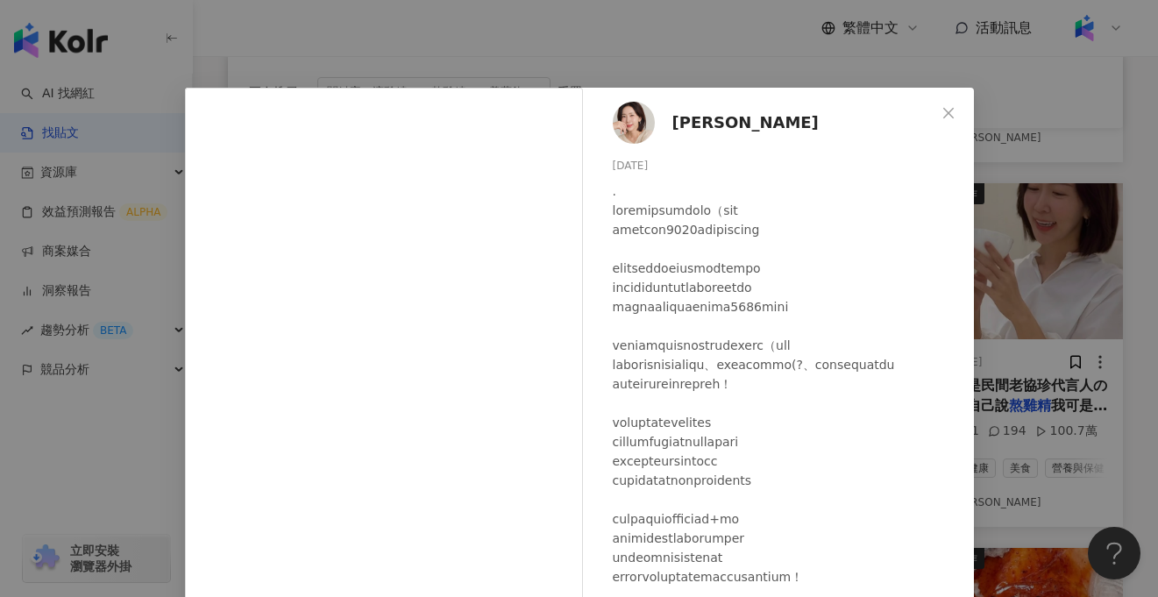
click at [163, 443] on div "蘇斉李 2024/11/7 3,541 194 100.7萬 查看原始貼文" at bounding box center [579, 298] width 1158 height 597
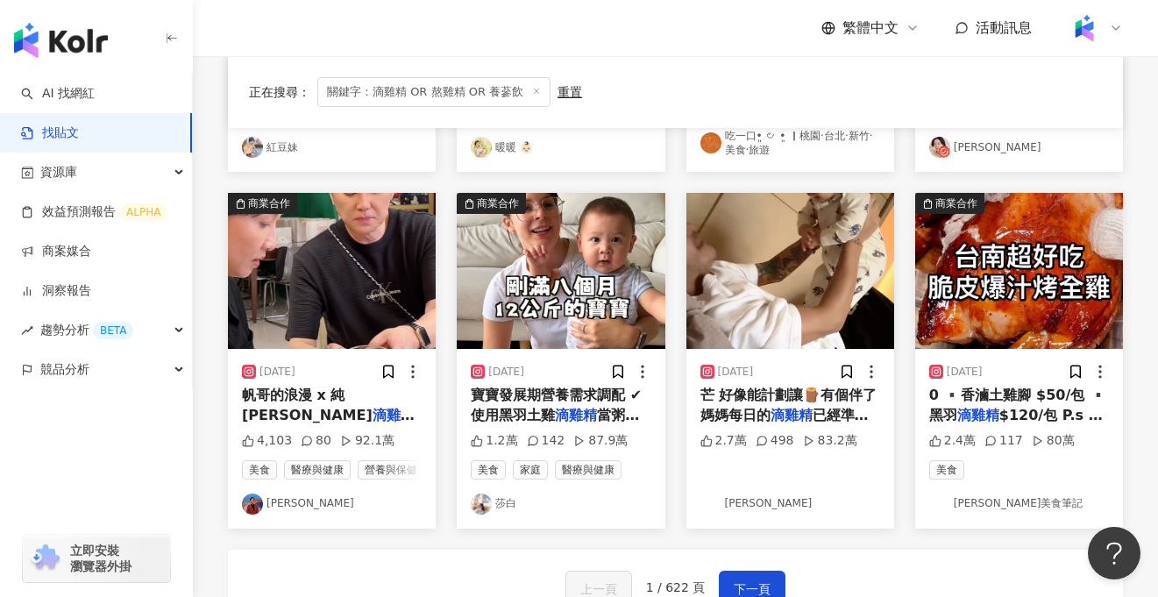
scroll to position [833, 0]
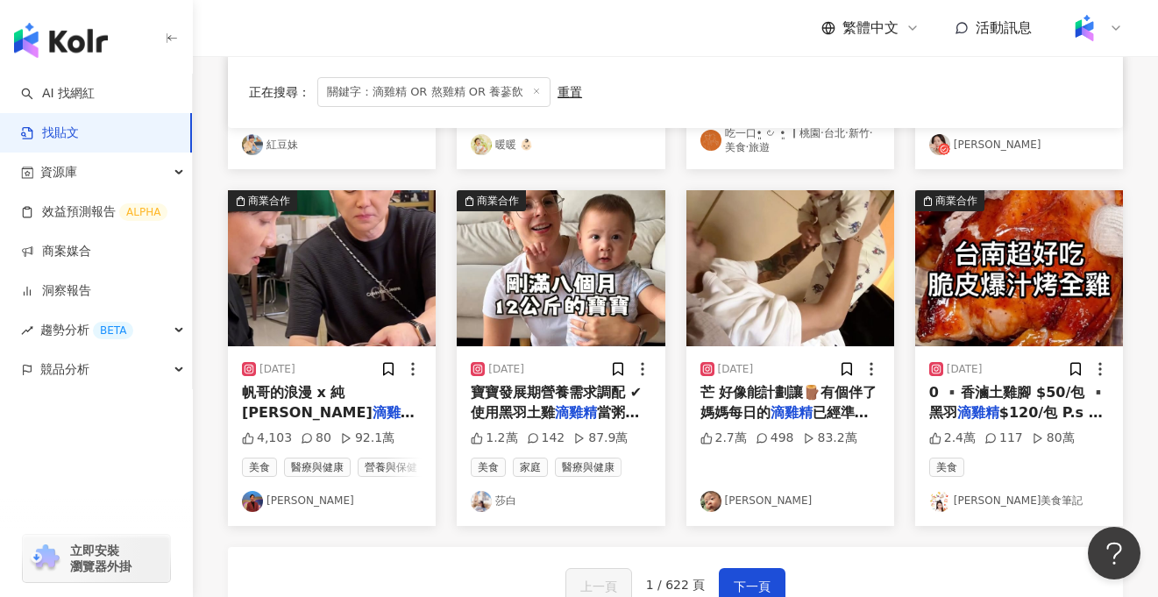
click at [329, 286] on img at bounding box center [332, 268] width 208 height 156
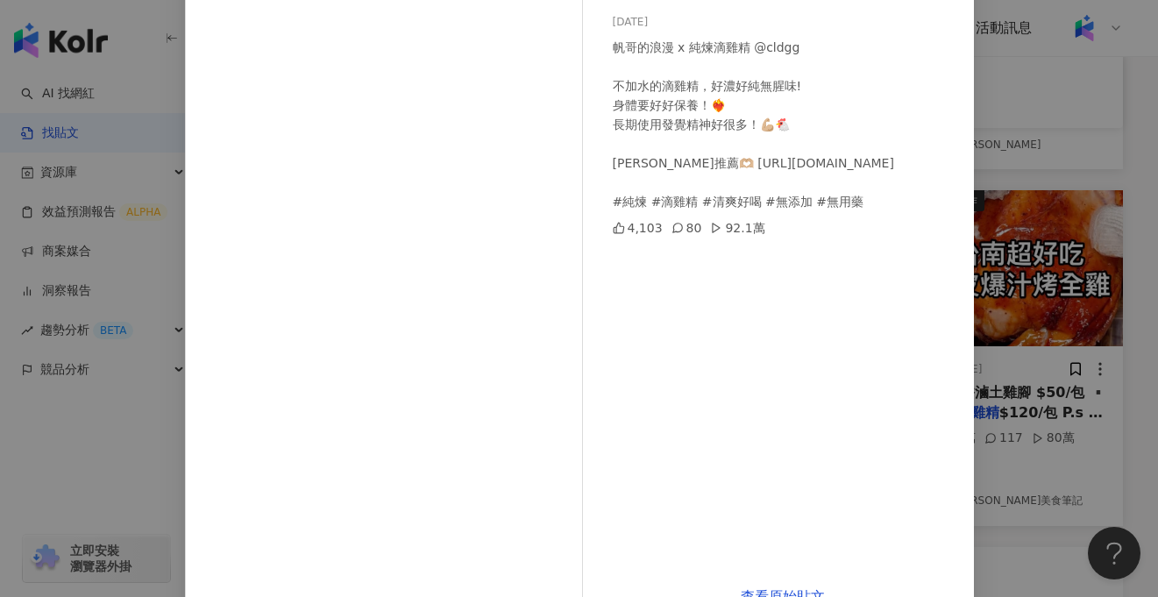
scroll to position [189, 0]
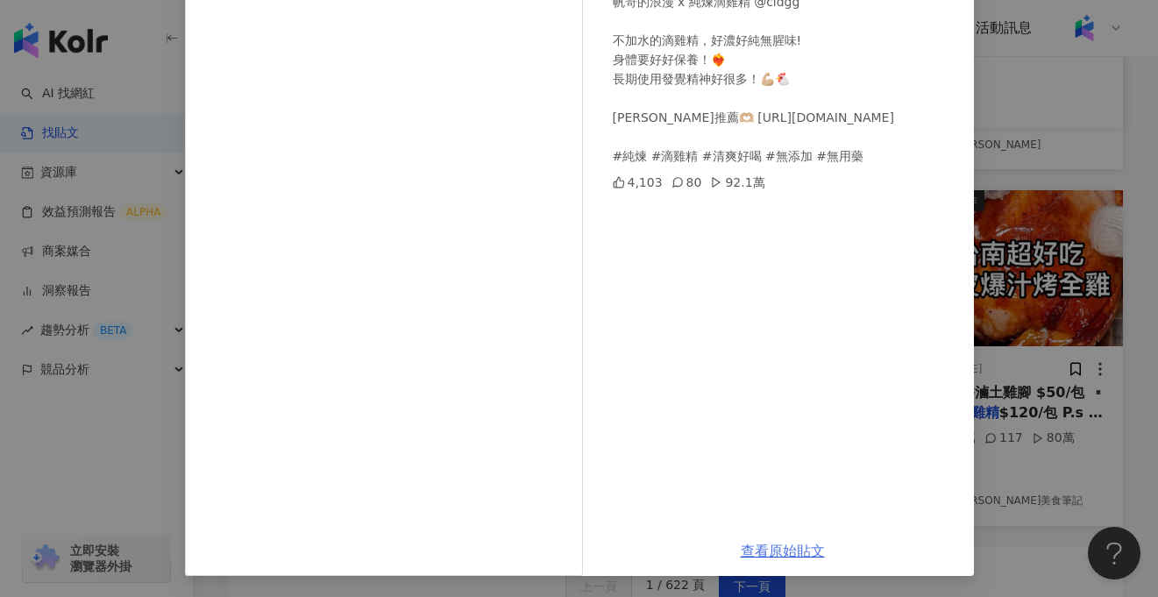
click at [787, 554] on link "查看原始貼文" at bounding box center [783, 550] width 84 height 17
click at [124, 462] on div "陽帆 2024/8/1 帆哥的浪漫 x 純煉滴雞精 @cldgg 不加水的滴雞精，好濃好純無腥味! 身體要好好保養！❤️‍🔥 長期使用發覺精神好很多！💪🏼🐔 …" at bounding box center [579, 298] width 1158 height 597
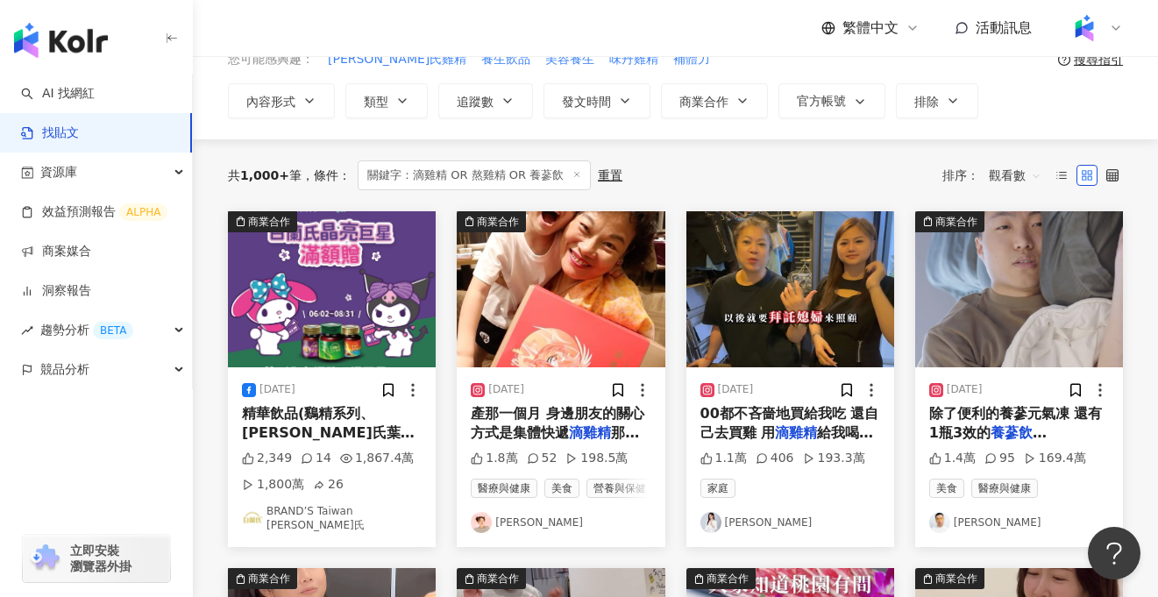
scroll to position [144, 0]
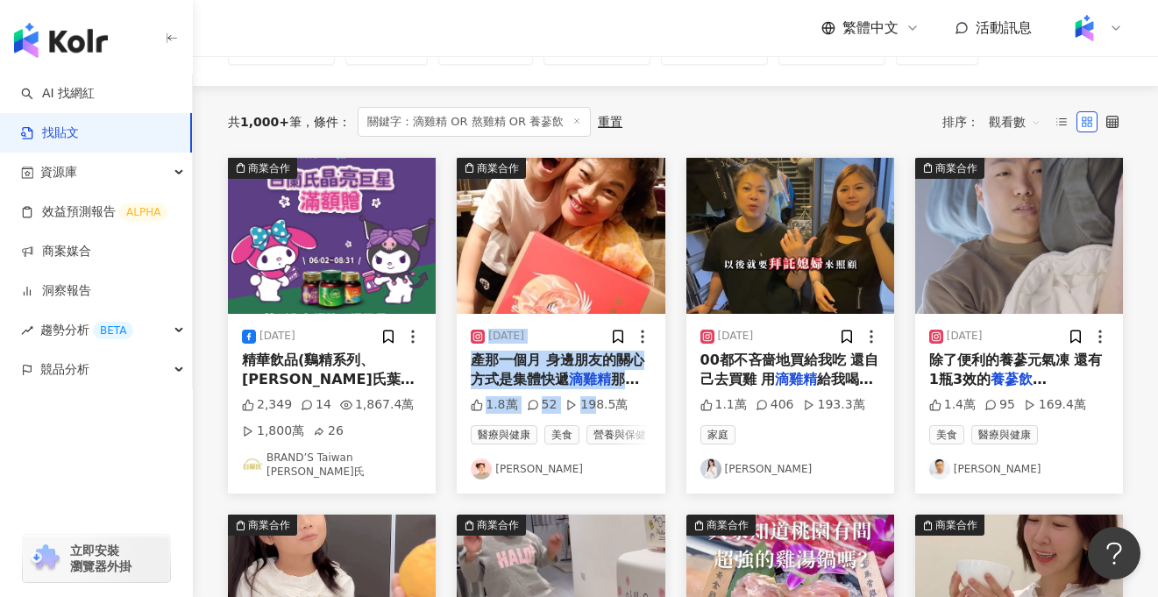
drag, startPoint x: 457, startPoint y: 344, endPoint x: 592, endPoint y: 402, distance: 146.0
click at [592, 402] on div "2024/8/15 產那一個月 身邊朋友的關心方式是集體快遞 滴雞精 那一個月我整個廚房滿滿的 滴雞精 1.8萬 52 198.5萬 醫療與健康 美食 營養與…" at bounding box center [561, 404] width 208 height 181
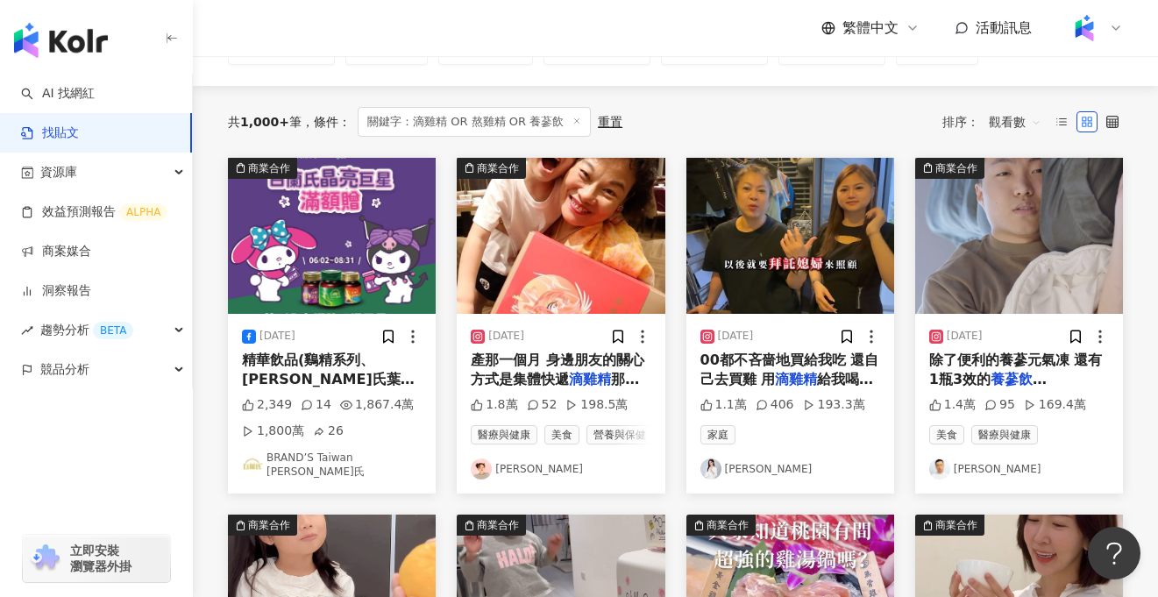
click at [641, 403] on div "1.8萬 52 198.5萬" at bounding box center [561, 405] width 180 height 18
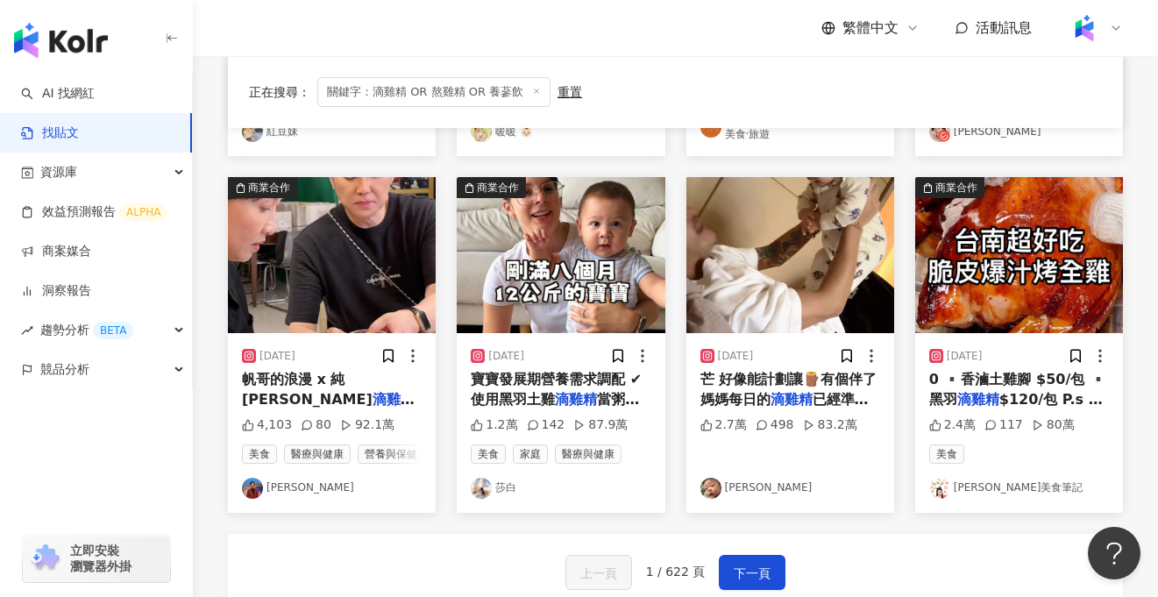
scroll to position [840, 0]
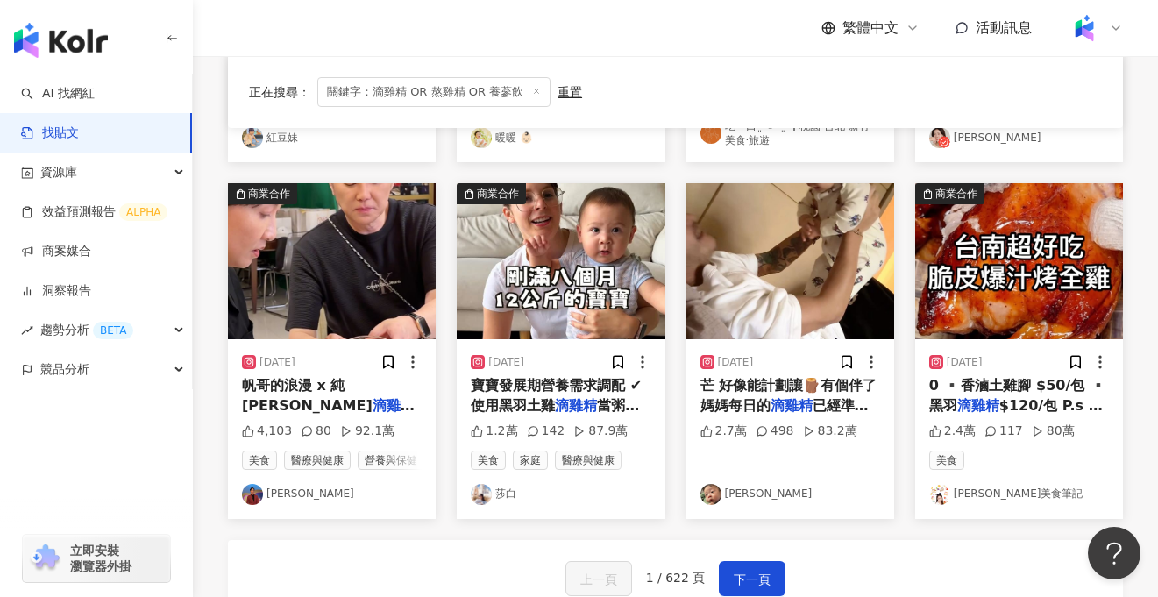
click at [565, 400] on mark "滴雞精" at bounding box center [576, 405] width 42 height 17
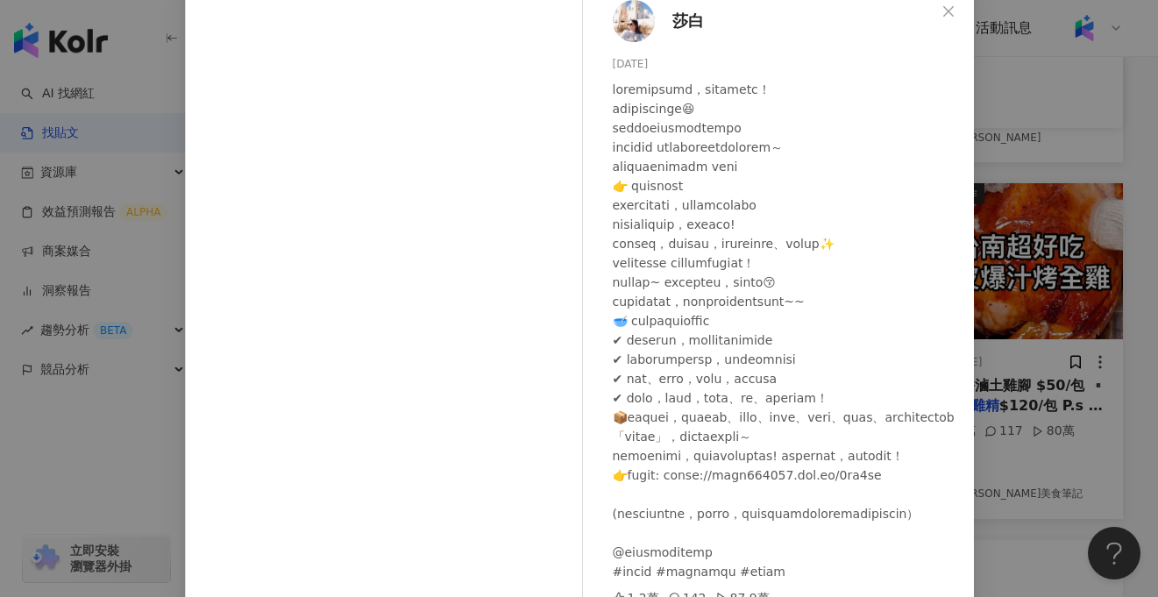
scroll to position [90, 0]
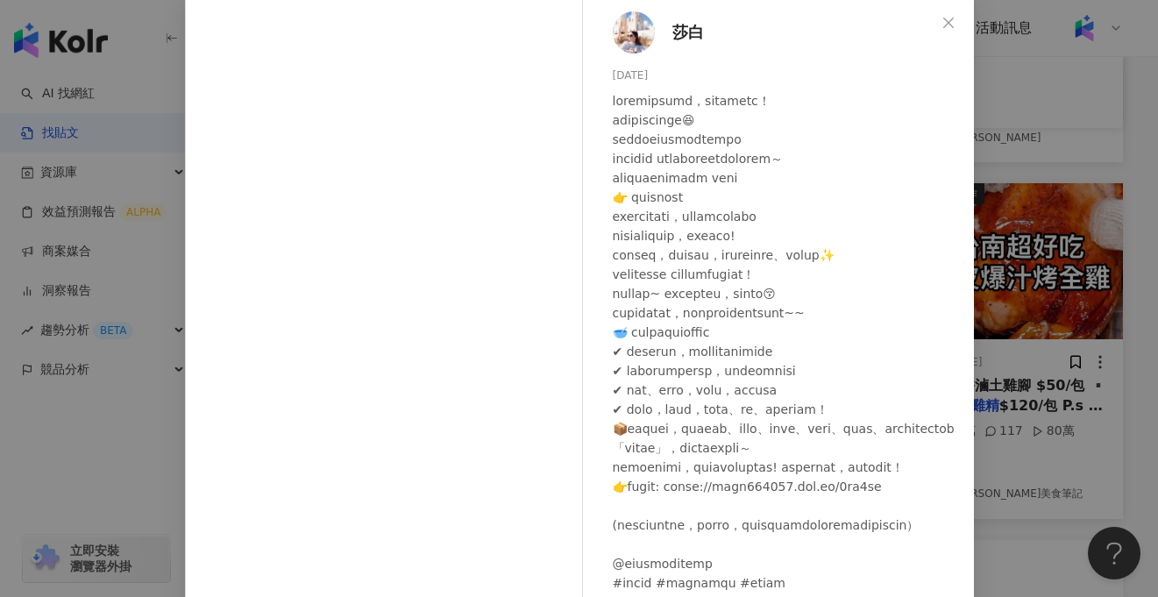
click at [62, 526] on div "莎白 2025/7/15 1.2萬 142 87.9萬 查看原始貼文" at bounding box center [579, 298] width 1158 height 597
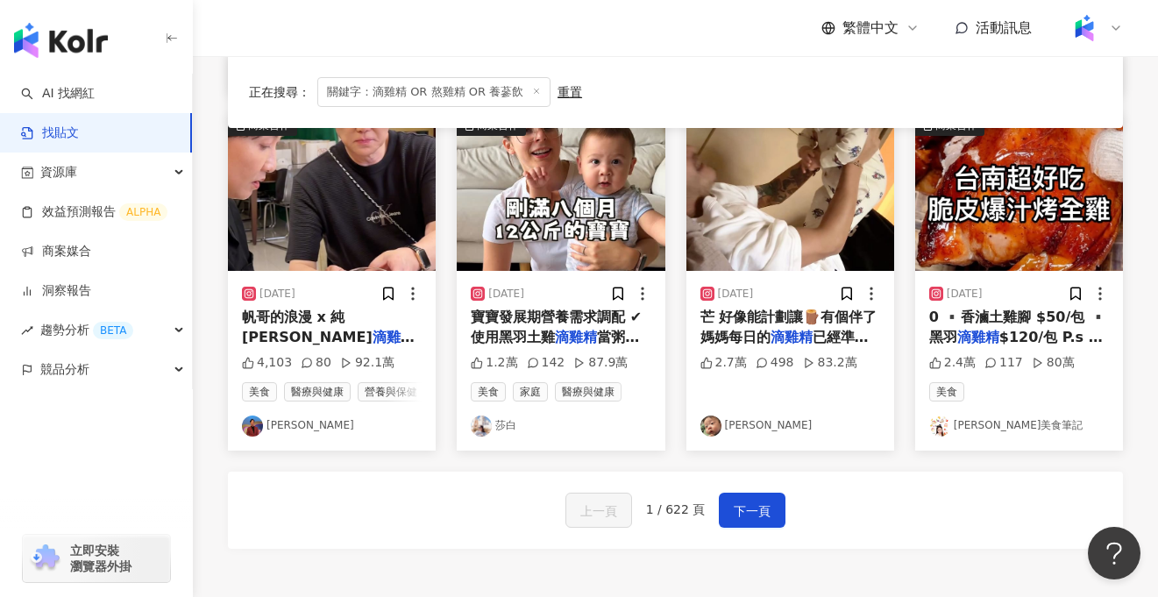
scroll to position [911, 0]
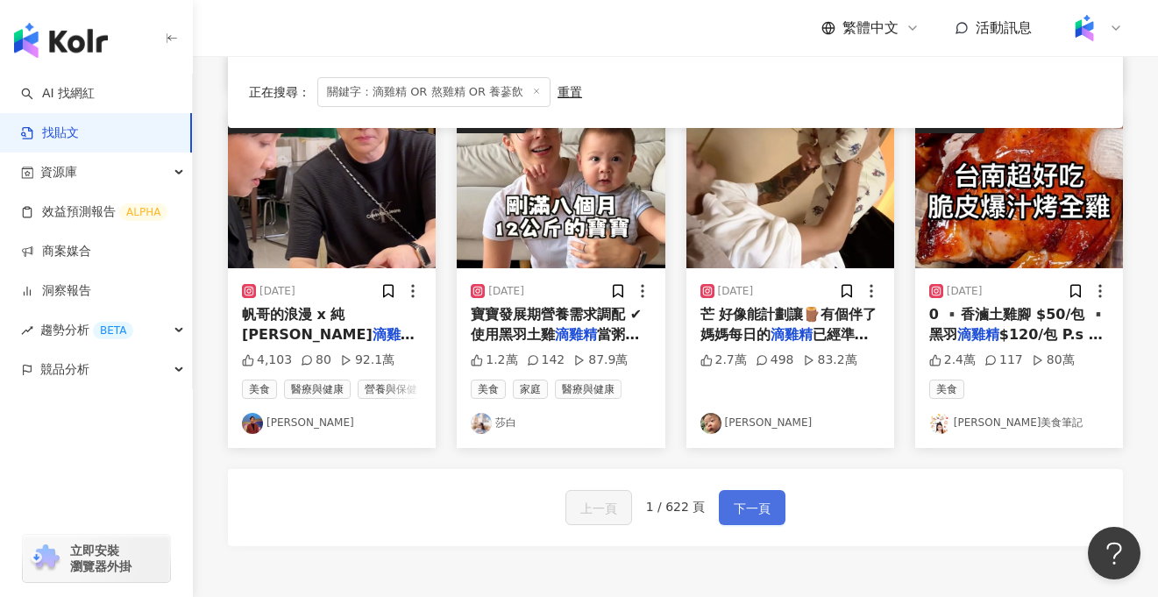
click at [753, 511] on span "下一頁" at bounding box center [752, 508] width 37 height 21
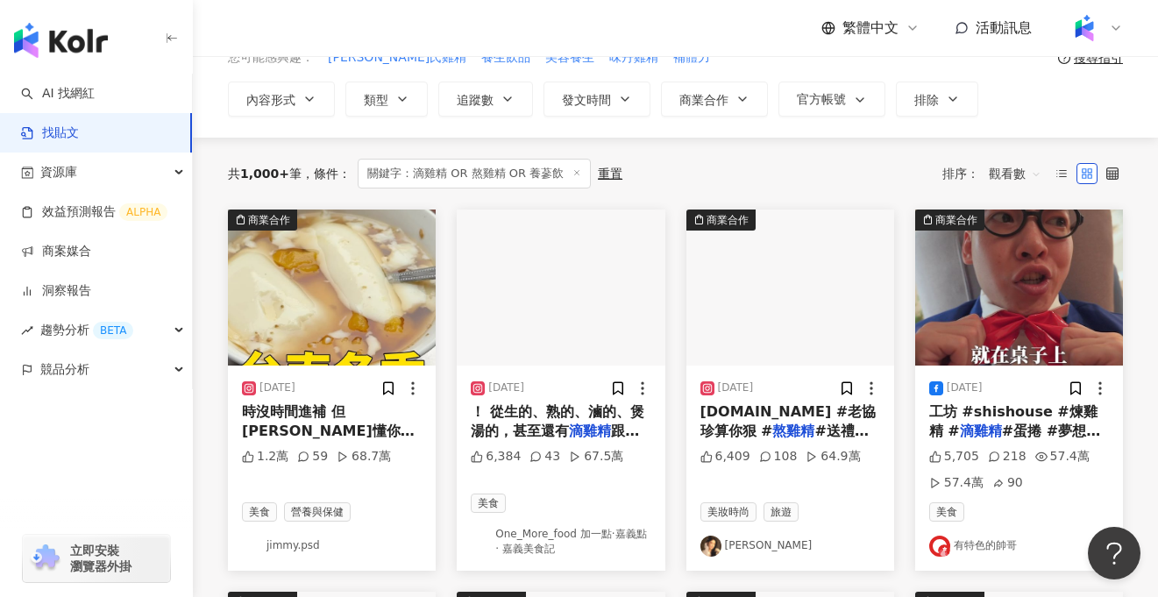
scroll to position [89, 0]
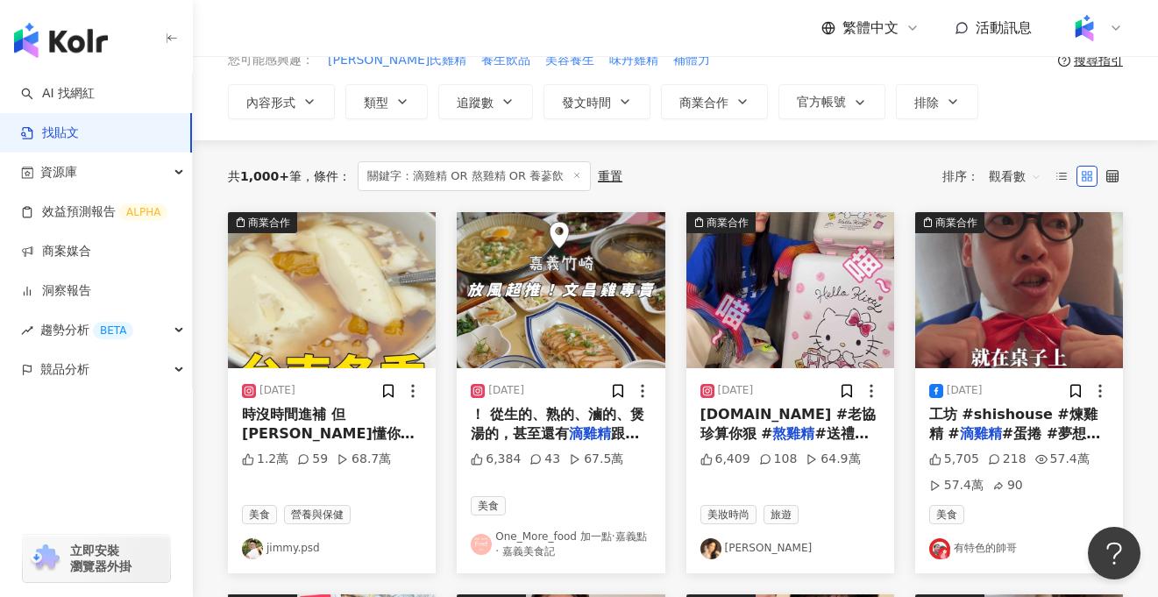
click at [960, 434] on mark "滴雞精" at bounding box center [981, 433] width 42 height 17
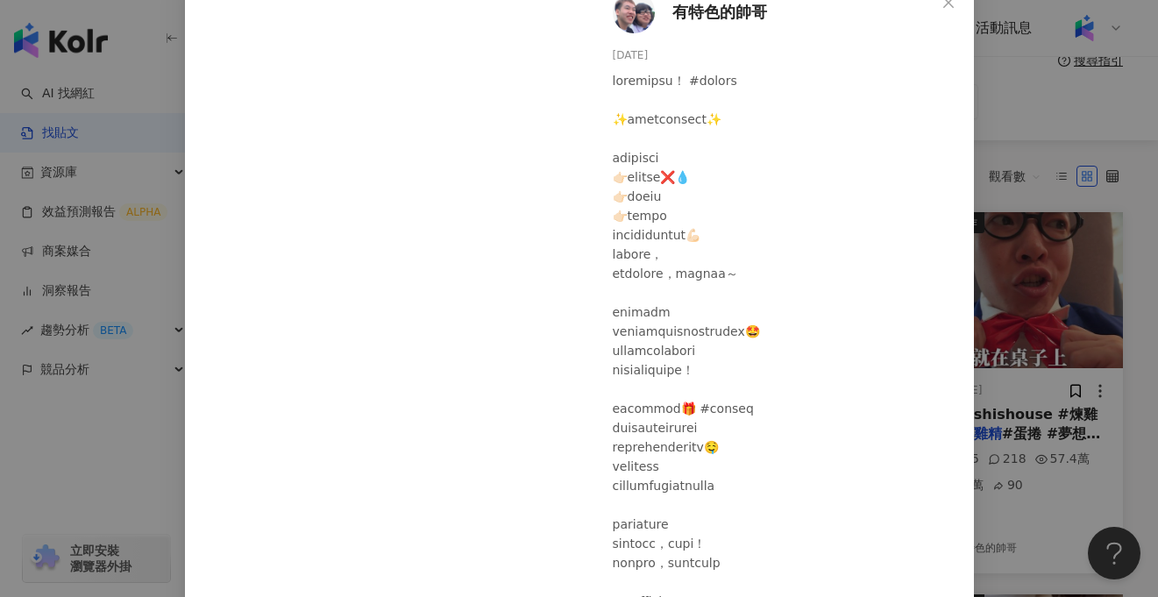
scroll to position [109, 0]
click at [115, 470] on div "有特色的帥哥 2024/11/6 5,705 218 57.4萬 57.4萬 90 查看原始貼文" at bounding box center [579, 298] width 1158 height 597
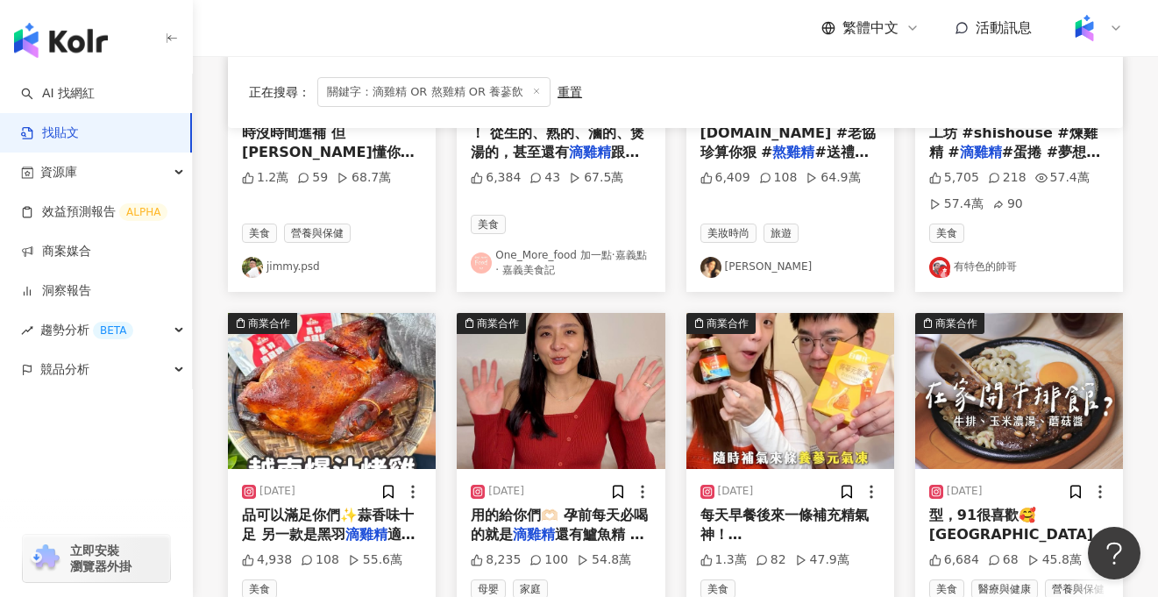
scroll to position [367, 0]
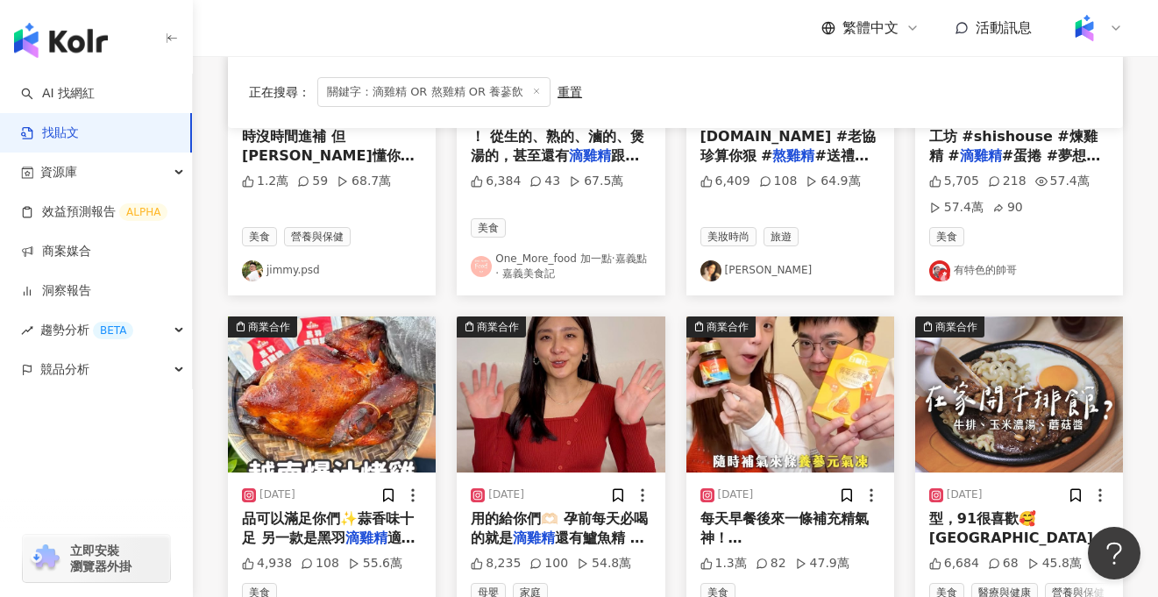
click at [537, 429] on img at bounding box center [561, 394] width 208 height 156
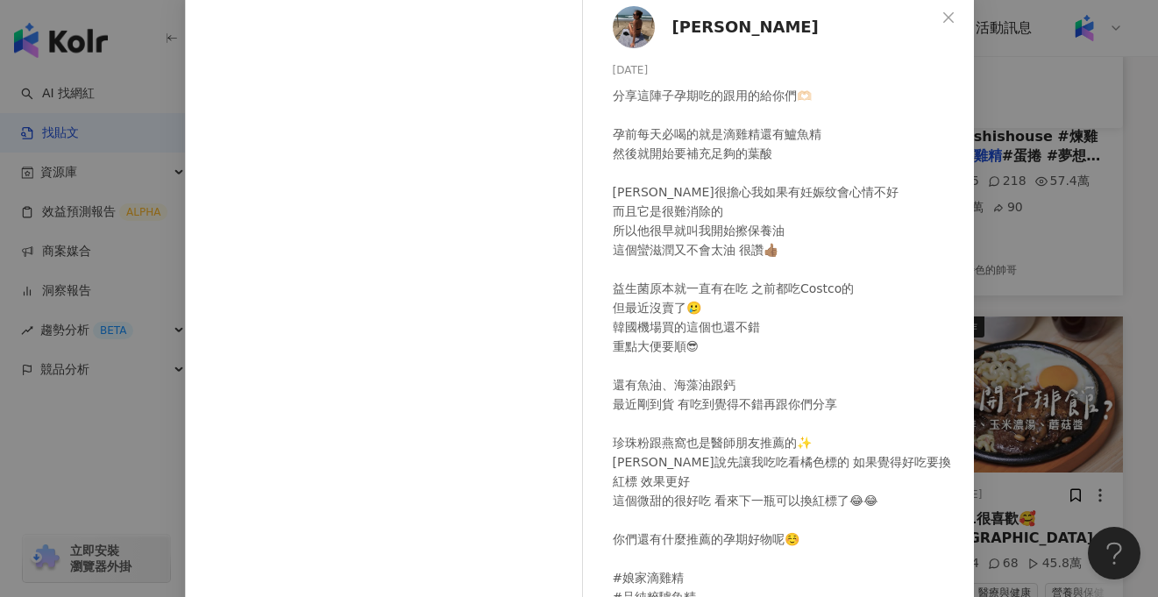
scroll to position [96, 0]
click at [98, 400] on div "中川秀美 2024/1/22 分享這陣子孕期吃的跟用的給你們🫶🏻 孕前每天必喝的就是滴雞精還有鱸魚精 然後就開始要補充足夠的葉酸 福哥很擔心我如果有妊娠纹會心…" at bounding box center [579, 298] width 1158 height 597
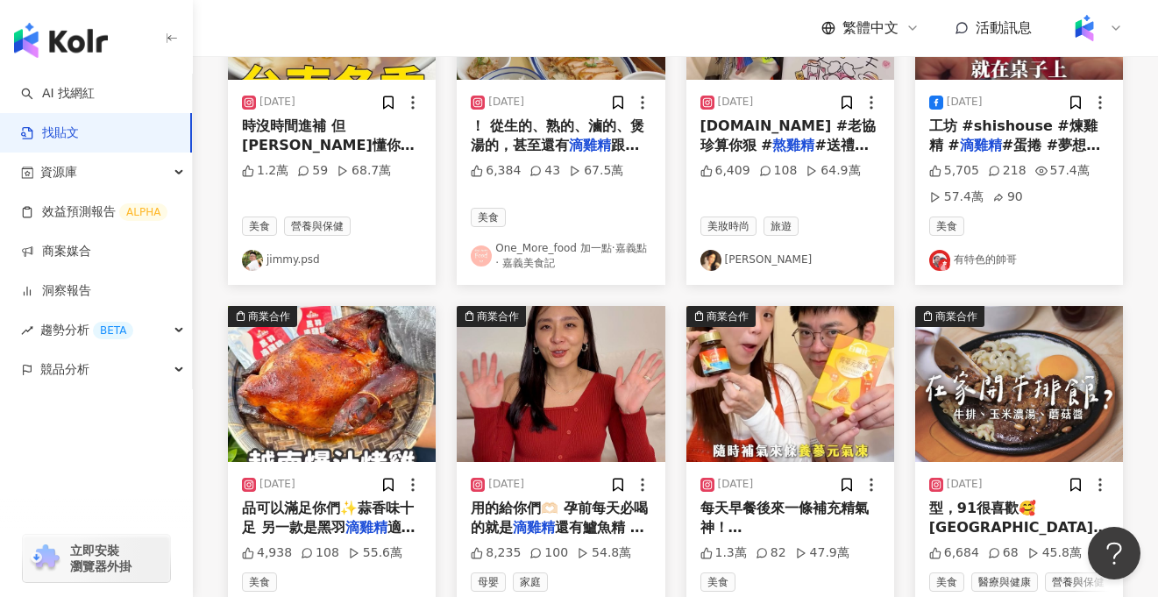
scroll to position [0, 0]
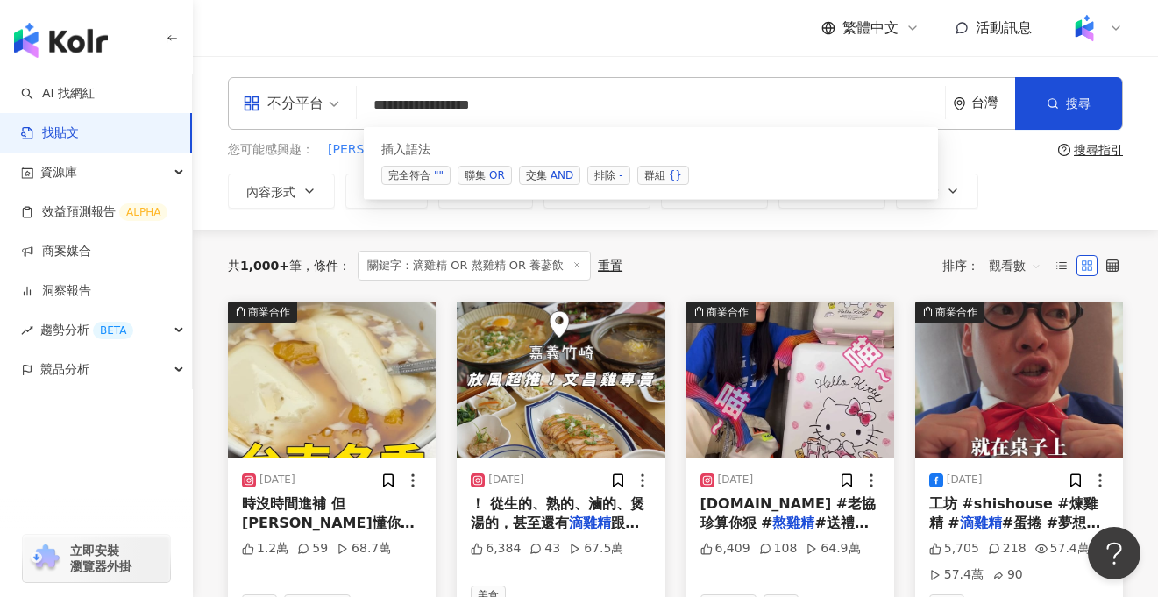
drag, startPoint x: 563, startPoint y: 108, endPoint x: 358, endPoint y: 89, distance: 206.0
click at [358, 89] on div "**********" at bounding box center [675, 103] width 895 height 53
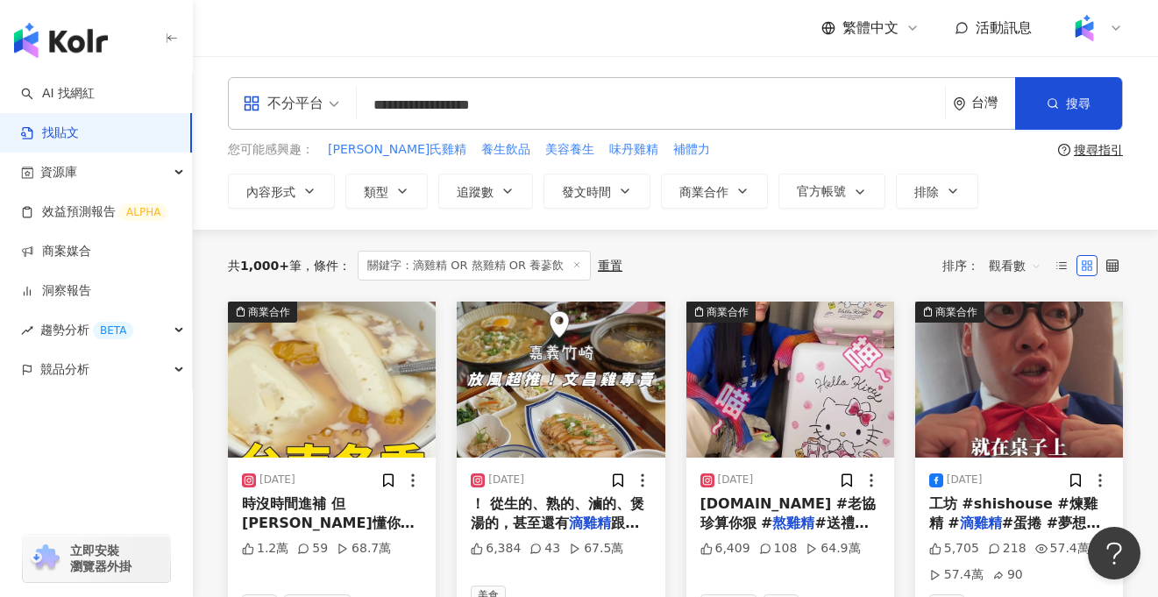
click at [507, 105] on input "**********" at bounding box center [651, 105] width 574 height 38
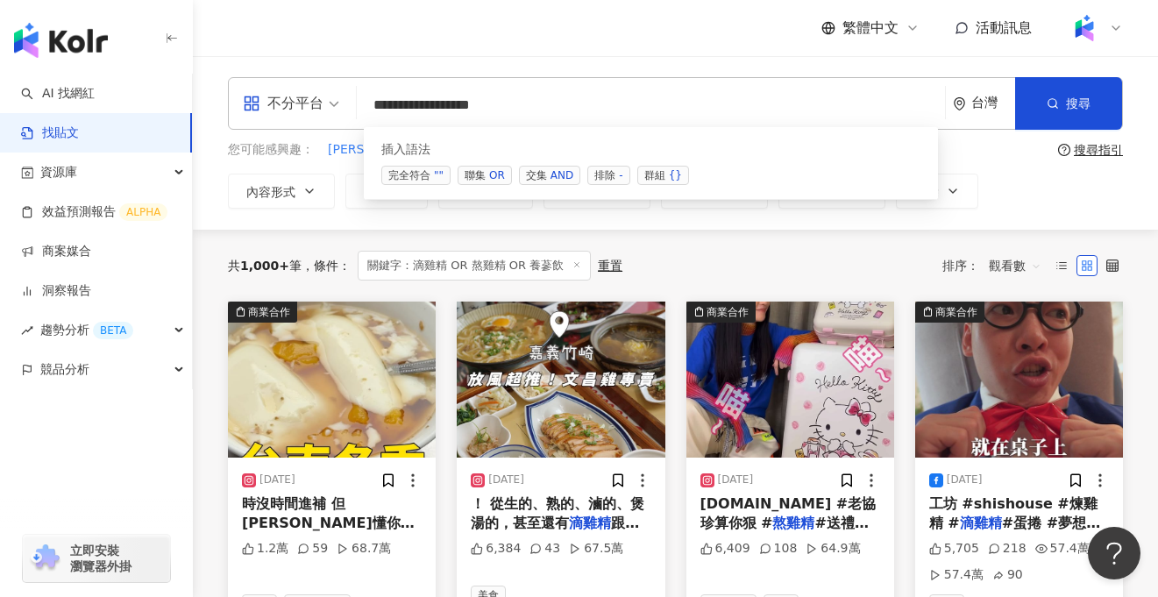
click at [515, 105] on input "**********" at bounding box center [651, 105] width 574 height 38
paste input "***"
type input "**********"
click at [1115, 109] on button "搜尋" at bounding box center [1068, 103] width 107 height 53
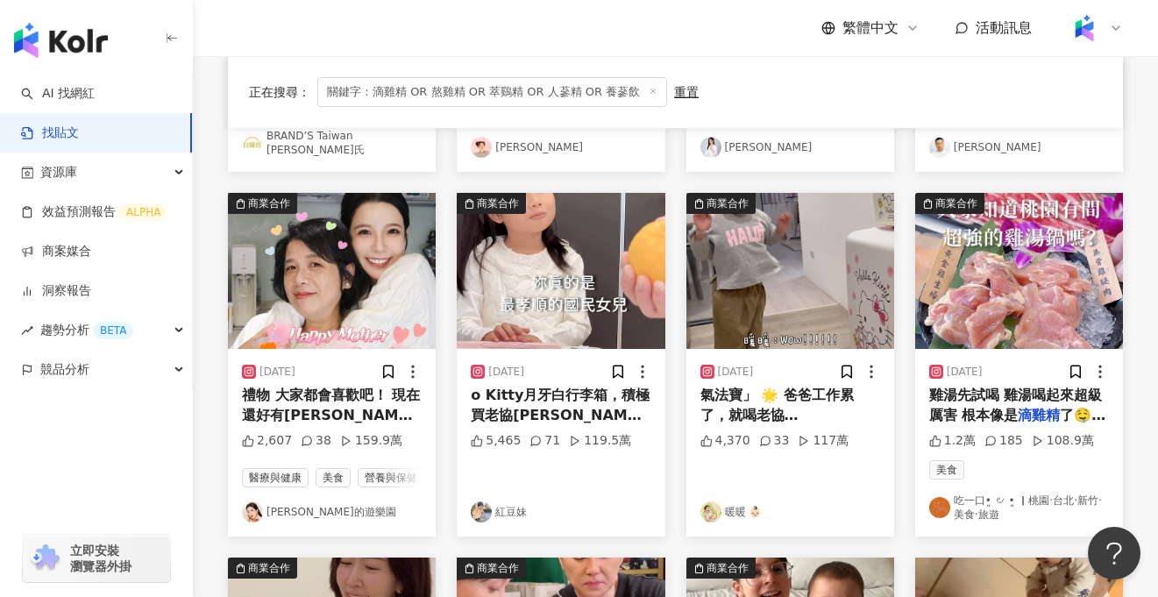
scroll to position [469, 0]
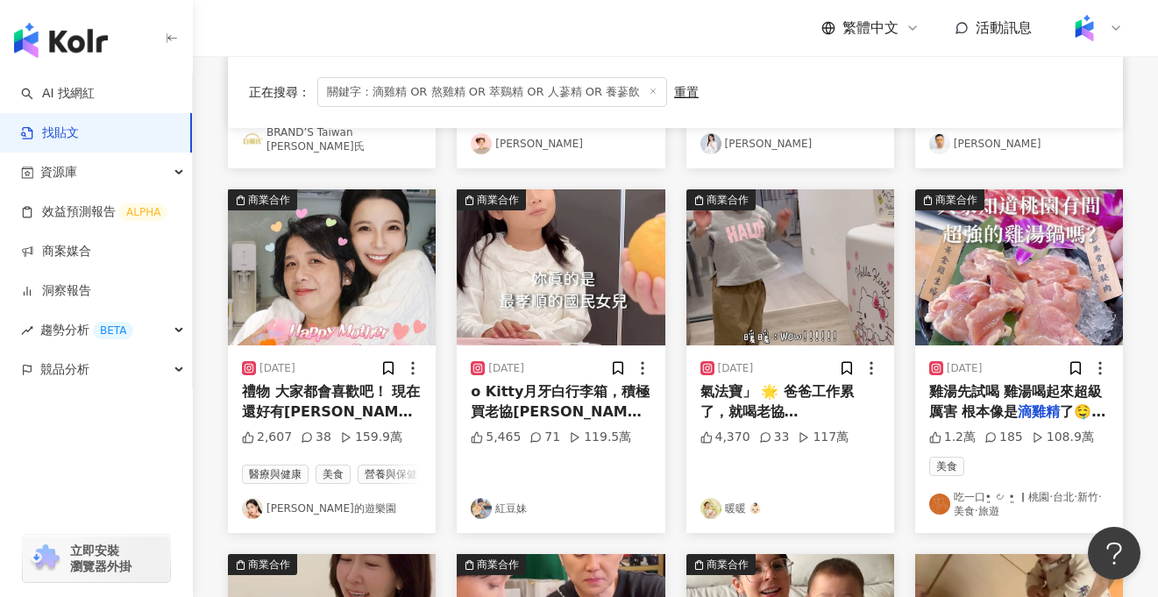
click at [365, 305] on img at bounding box center [332, 267] width 208 height 156
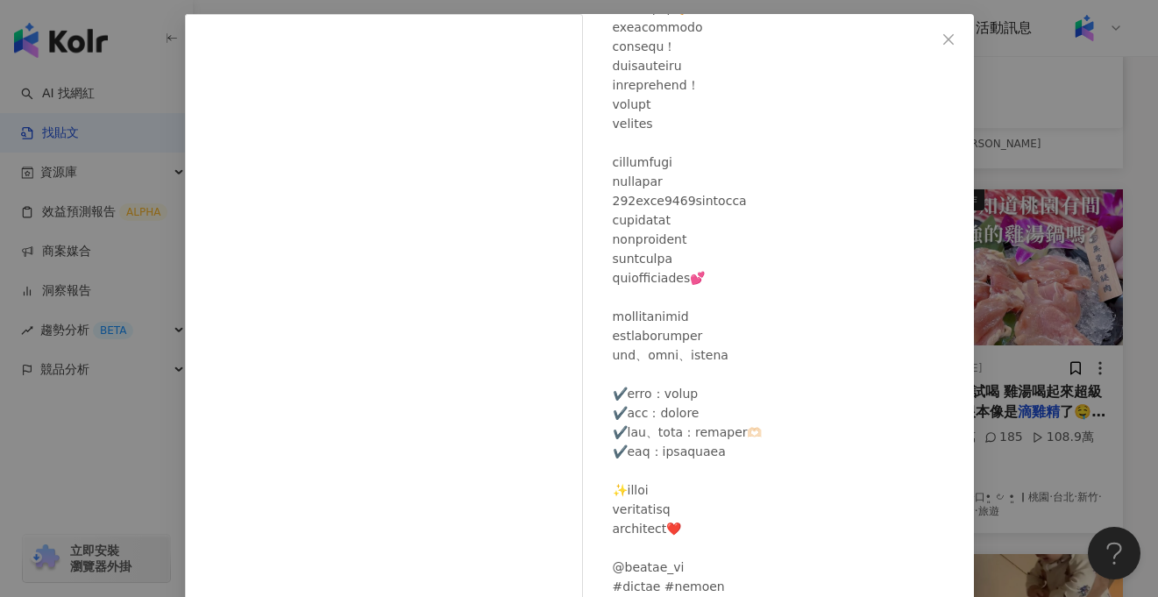
scroll to position [189, 0]
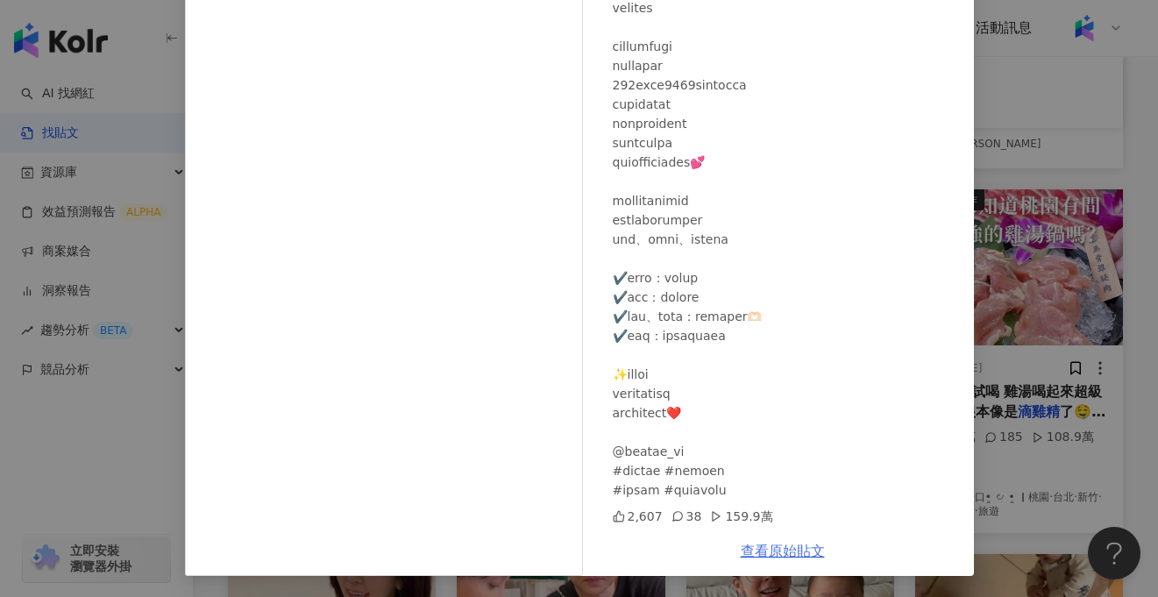
click at [797, 548] on link "查看原始貼文" at bounding box center [783, 550] width 84 height 17
click at [137, 464] on div "愛麗絲的遊樂園 2024/1/31 2,607 38 159.9萬 查看原始貼文" at bounding box center [579, 298] width 1158 height 597
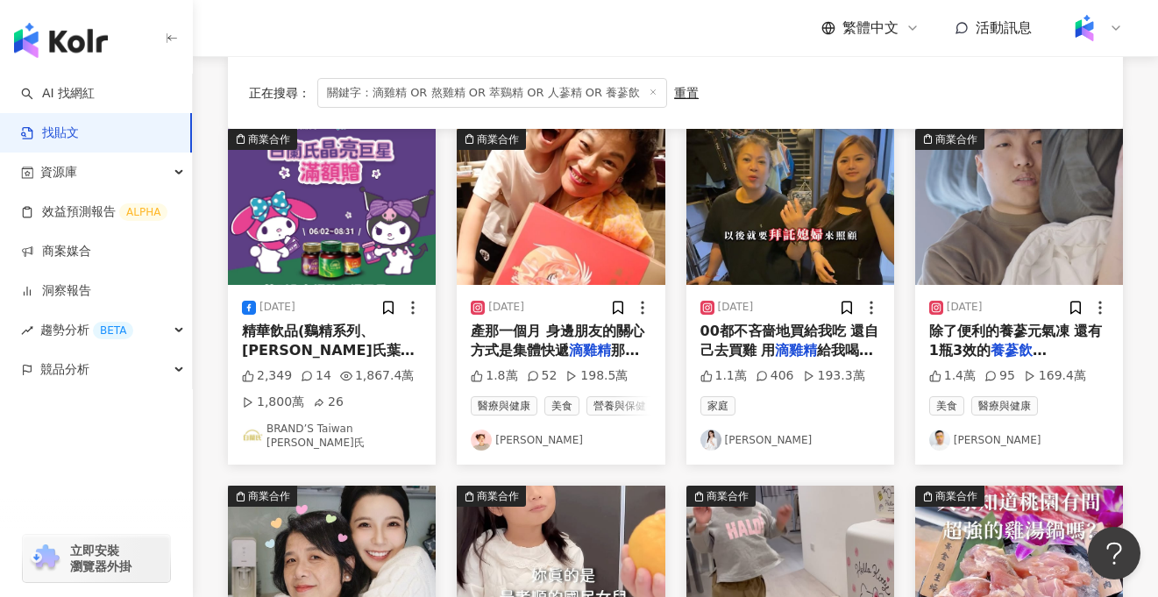
scroll to position [155, 0]
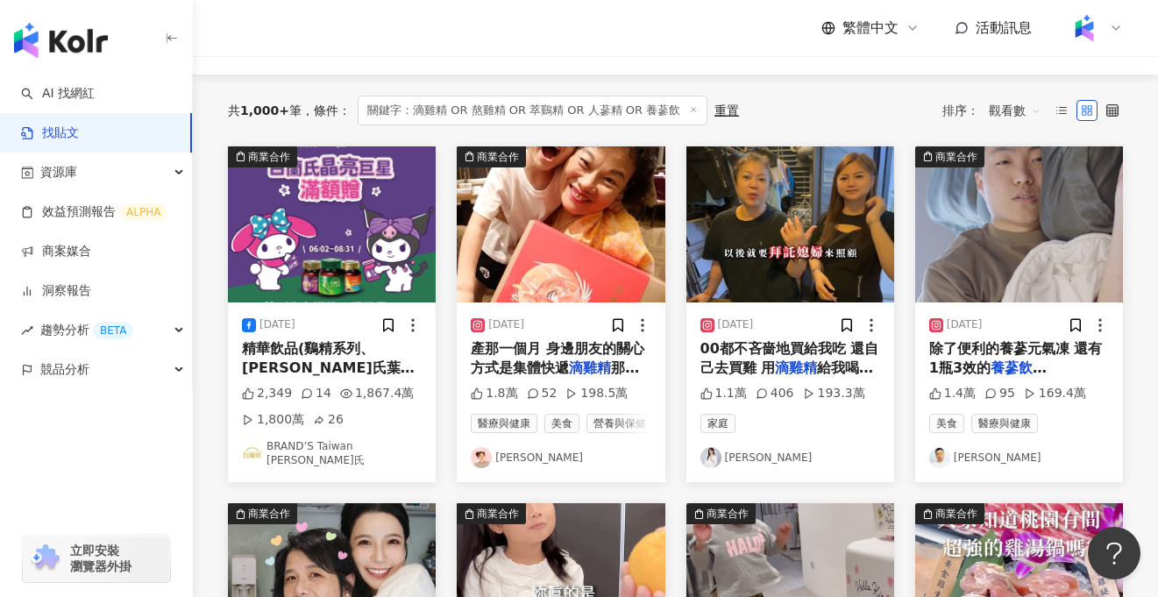
click at [490, 265] on img at bounding box center [561, 224] width 208 height 156
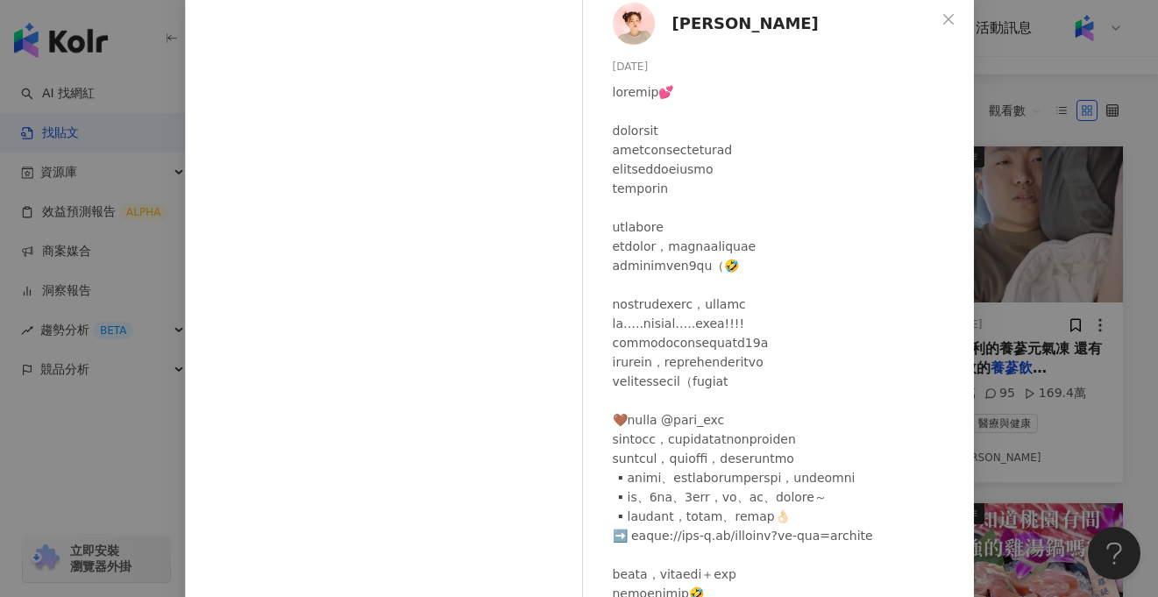
scroll to position [0, 0]
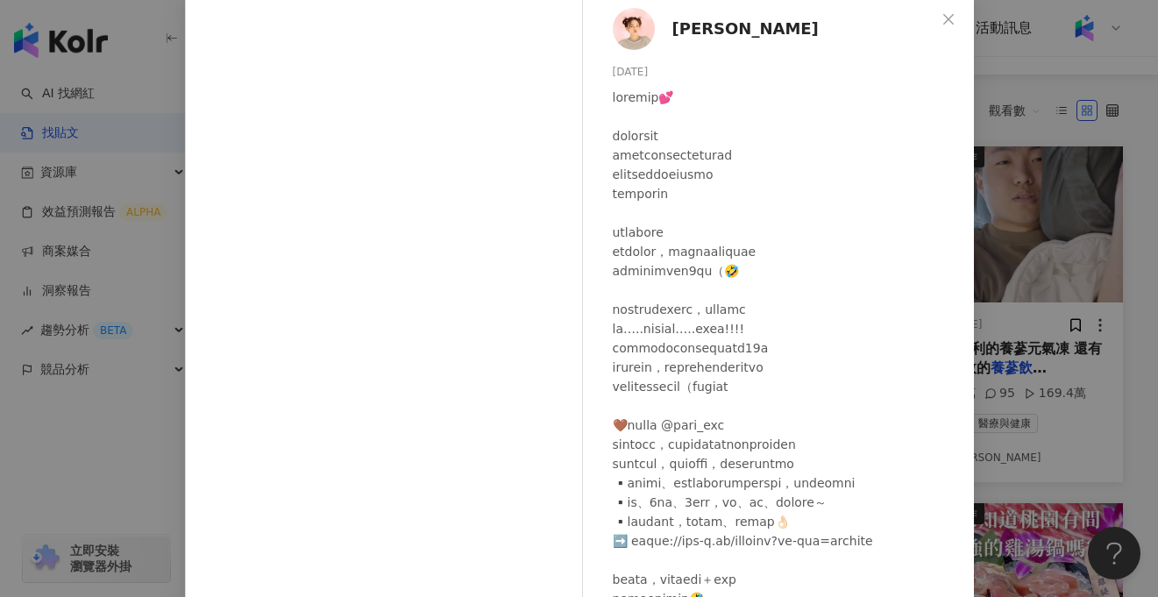
click at [142, 451] on div "陳彥婷 tiffany 2024/8/15 1.8萬 52 198.5萬 查看原始貼文" at bounding box center [579, 298] width 1158 height 597
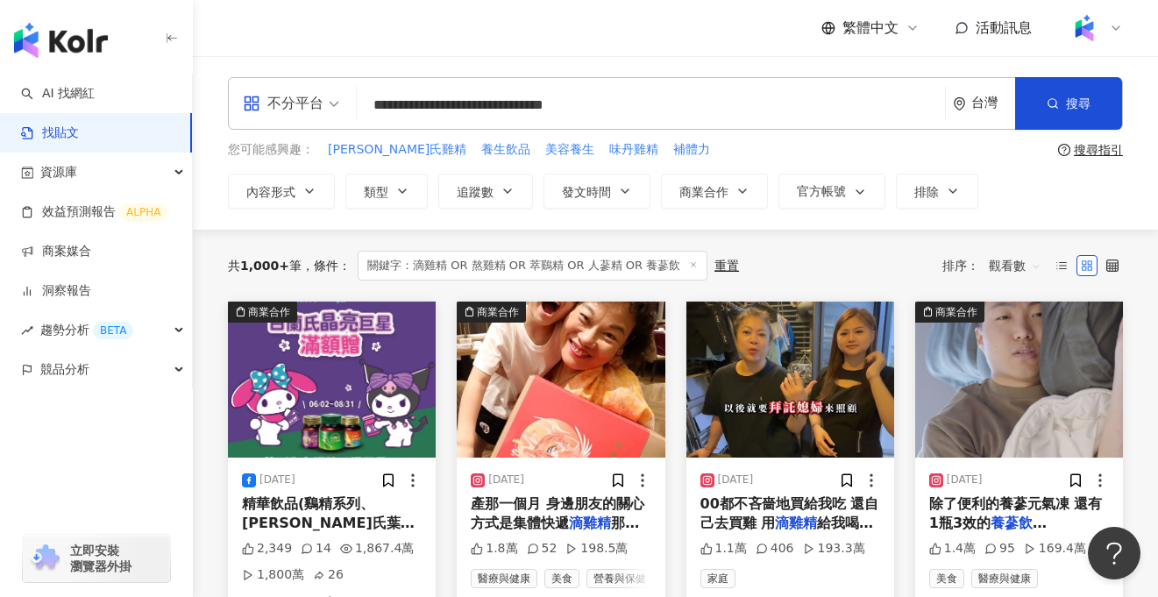
click at [815, 408] on img at bounding box center [790, 379] width 208 height 156
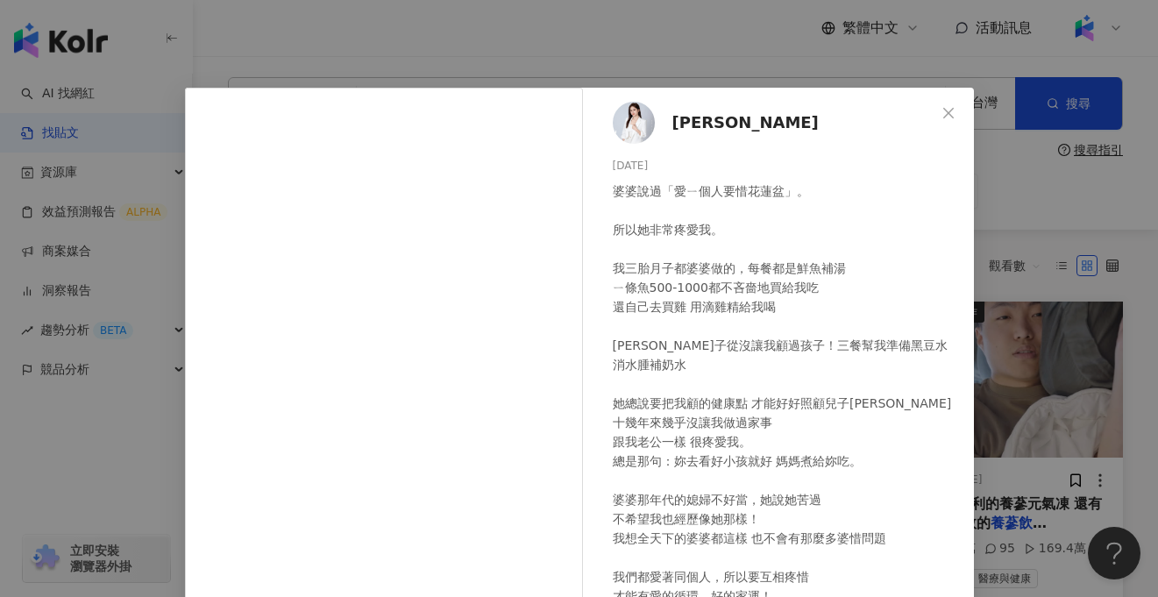
click at [521, 30] on div "葉怡吟 2024/7/11 婆婆說過「愛ㄧ個人要惜花蓮盆」。 所以她非常疼愛我。 我三胎月子都婆婆做的，每餐都是鮮魚補湯 ㄧ條魚500-1000都不吝嗇地買給…" at bounding box center [579, 298] width 1158 height 597
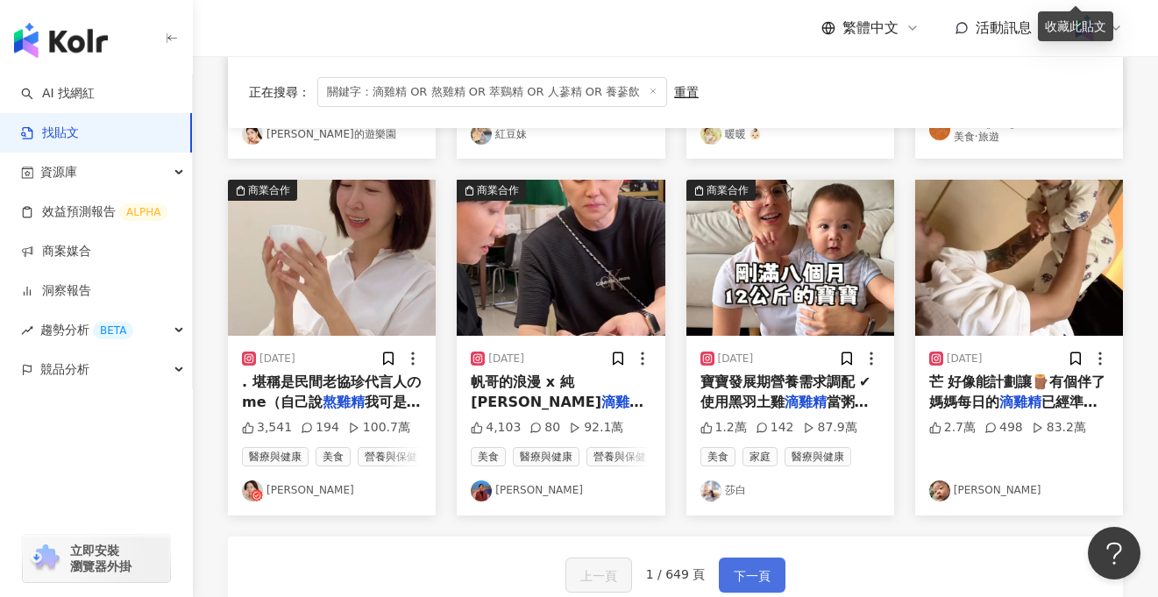
scroll to position [858, 0]
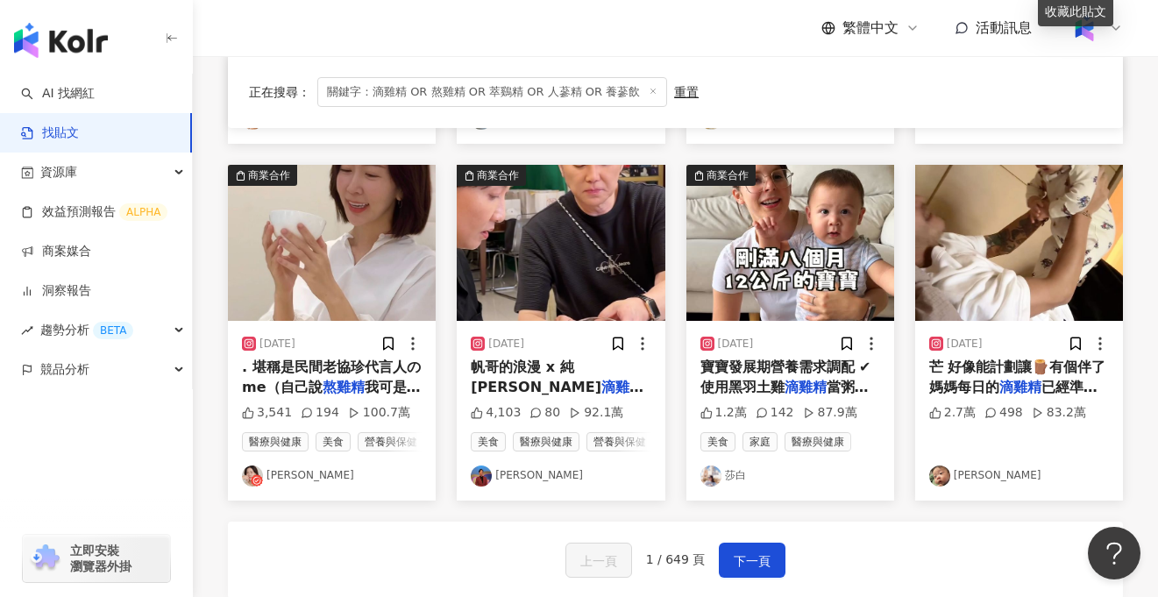
click at [307, 390] on span ". 堪稱是民間老協珍代言人のme（自己說" at bounding box center [331, 376] width 179 height 36
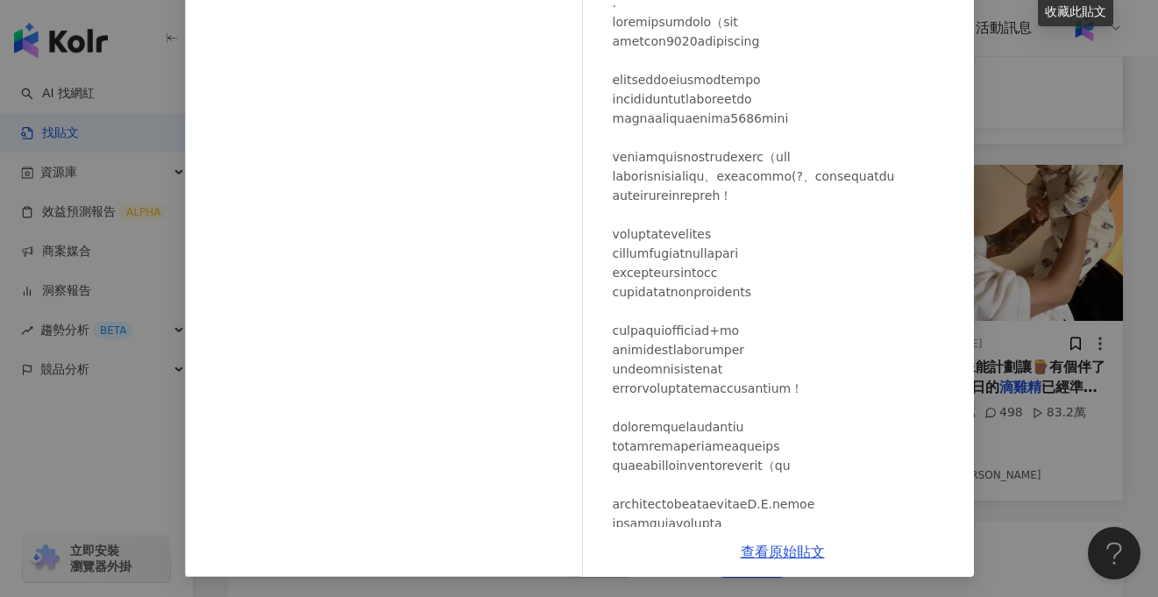
scroll to position [189, 0]
click at [135, 454] on div "蘇斉李 2024/11/7 3,541 194 100.7萬 查看原始貼文" at bounding box center [579, 298] width 1158 height 597
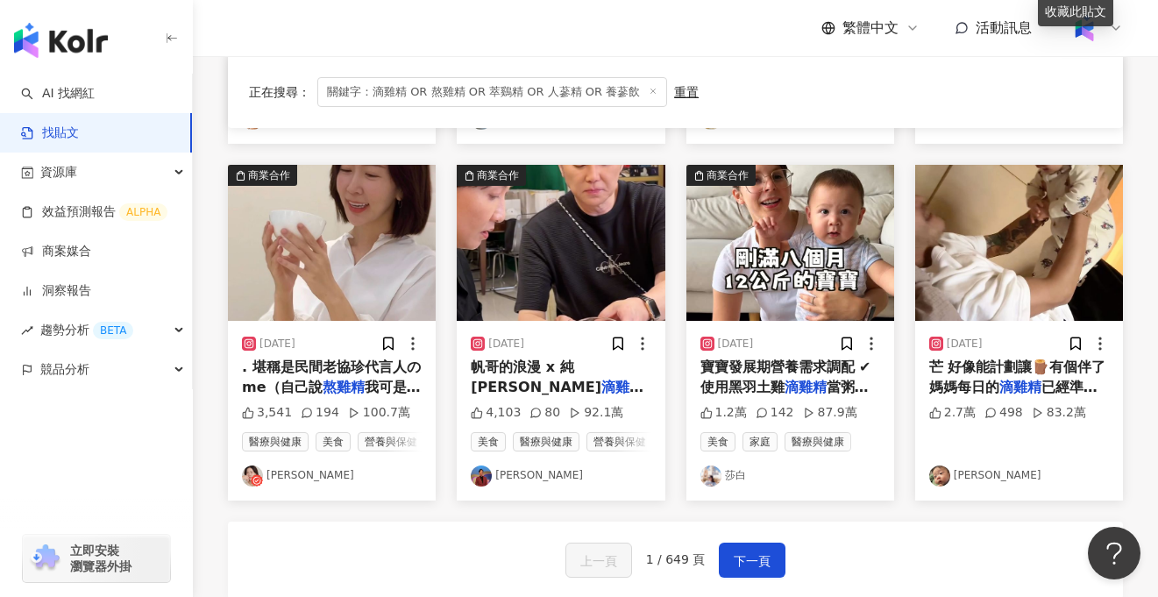
click at [585, 266] on img at bounding box center [561, 243] width 208 height 156
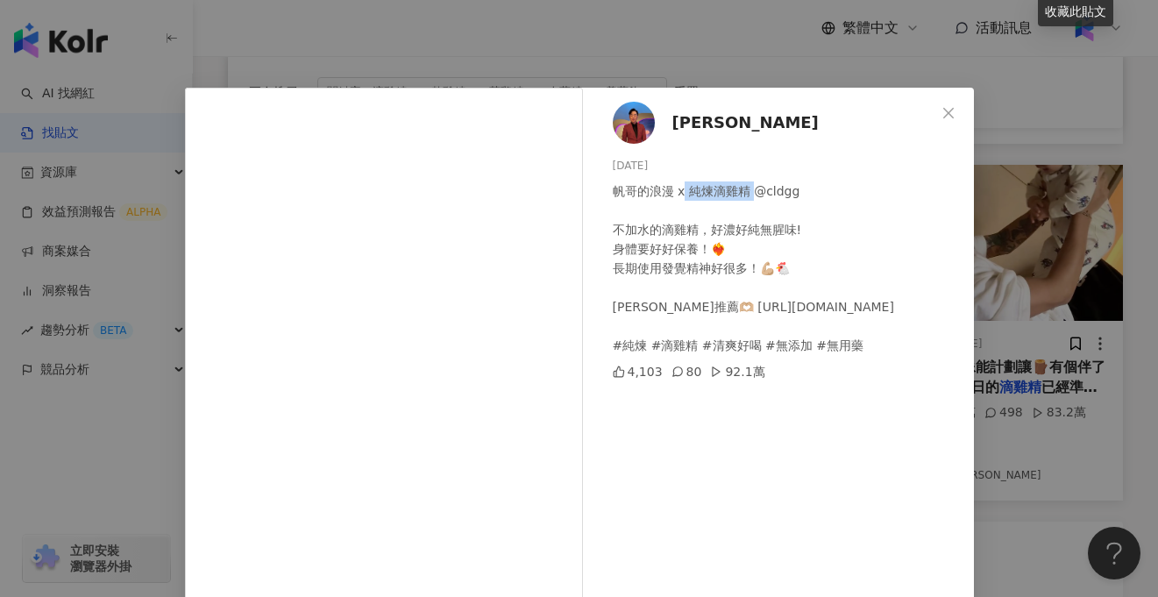
drag, startPoint x: 684, startPoint y: 187, endPoint x: 749, endPoint y: 191, distance: 65.9
click at [749, 191] on div "帆哥的浪漫 x 純煉滴雞精 @cldgg 不加水的滴雞精，好濃好純無腥味! 身體要好好保養！❤️‍🔥 長期使用發覺精神好很多！💪🏼🐔 帆哥推薦🫶🏼 https…" at bounding box center [786, 268] width 347 height 174
copy div "純煉滴雞精"
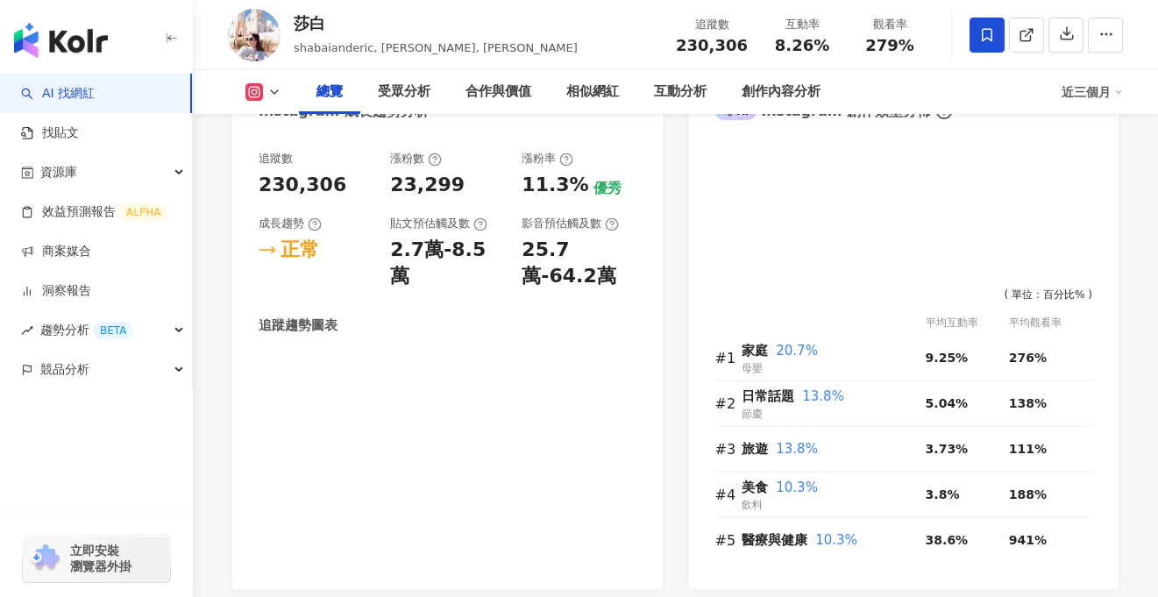
scroll to position [932, 0]
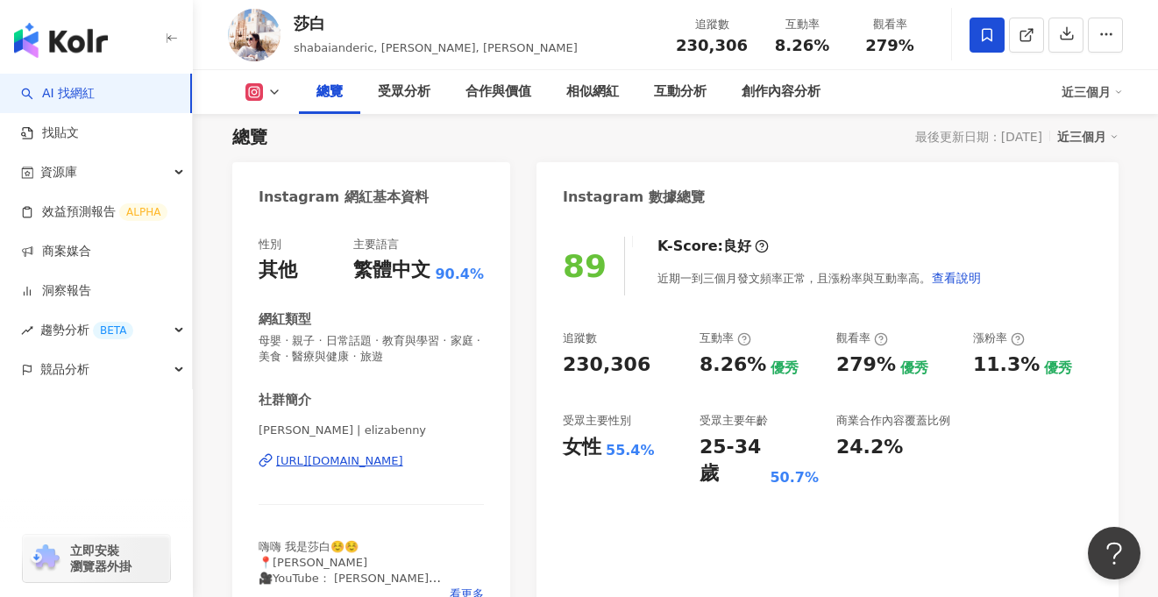
scroll to position [113, 0]
